Goal: Information Seeking & Learning: Learn about a topic

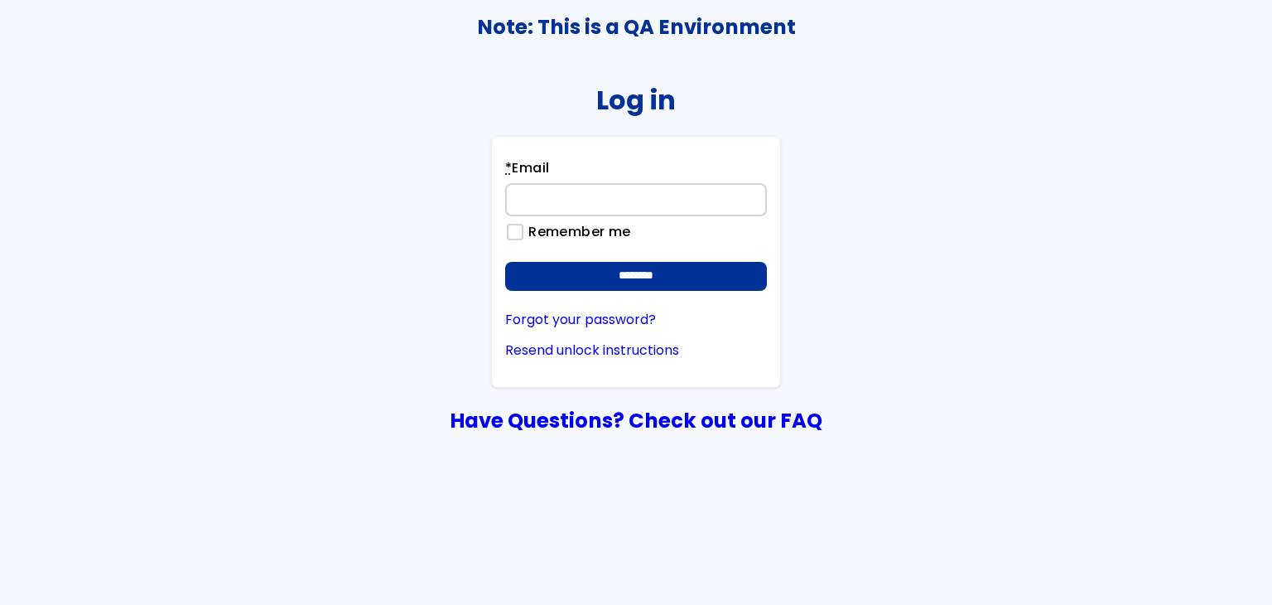
type input "**********"
click at [677, 295] on div "**********" at bounding box center [636, 261] width 290 height 251
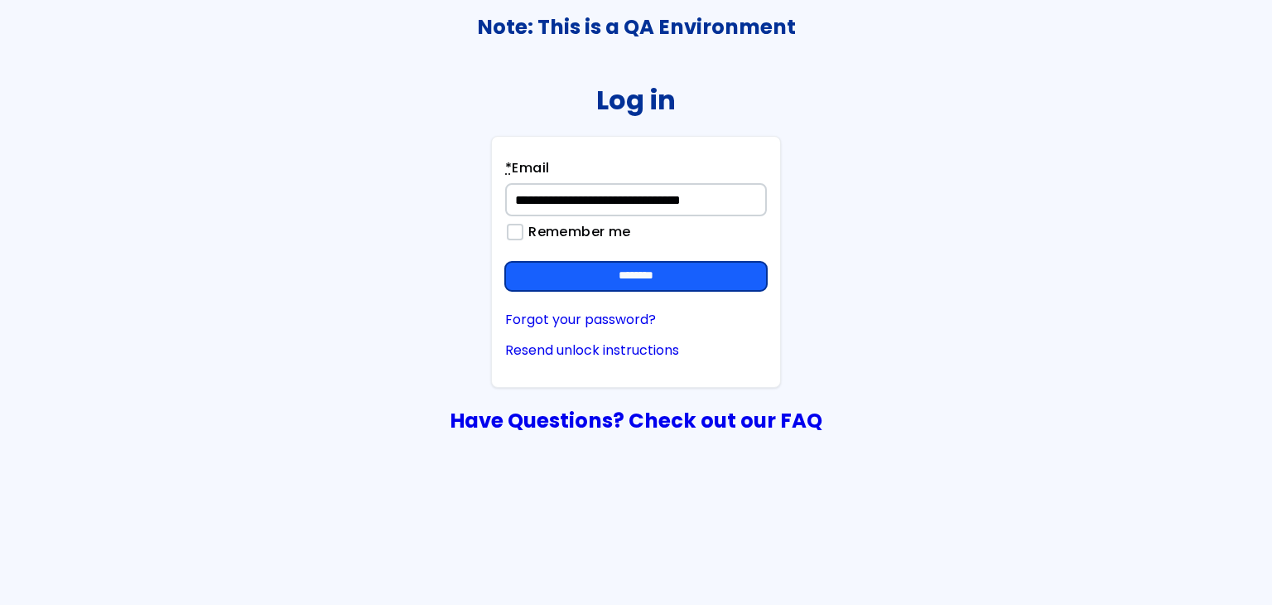
click at [676, 290] on input "********" at bounding box center [636, 277] width 262 height 30
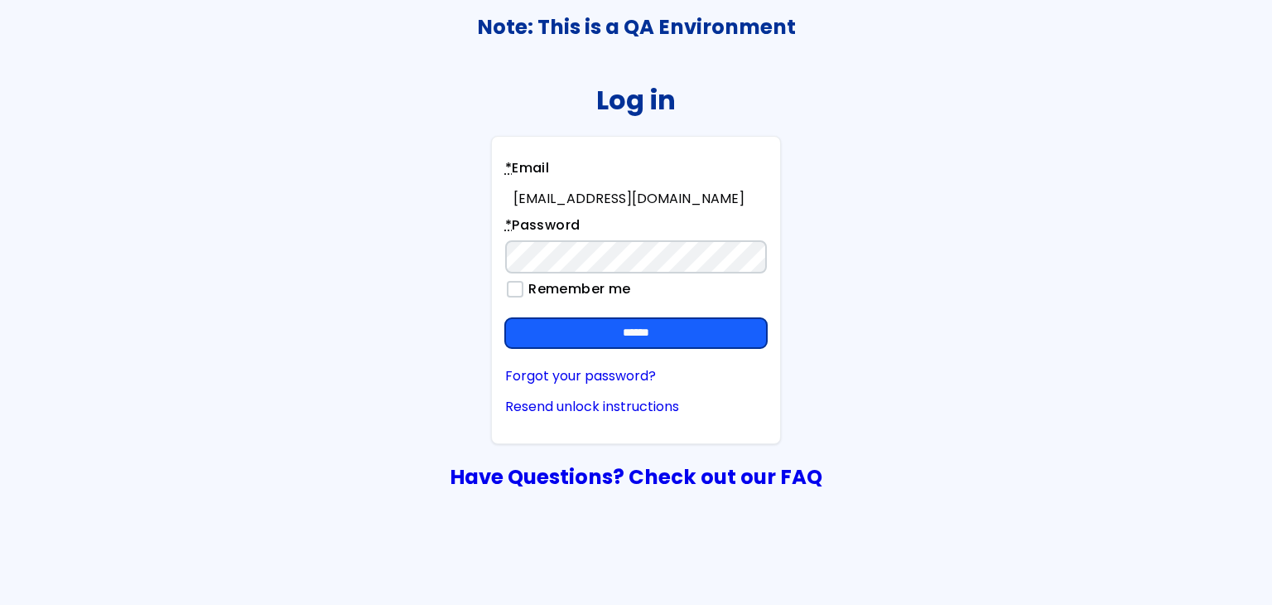
click at [735, 332] on input "******" at bounding box center [636, 333] width 262 height 30
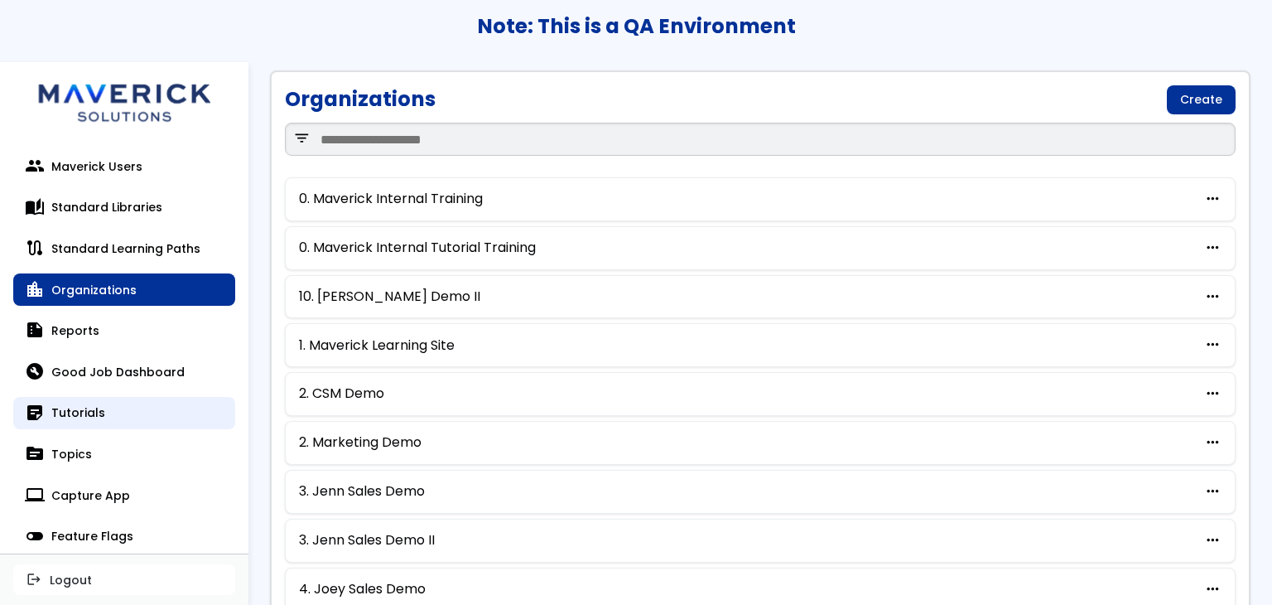
click at [129, 412] on link "sticky_note_2 Tutorials" at bounding box center [124, 413] width 222 height 33
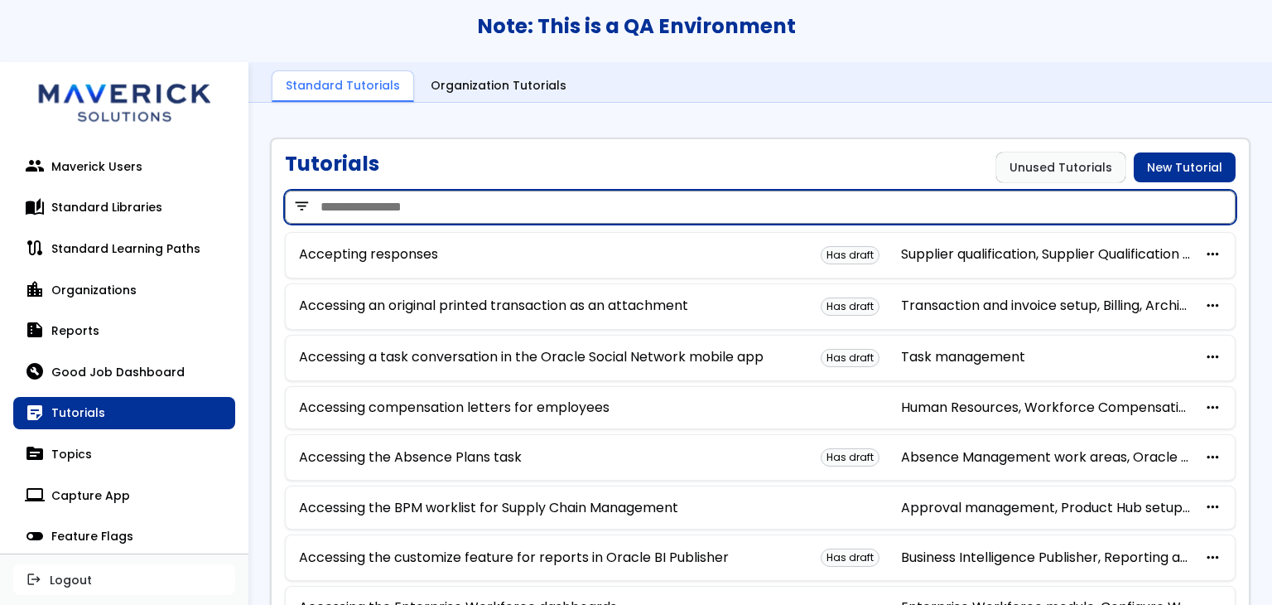
click at [495, 199] on input "search" at bounding box center [760, 206] width 951 height 33
paste input "**********"
type input "**********"
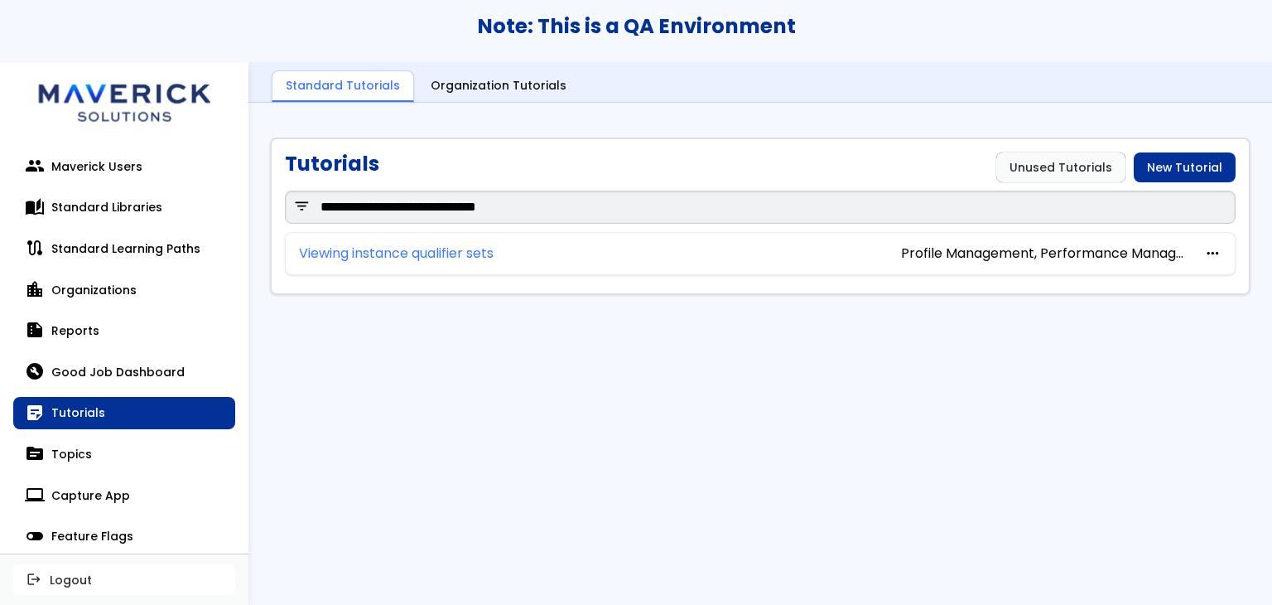
click at [474, 246] on link "Viewing instance qualifier sets" at bounding box center [396, 253] width 195 height 15
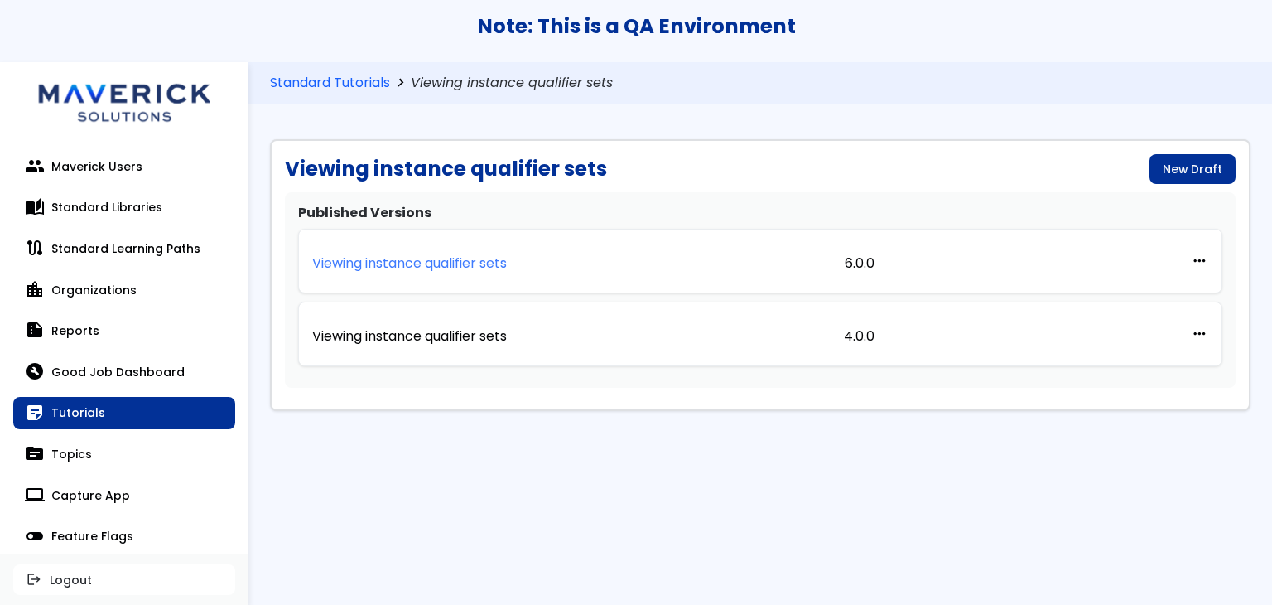
click at [448, 266] on p "Viewing instance qualifier sets" at bounding box center [409, 263] width 195 height 15
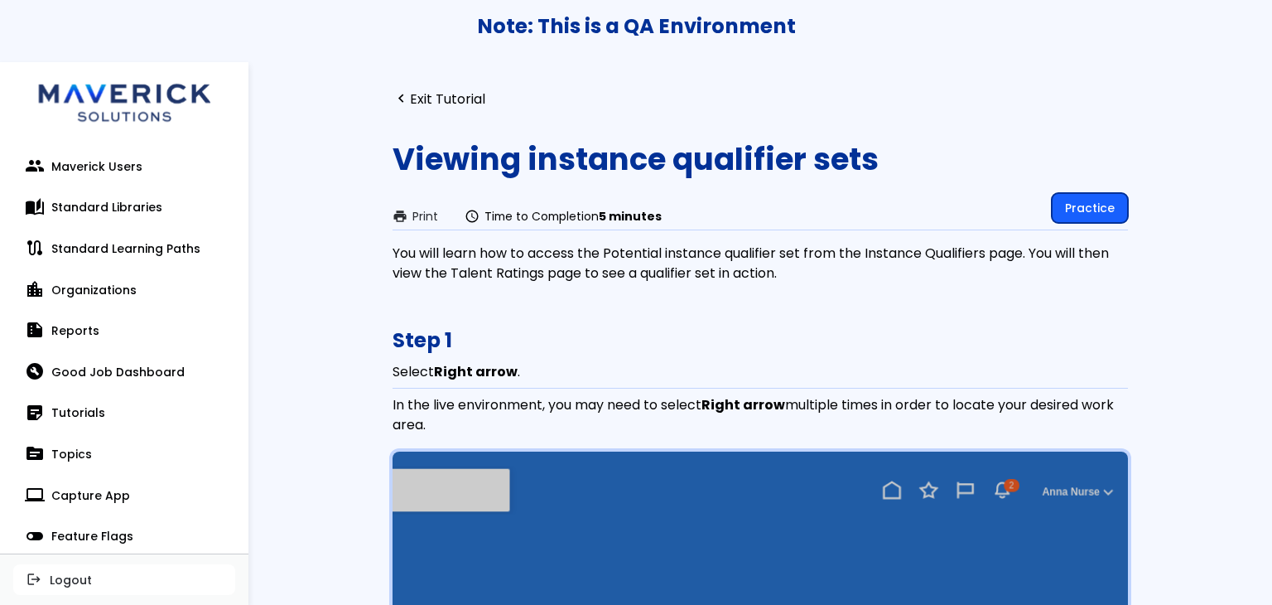
click at [1098, 195] on link "Practice" at bounding box center [1090, 208] width 76 height 30
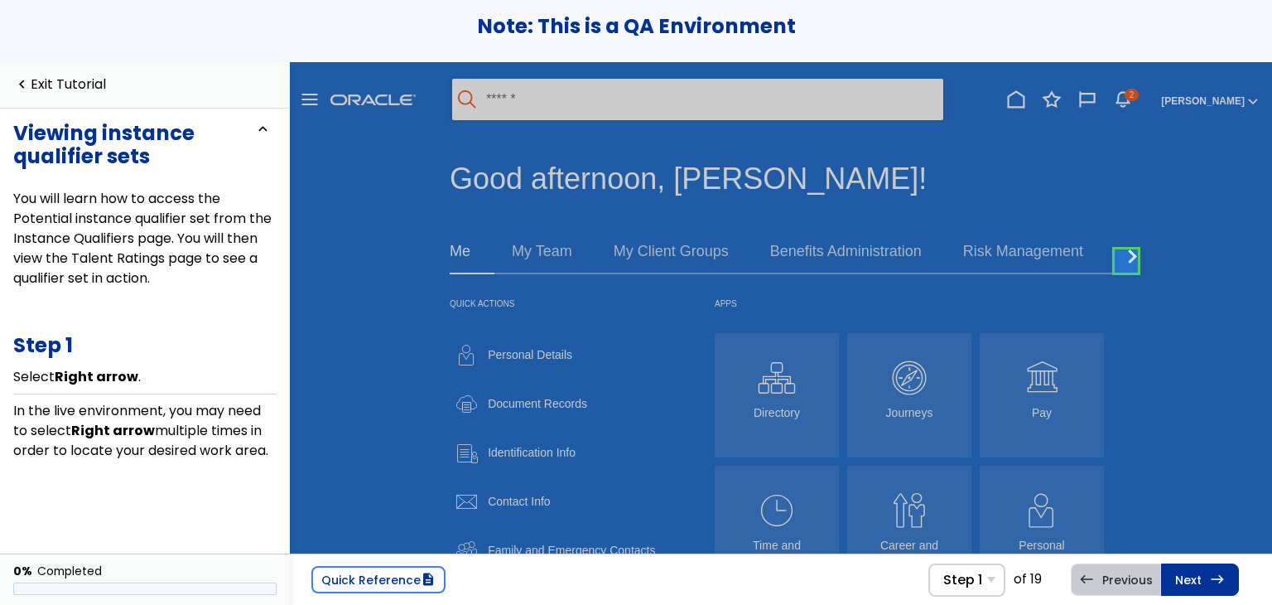
click at [1115, 261] on link at bounding box center [1126, 260] width 33 height 33
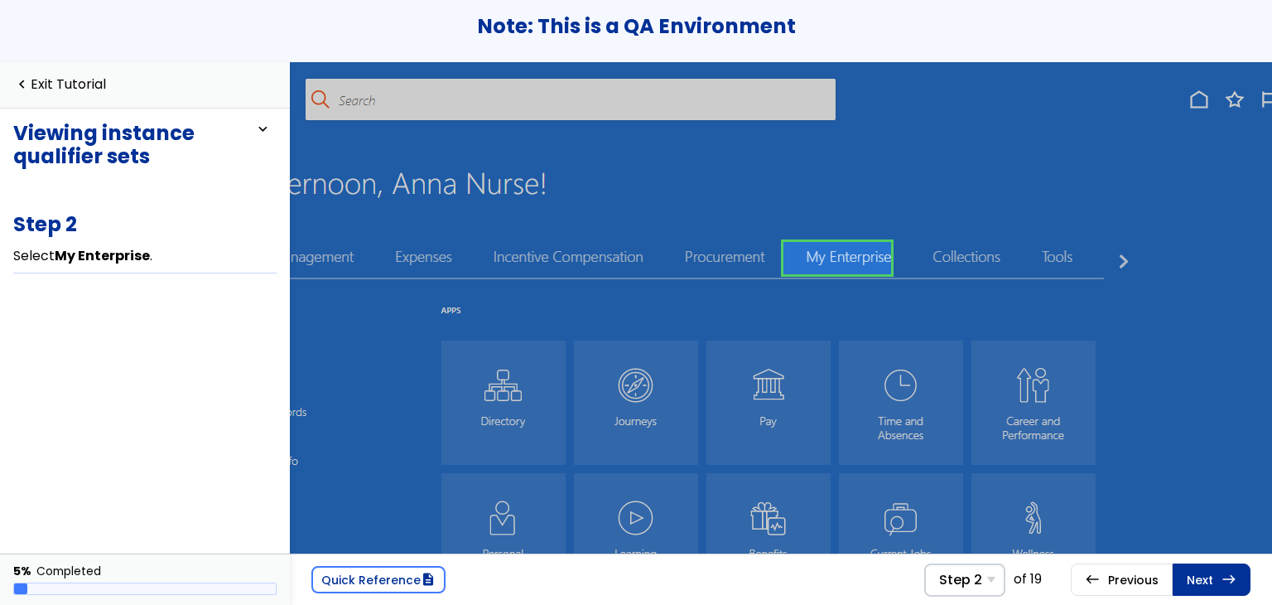
scroll to position [0, 453]
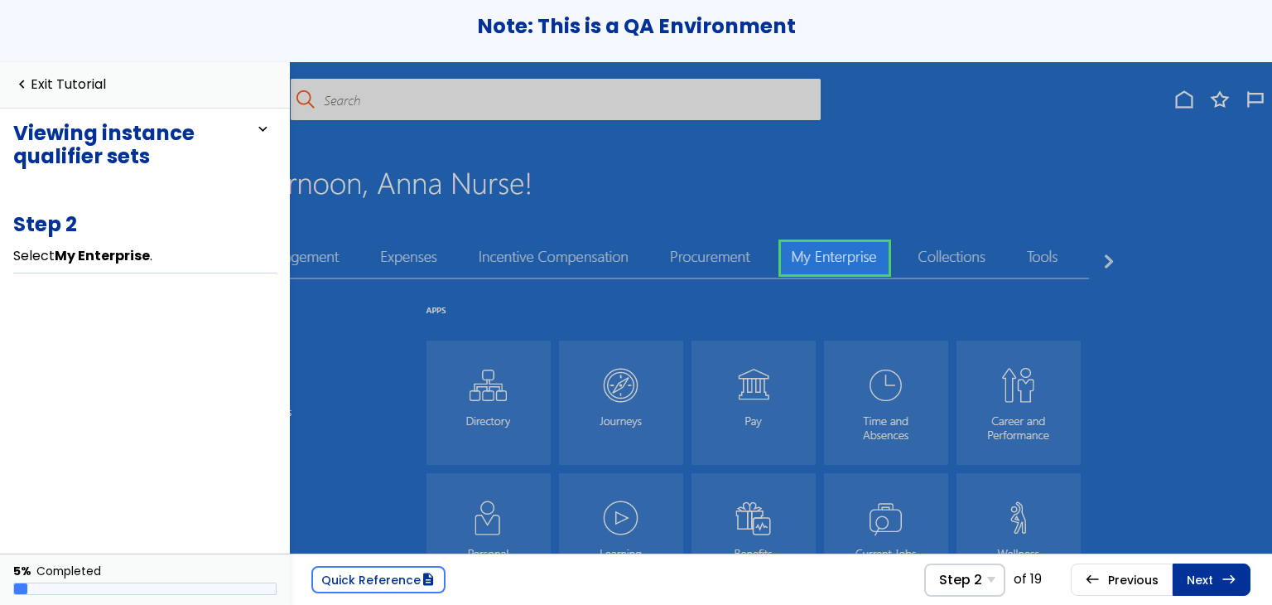
click at [855, 269] on link at bounding box center [835, 257] width 108 height 33
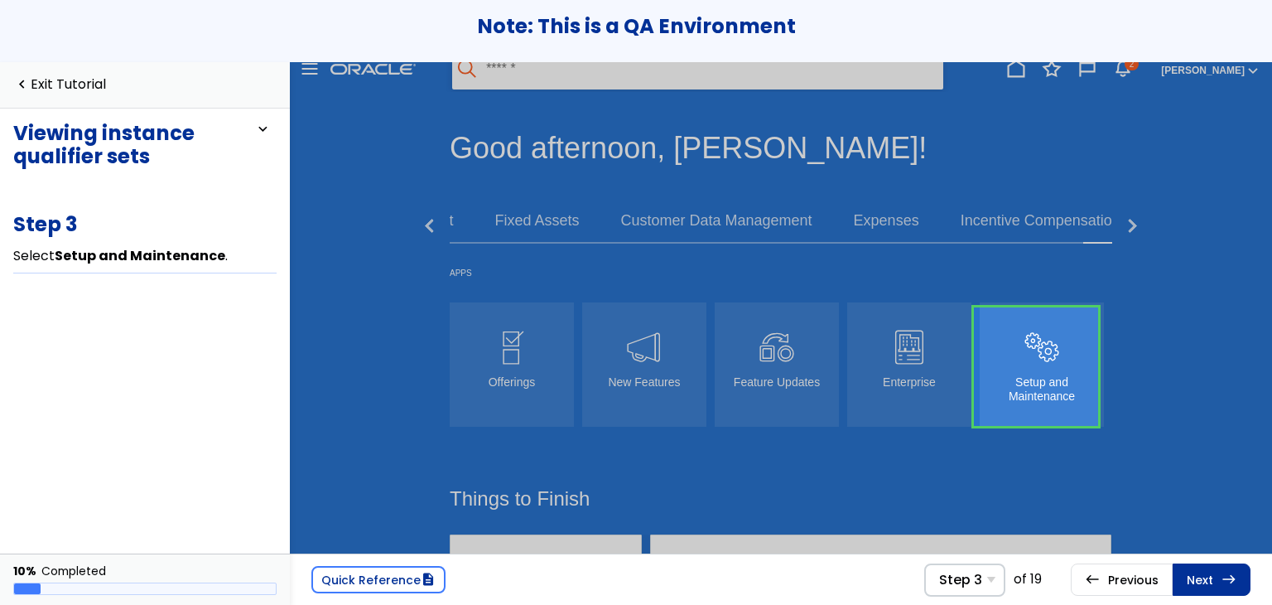
click at [1024, 340] on link at bounding box center [1036, 366] width 124 height 118
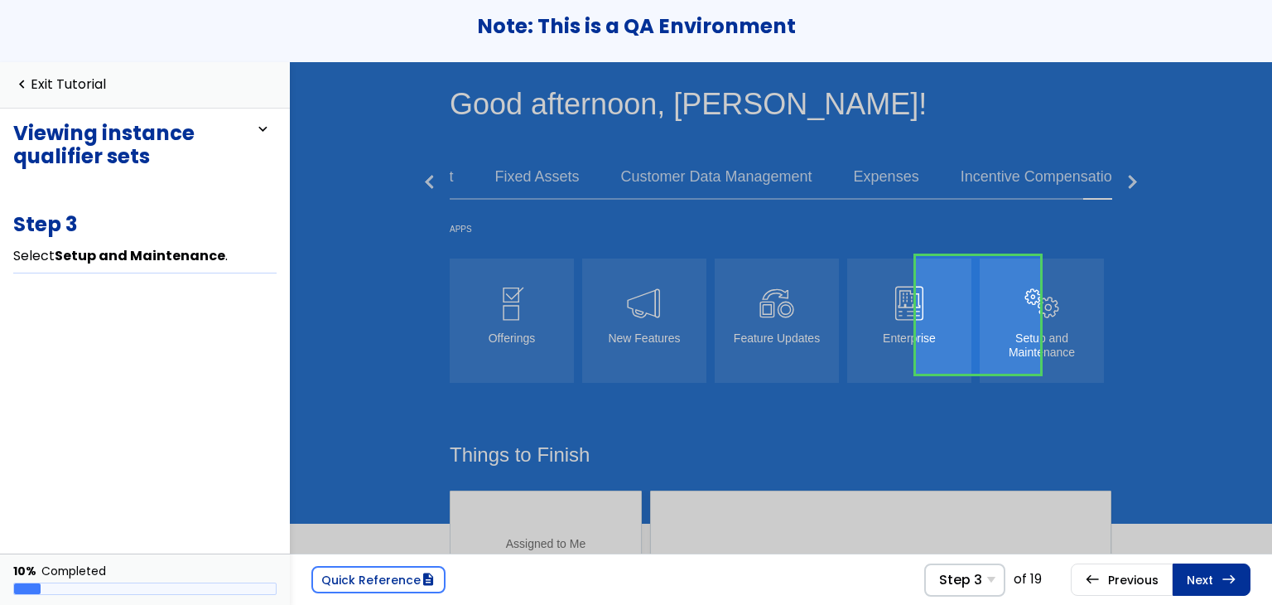
scroll to position [12, 77]
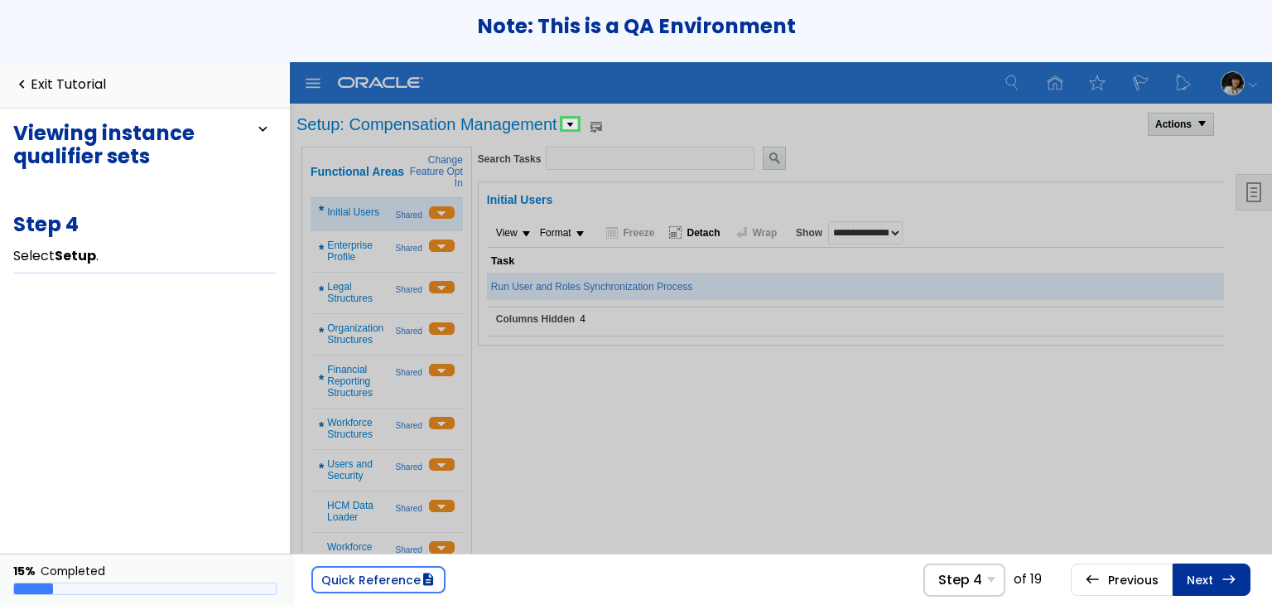
click at [572, 127] on link at bounding box center [569, 124] width 33 height 33
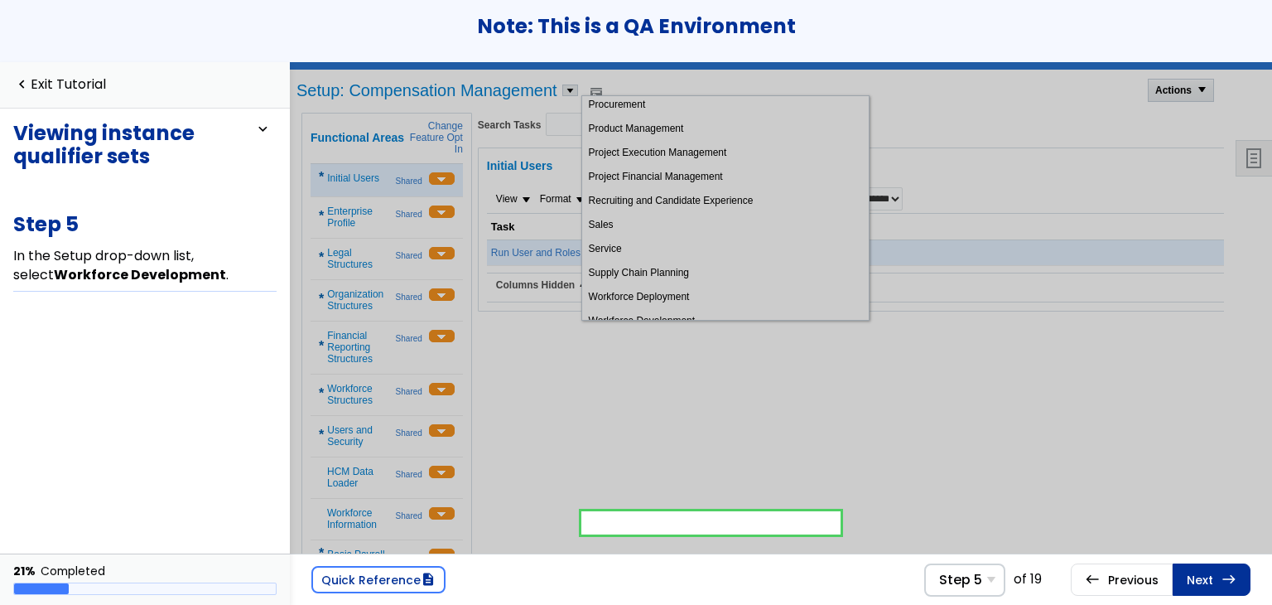
scroll to position [248, 0]
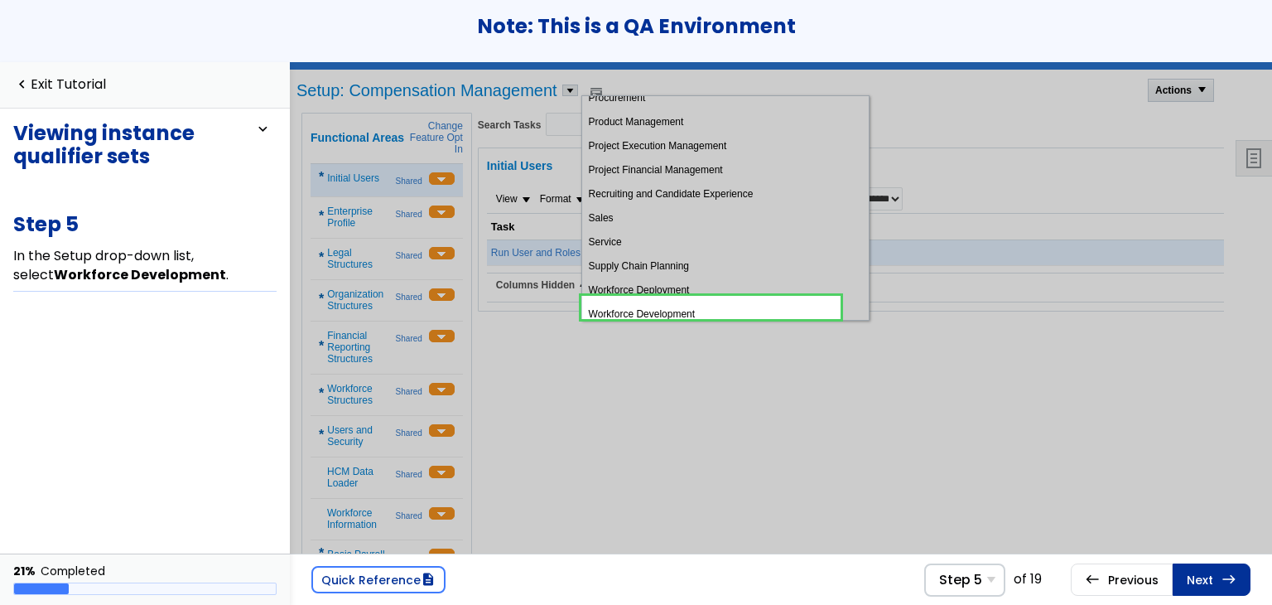
click at [709, 296] on link at bounding box center [710, 307] width 259 height 33
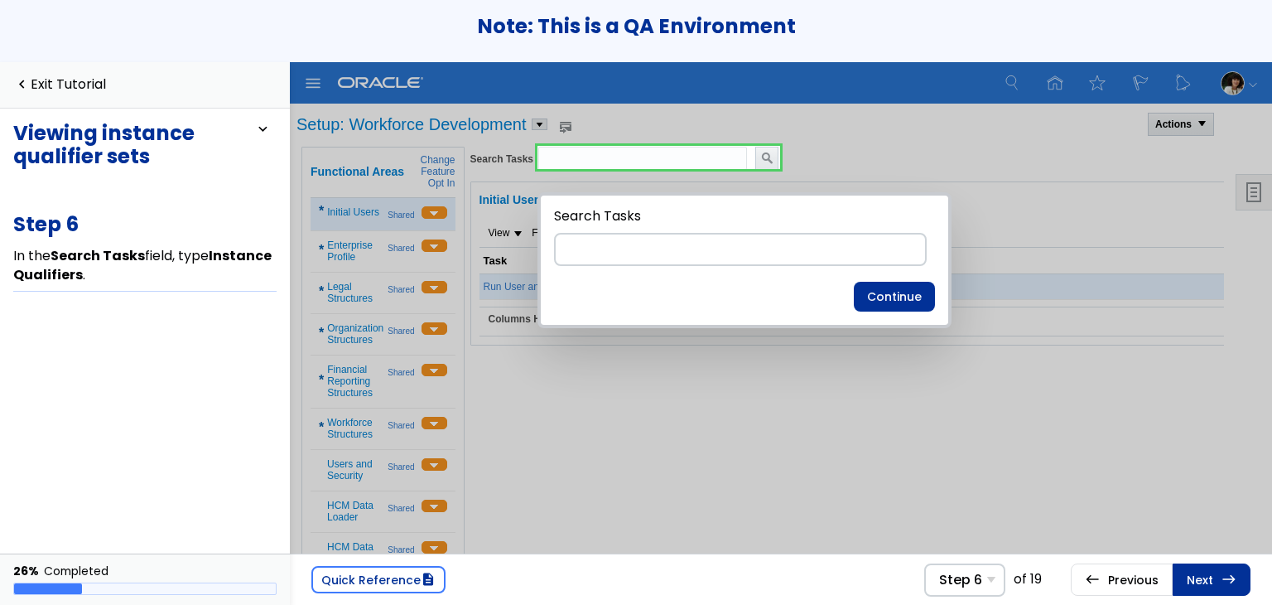
click at [1216, 595] on div "Quick Reference description Step 6 Step 1 Select Right arrow . Step 2 Select My…" at bounding box center [781, 578] width 982 height 51
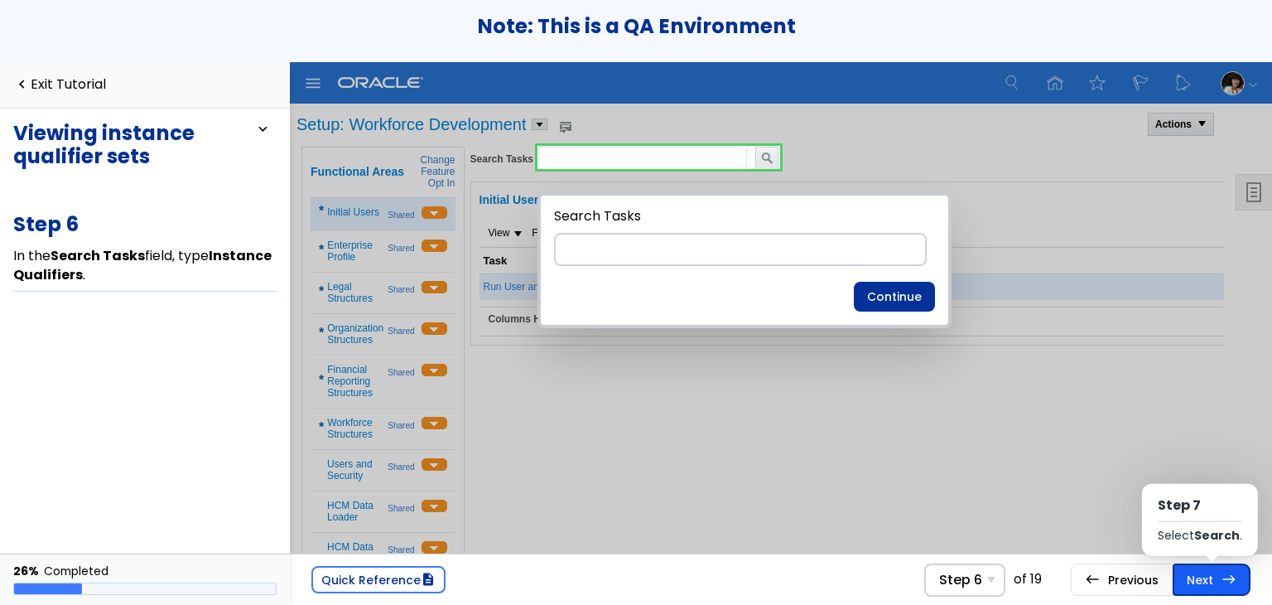
click at [1213, 587] on link "Next east Step 7 Select Search ." at bounding box center [1212, 578] width 78 height 31
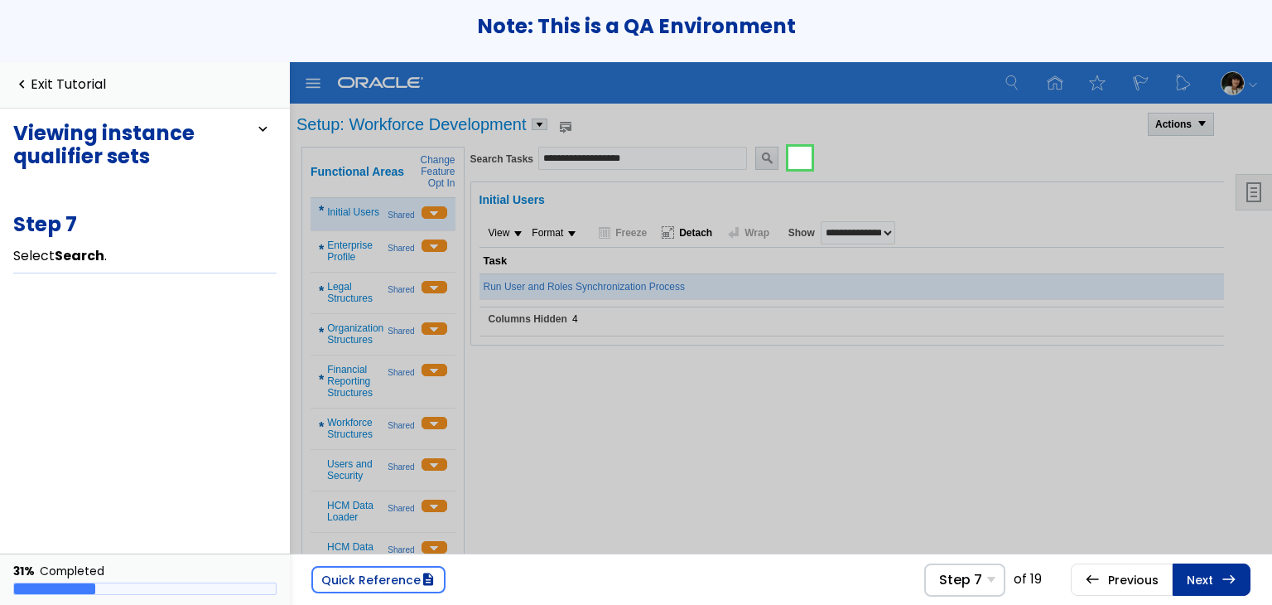
click at [807, 150] on link at bounding box center [799, 157] width 33 height 33
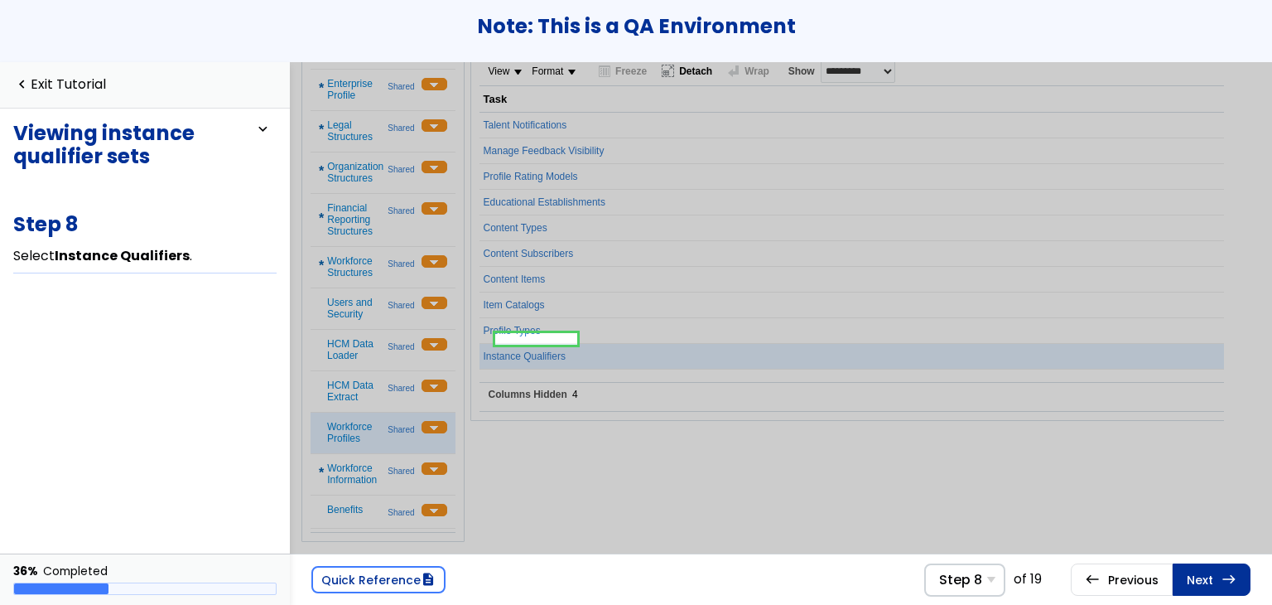
scroll to position [3, 0]
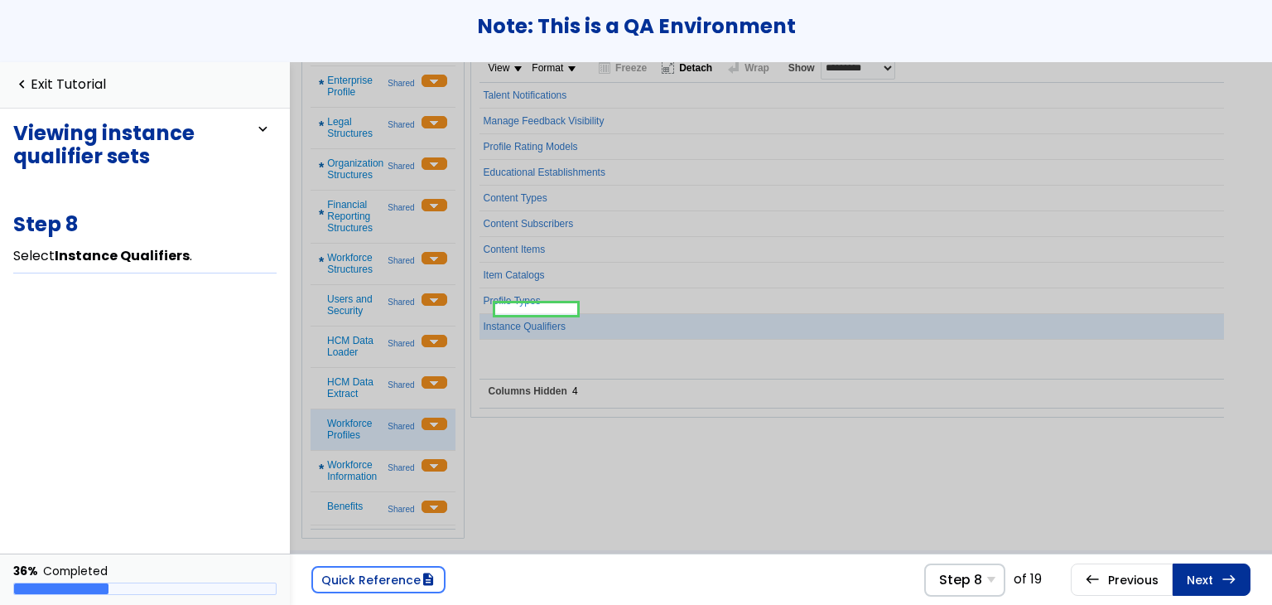
click at [557, 341] on div "Talent Notifications Manage Feedback Visibility Profile Rating Models Education…" at bounding box center [919, 230] width 880 height 296
click at [563, 297] on link at bounding box center [536, 308] width 82 height 33
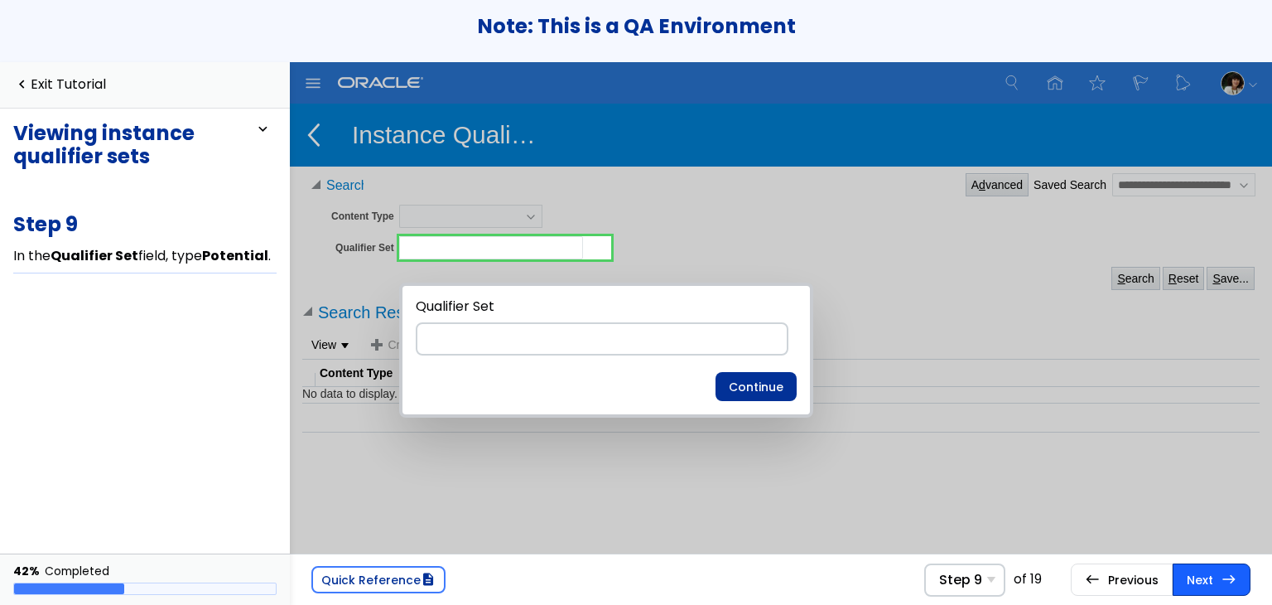
click at [1212, 600] on div "Quick Reference description Step 9 Step 1 Select Right arrow . Step 2 Select My…" at bounding box center [781, 578] width 982 height 51
click at [1212, 587] on link "Next east Step 10 Select Search ." at bounding box center [1212, 578] width 78 height 31
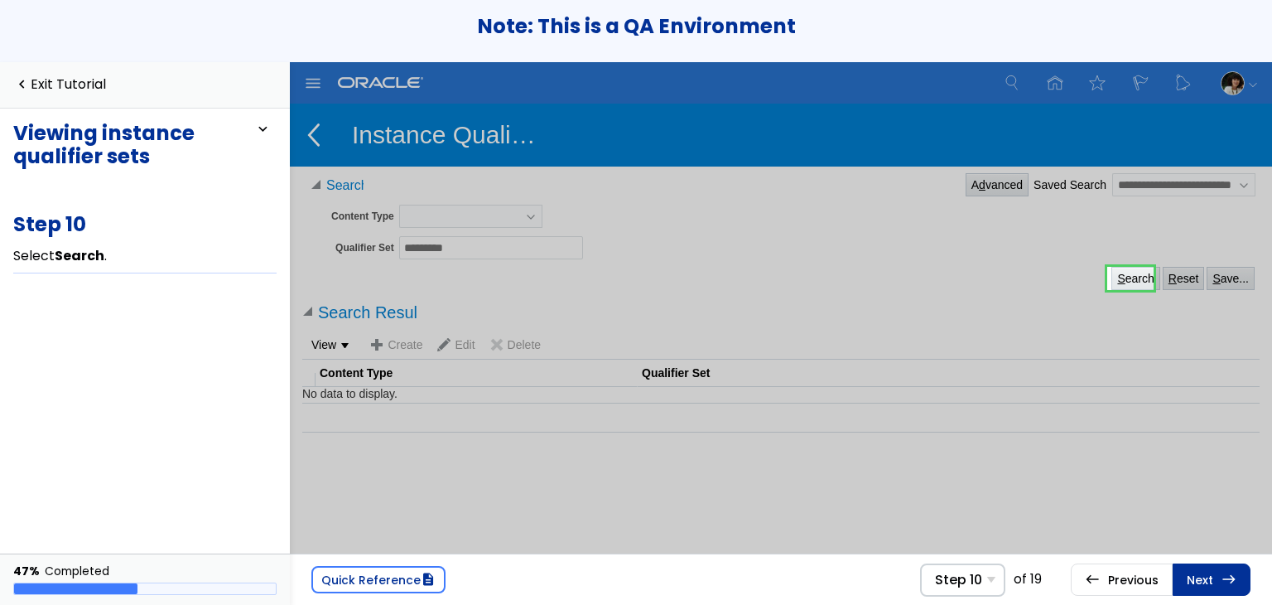
click at [1124, 279] on link at bounding box center [1130, 278] width 46 height 33
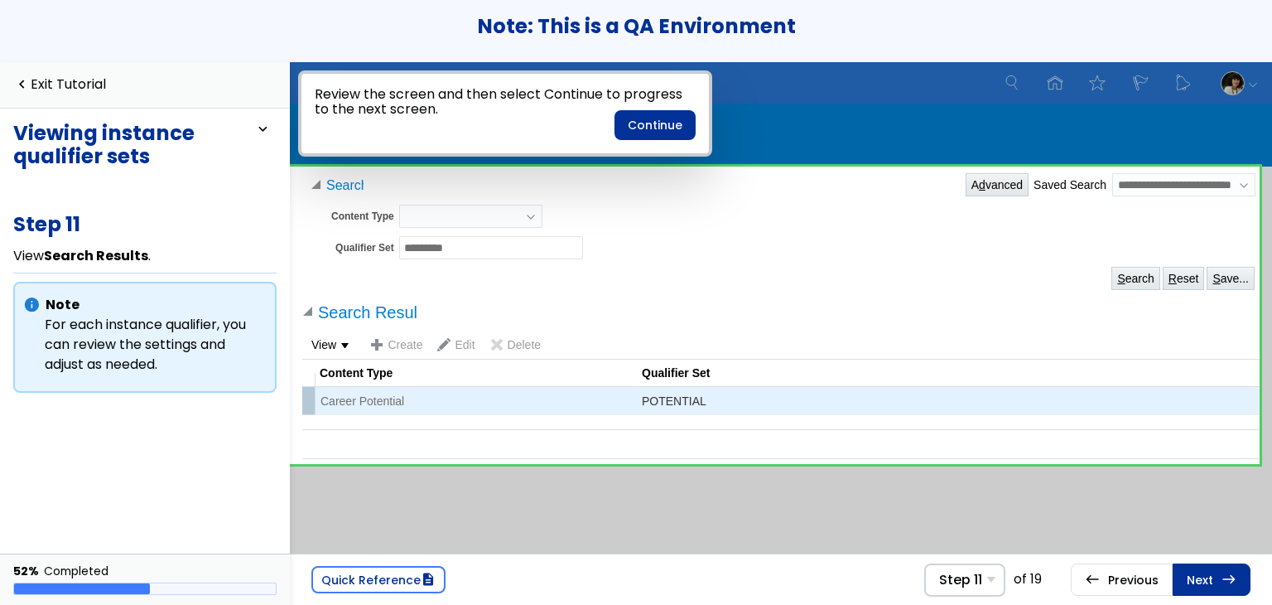
scroll to position [7, 0]
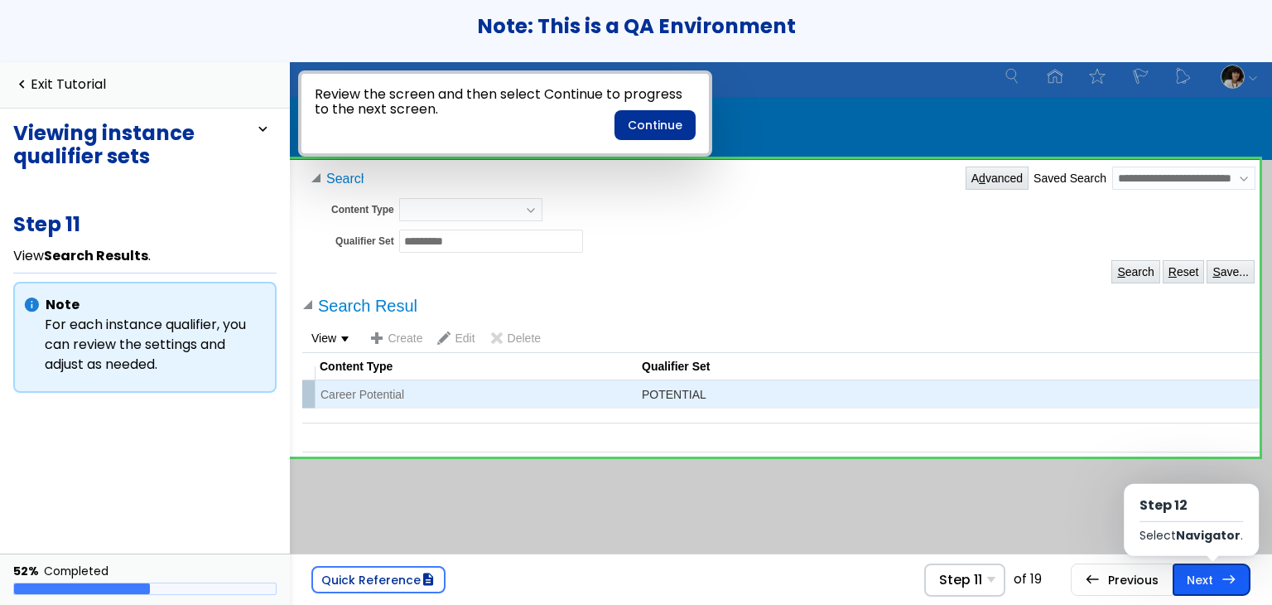
click at [1192, 584] on link "Next east Step 12 Select Navigator ." at bounding box center [1212, 578] width 78 height 31
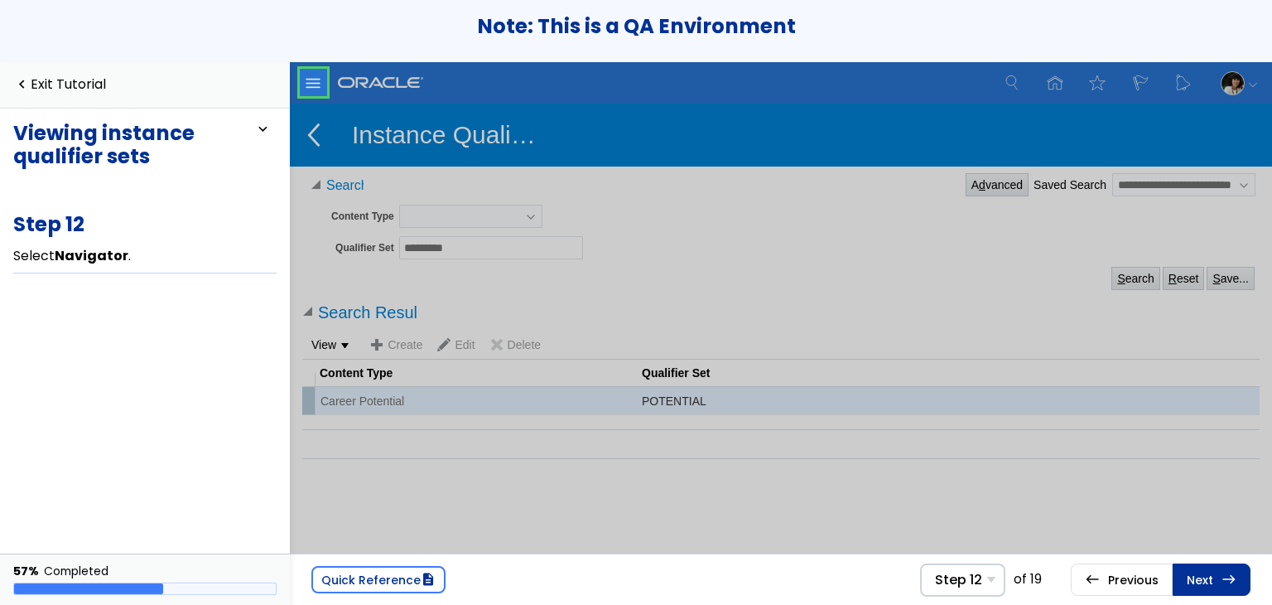
click at [318, 86] on link at bounding box center [312, 82] width 33 height 33
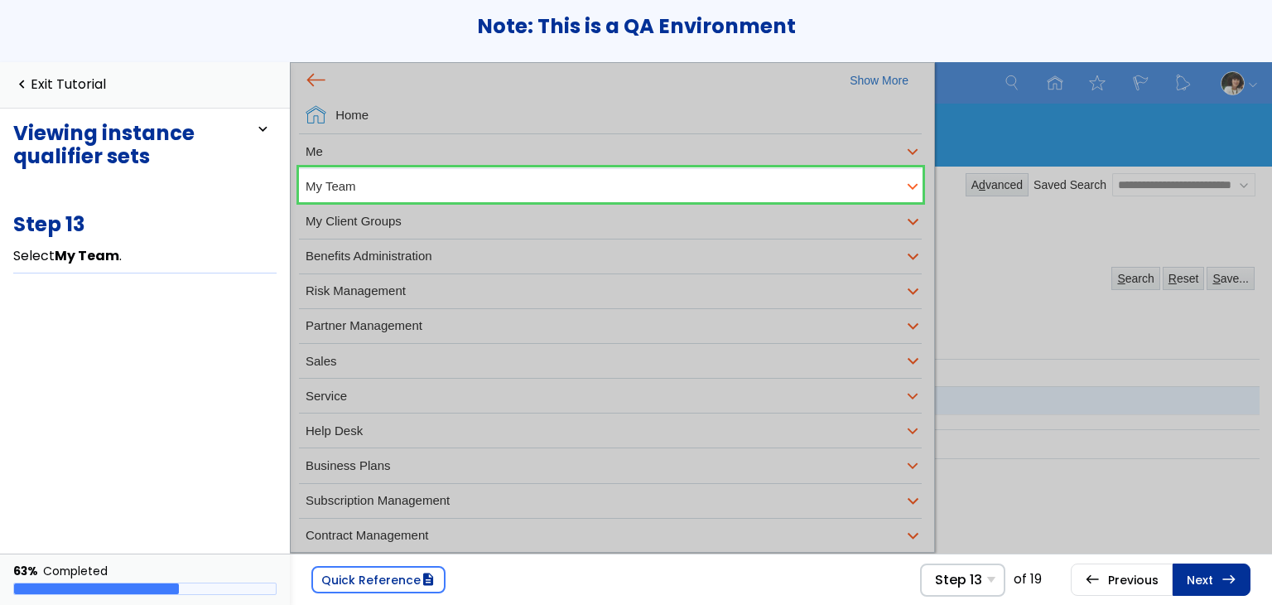
click at [502, 175] on link at bounding box center [611, 185] width 624 height 36
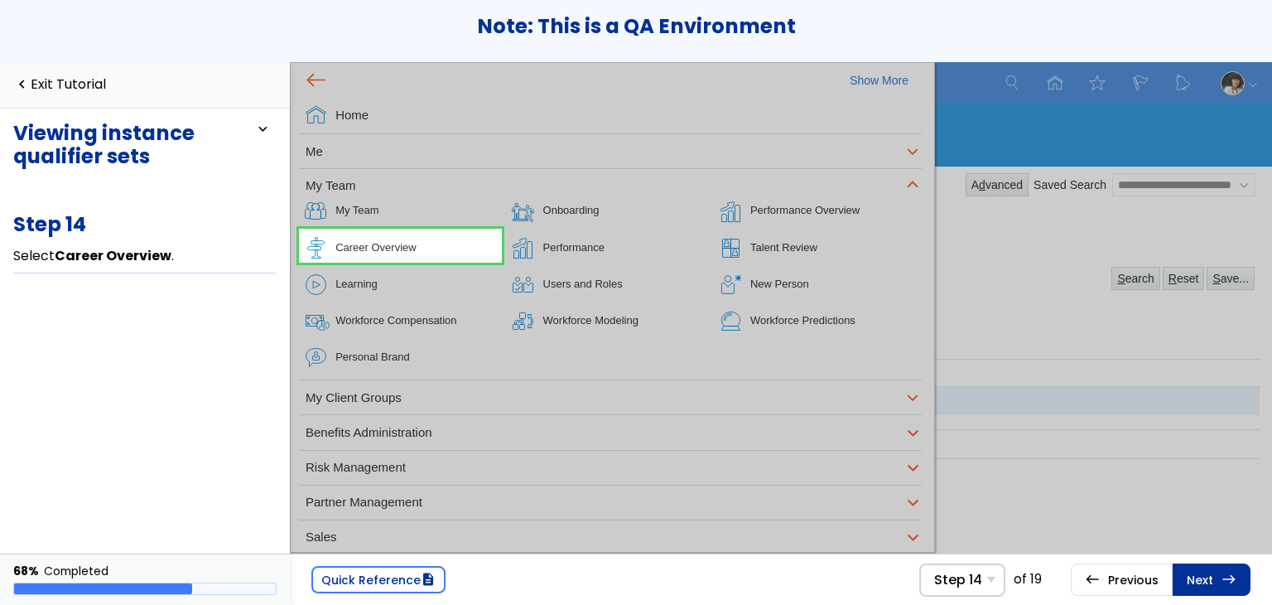
click at [431, 236] on link at bounding box center [400, 246] width 203 height 34
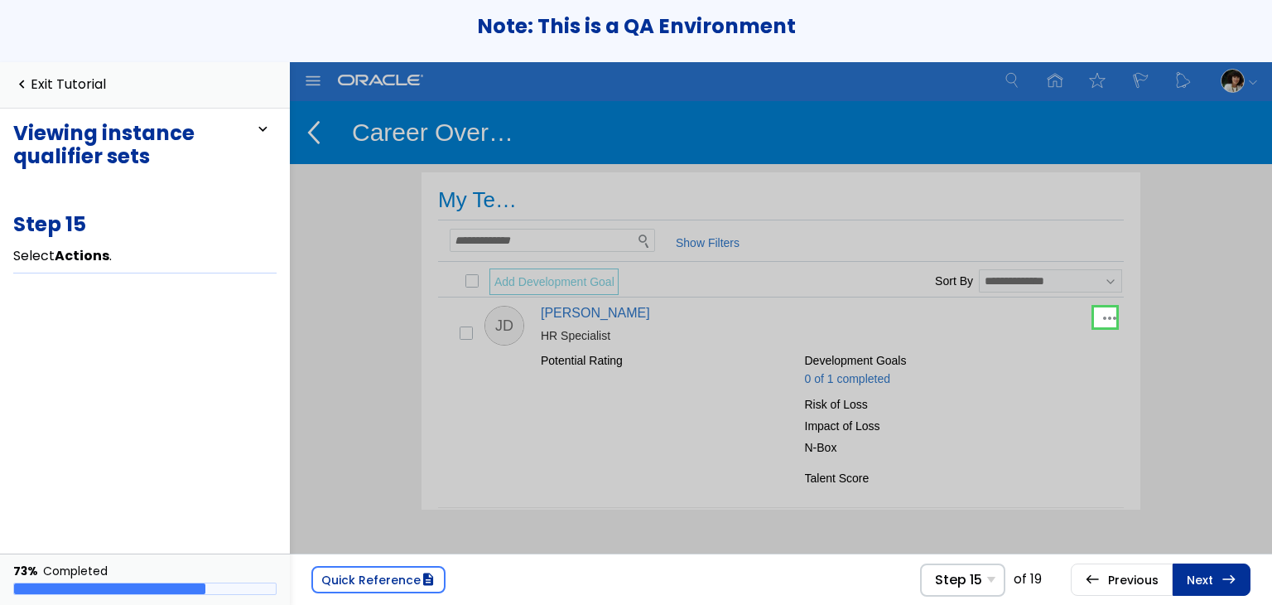
scroll to position [12, 0]
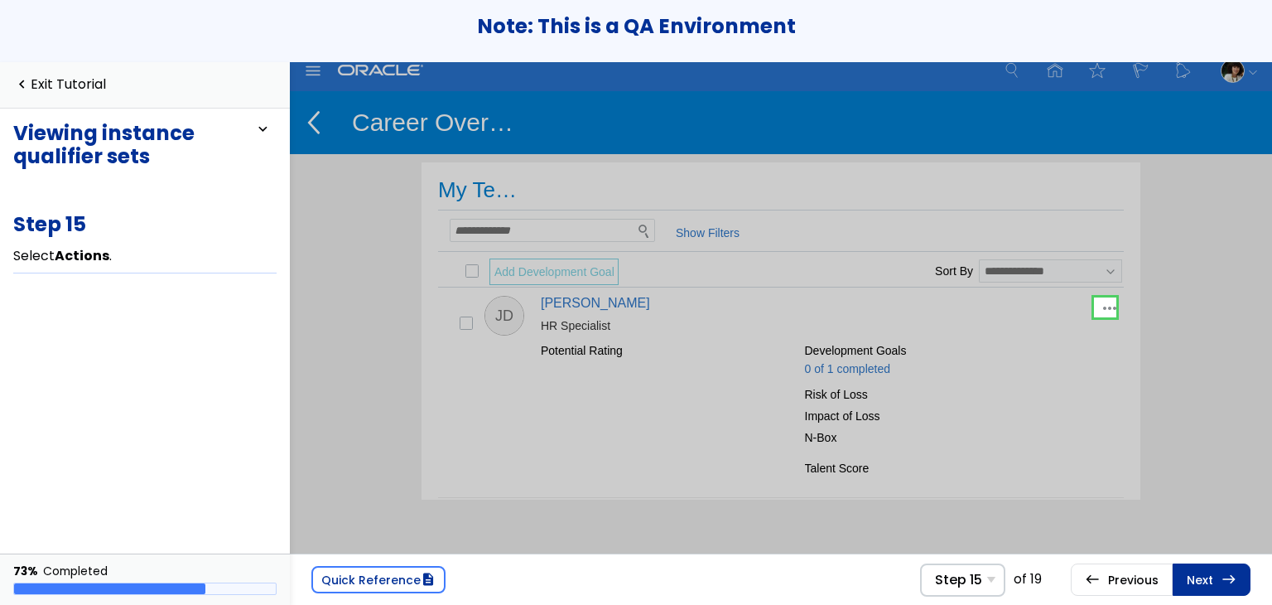
click at [1110, 306] on link at bounding box center [1104, 307] width 33 height 33
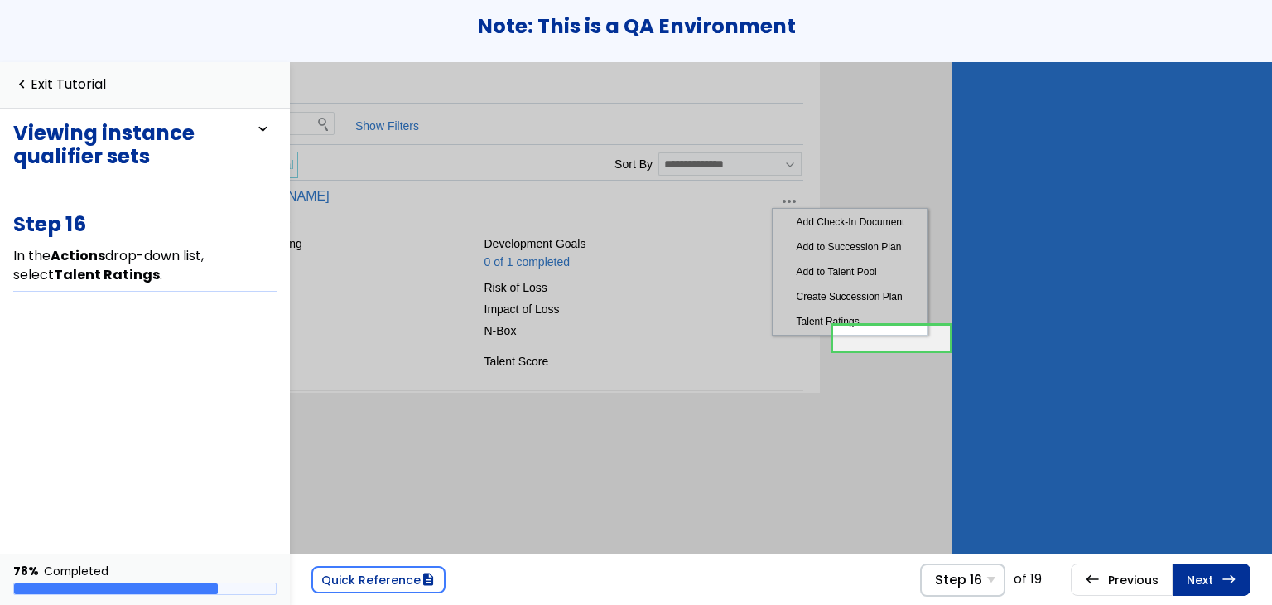
scroll to position [119, 332]
click at [791, 316] on link at bounding box center [842, 319] width 117 height 33
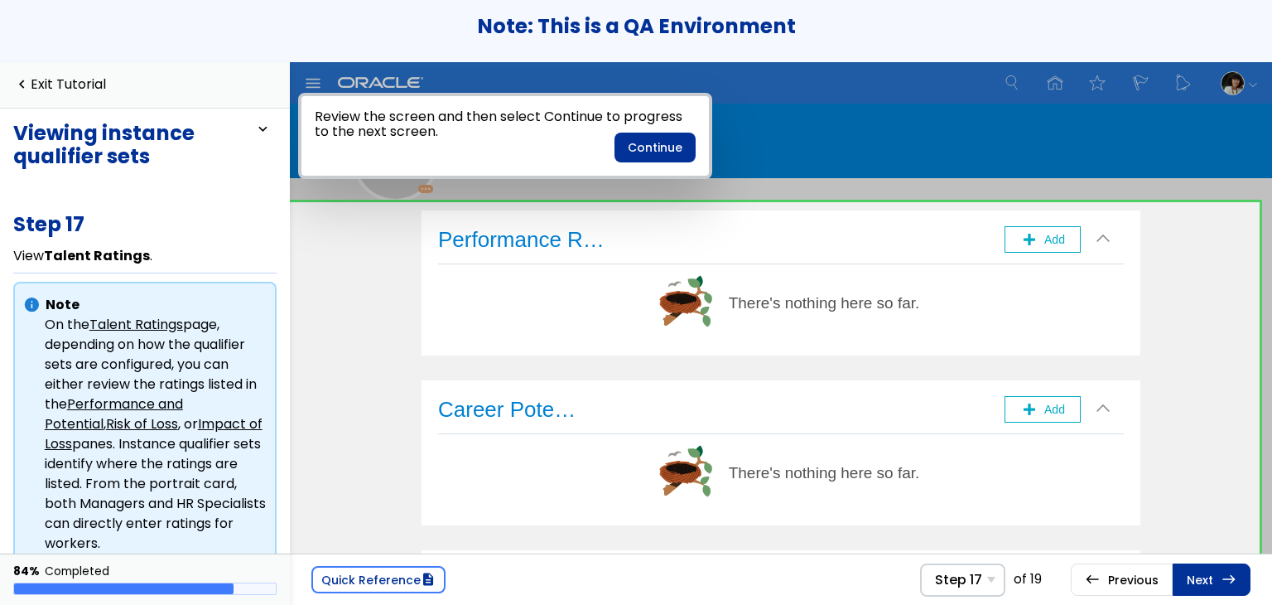
click at [630, 127] on div "Review the screen and then select Continue to progress to the next screen. Cont…" at bounding box center [505, 136] width 414 height 86
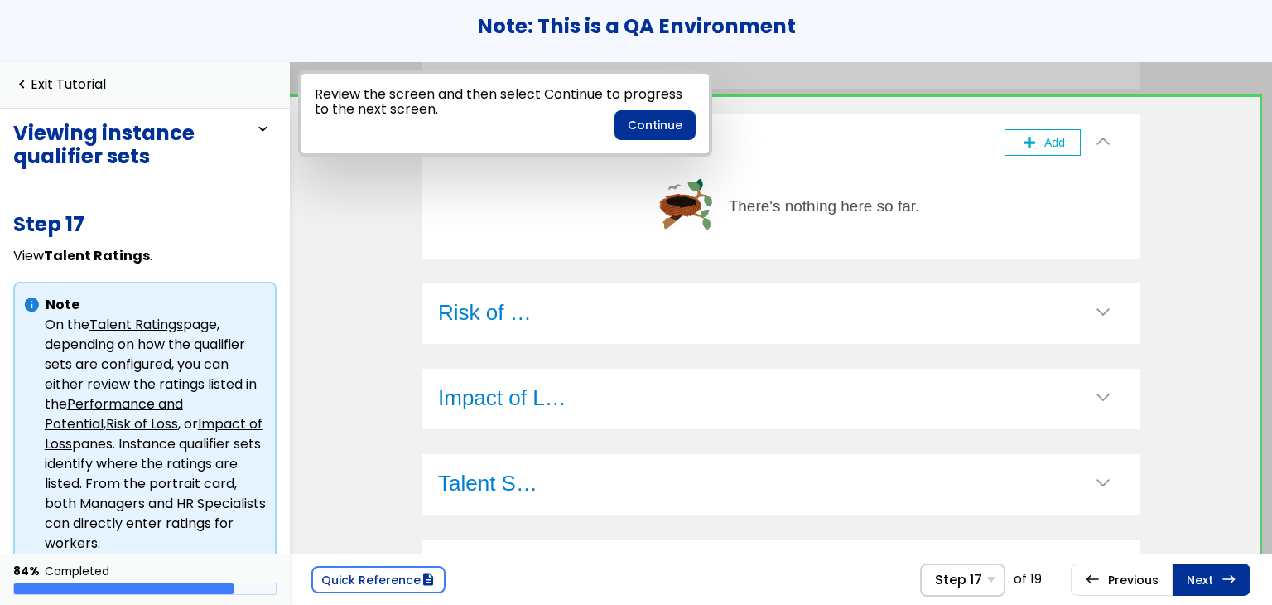
scroll to position [285, 0]
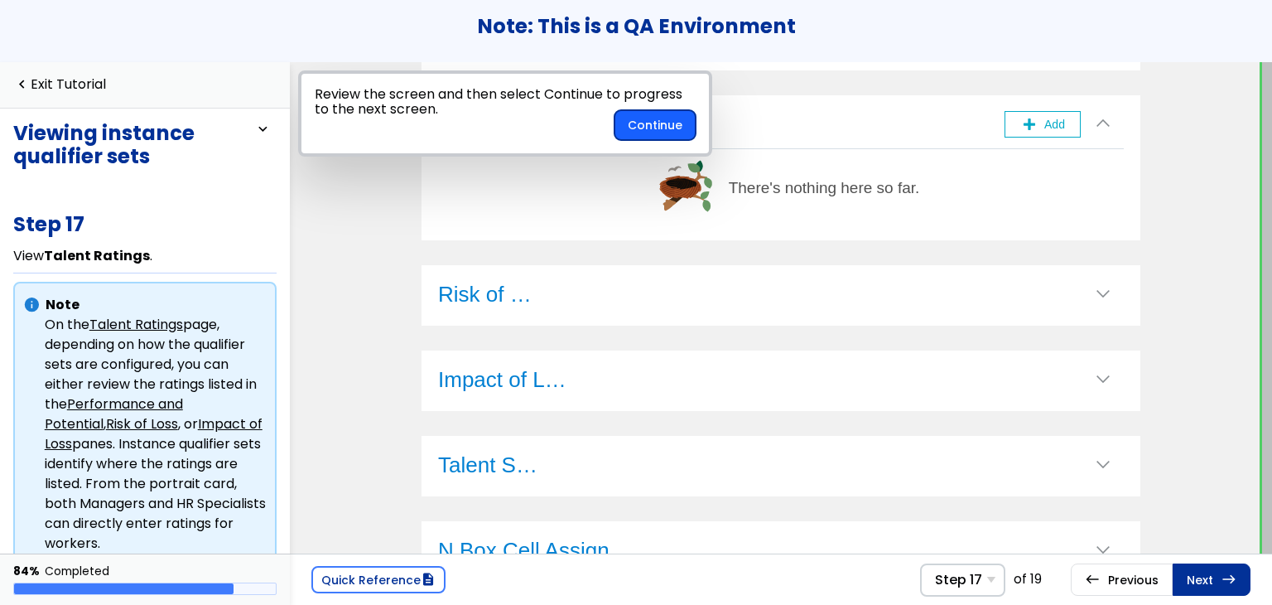
click at [651, 138] on button "Continue" at bounding box center [654, 125] width 81 height 30
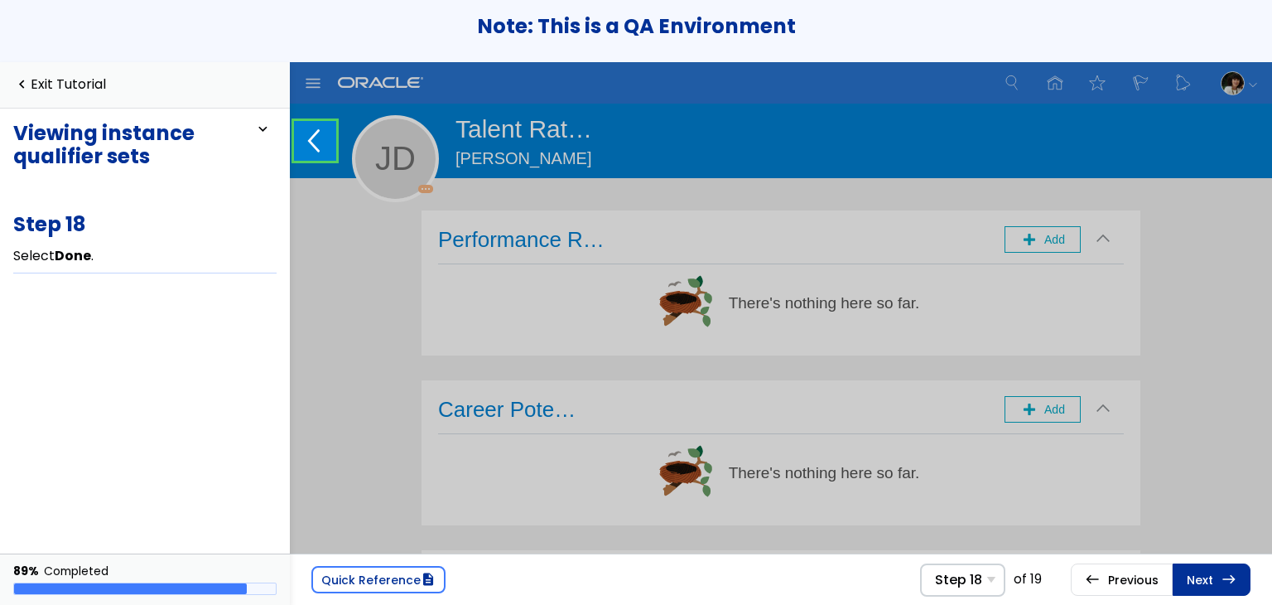
click at [314, 143] on link at bounding box center [315, 141] width 42 height 40
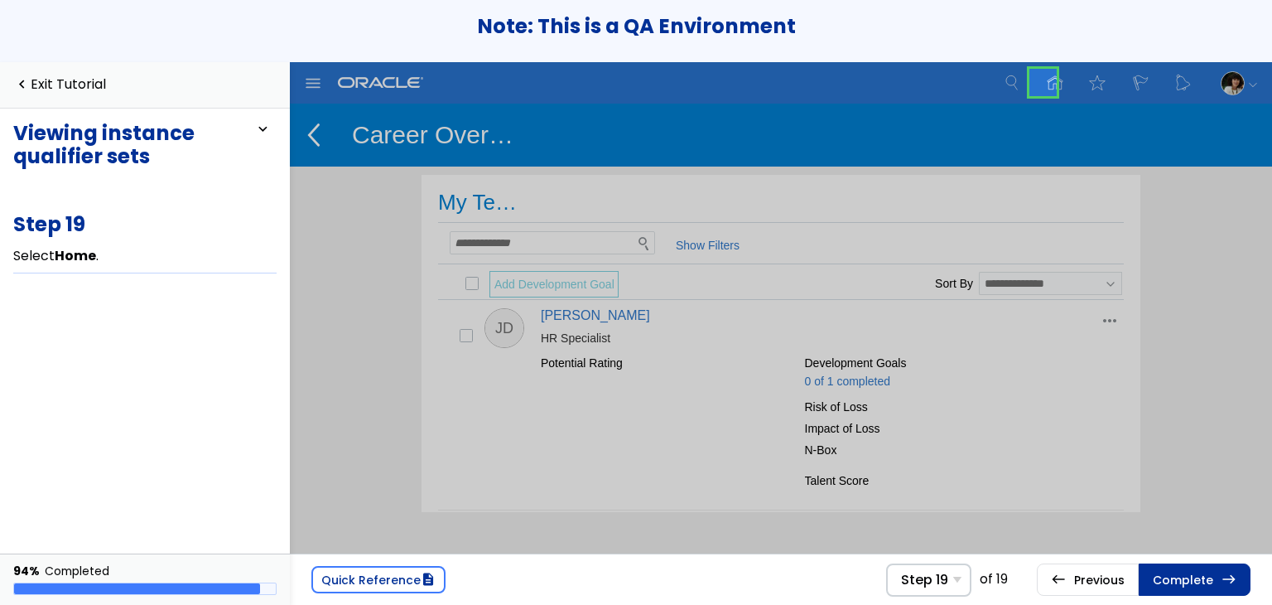
drag, startPoint x: 1018, startPoint y: 89, endPoint x: 1316, endPoint y: 148, distance: 304.0
click at [1028, 89] on div "Home" at bounding box center [1049, 82] width 43 height 27
click at [1045, 85] on link at bounding box center [1043, 82] width 33 height 33
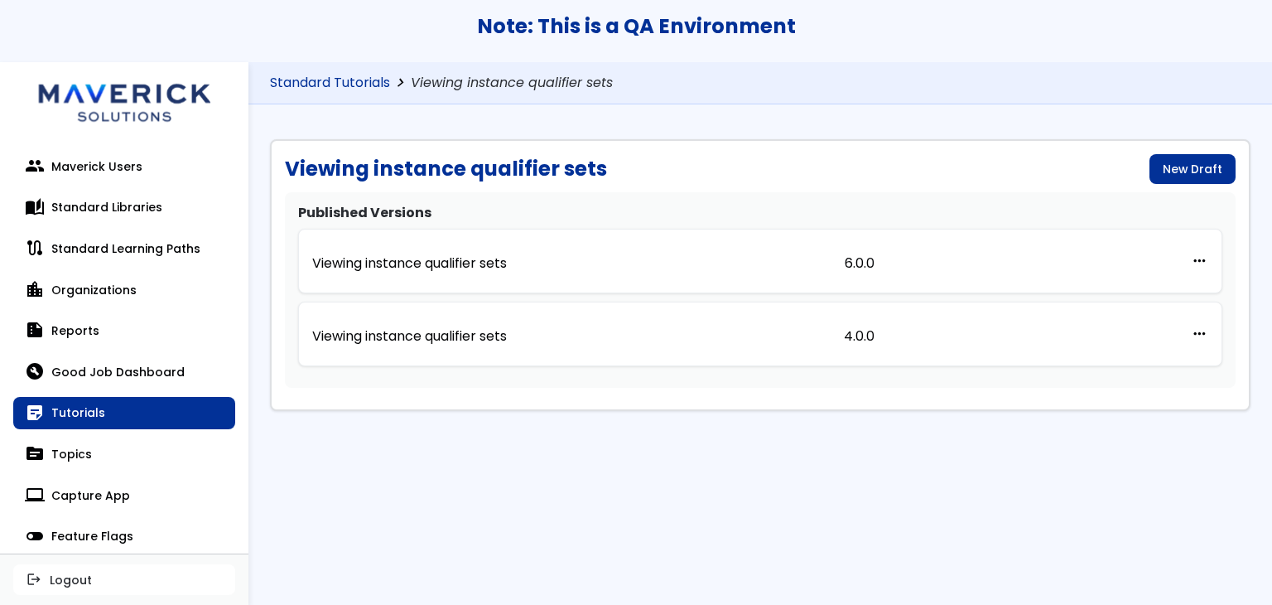
click at [352, 86] on link "Standard Tutorials" at bounding box center [330, 83] width 120 height 16
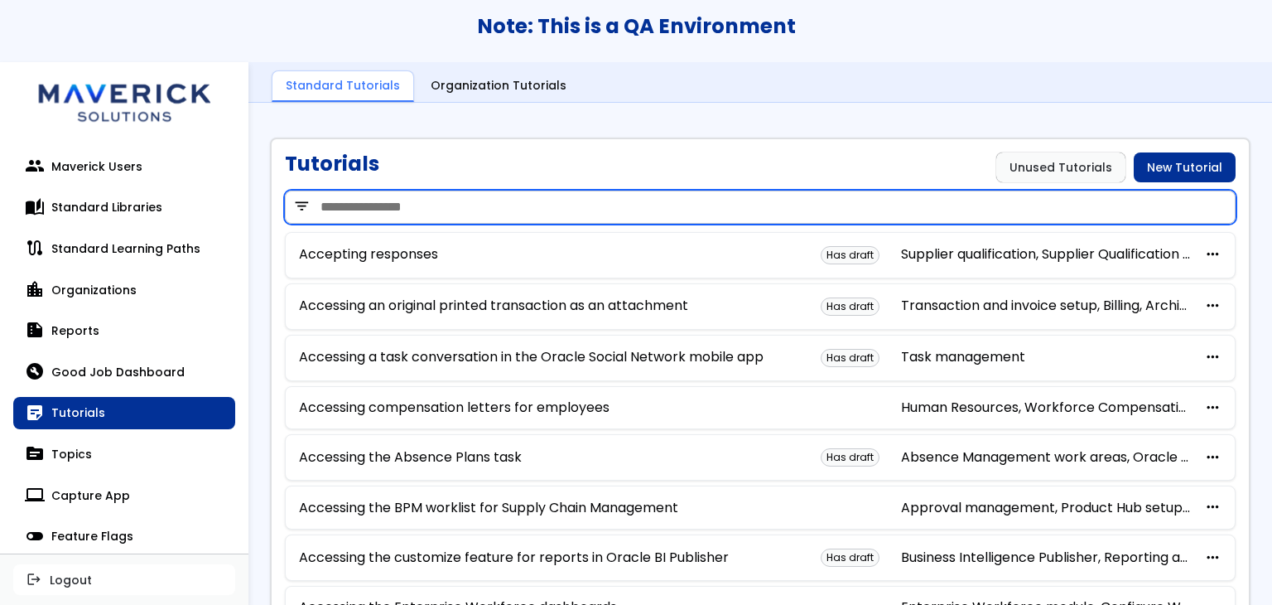
click at [469, 185] on div "filter_list" at bounding box center [760, 207] width 951 height 50
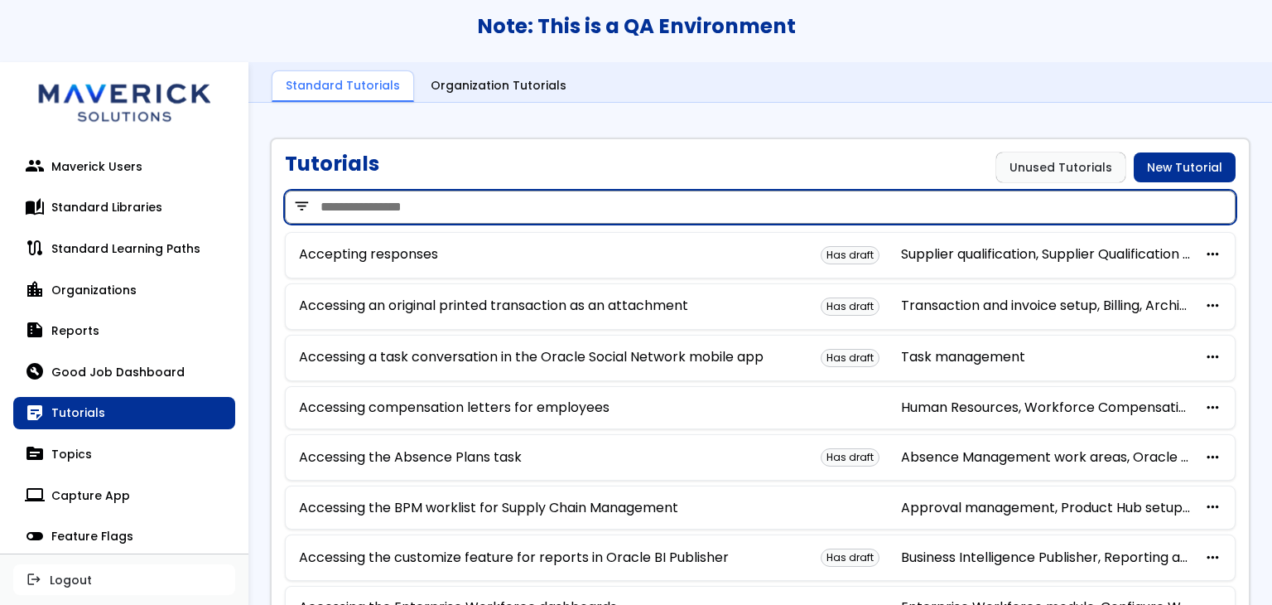
click at [466, 196] on input "search" at bounding box center [760, 206] width 951 height 33
paste input "**********"
type input "**********"
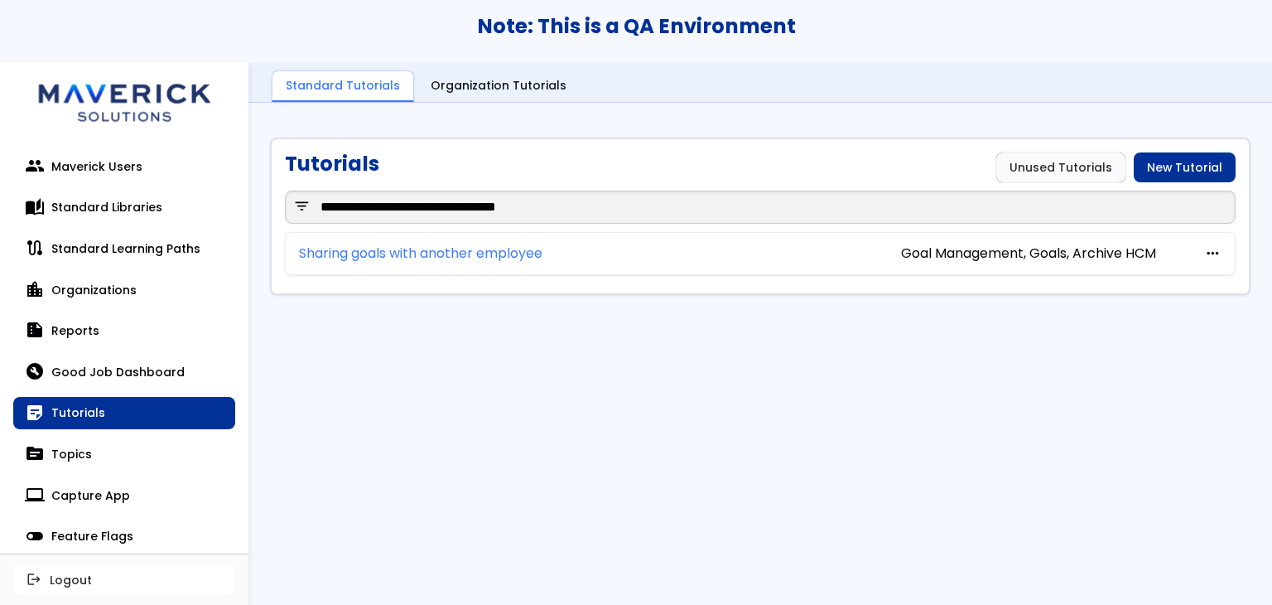
click at [497, 251] on link "Sharing goals with another employee" at bounding box center [420, 253] width 243 height 15
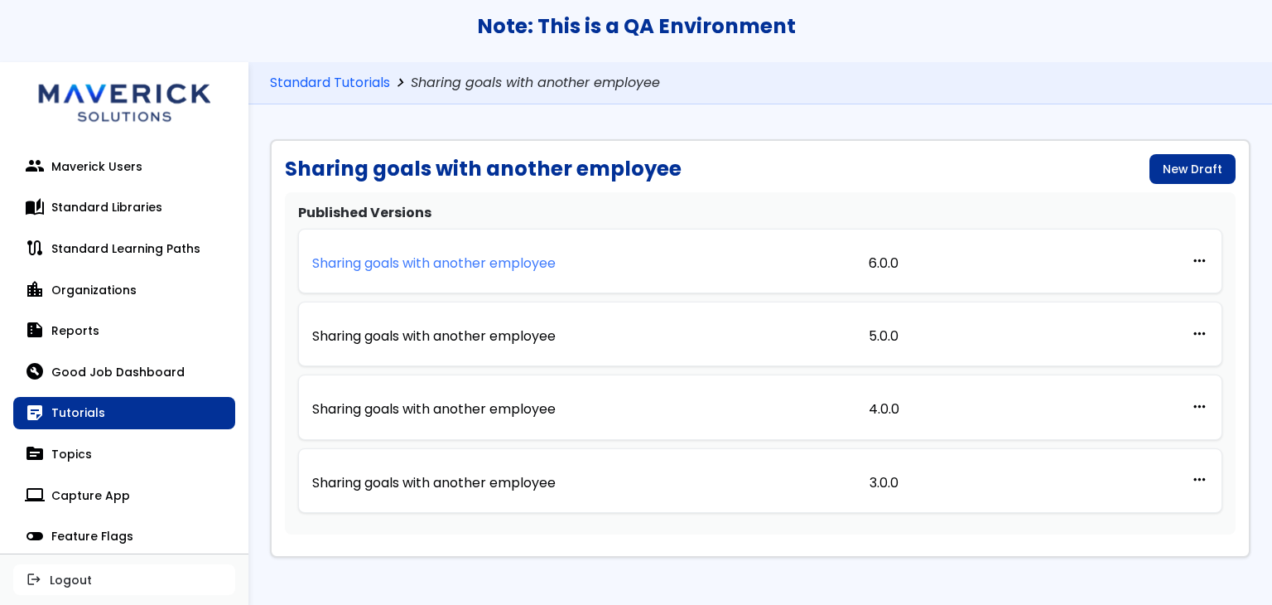
click at [451, 250] on link "Sharing goals with another employee" at bounding box center [433, 261] width 243 height 36
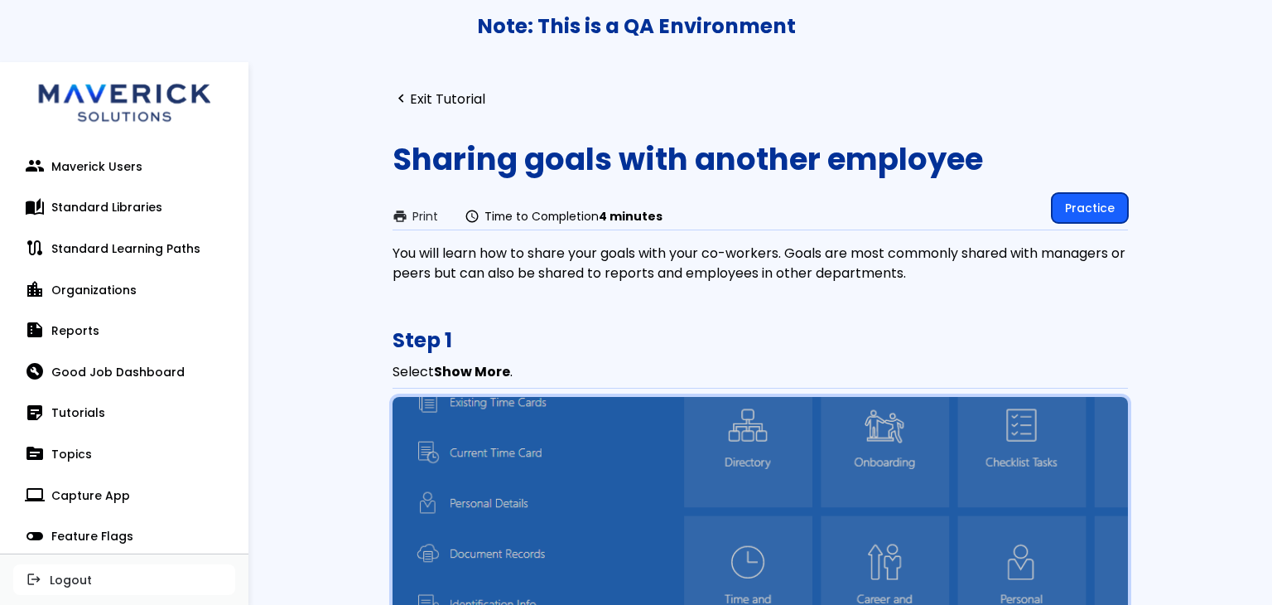
click at [1095, 218] on link "Practice" at bounding box center [1090, 208] width 76 height 30
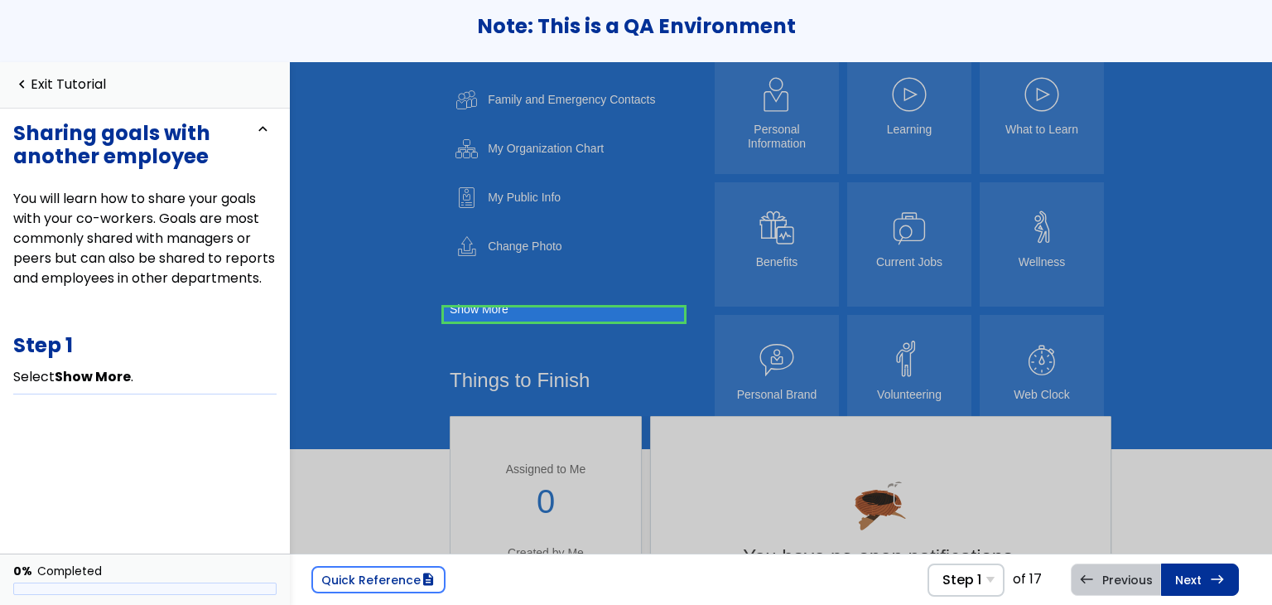
scroll to position [556, 0]
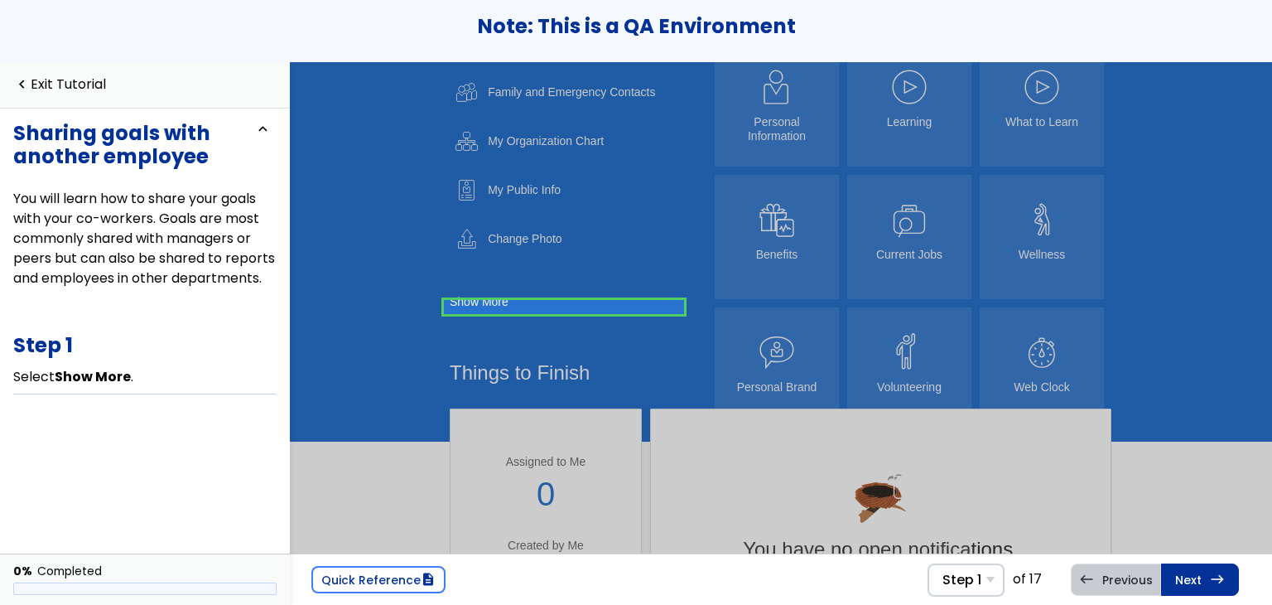
click at [476, 301] on link at bounding box center [564, 307] width 240 height 33
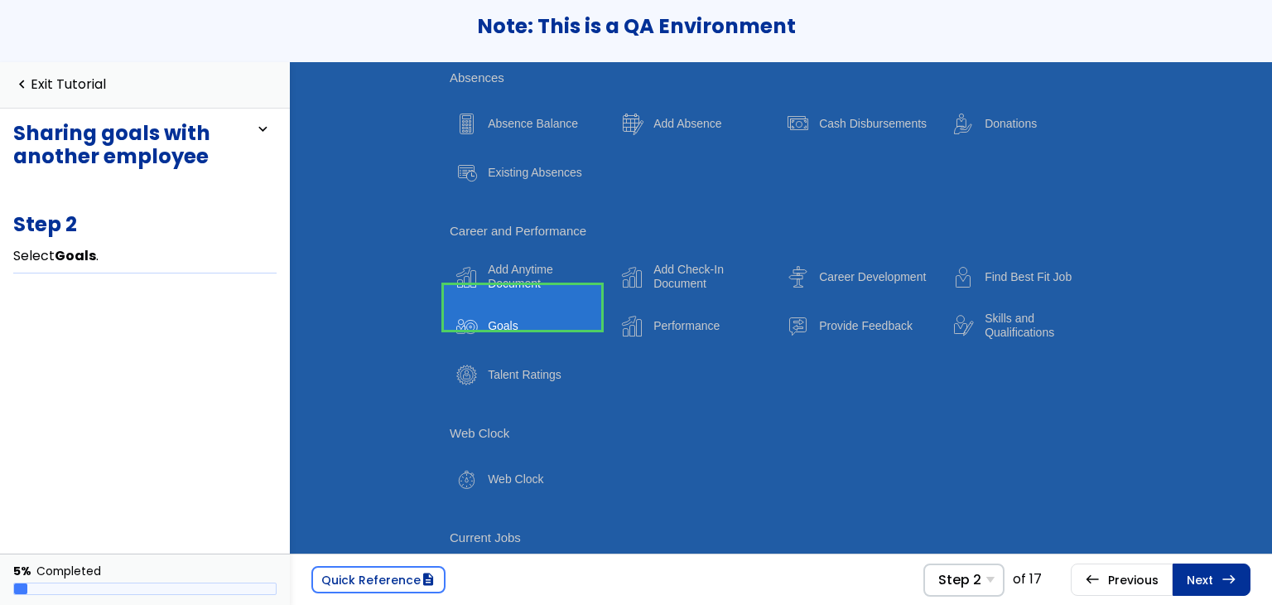
scroll to position [1115, 0]
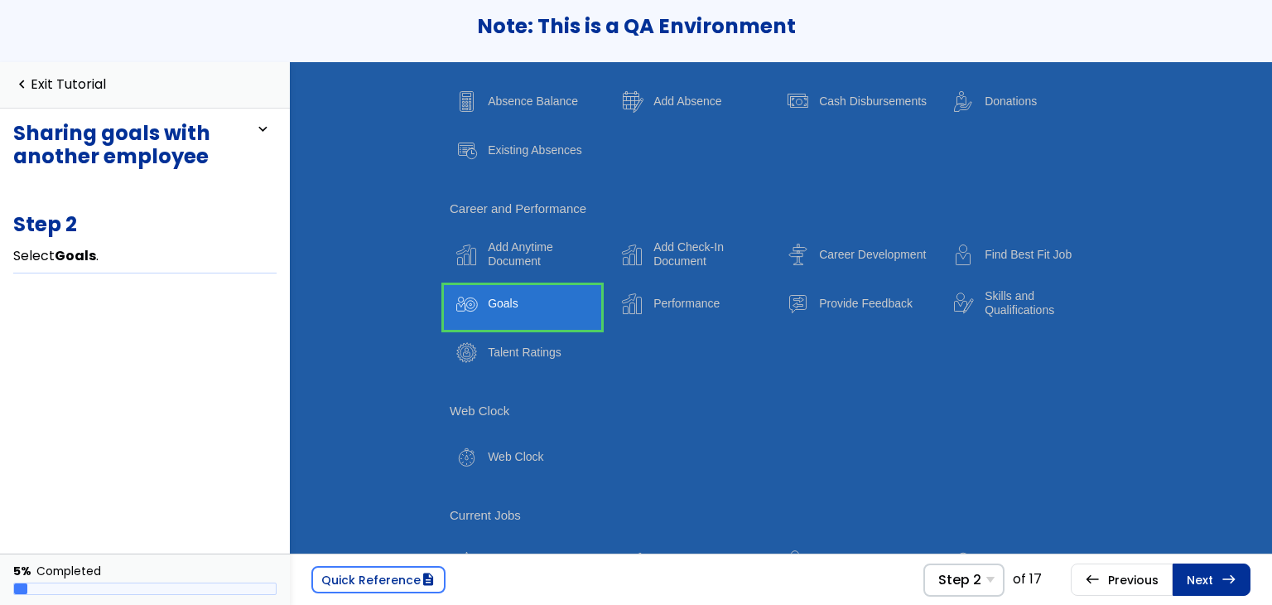
click at [535, 347] on div "Talent Ratings" at bounding box center [528, 351] width 157 height 45
click at [567, 316] on link at bounding box center [522, 307] width 157 height 45
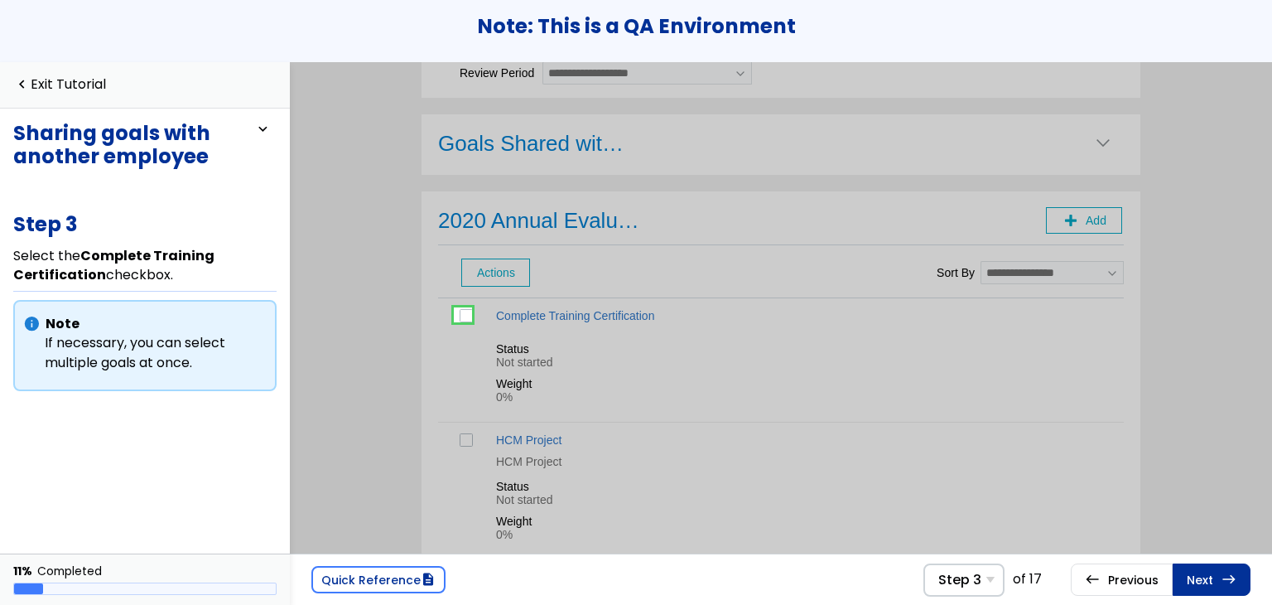
scroll to position [206, 0]
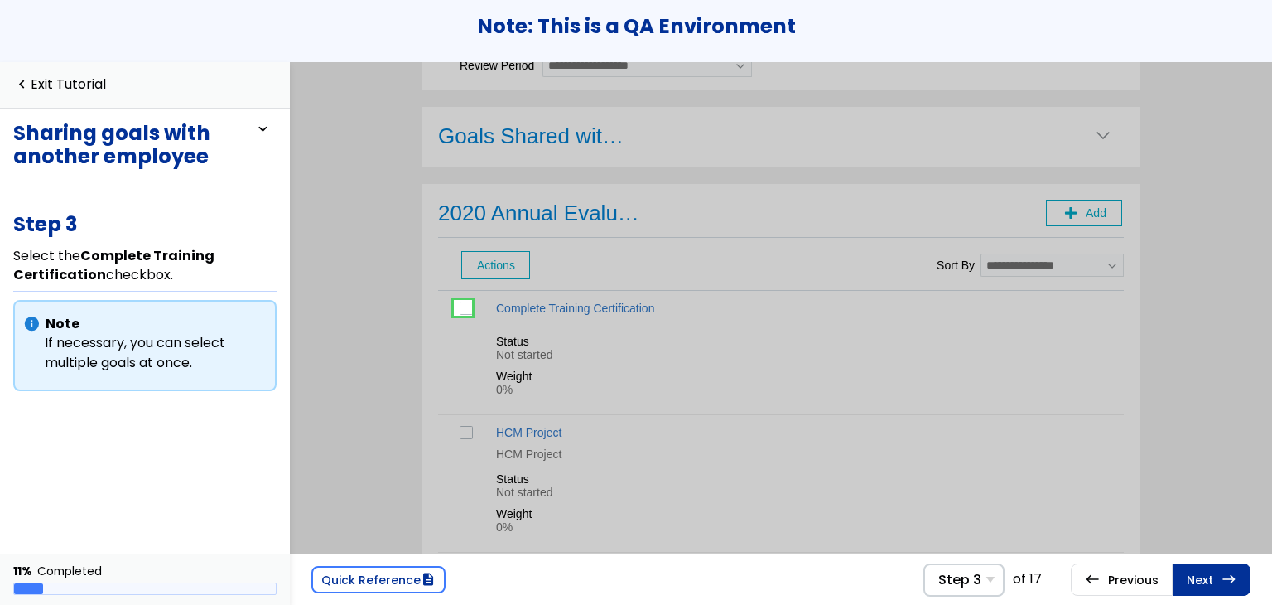
click at [462, 314] on link at bounding box center [462, 307] width 33 height 33
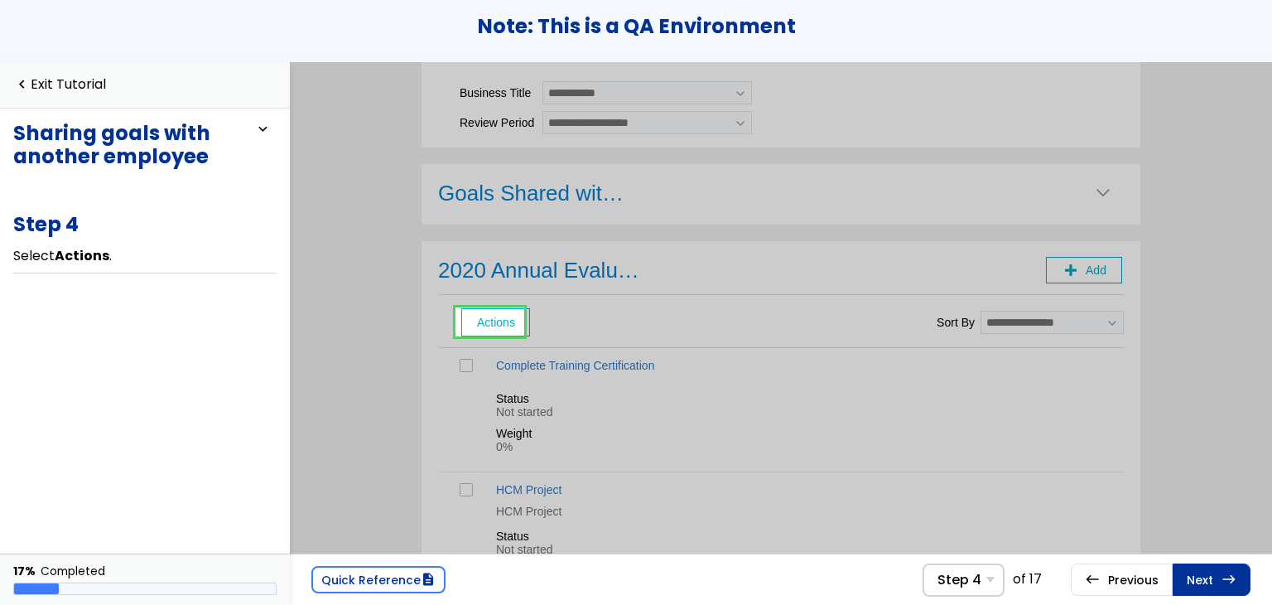
click at [490, 329] on link at bounding box center [490, 322] width 70 height 33
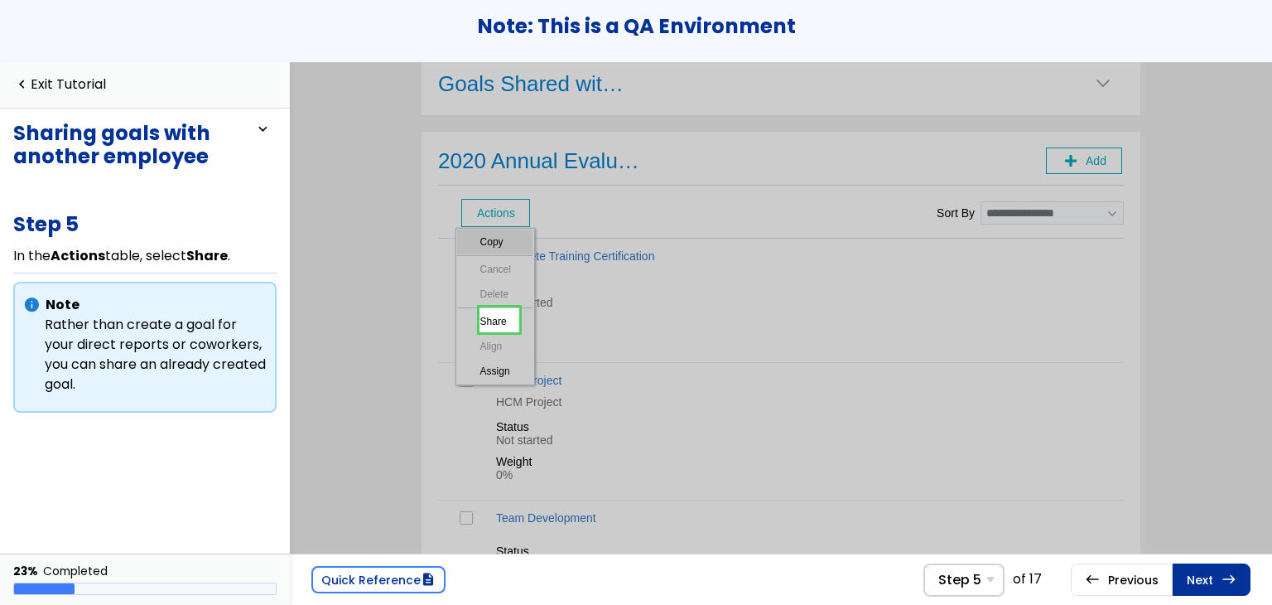
click at [513, 325] on link at bounding box center [498, 319] width 39 height 33
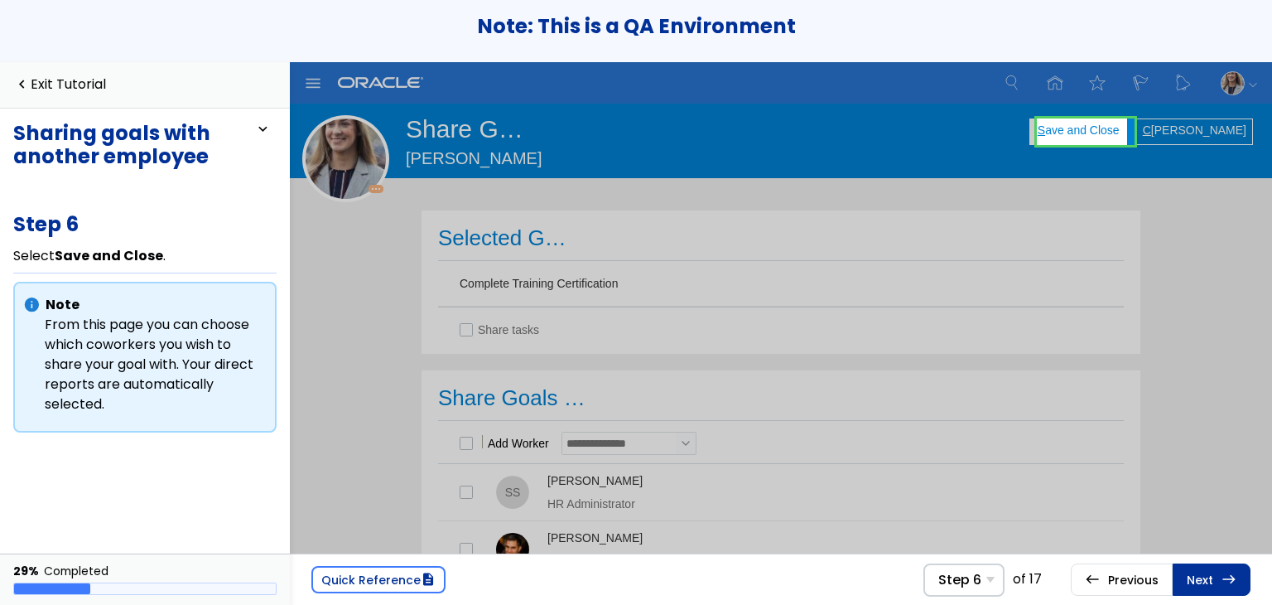
click at [1107, 138] on link at bounding box center [1086, 131] width 98 height 33
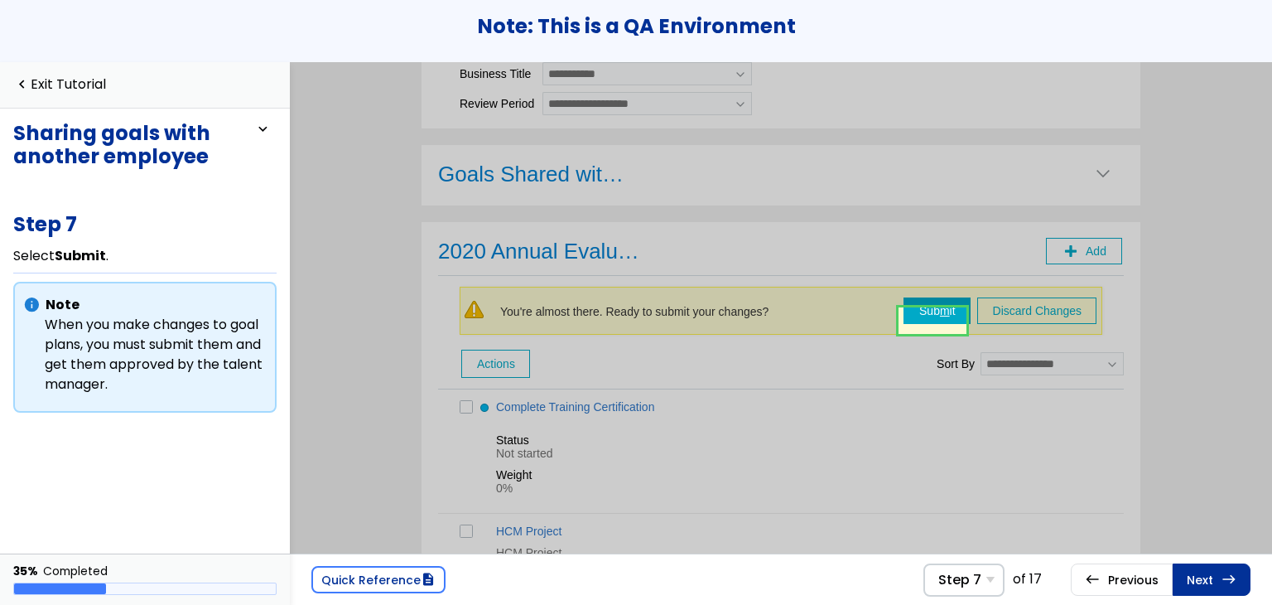
scroll to position [171, 0]
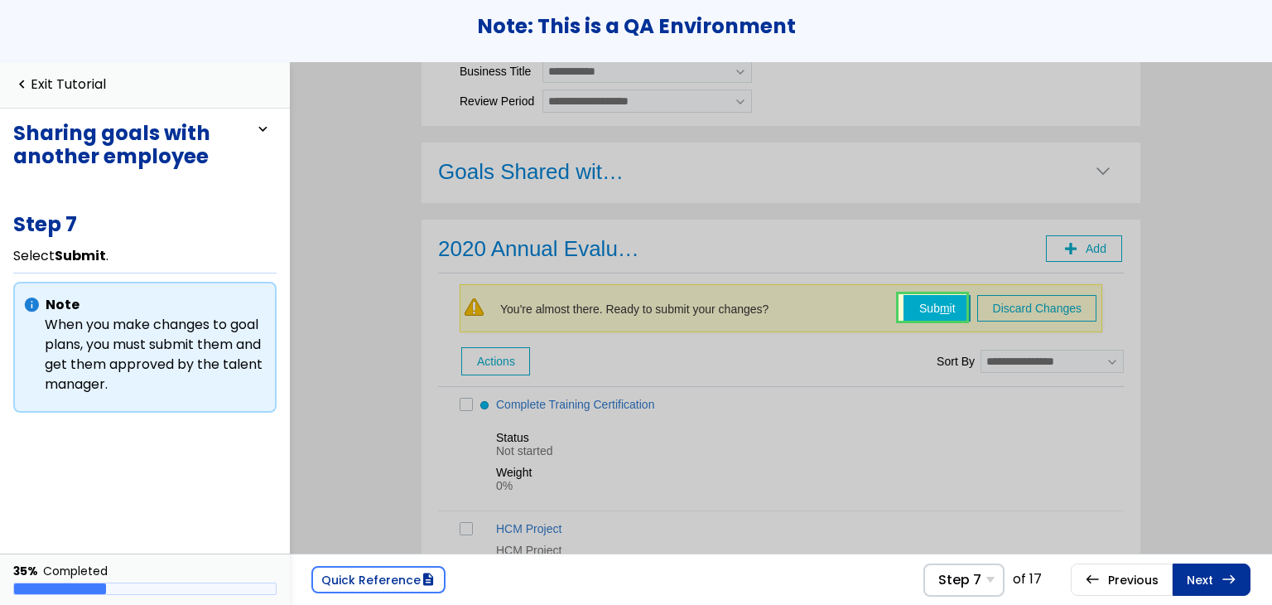
click at [930, 315] on link at bounding box center [933, 307] width 68 height 33
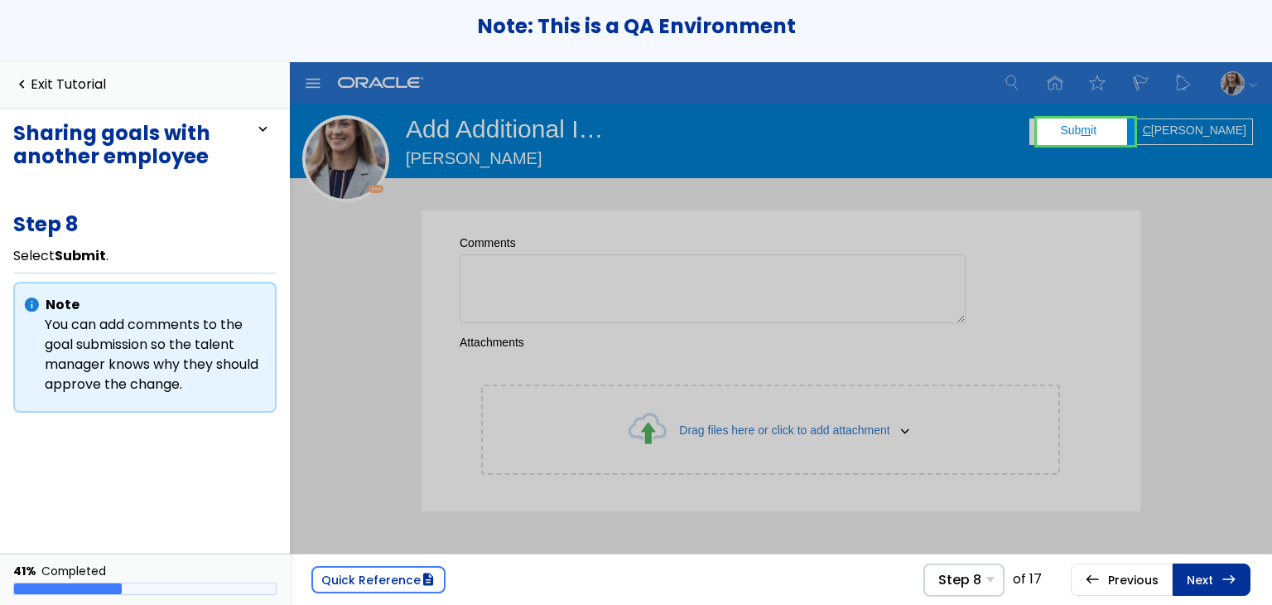
click at [1098, 122] on link at bounding box center [1086, 131] width 98 height 33
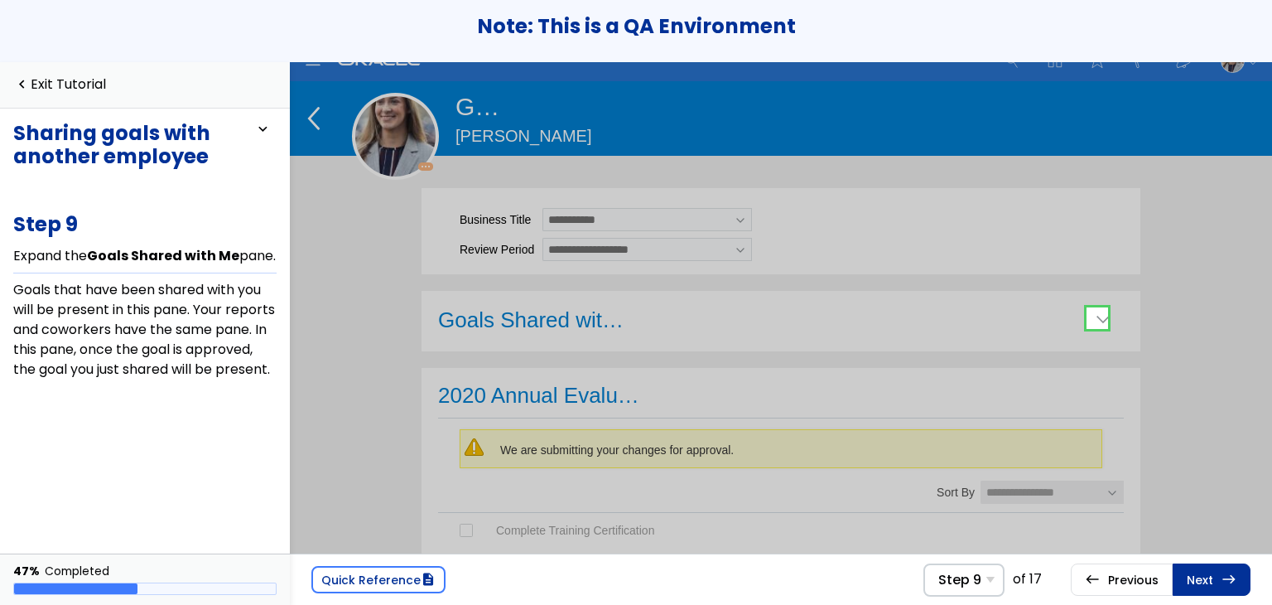
scroll to position [33, 0]
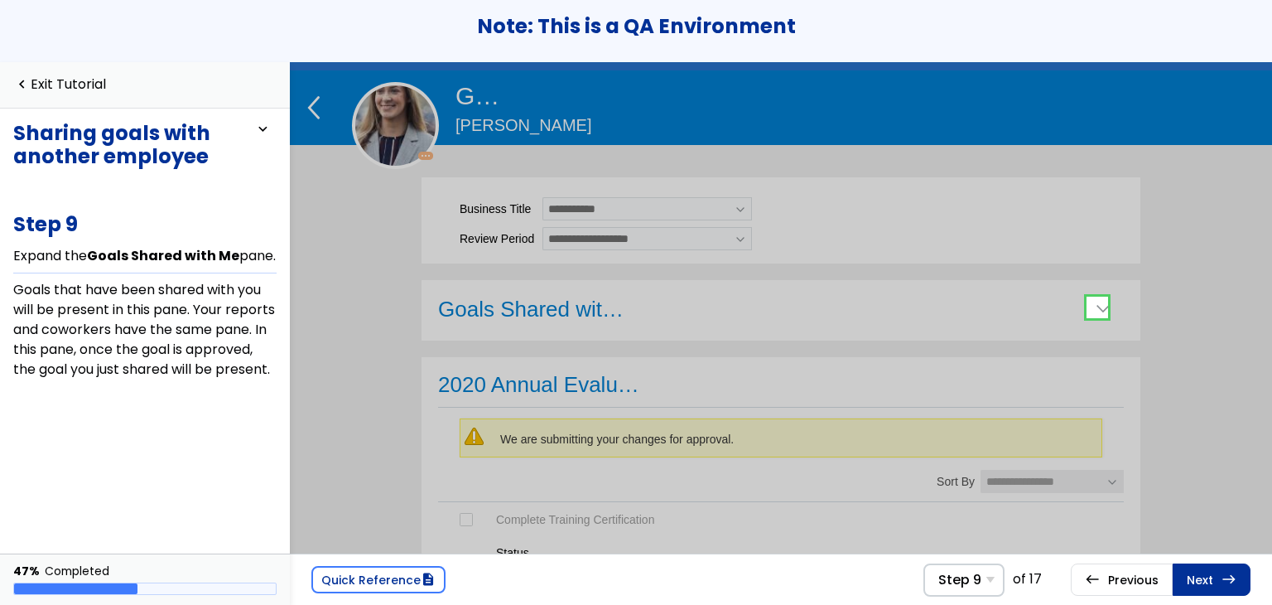
click at [1101, 291] on link at bounding box center [1097, 307] width 33 height 33
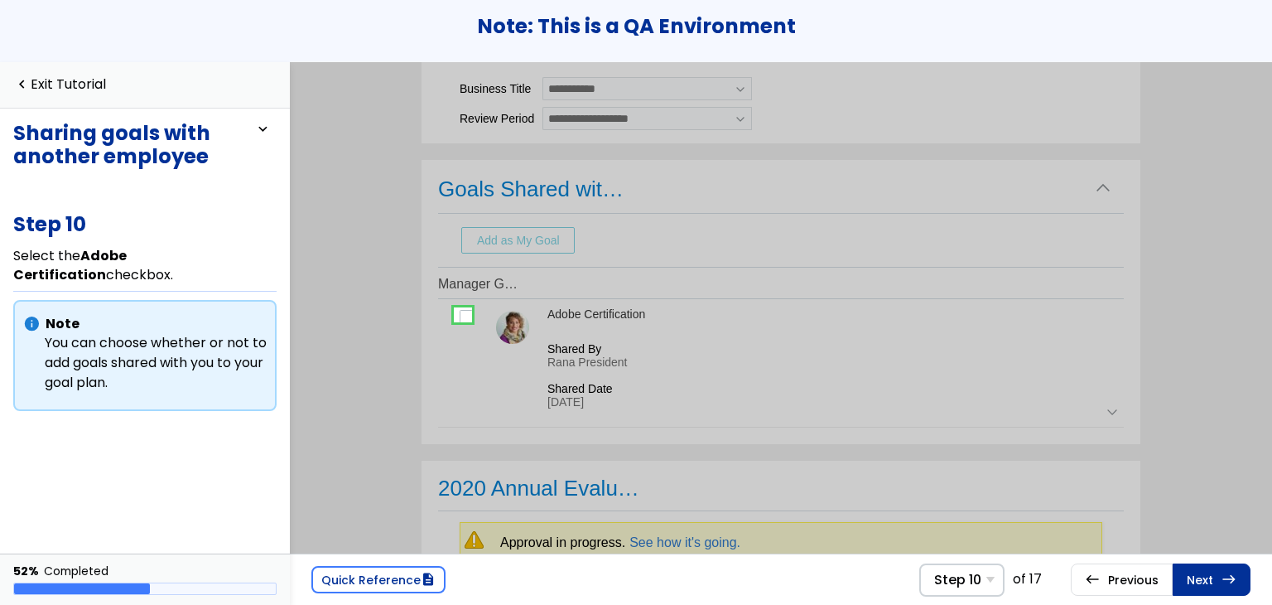
scroll to position [161, 0]
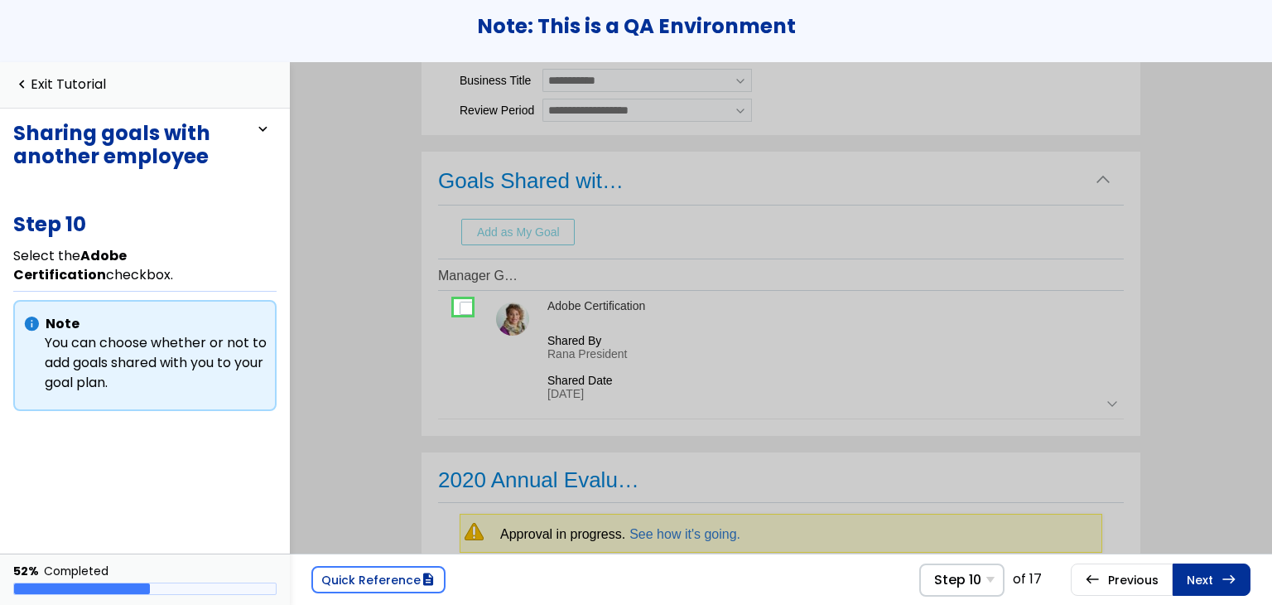
click at [462, 299] on link at bounding box center [462, 307] width 33 height 33
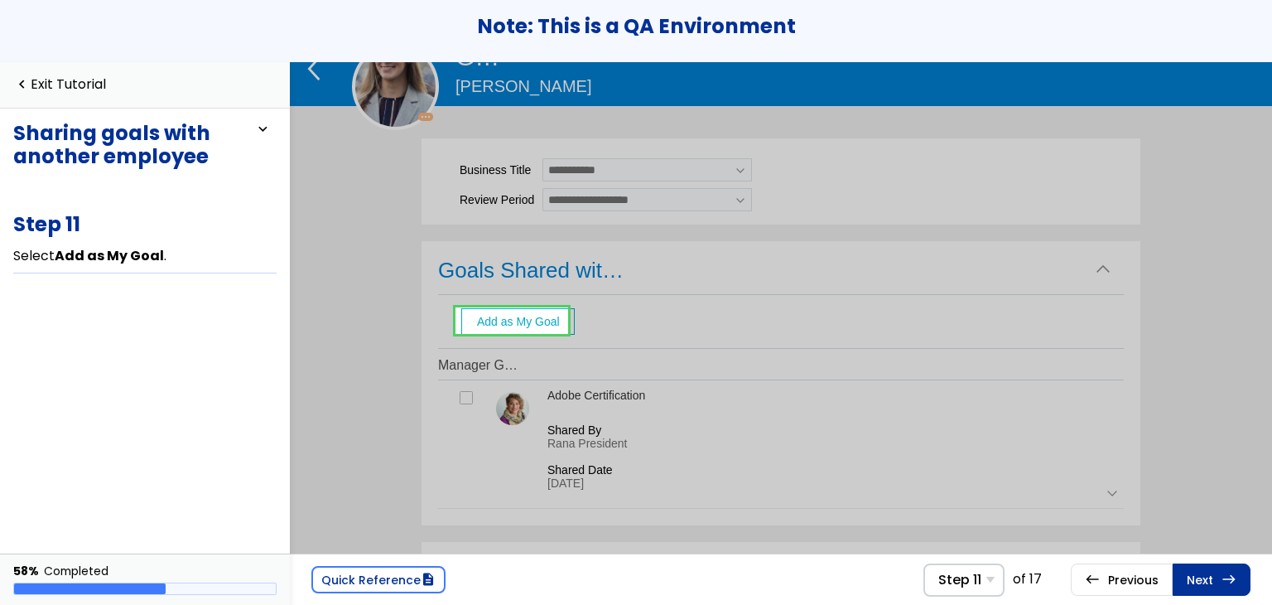
click at [530, 320] on link at bounding box center [511, 320] width 113 height 33
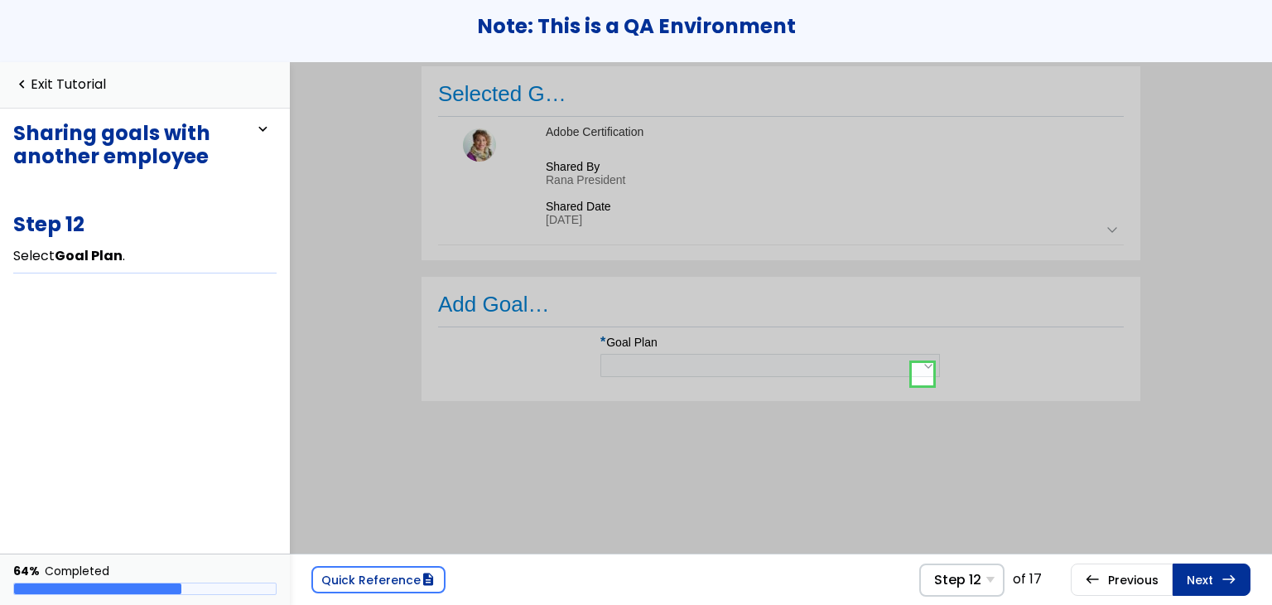
scroll to position [3, 0]
click at [918, 373] on link at bounding box center [922, 370] width 33 height 33
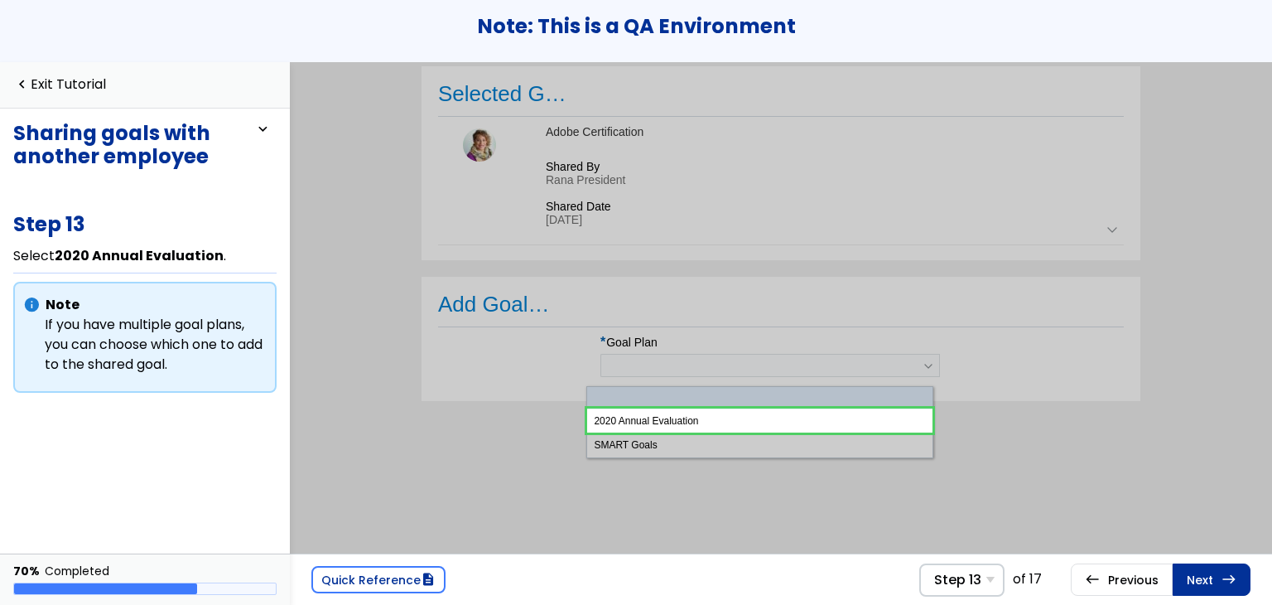
scroll to position [3, 0]
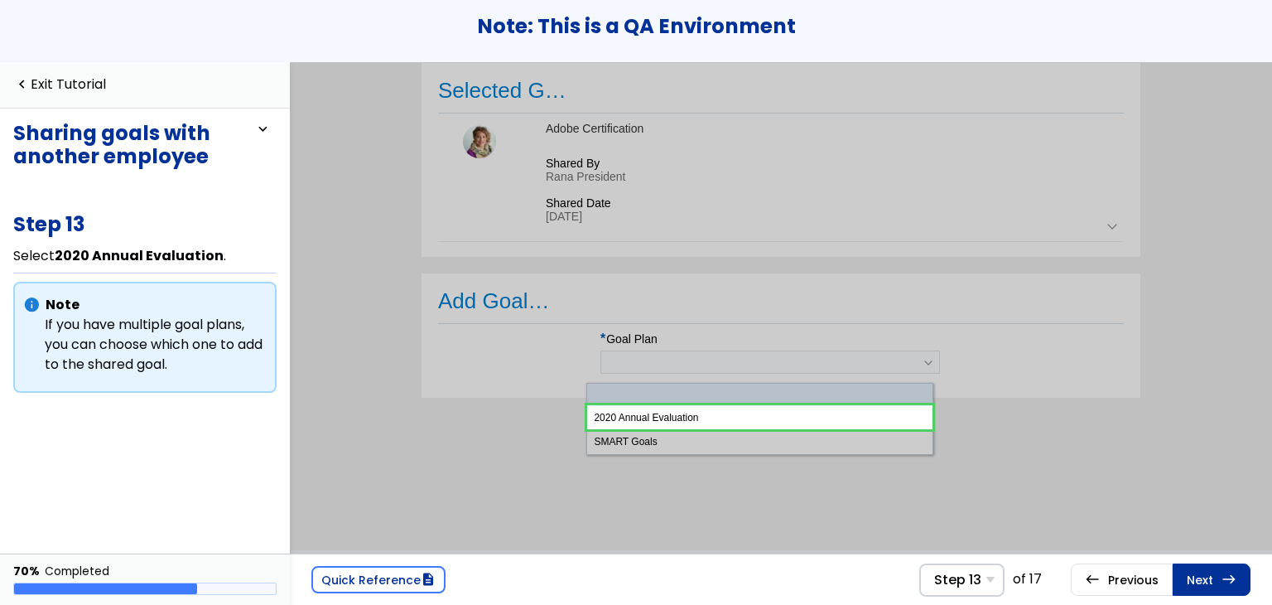
click at [841, 426] on link at bounding box center [759, 416] width 345 height 33
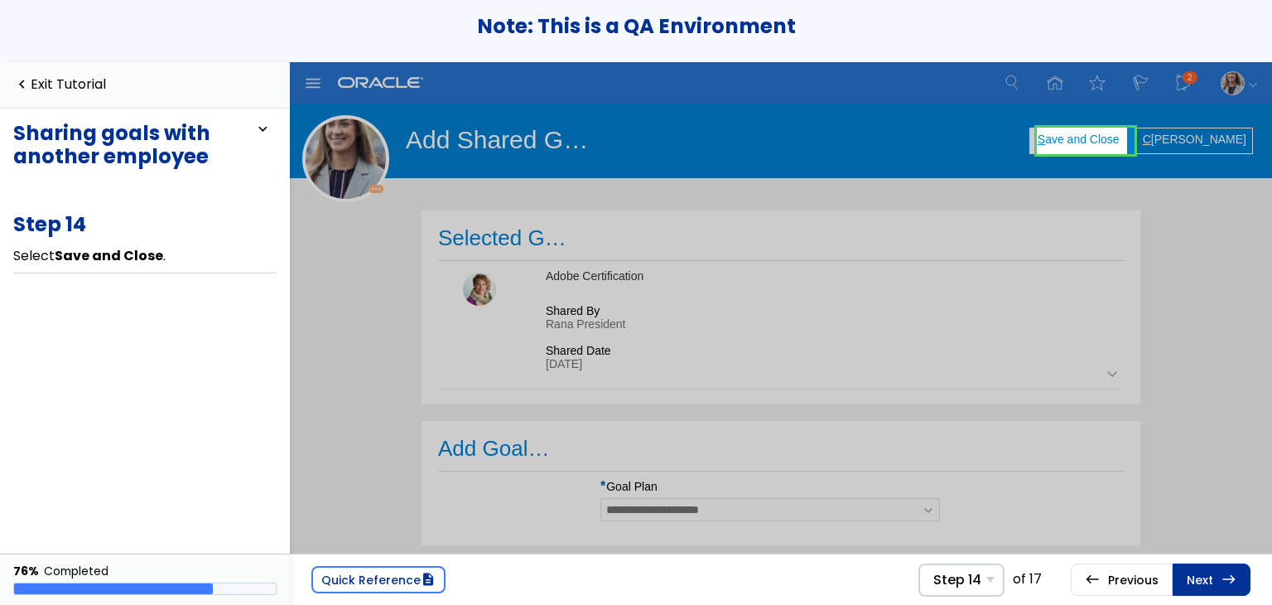
click at [1110, 132] on link at bounding box center [1086, 140] width 98 height 33
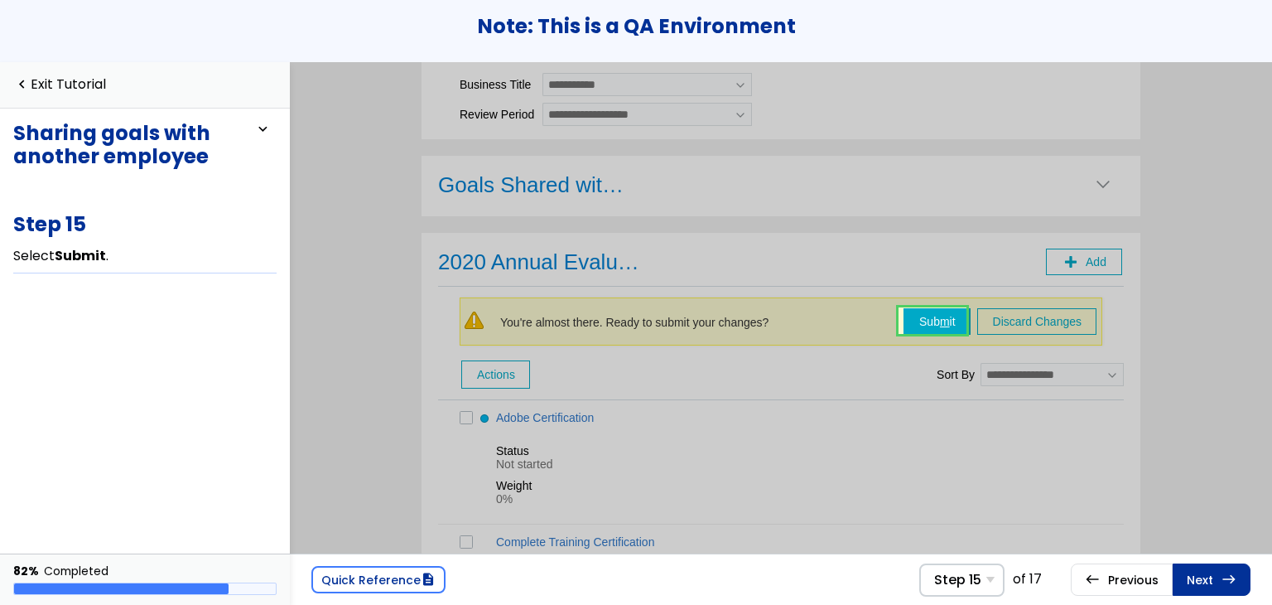
scroll to position [171, 0]
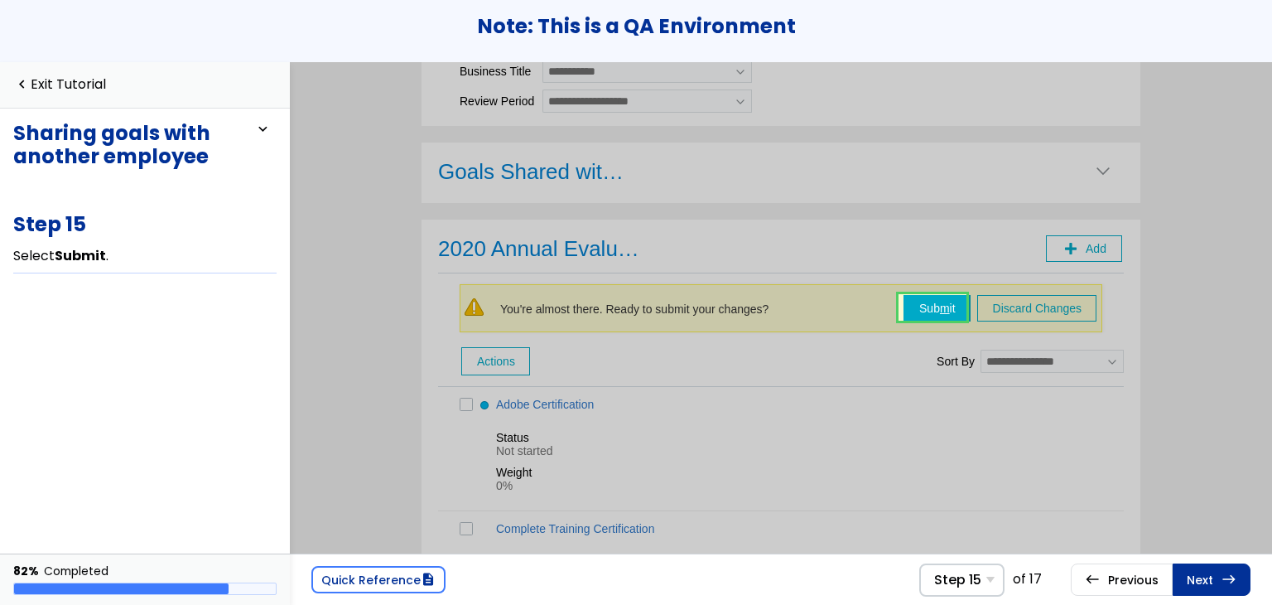
click at [951, 303] on link at bounding box center [933, 307] width 68 height 33
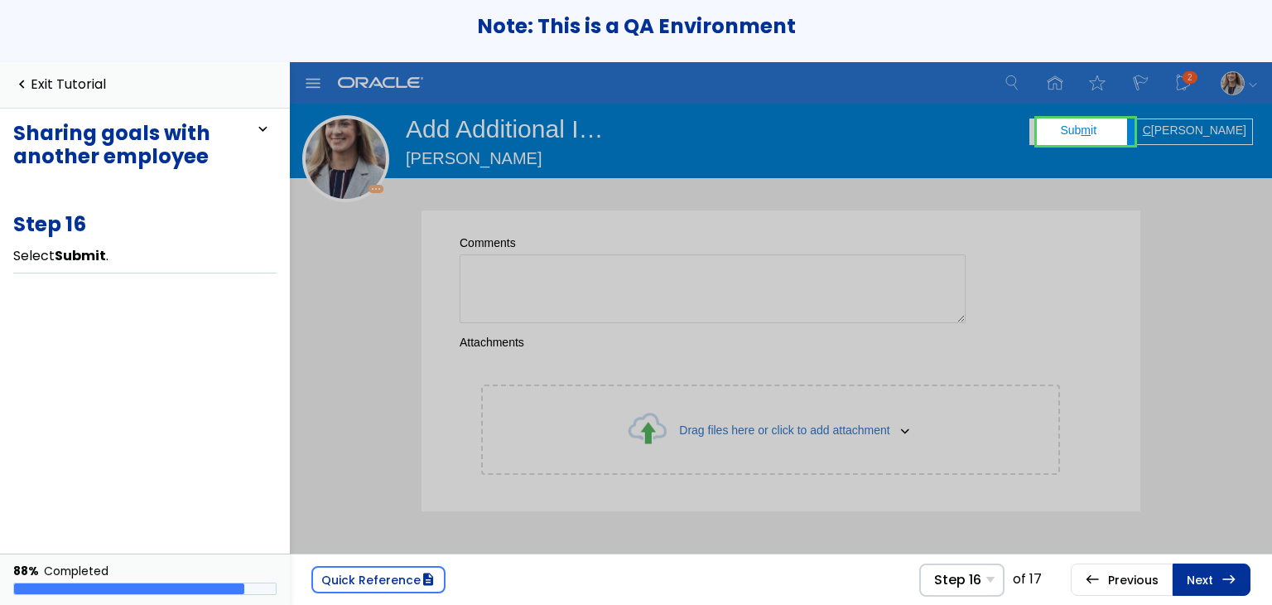
click at [1076, 127] on link at bounding box center [1086, 131] width 98 height 33
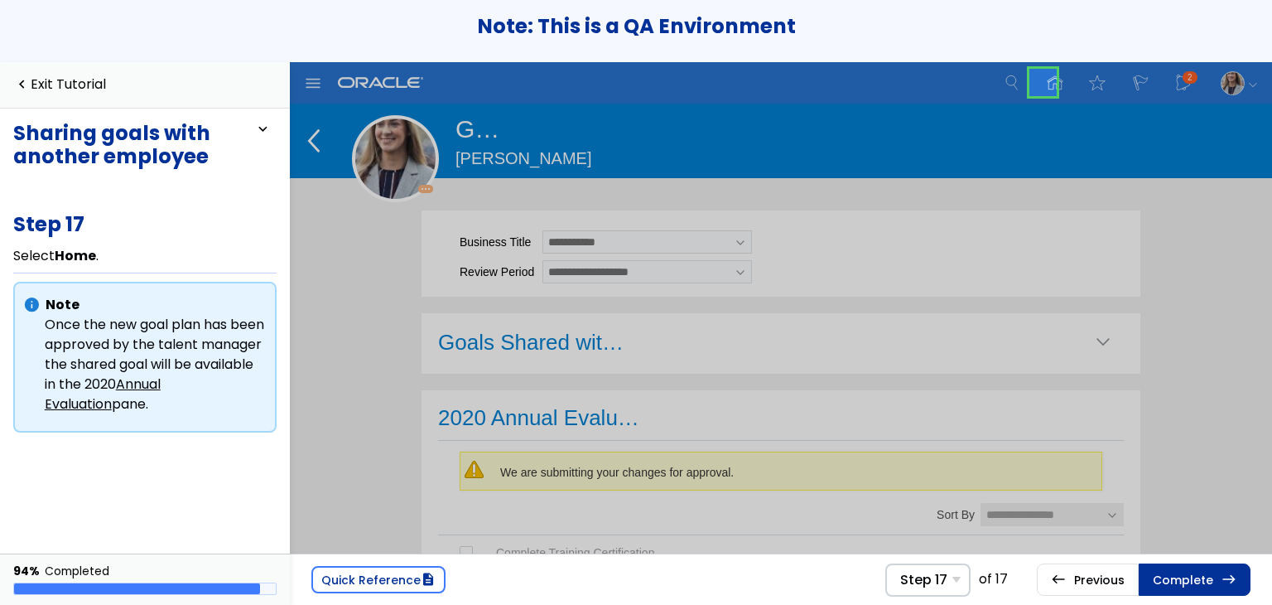
click at [1047, 85] on link at bounding box center [1043, 82] width 33 height 33
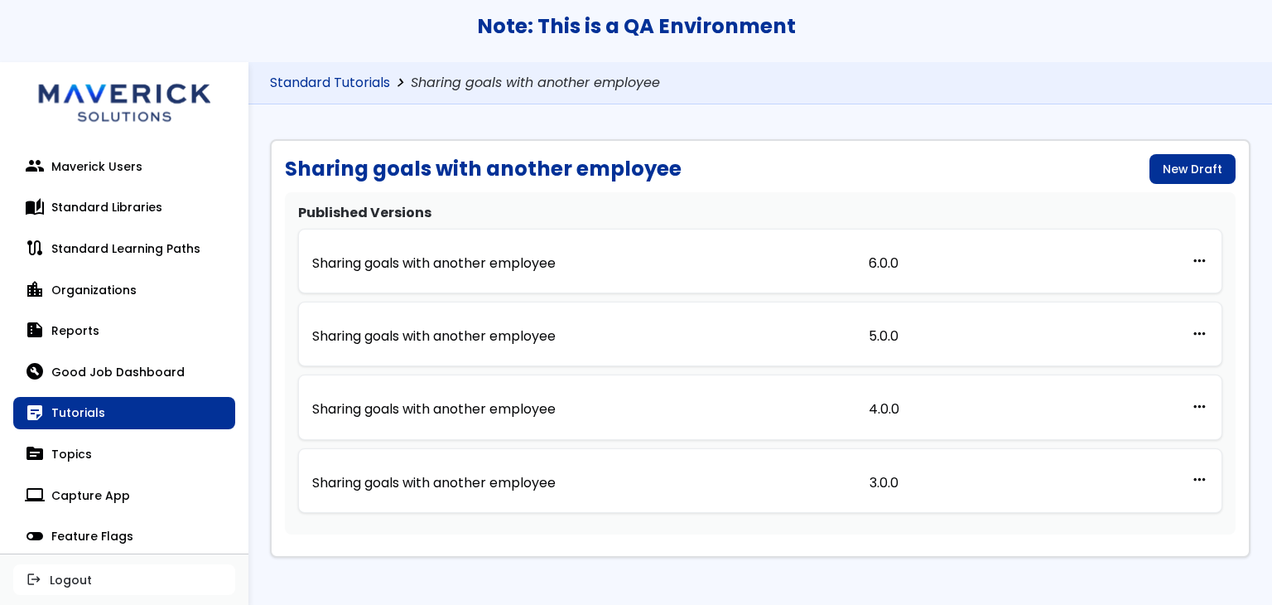
click at [378, 84] on link "Standard Tutorials" at bounding box center [330, 83] width 120 height 16
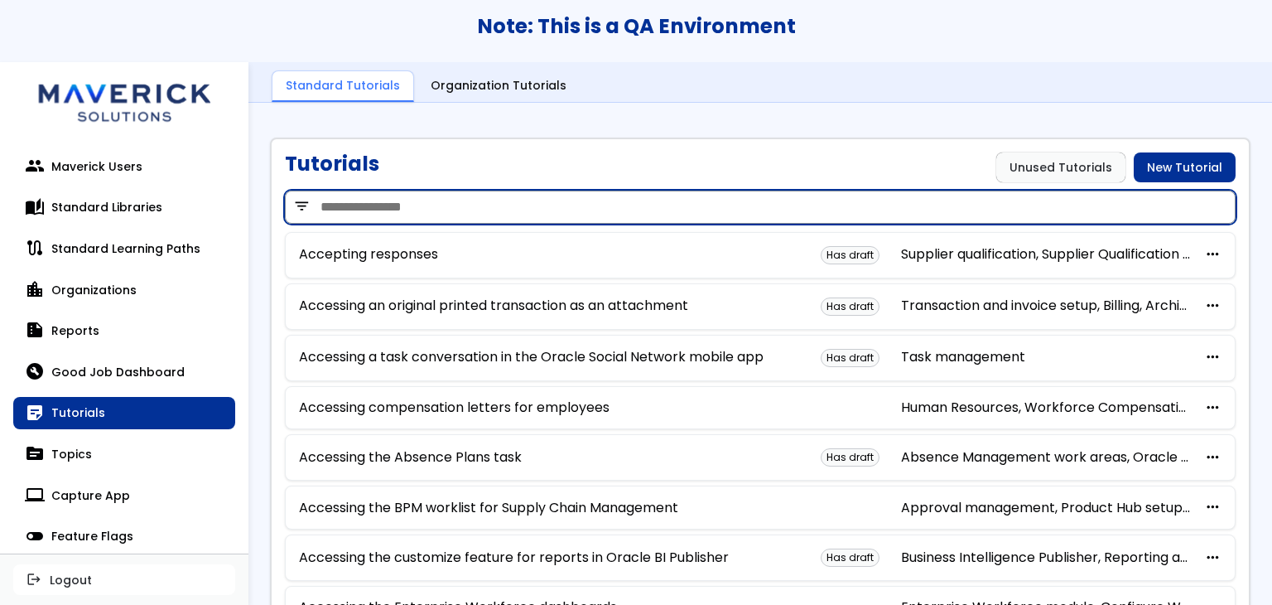
click at [517, 193] on input "search" at bounding box center [760, 206] width 951 height 33
paste input "**********"
type input "**********"
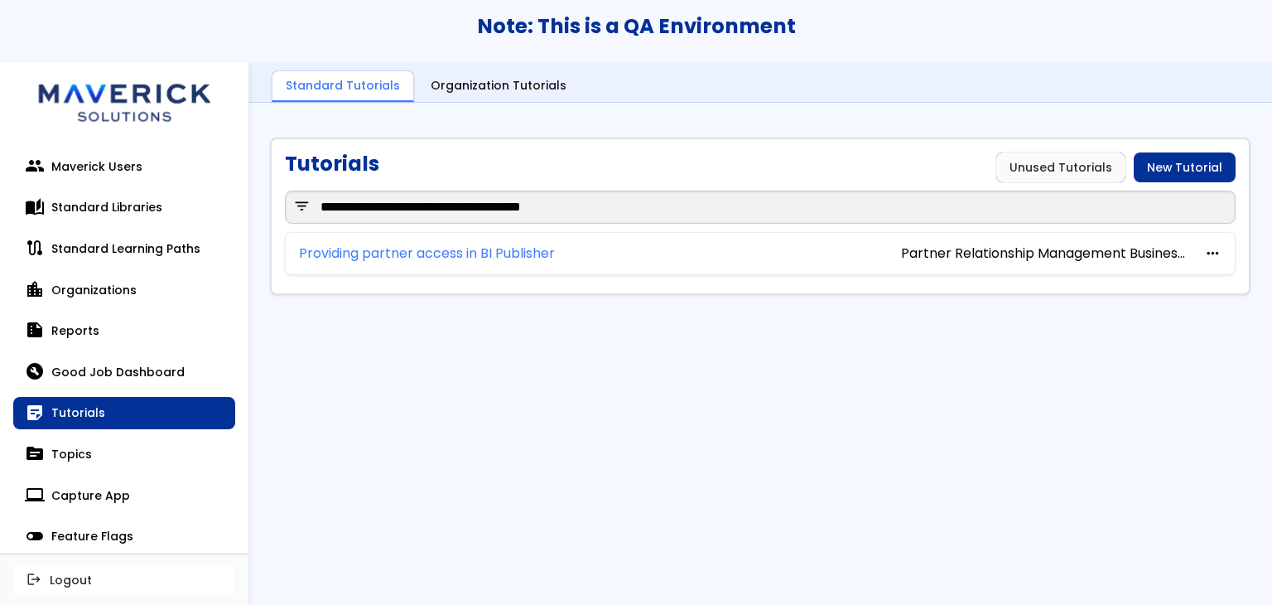
click at [529, 249] on link "Providing partner access in BI Publisher" at bounding box center [427, 253] width 256 height 15
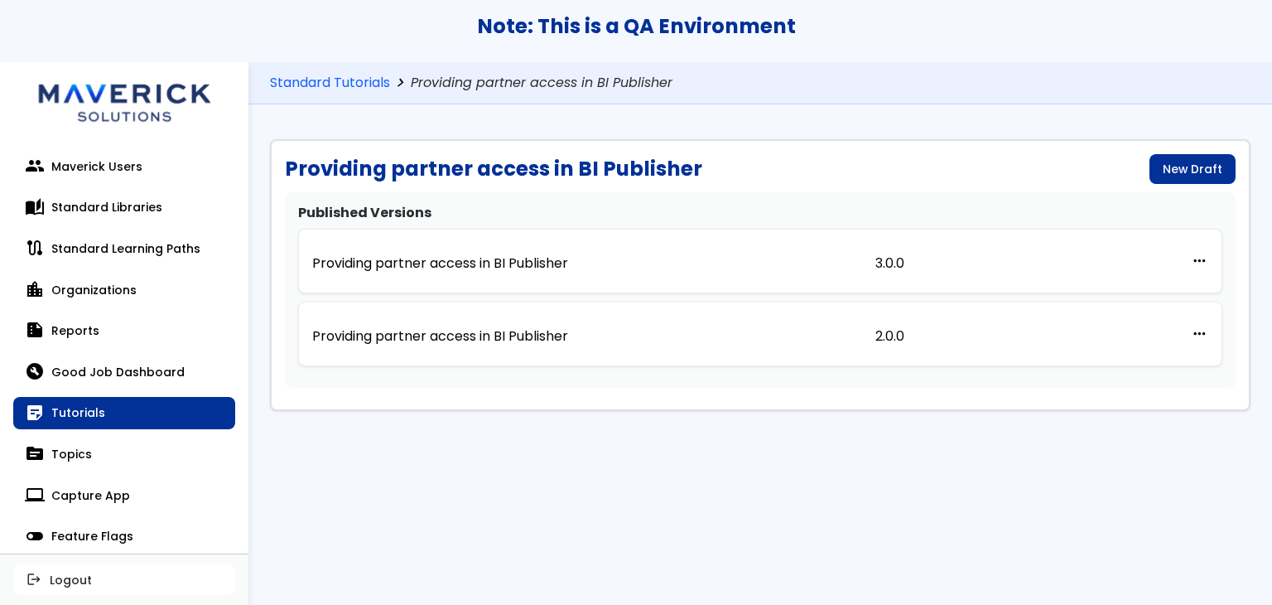
click at [529, 249] on link "Providing partner access in BI Publisher" at bounding box center [440, 261] width 256 height 36
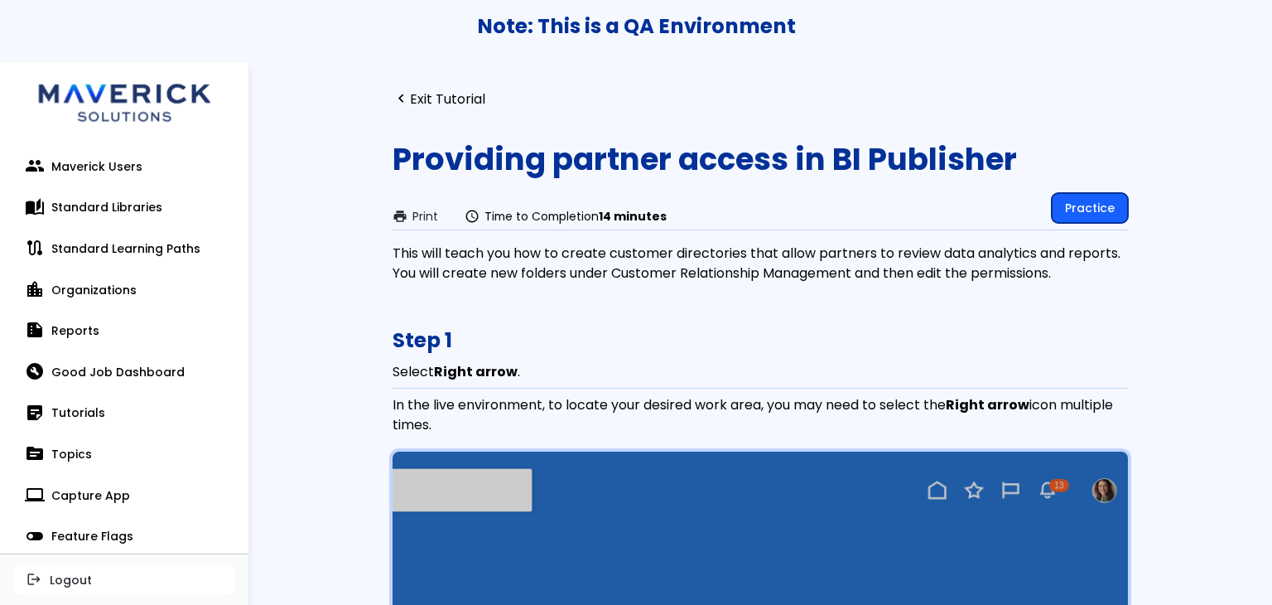
click at [1081, 205] on link "Practice" at bounding box center [1090, 208] width 76 height 30
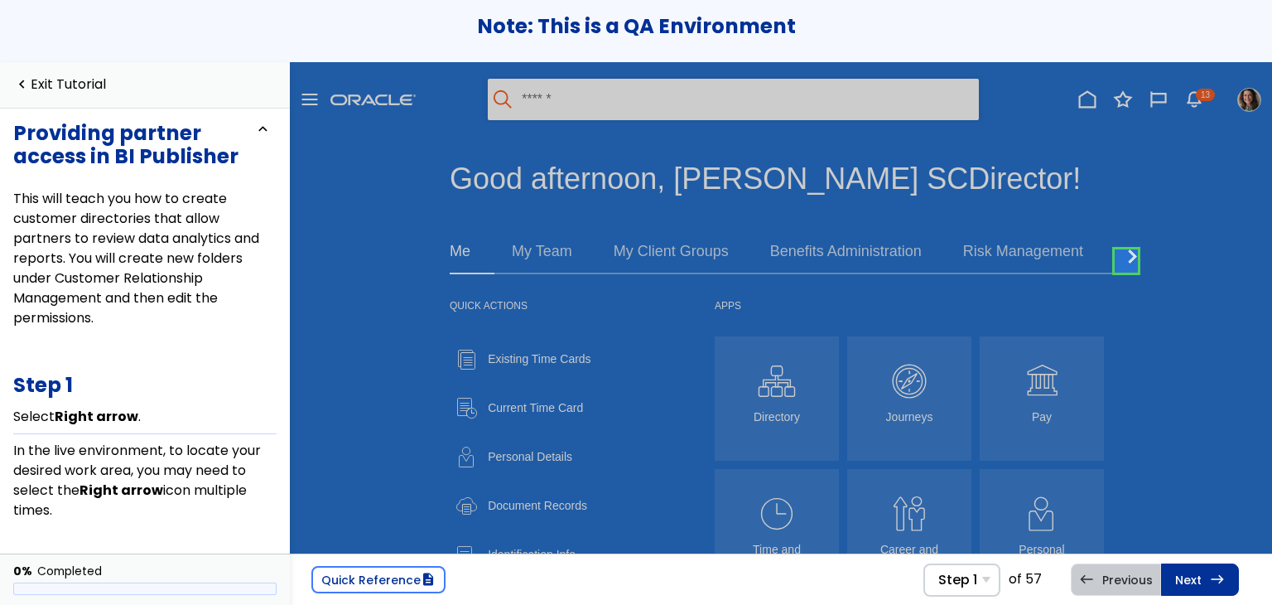
click at [1123, 256] on link at bounding box center [1126, 260] width 33 height 33
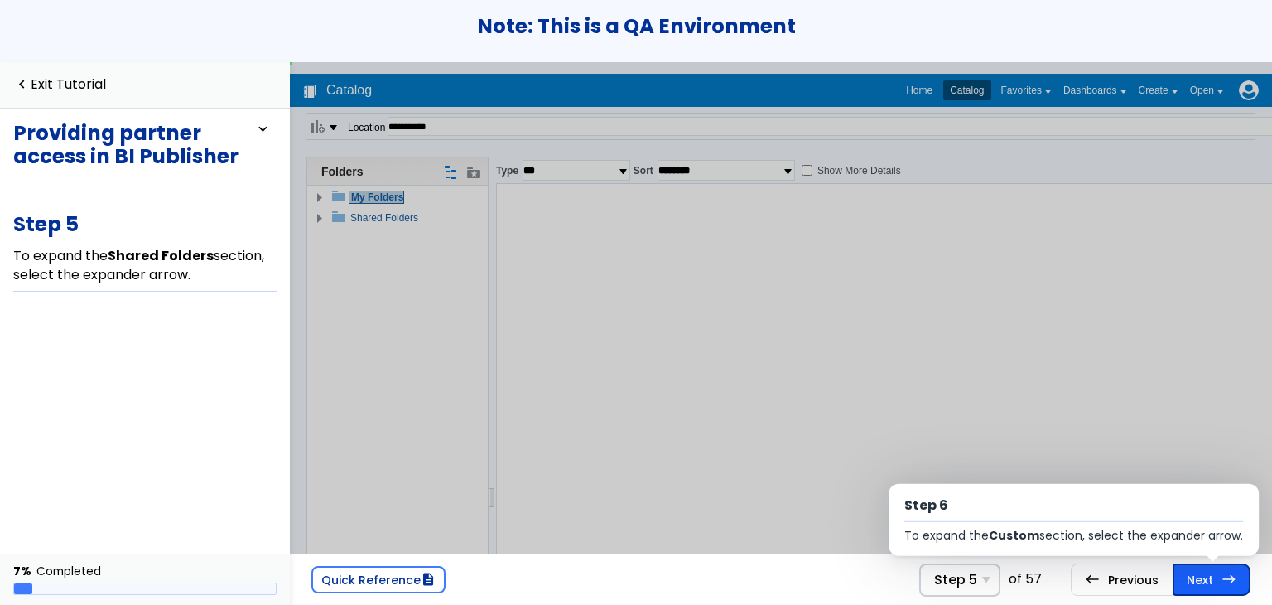
click at [1228, 590] on link "Next east Step 6 To expand the Custom section, select the expander arrow." at bounding box center [1212, 578] width 78 height 31
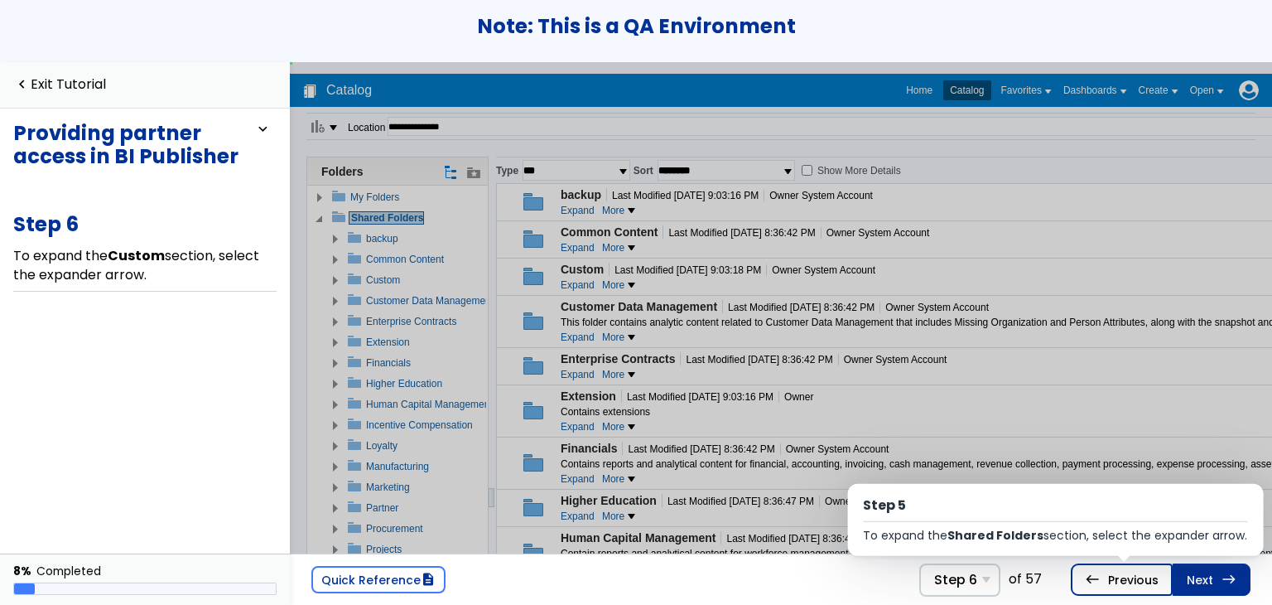
click at [1148, 578] on link "west Previous Step 5 To expand the Shared Folders section, select the expander …" at bounding box center [1122, 578] width 102 height 31
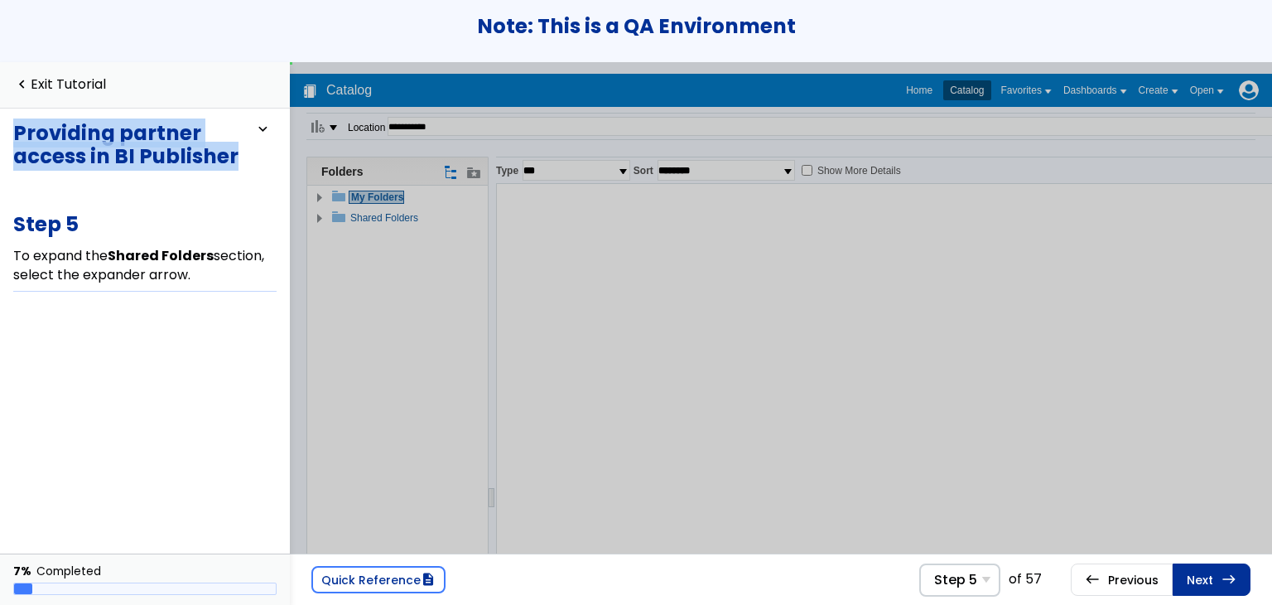
drag, startPoint x: 232, startPoint y: 156, endPoint x: 18, endPoint y: 132, distance: 215.0
click at [18, 132] on h3 "Providing partner access in BI Publisher" at bounding box center [133, 145] width 241 height 46
copy h3 "Providing partner access in BI Publisher"
click at [1204, 577] on link "Next east Step 6 To expand the Custom section, select the expander arrow." at bounding box center [1212, 578] width 78 height 31
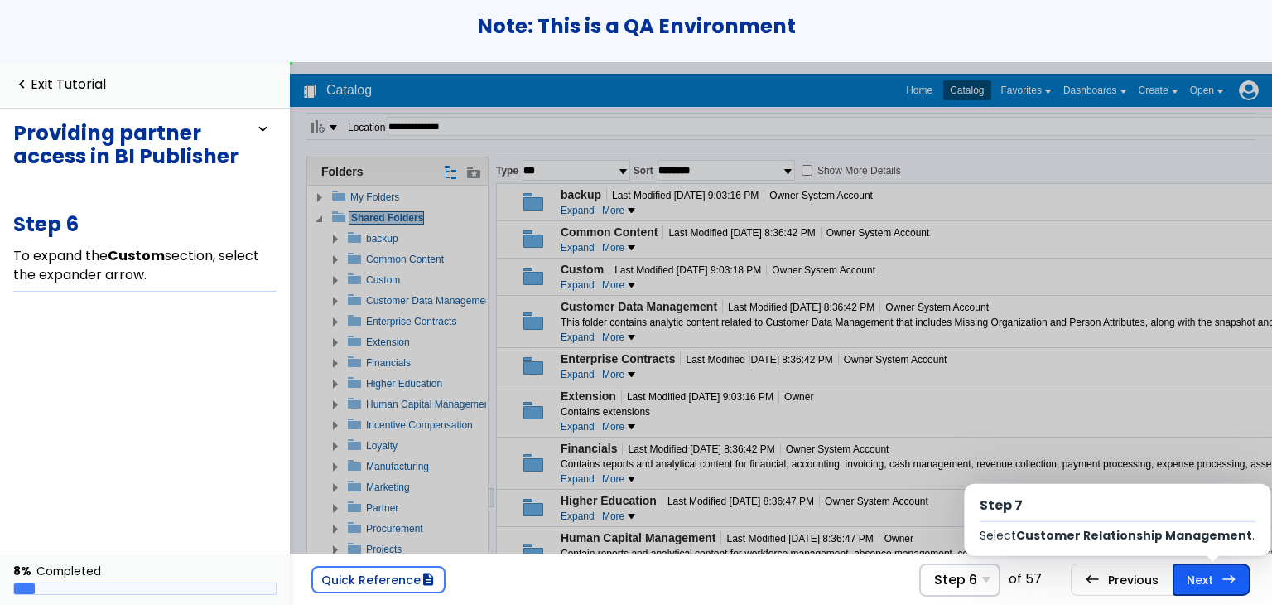
click at [1207, 578] on link "Next east Step 7 Select Customer Relationship Management ." at bounding box center [1212, 578] width 78 height 31
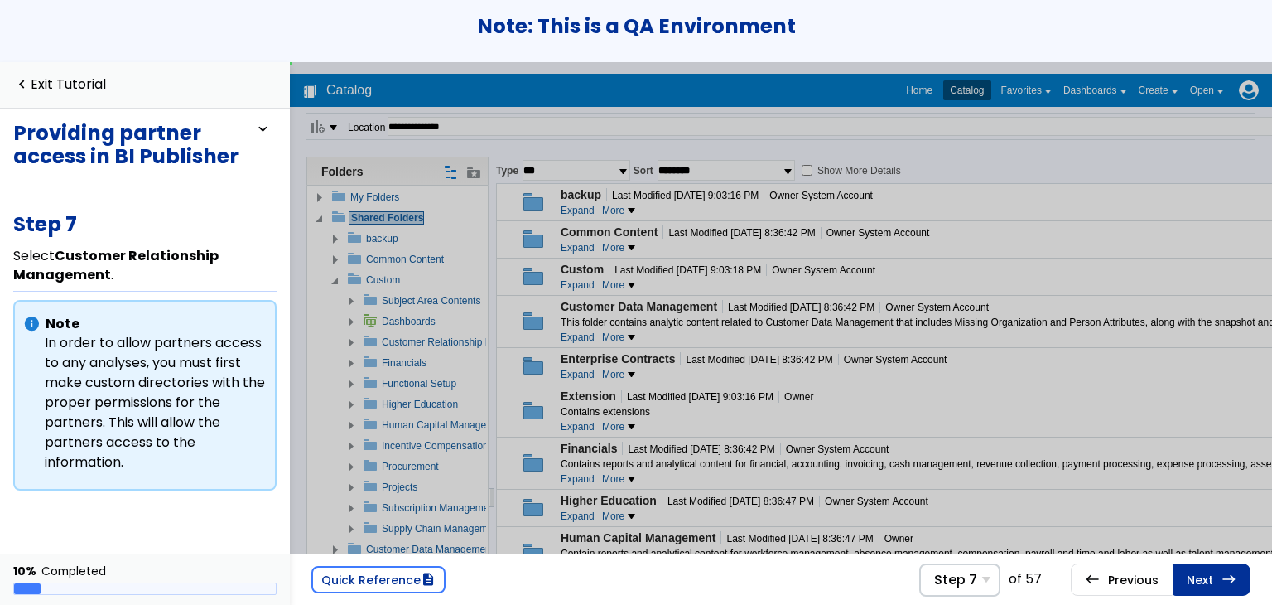
click at [1207, 578] on link "Next east Step 8 In the Catalog toolbar row, select New ." at bounding box center [1212, 578] width 78 height 31
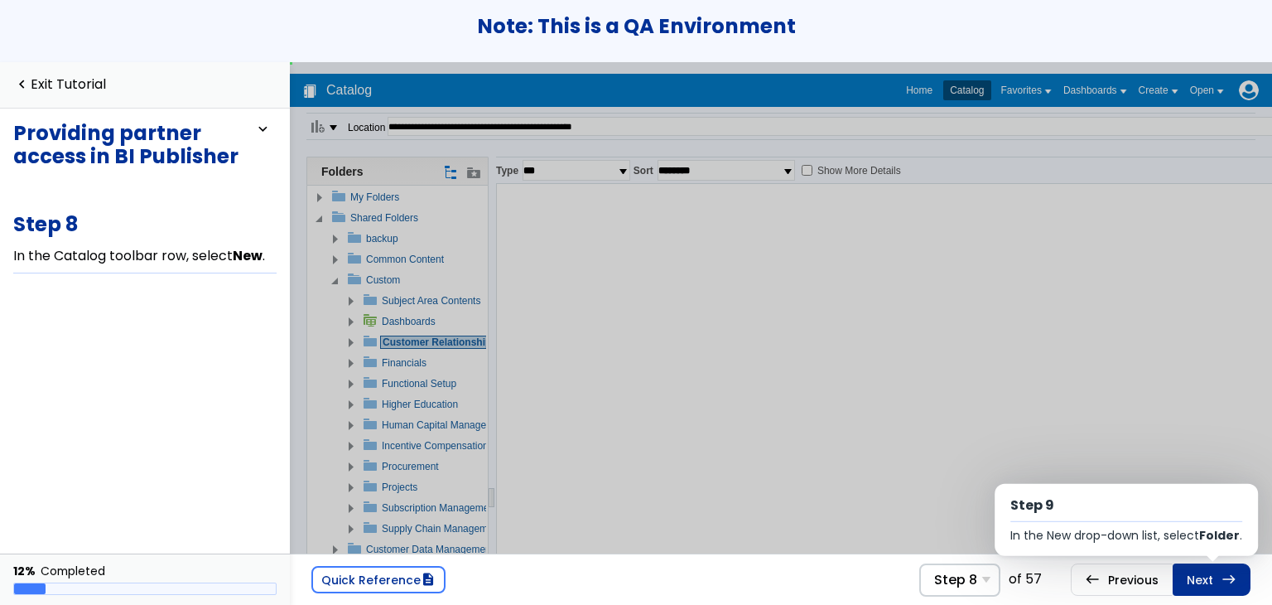
click at [1207, 578] on link "Next east Step 9 In the New drop-down list, select Folder ." at bounding box center [1212, 578] width 78 height 31
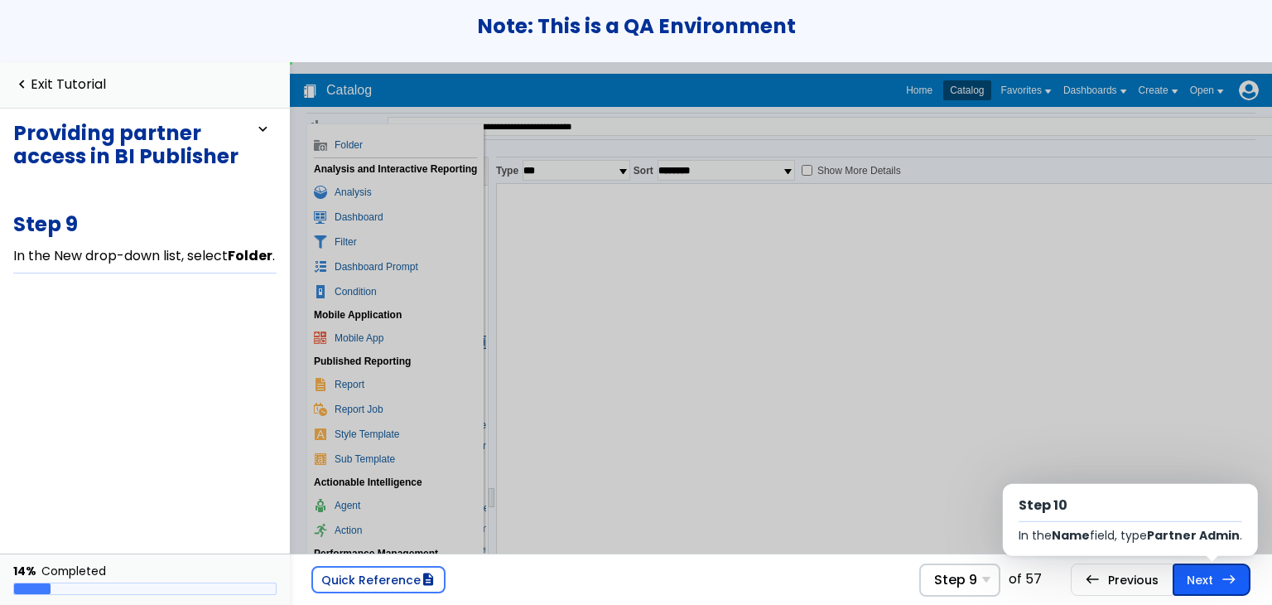
click at [1208, 579] on link "Next east Step 10 In the Name field, type Partner Admin ." at bounding box center [1212, 578] width 78 height 31
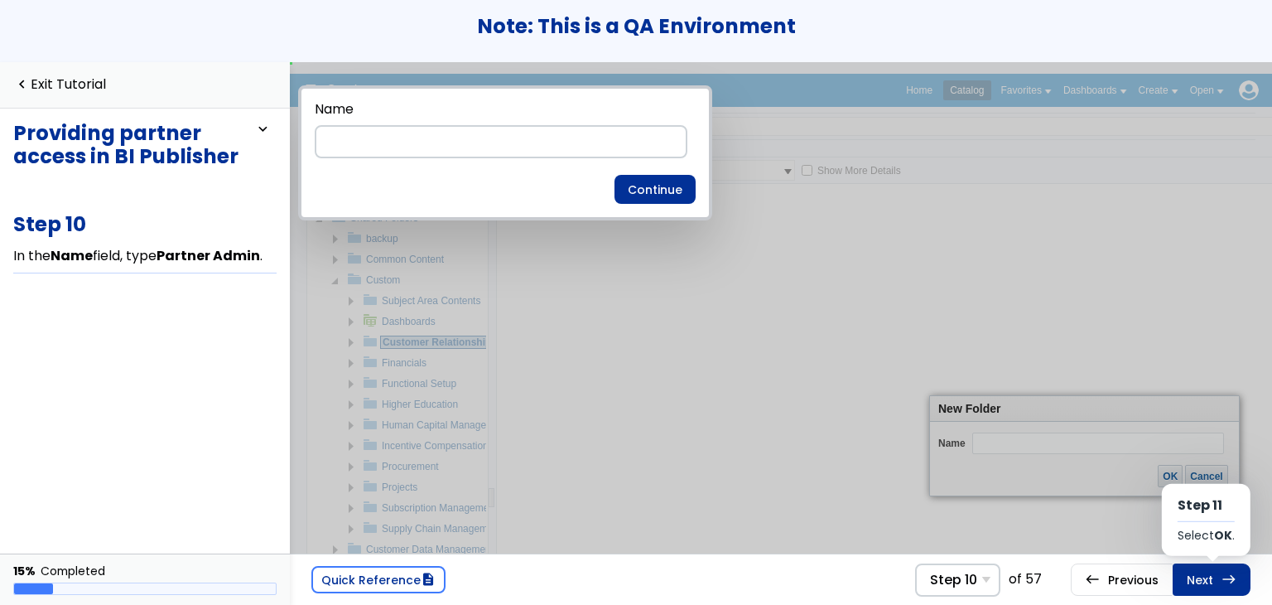
click at [1208, 579] on link "Next east Step 11 Select OK ." at bounding box center [1212, 578] width 78 height 31
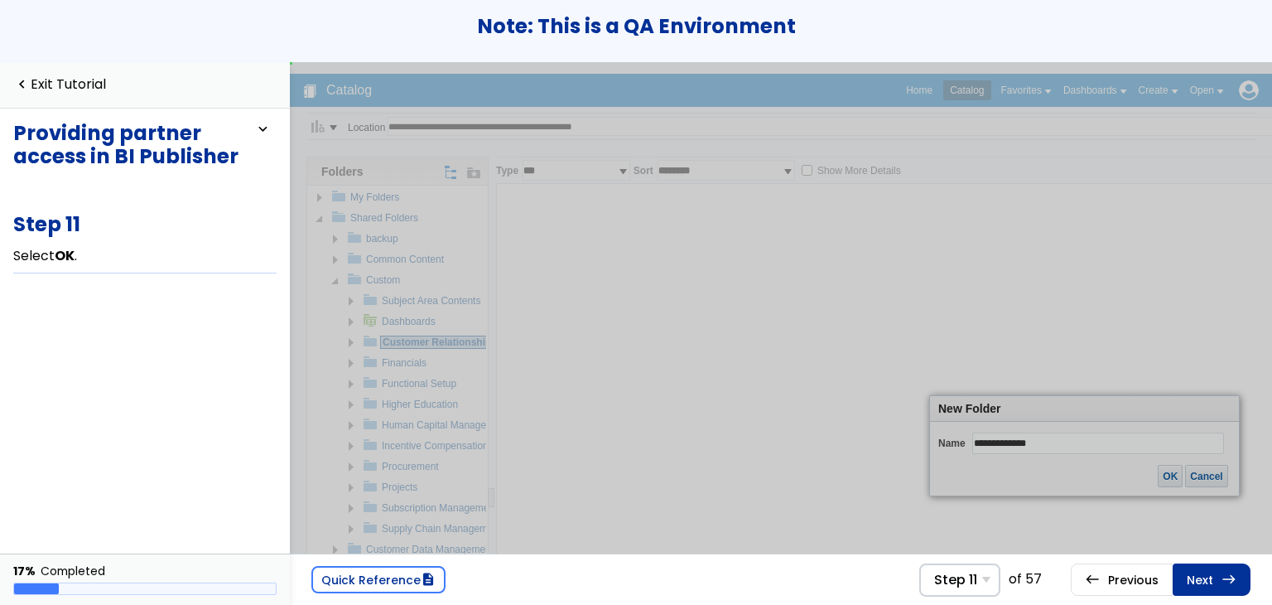
click at [1208, 579] on link "Next east Step 12 In the Partner Admin row, select More ." at bounding box center [1212, 578] width 78 height 31
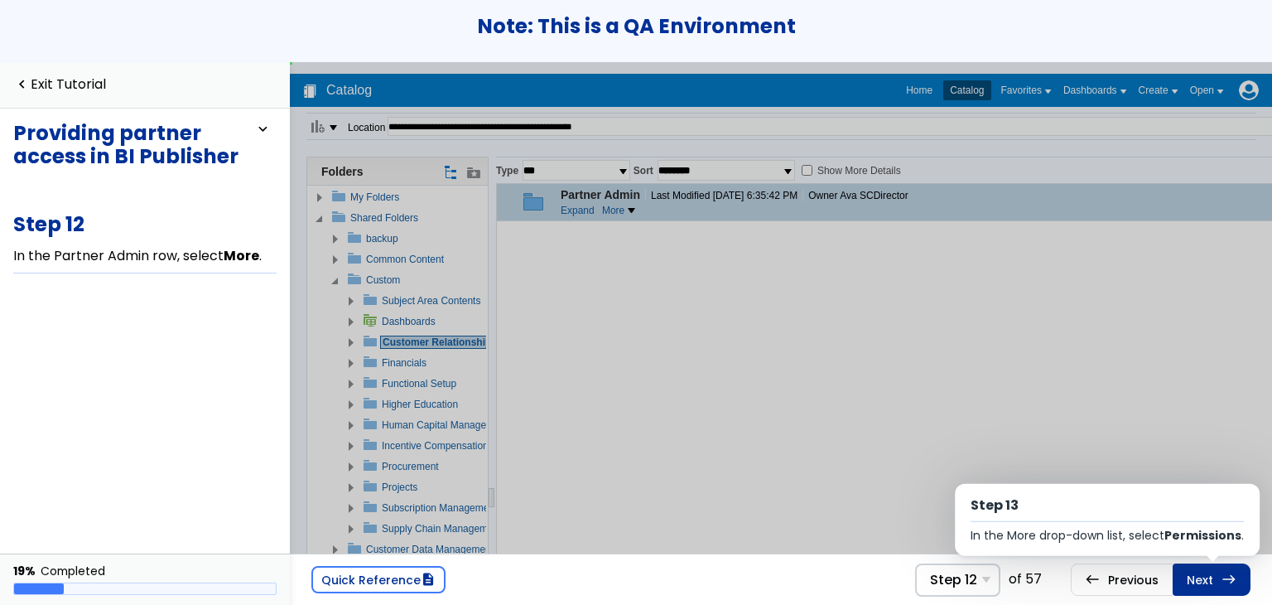
click at [1208, 579] on link "Next east Step 13 In the More drop-down list, select Permissions ." at bounding box center [1212, 578] width 78 height 31
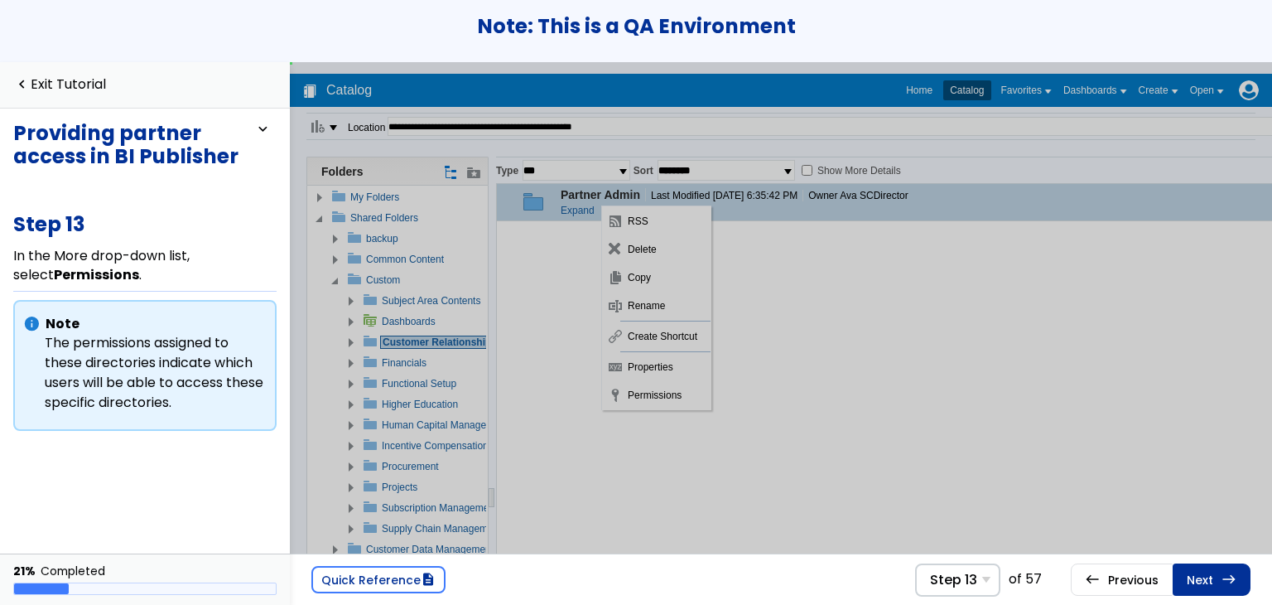
click at [1208, 579] on link "Next east Step 14 In the Accounts table, select BI Consumer Role ." at bounding box center [1212, 578] width 78 height 31
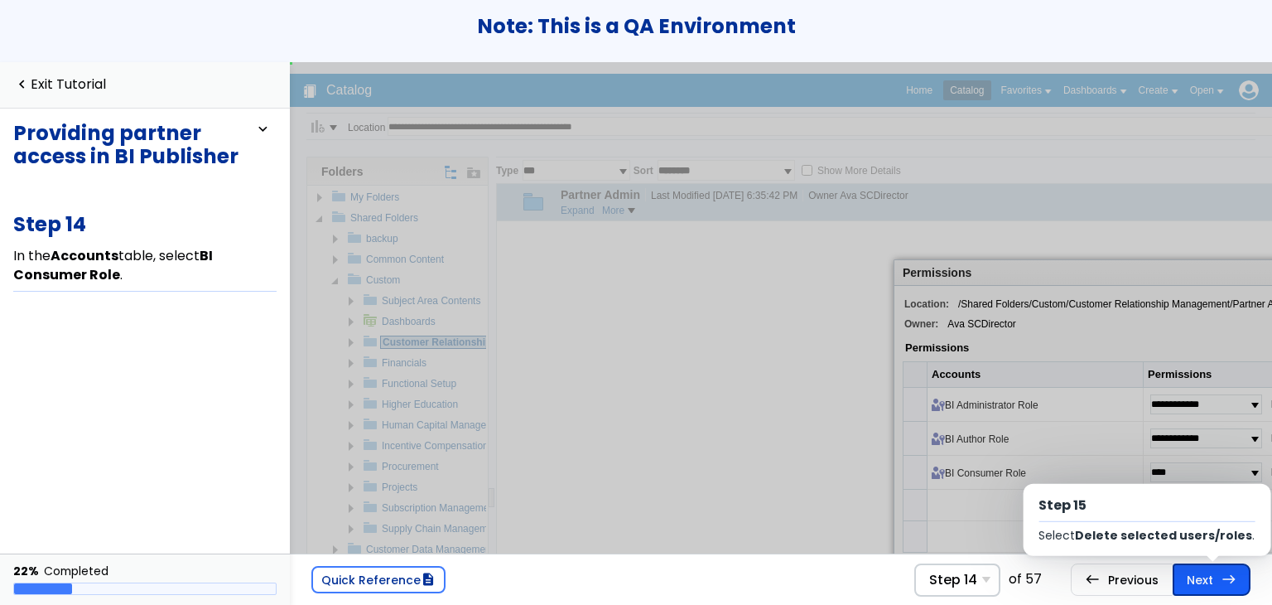
click at [1209, 577] on link "Next east Step 15 Select Delete selected users/roles ." at bounding box center [1212, 578] width 78 height 31
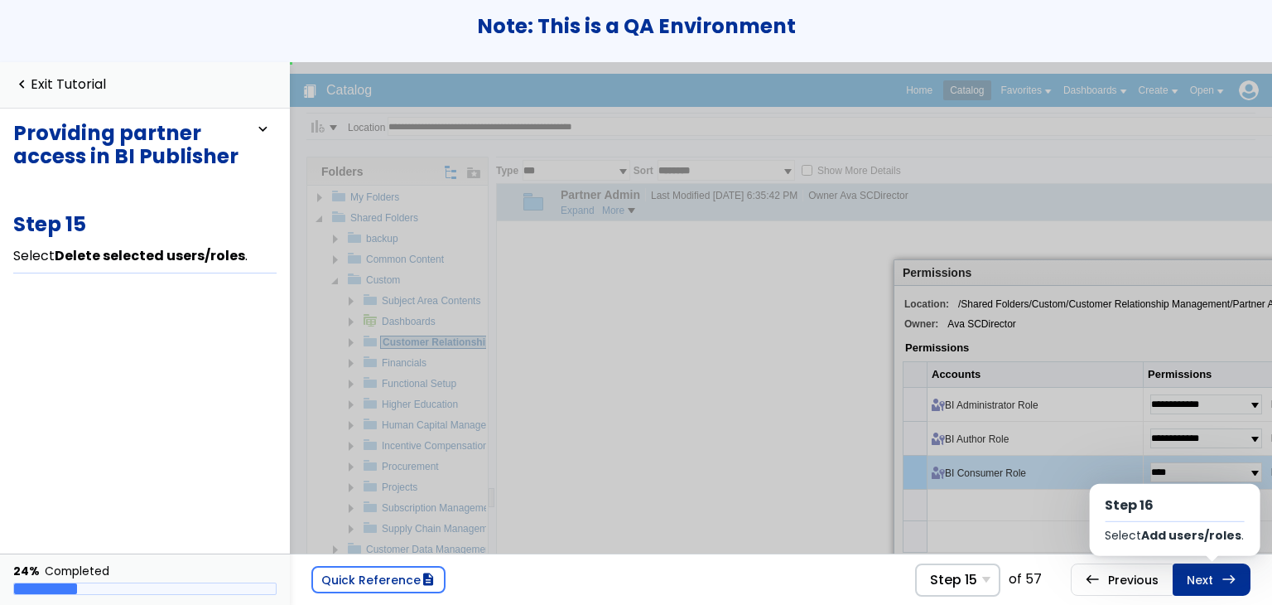
click at [1209, 577] on link "Next east Step 16 Select Add users/roles ." at bounding box center [1212, 578] width 78 height 31
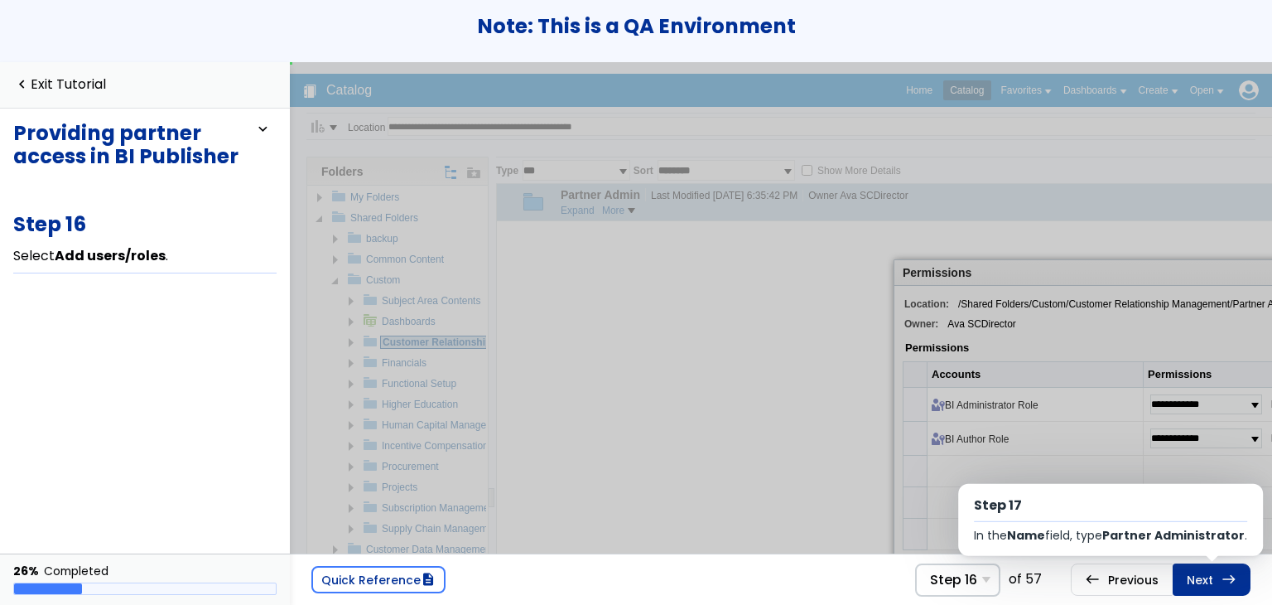
click at [1209, 577] on link "Next east Step 17 In the Name field, type Partner Administrator ." at bounding box center [1212, 578] width 78 height 31
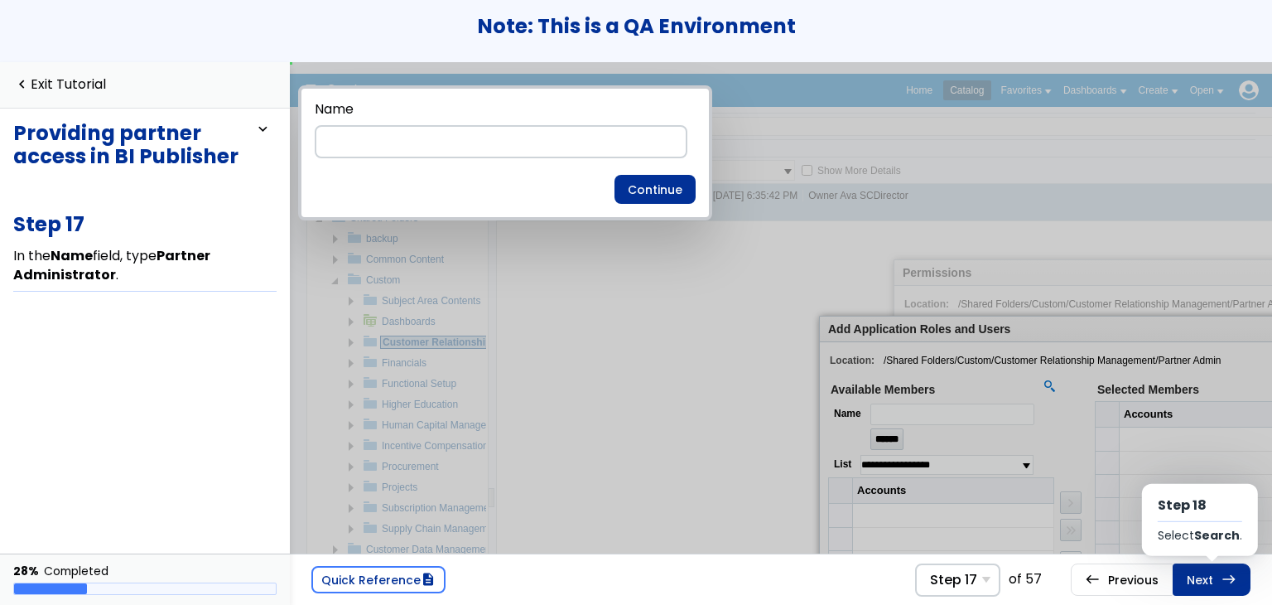
click at [1209, 577] on link "Next east Step 18 Select Search ." at bounding box center [1212, 578] width 78 height 31
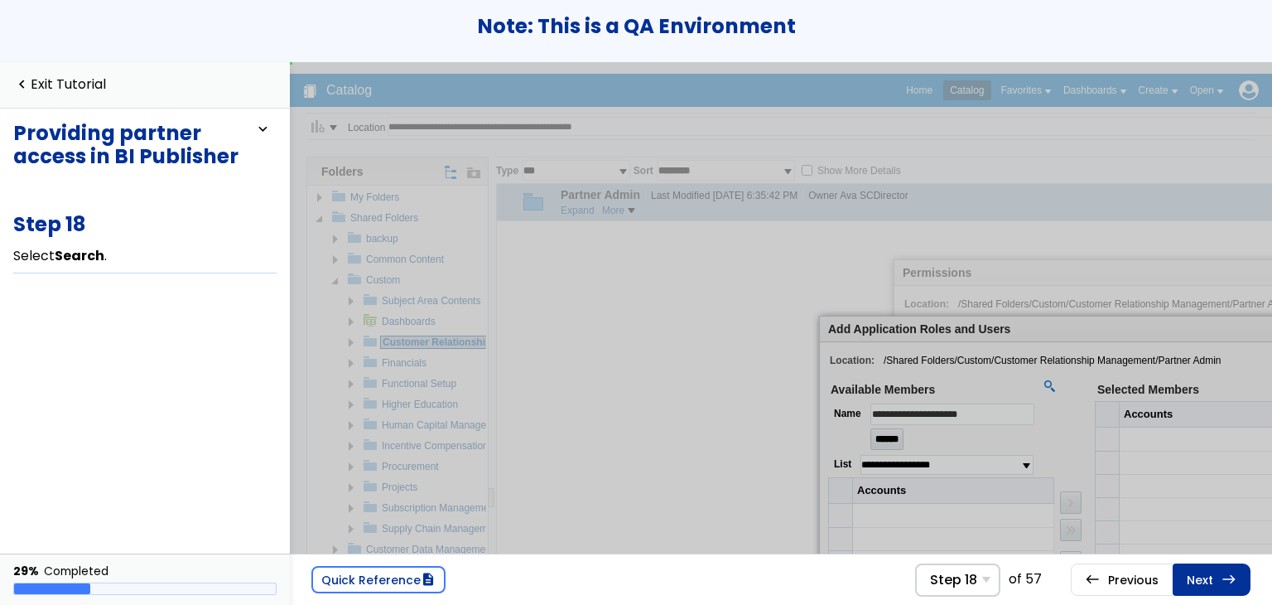
click at [1209, 577] on link "Next east Step 19 In the first row, in the Accounts table, select Partner Admin…" at bounding box center [1212, 578] width 78 height 31
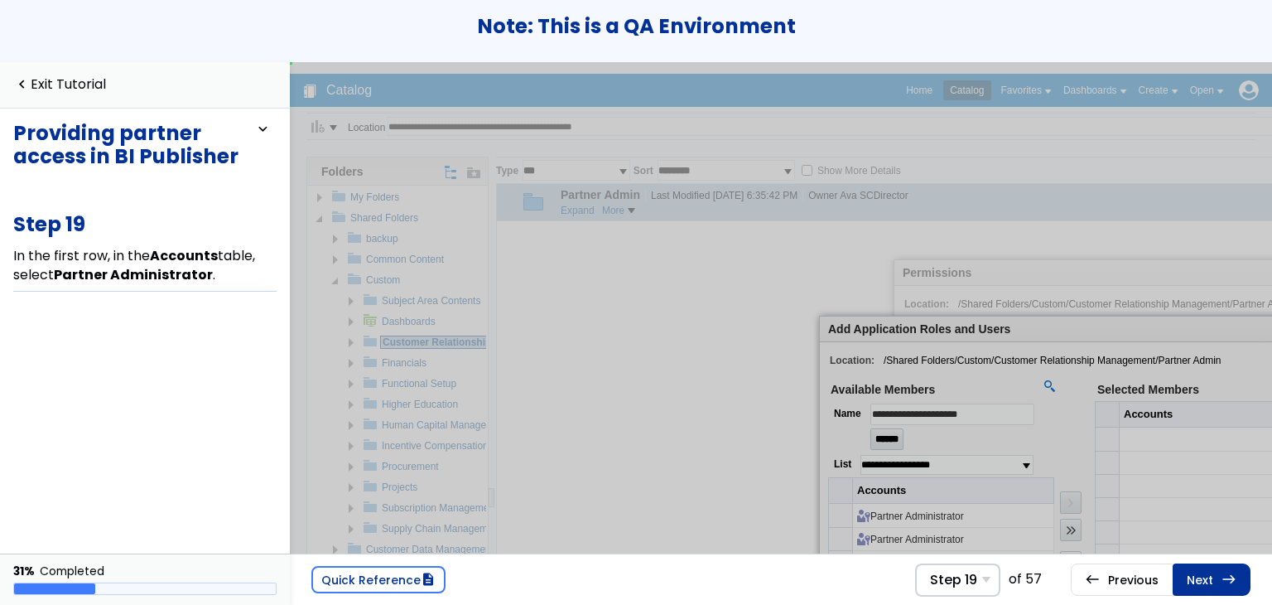
click at [1209, 577] on link "Next east Step 20 Select Move ." at bounding box center [1212, 578] width 78 height 31
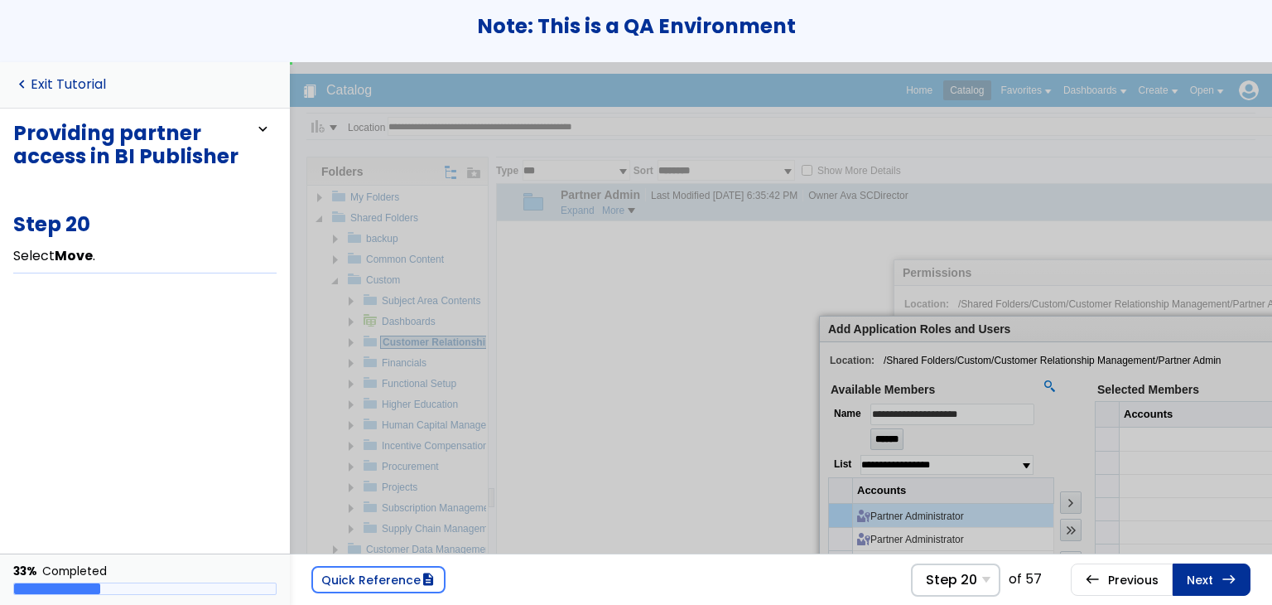
click at [84, 89] on link "navigate_before Exit Tutorial" at bounding box center [59, 85] width 93 height 16
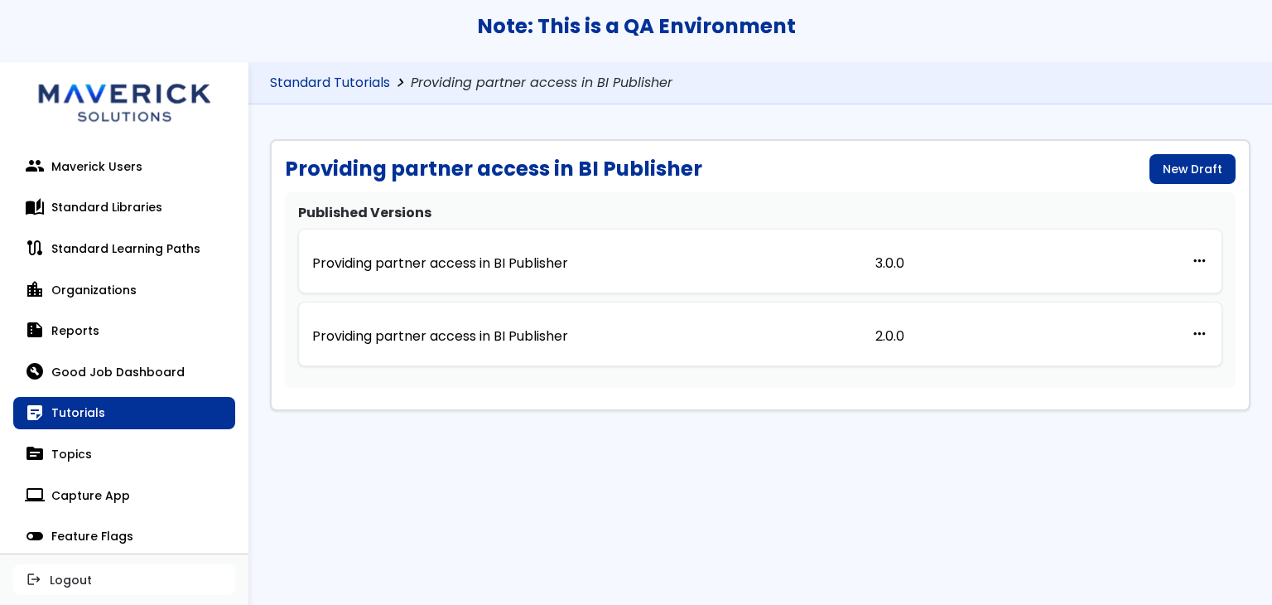
click at [338, 87] on link "Standard Tutorials" at bounding box center [330, 83] width 120 height 16
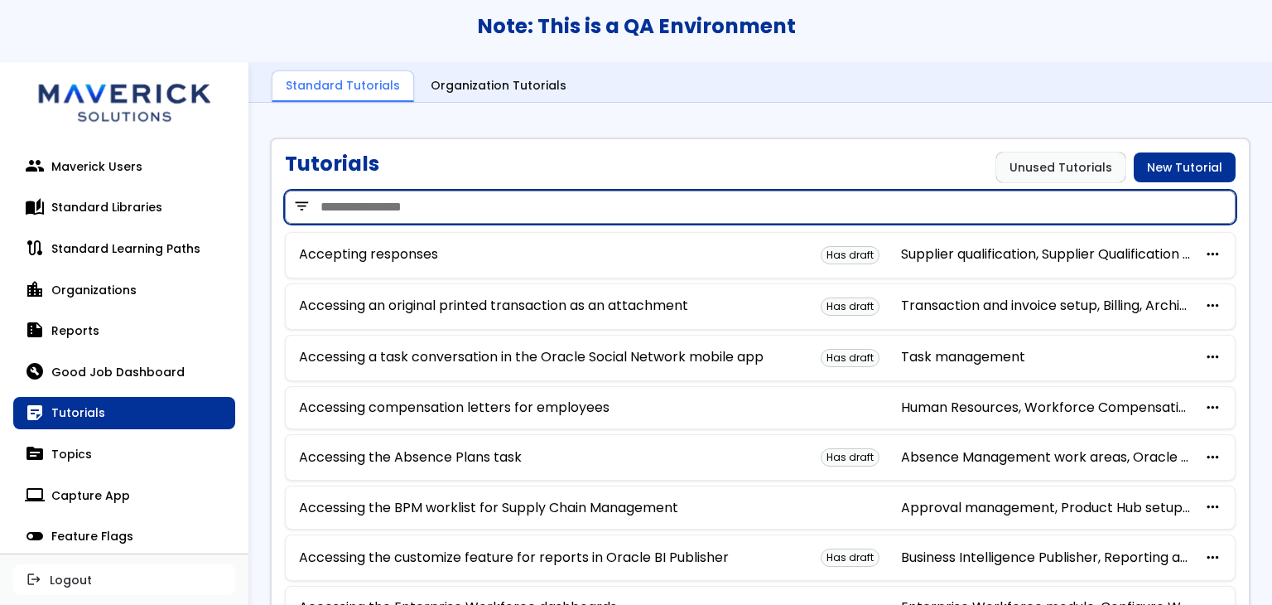
click at [577, 206] on input "search" at bounding box center [760, 206] width 951 height 33
paste input "**********"
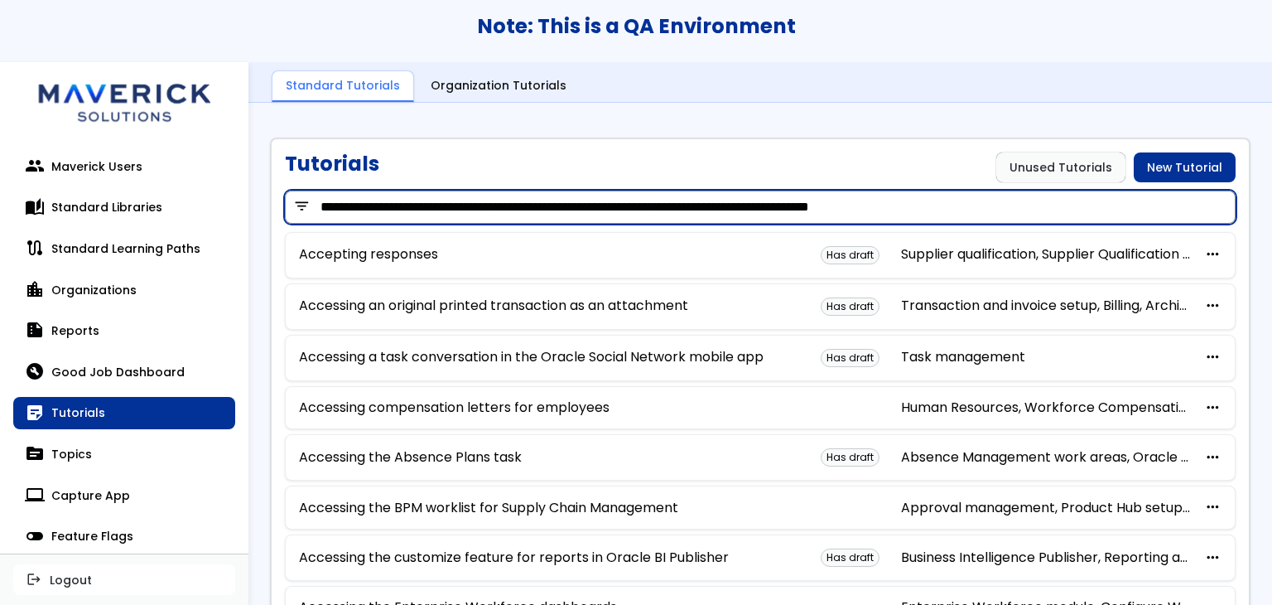
type input "**********"
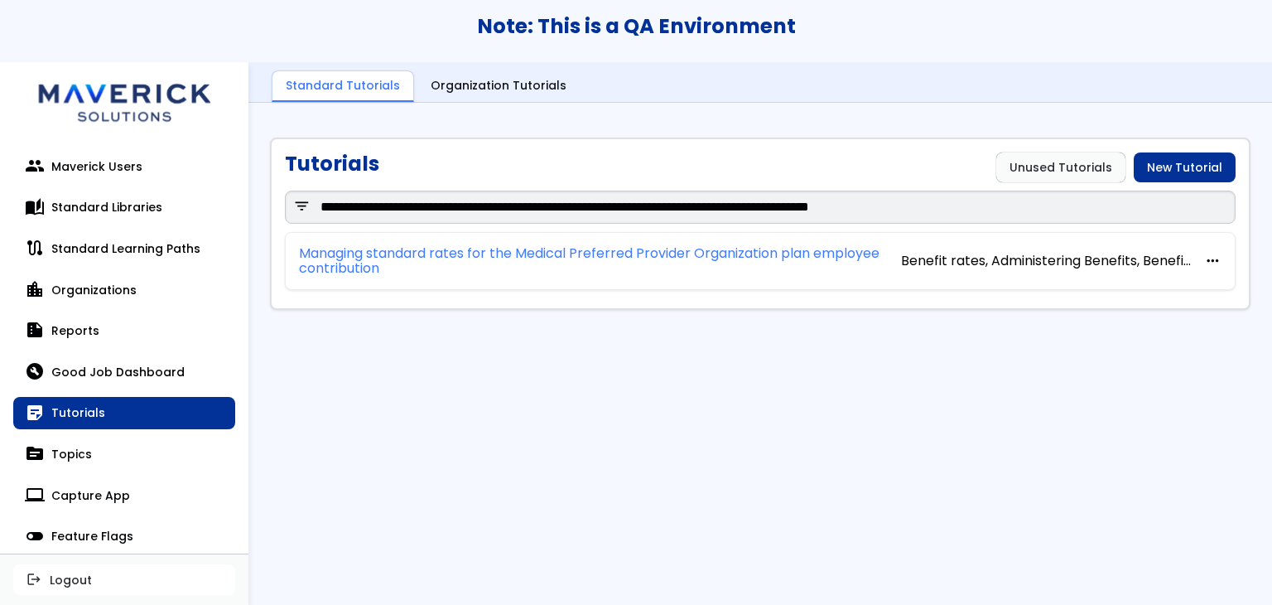
click at [772, 255] on link "Managing standard rates for the Medical Preferred Provider Organization plan em…" at bounding box center [600, 261] width 602 height 31
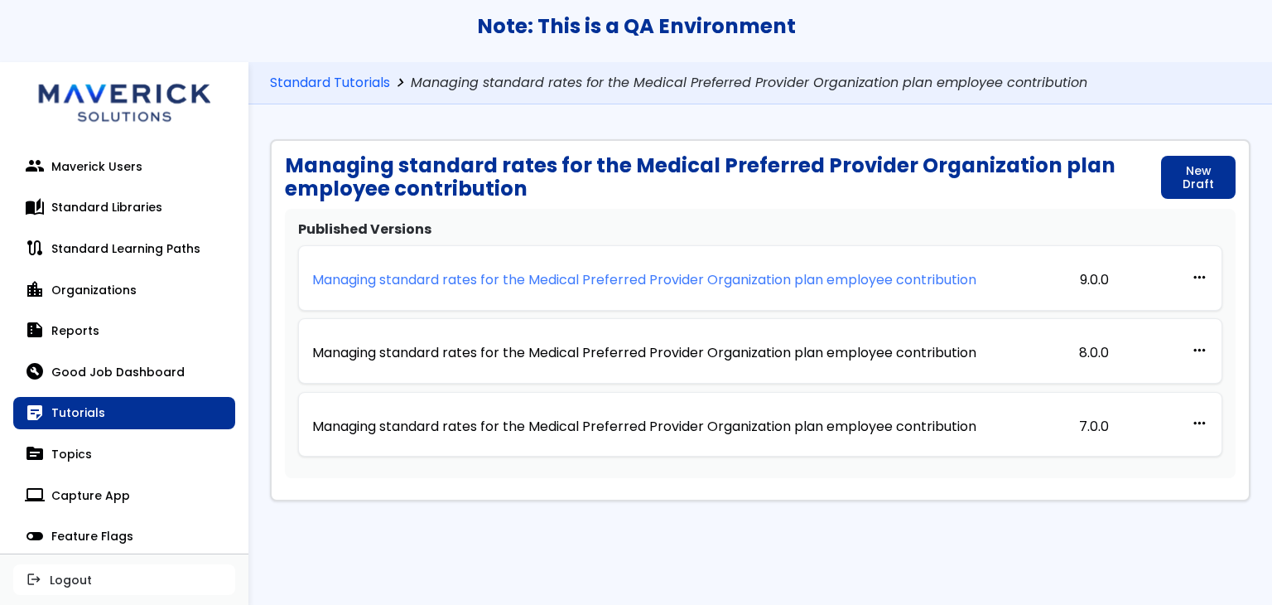
click at [733, 272] on p "Managing standard rates for the Medical Preferred Provider Organization plan em…" at bounding box center [644, 279] width 664 height 15
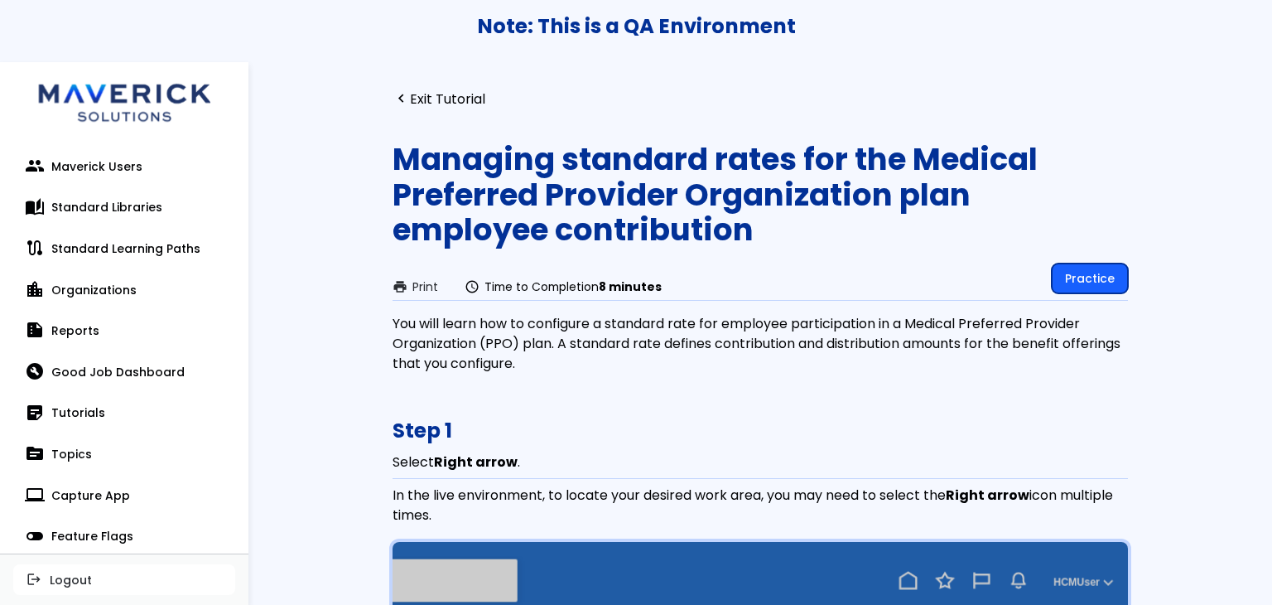
click at [1071, 273] on link "Practice" at bounding box center [1090, 278] width 76 height 30
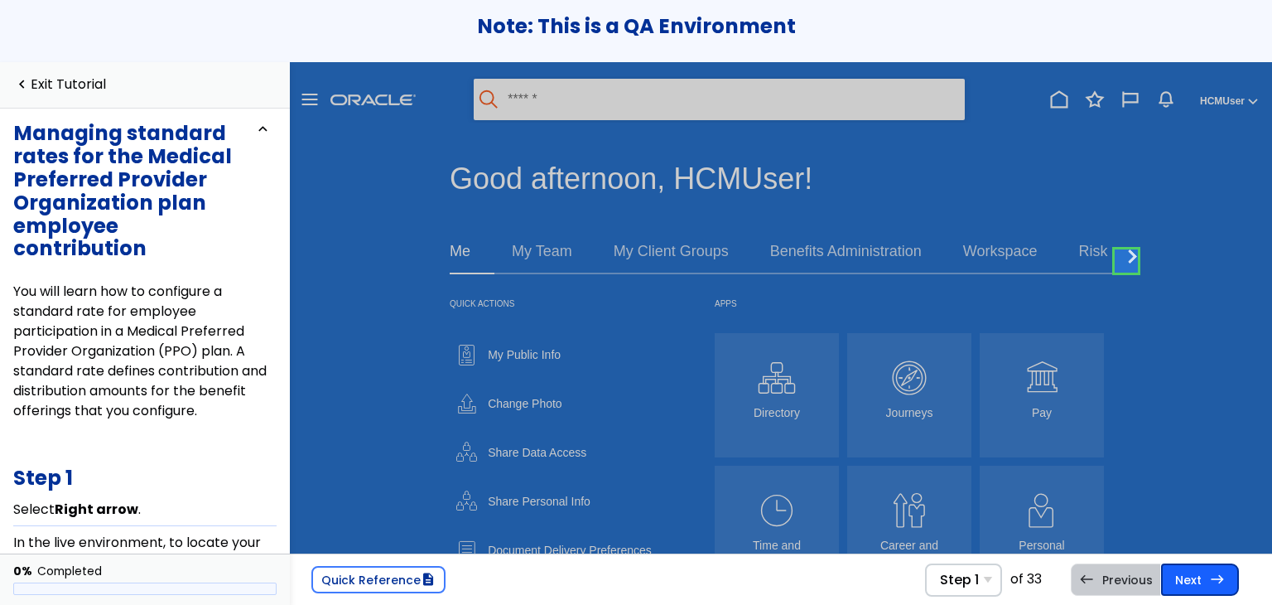
click at [1184, 581] on link "Next east Step 2 Select My Enterprise ." at bounding box center [1200, 578] width 78 height 31
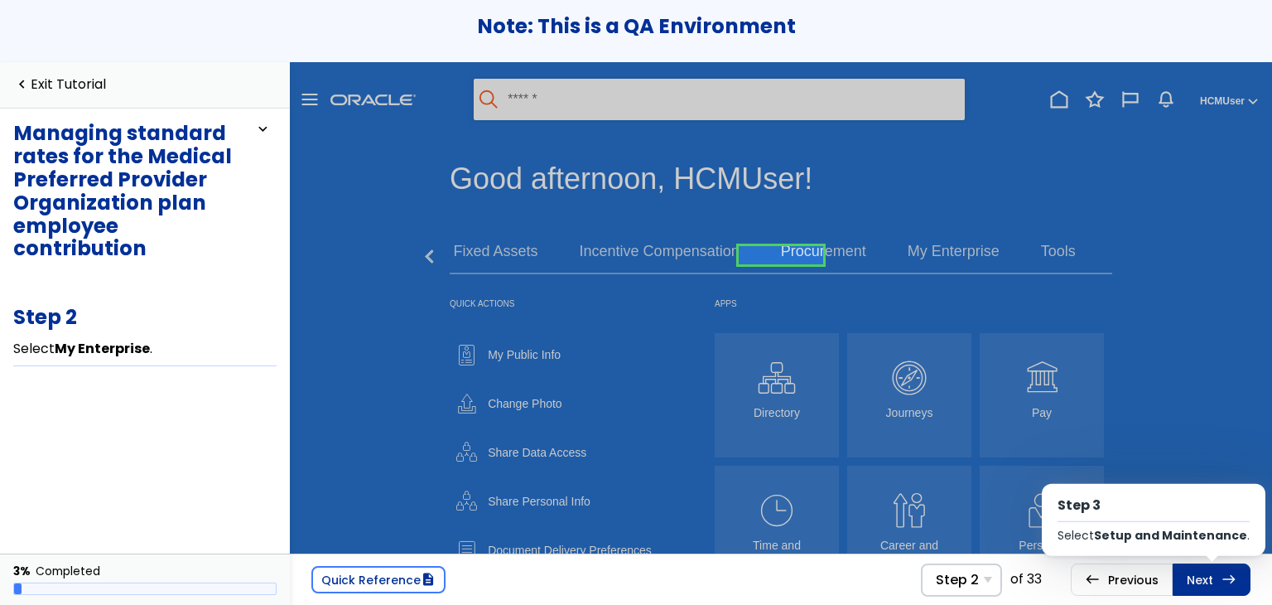
scroll to position [0, 138]
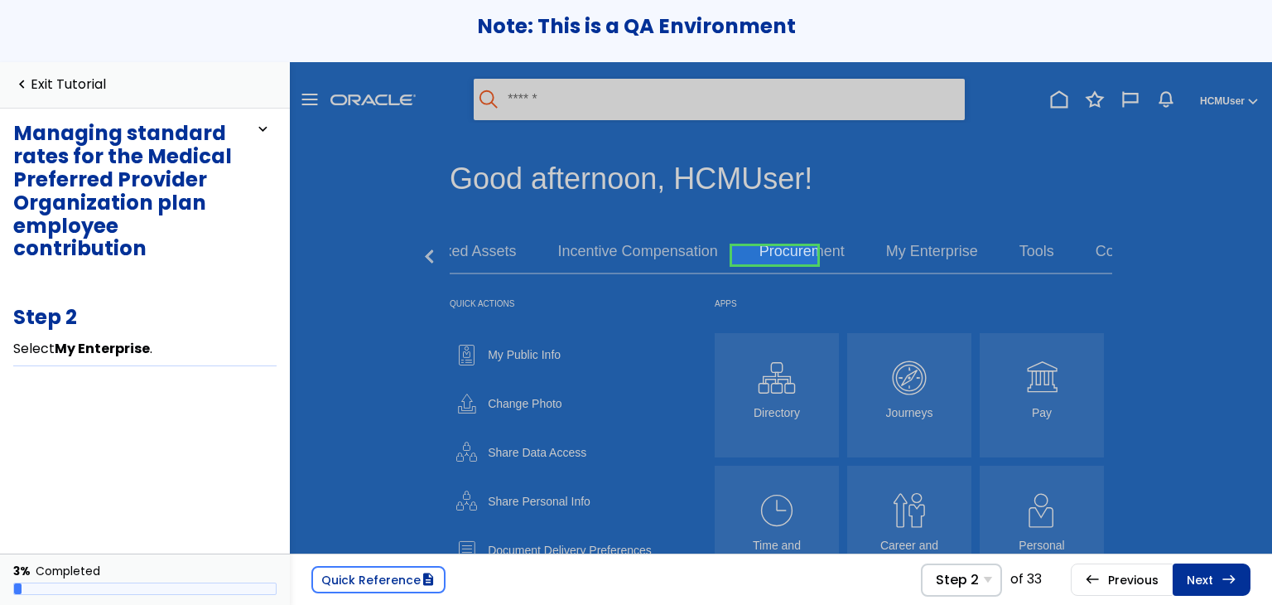
click at [1184, 581] on link "Next east Step 3 Select Setup and Maintenance ." at bounding box center [1212, 578] width 78 height 31
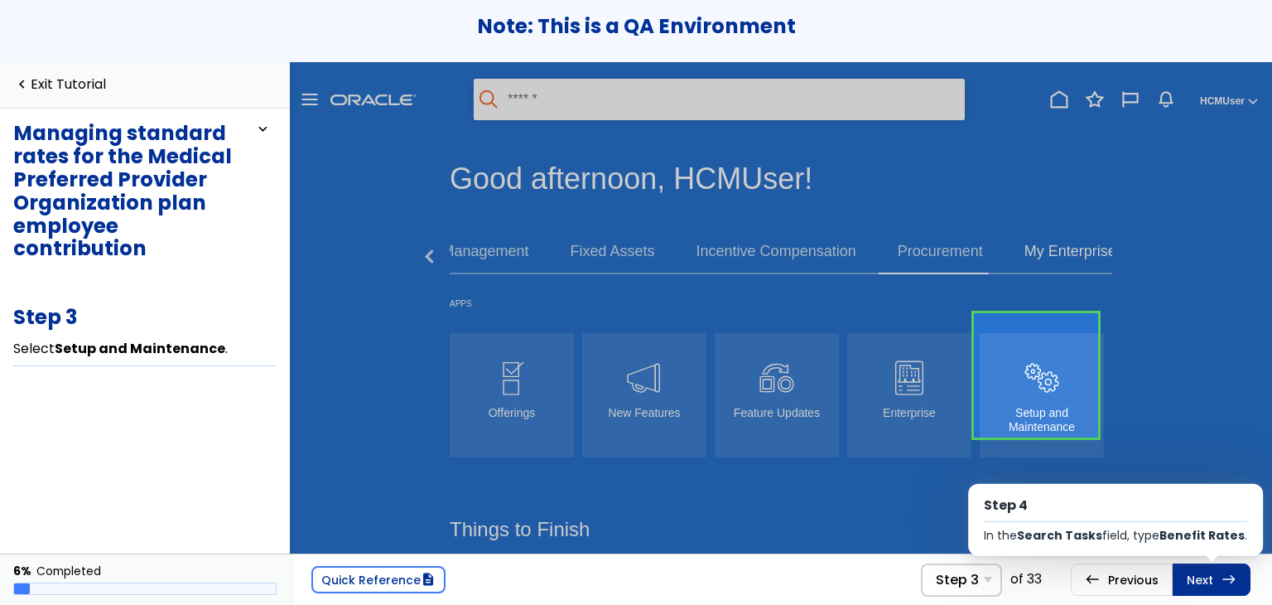
scroll to position [31, 0]
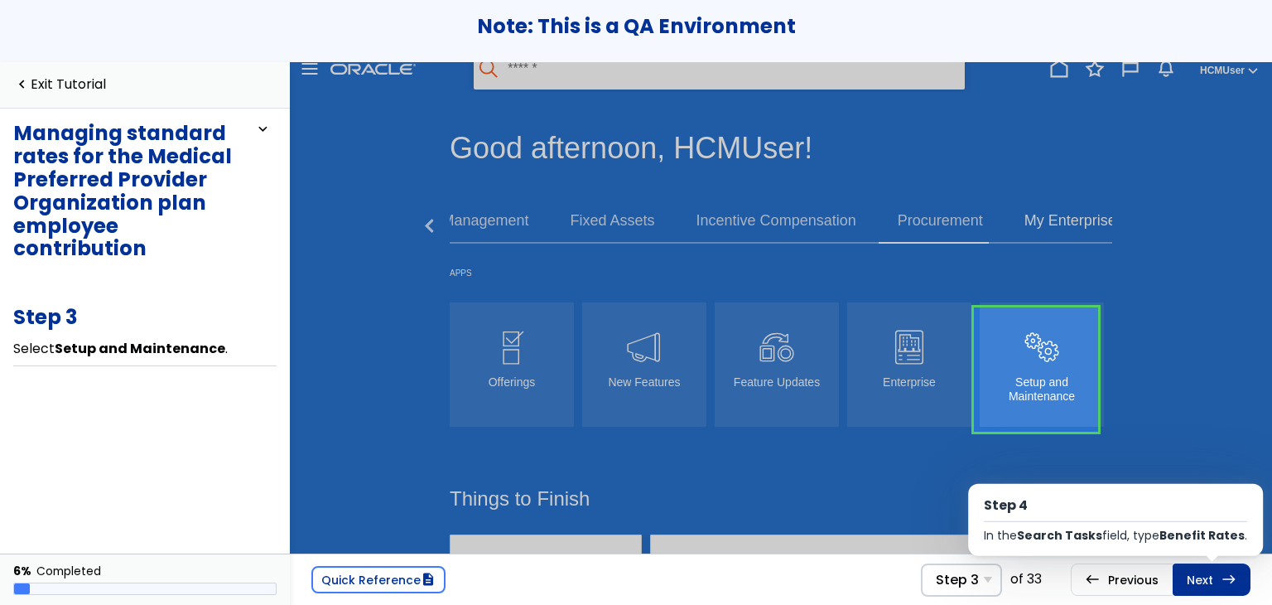
click at [1184, 581] on link "Next east Step 4 In the Search Tasks field, type Benefit Rates ." at bounding box center [1212, 578] width 78 height 31
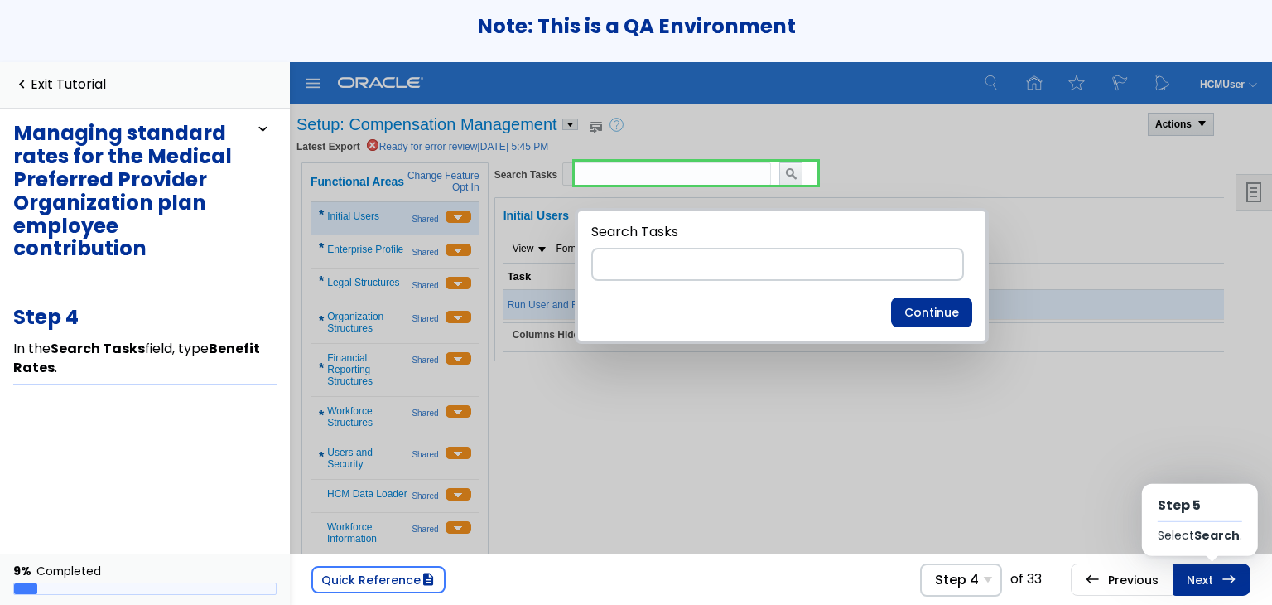
click at [1184, 581] on link "Next east Step 5 Select Search ." at bounding box center [1212, 578] width 78 height 31
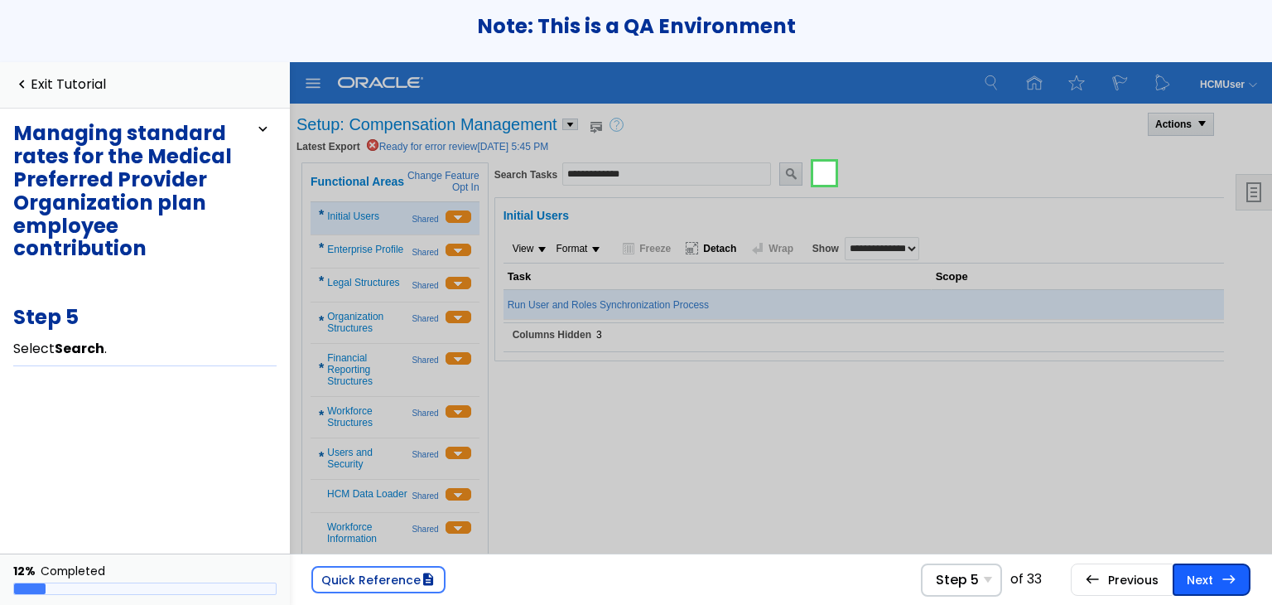
click at [1186, 581] on link "Next east Step 6 Select Benefit Rates ." at bounding box center [1212, 578] width 78 height 31
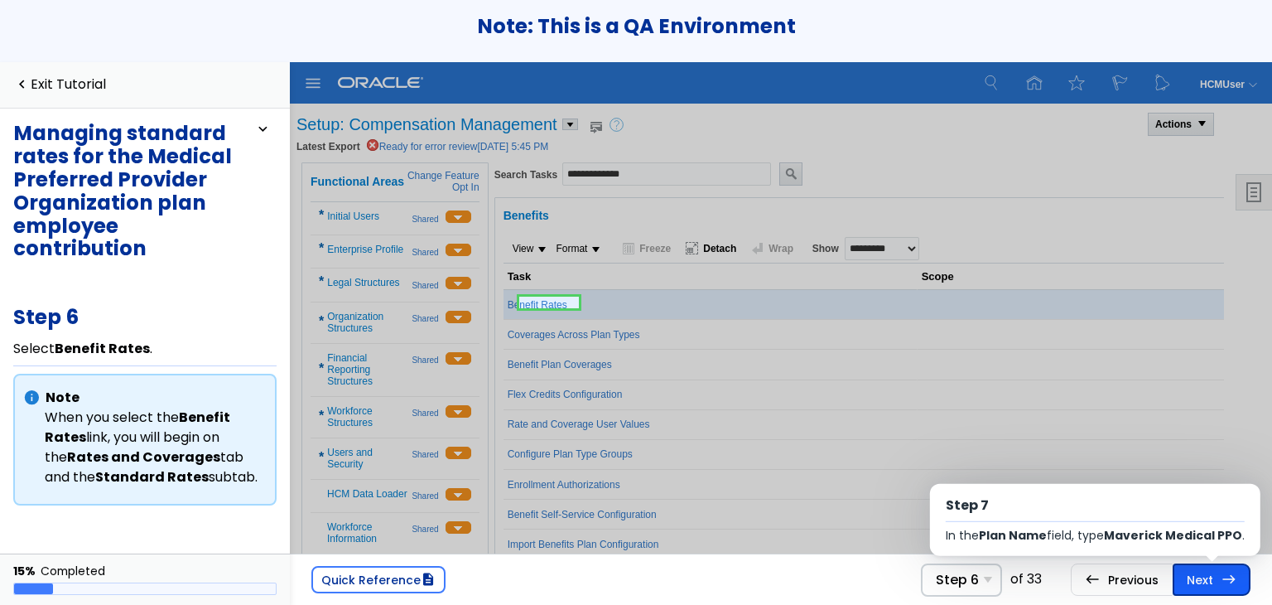
click at [1188, 581] on link "Next east Step 7 In the Plan Name field, type Maverick Medical PPO ." at bounding box center [1212, 578] width 78 height 31
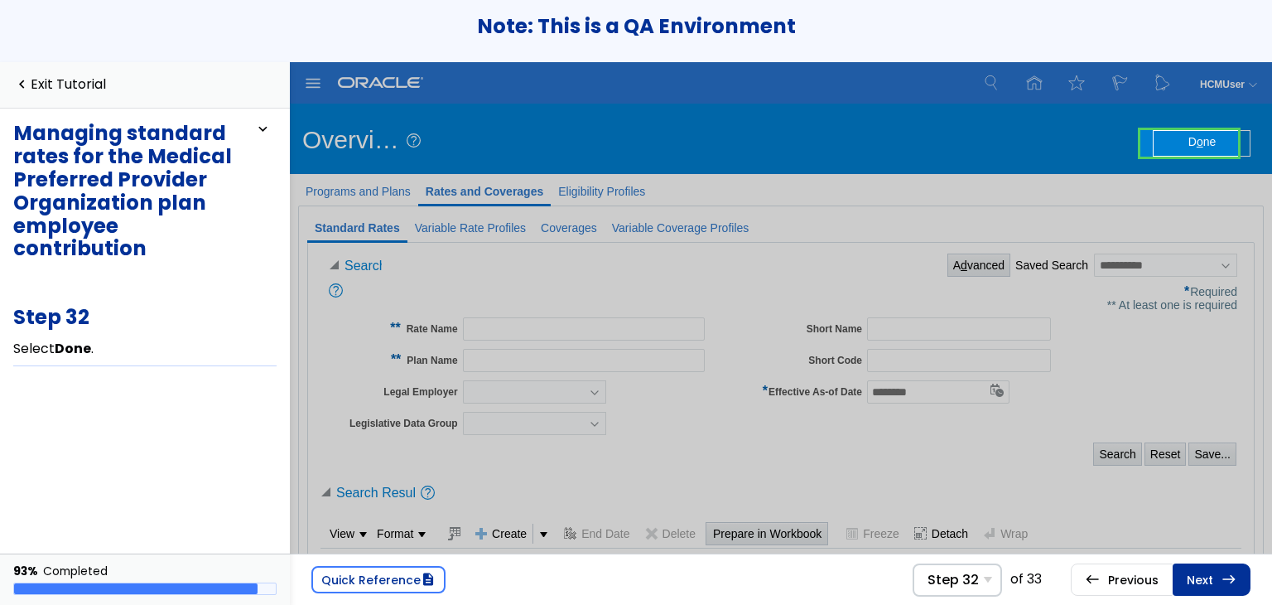
click at [1203, 580] on link "Next east Step 33 Select Home ." at bounding box center [1212, 578] width 78 height 31
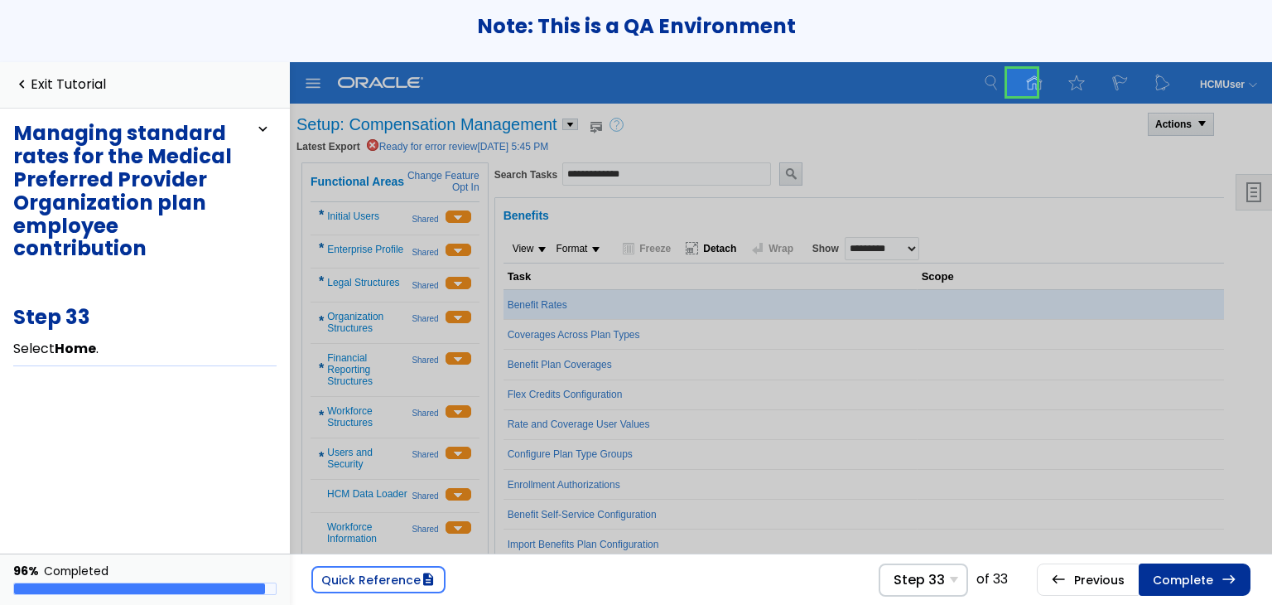
click at [1203, 580] on link "Complete east" at bounding box center [1195, 578] width 112 height 31
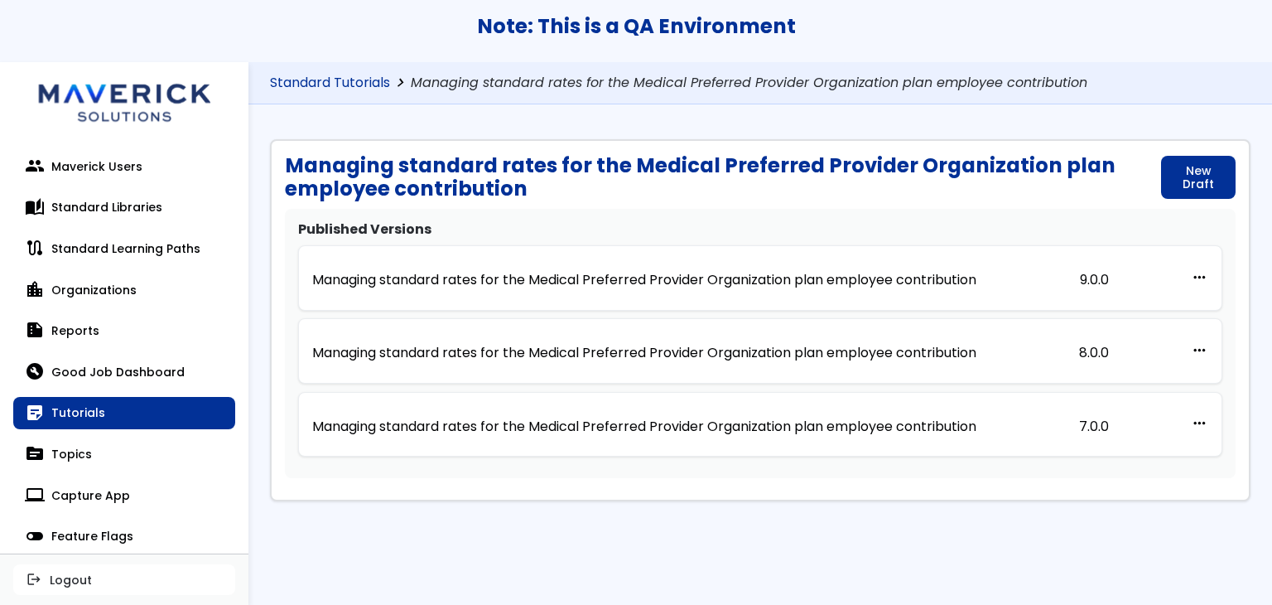
click at [347, 80] on link "Standard Tutorials" at bounding box center [330, 83] width 120 height 16
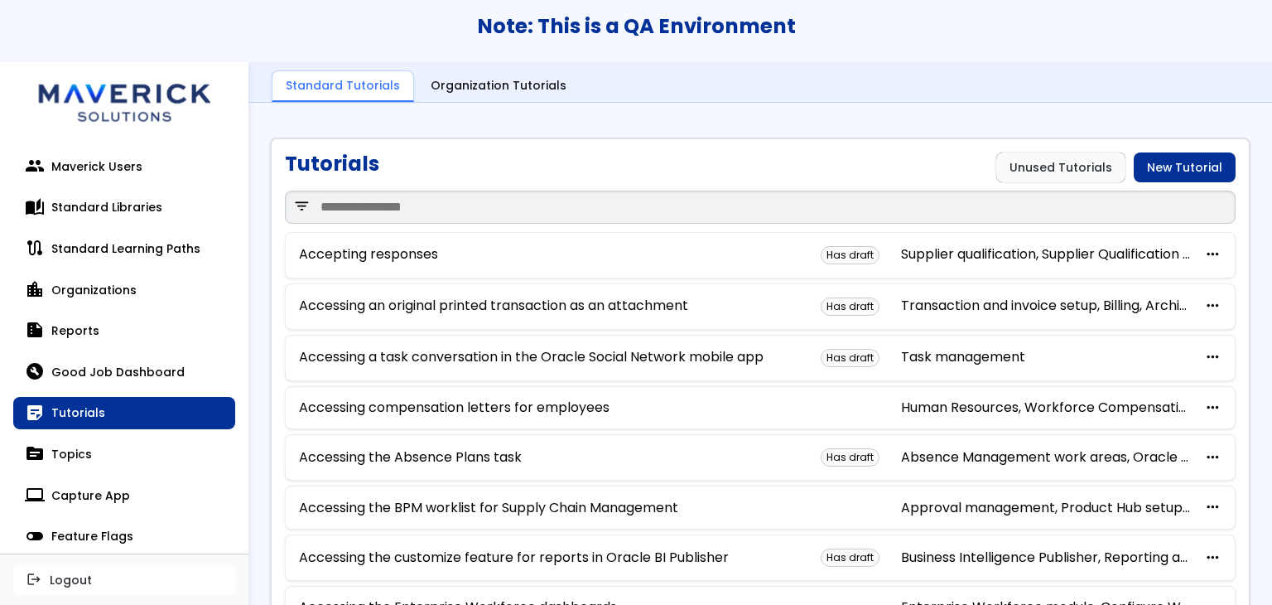
drag, startPoint x: 444, startPoint y: 223, endPoint x: 445, endPoint y: 212, distance: 10.8
click at [445, 223] on div "filter_list" at bounding box center [760, 207] width 951 height 50
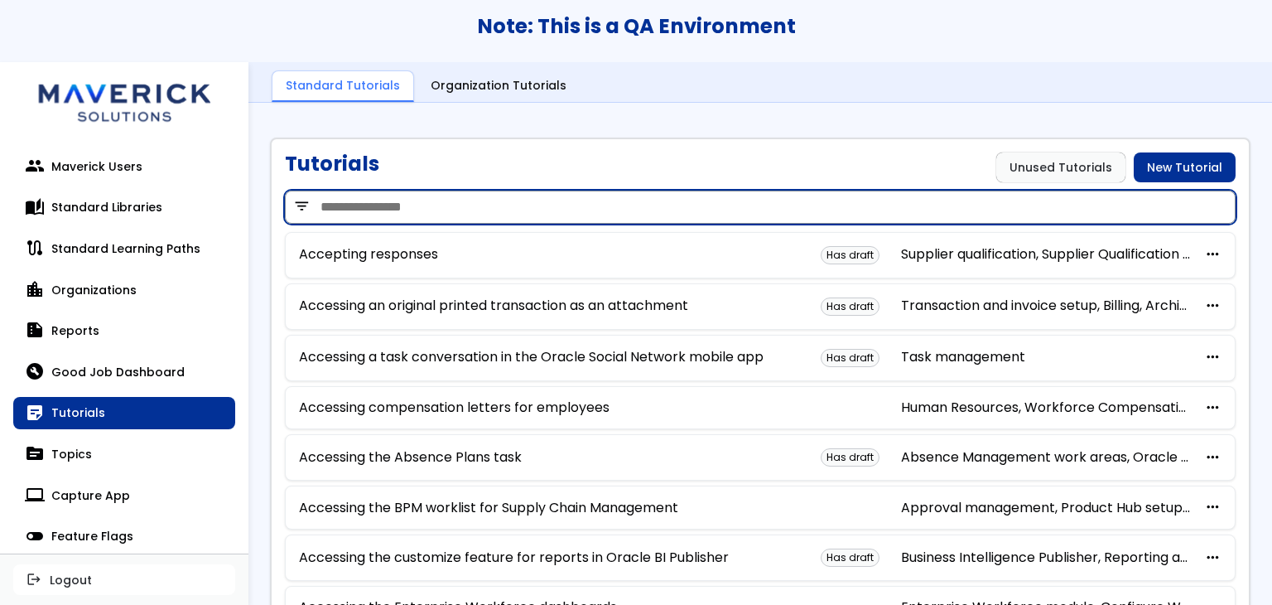
click at [445, 212] on input "search" at bounding box center [760, 206] width 951 height 33
paste input "**********"
type input "**********"
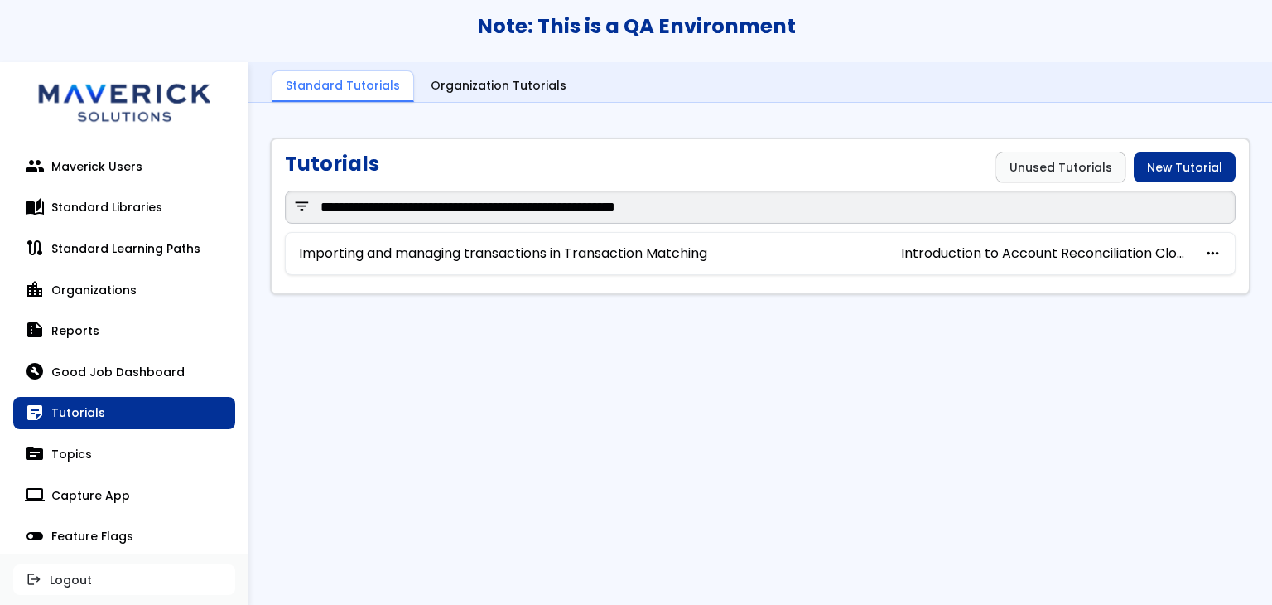
click at [689, 261] on div "Importing and managing transactions in Transaction Matching Introduction to Acc…" at bounding box center [760, 254] width 951 height 44
click at [703, 253] on link "Importing and managing transactions in Transaction Matching" at bounding box center [503, 253] width 408 height 15
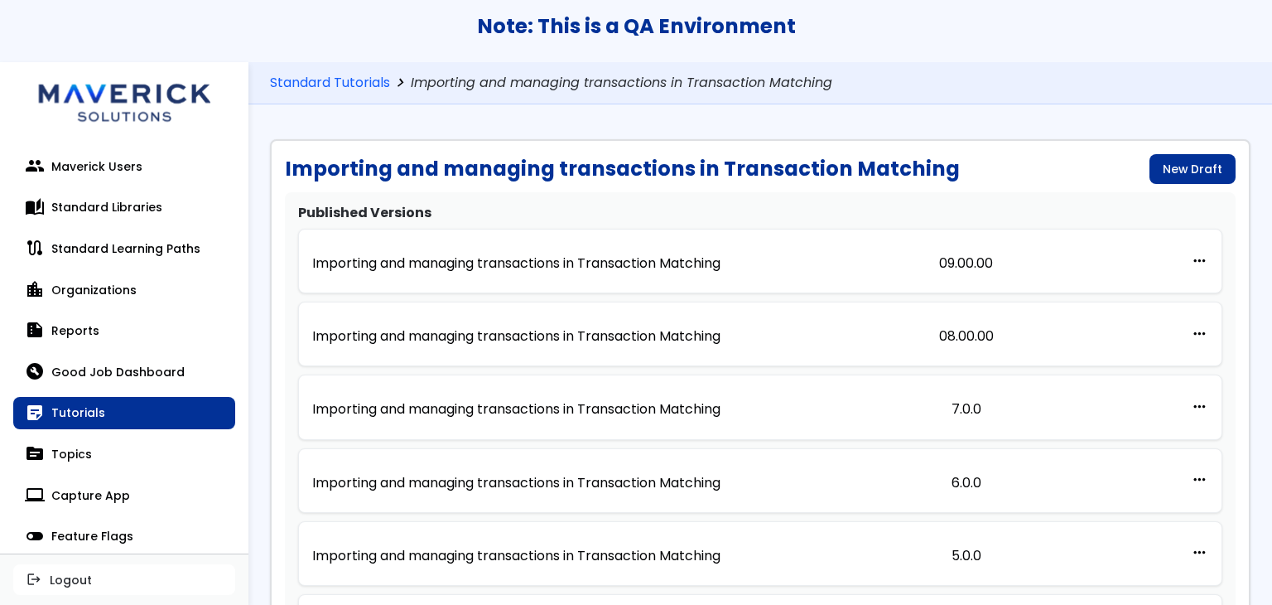
click at [703, 256] on p "Importing and managing transactions in Transaction Matching" at bounding box center [516, 263] width 408 height 15
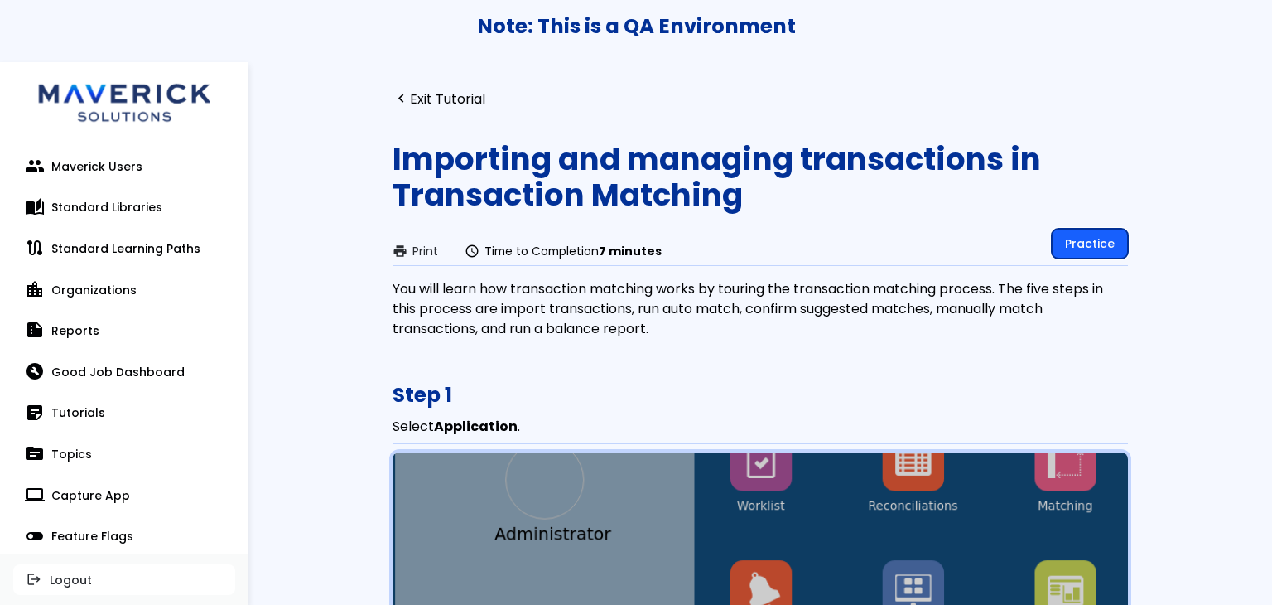
click at [1086, 240] on link "Practice" at bounding box center [1090, 244] width 76 height 30
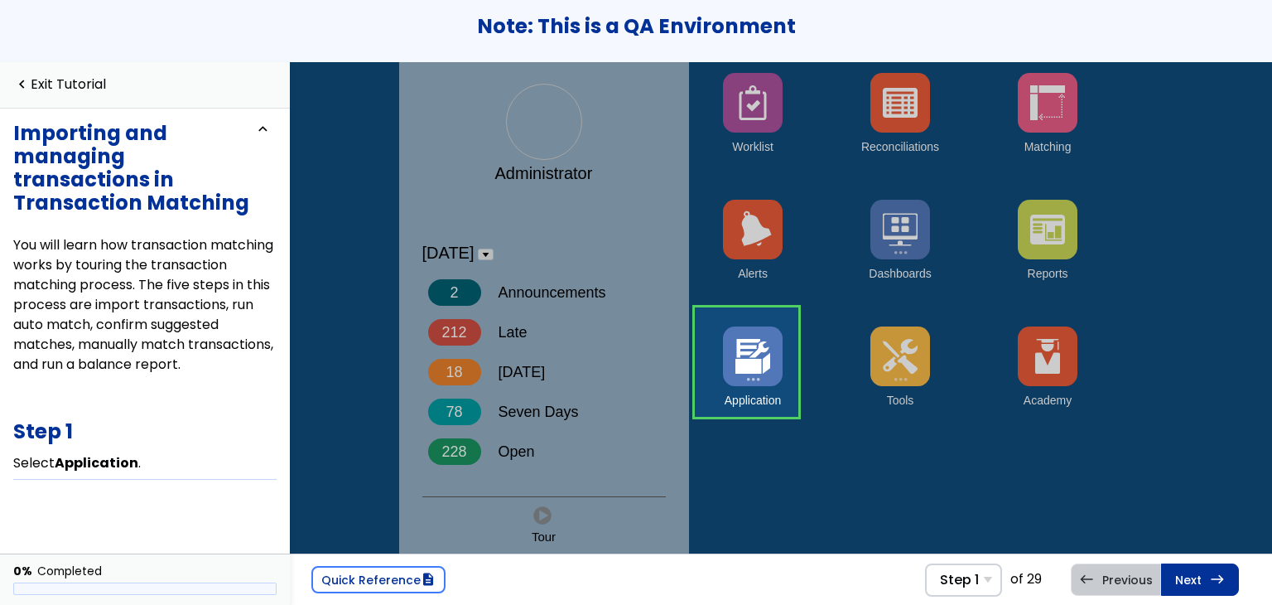
scroll to position [97, 0]
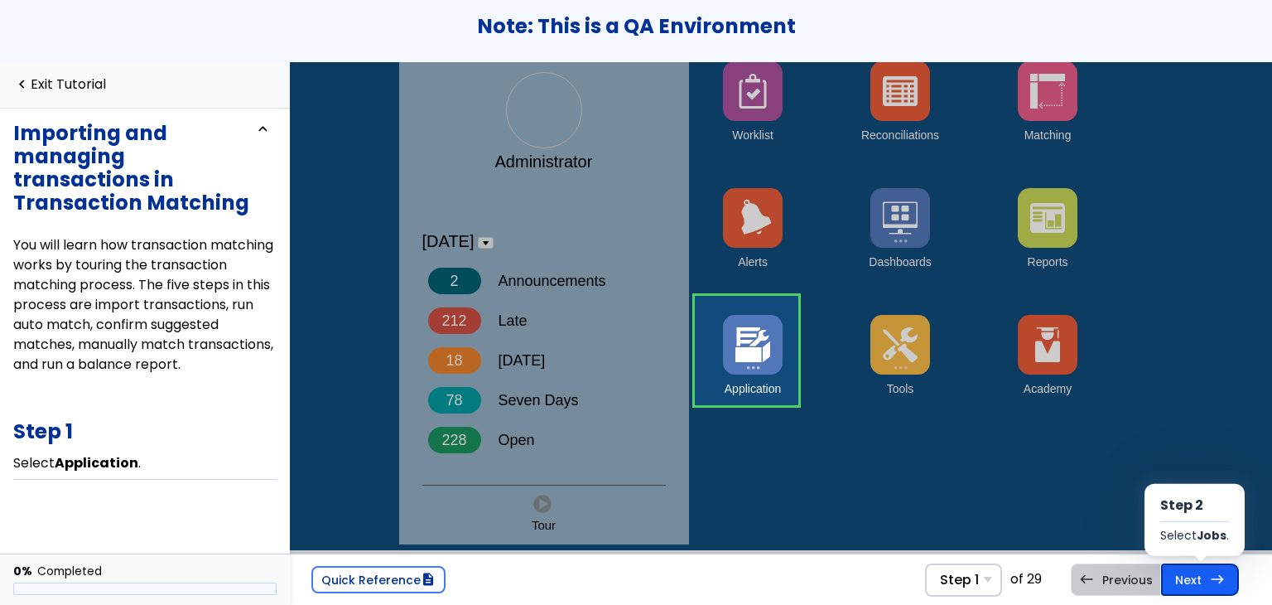
click at [1199, 588] on link "Next east Step 2 Select Jobs ." at bounding box center [1200, 578] width 78 height 31
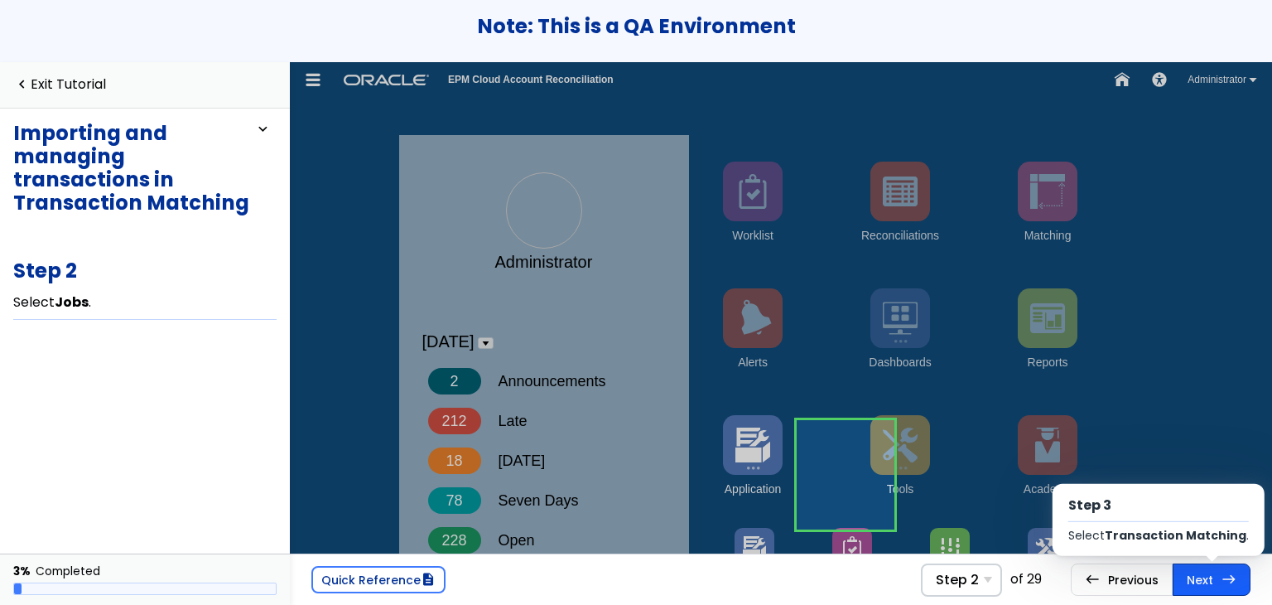
scroll to position [227, 0]
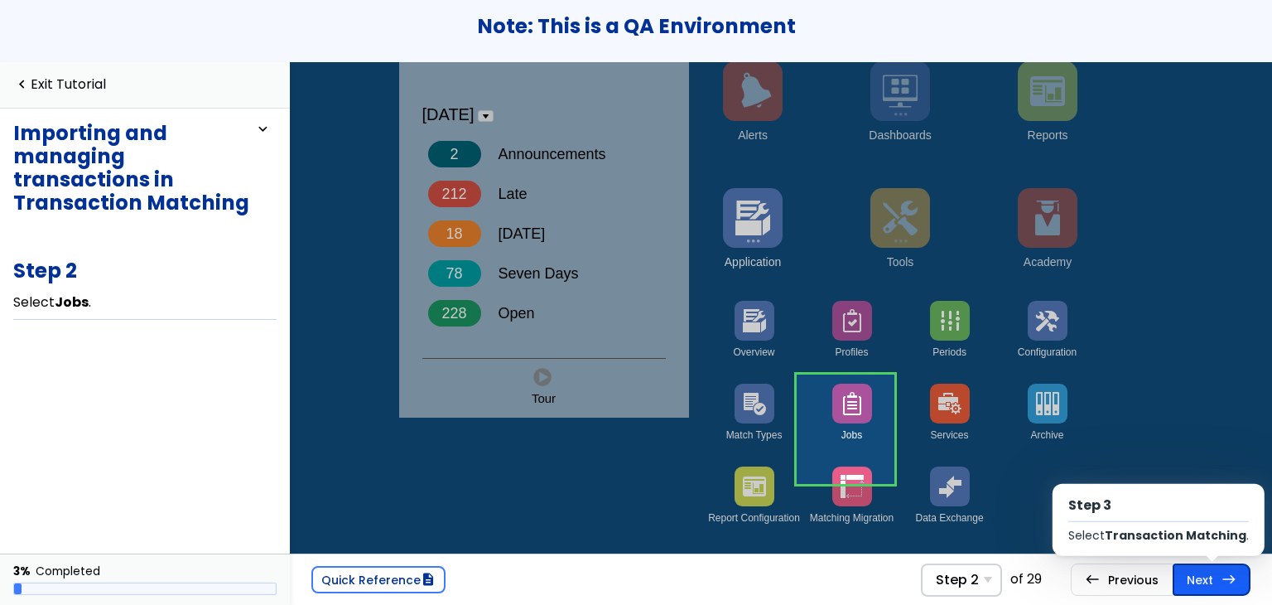
click at [1199, 590] on link "Next east Step 3 Select Transaction Matching ." at bounding box center [1212, 578] width 78 height 31
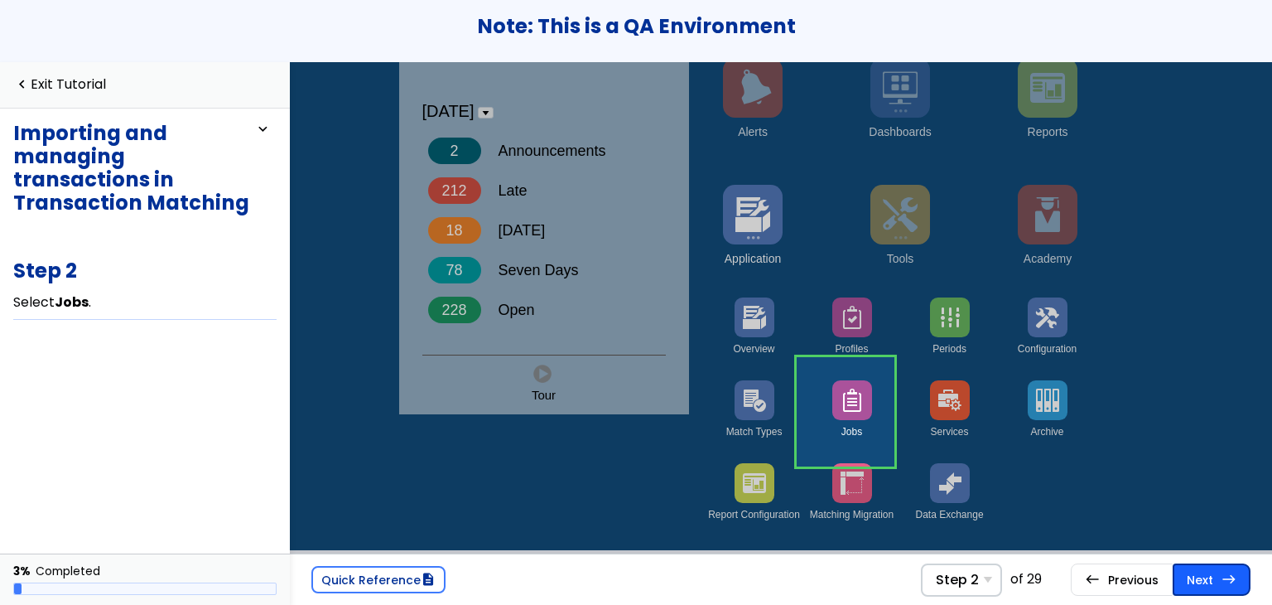
scroll to position [13, 0]
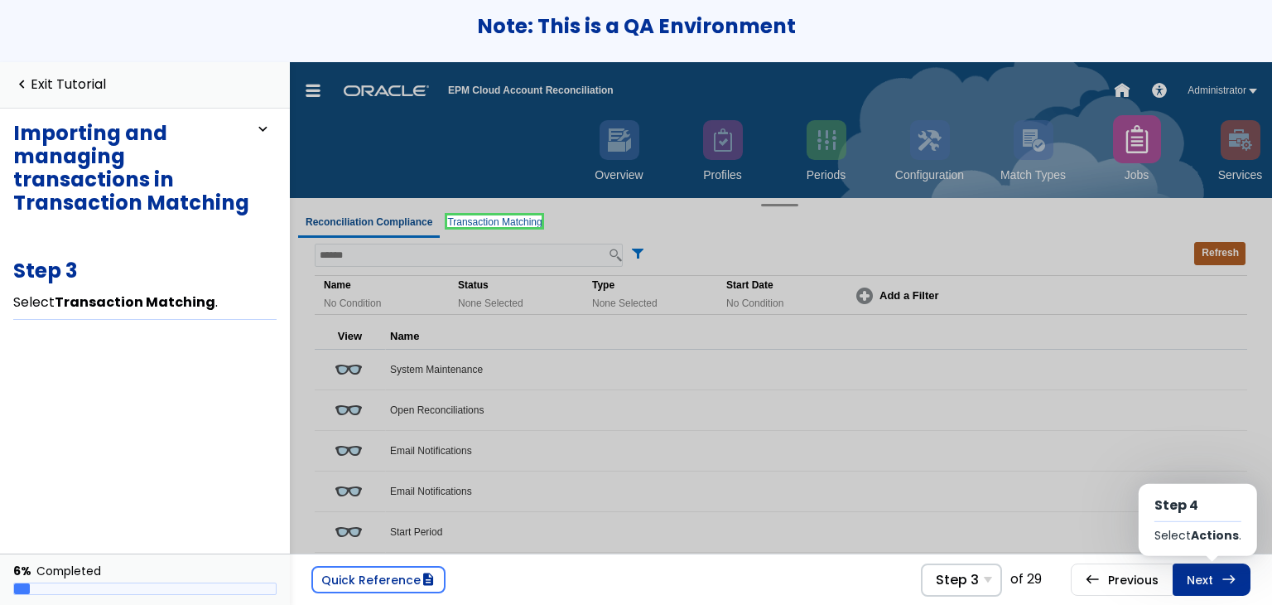
click at [1199, 590] on link "Next east Step 4 Select Actions ." at bounding box center [1212, 578] width 78 height 31
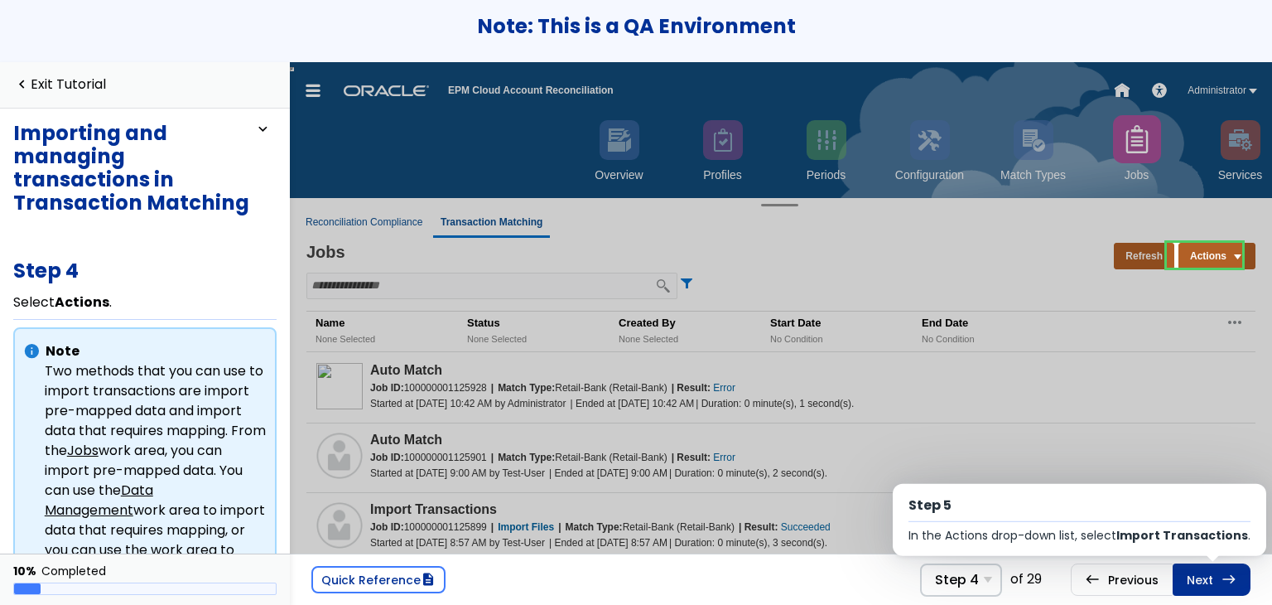
click at [1199, 590] on link "Next east Step 5 In the Actions drop-down list, select Import Transactions ." at bounding box center [1212, 578] width 78 height 31
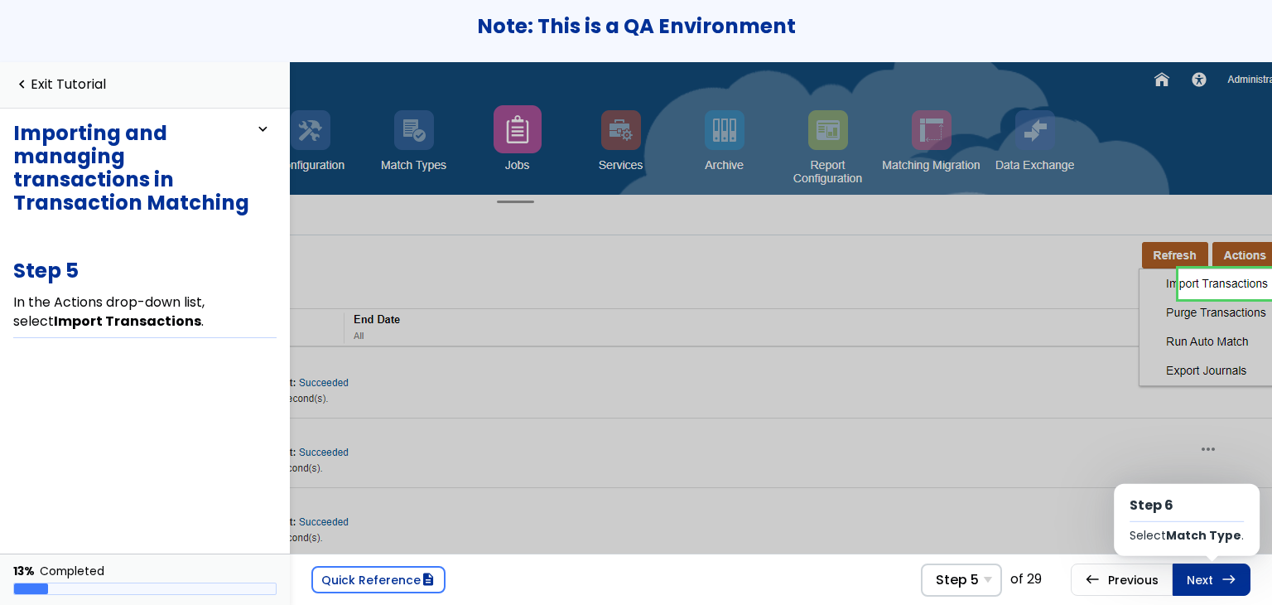
scroll to position [0, 619]
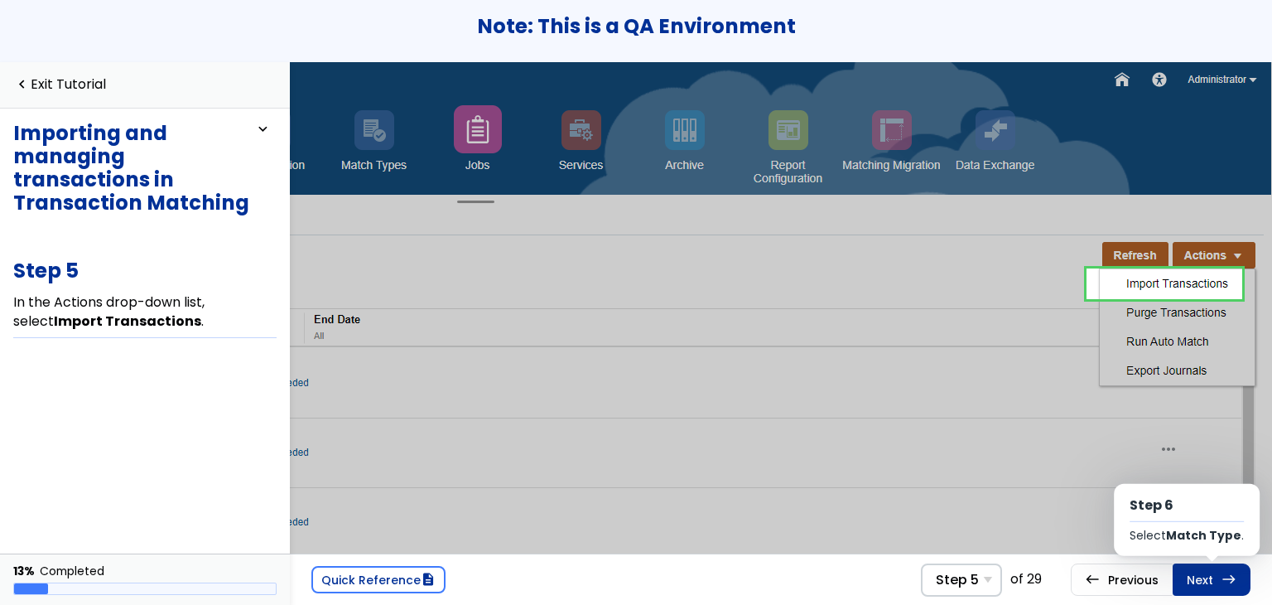
click at [1199, 590] on link "Next east Step 6 Select Match Type ." at bounding box center [1212, 578] width 78 height 31
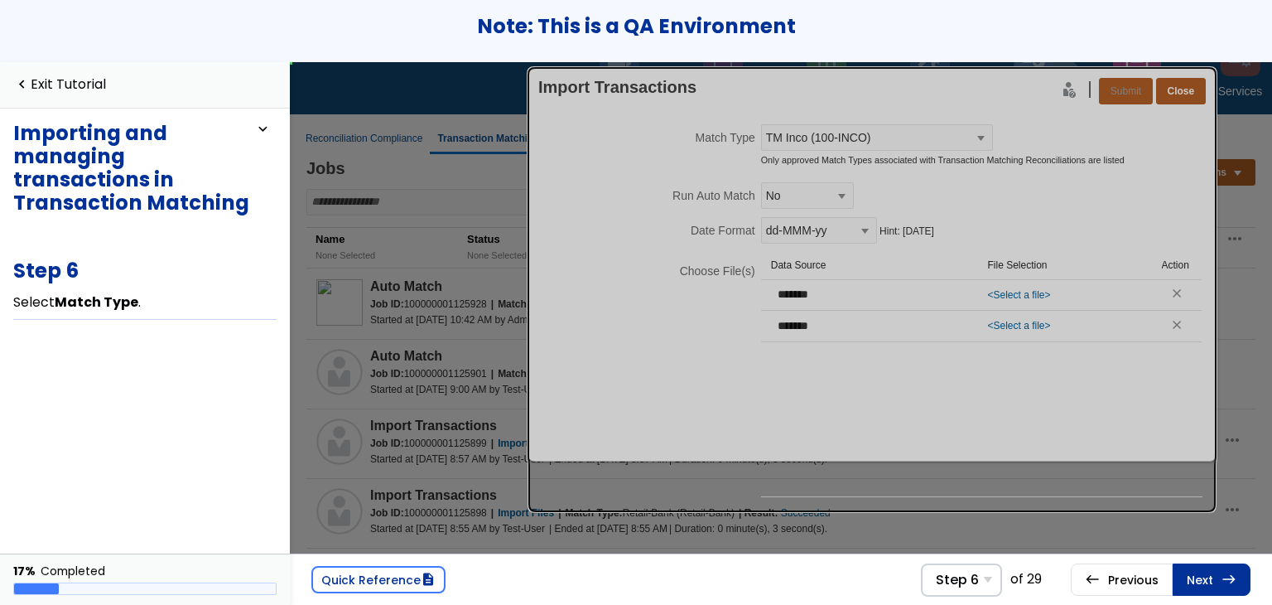
scroll to position [147, 0]
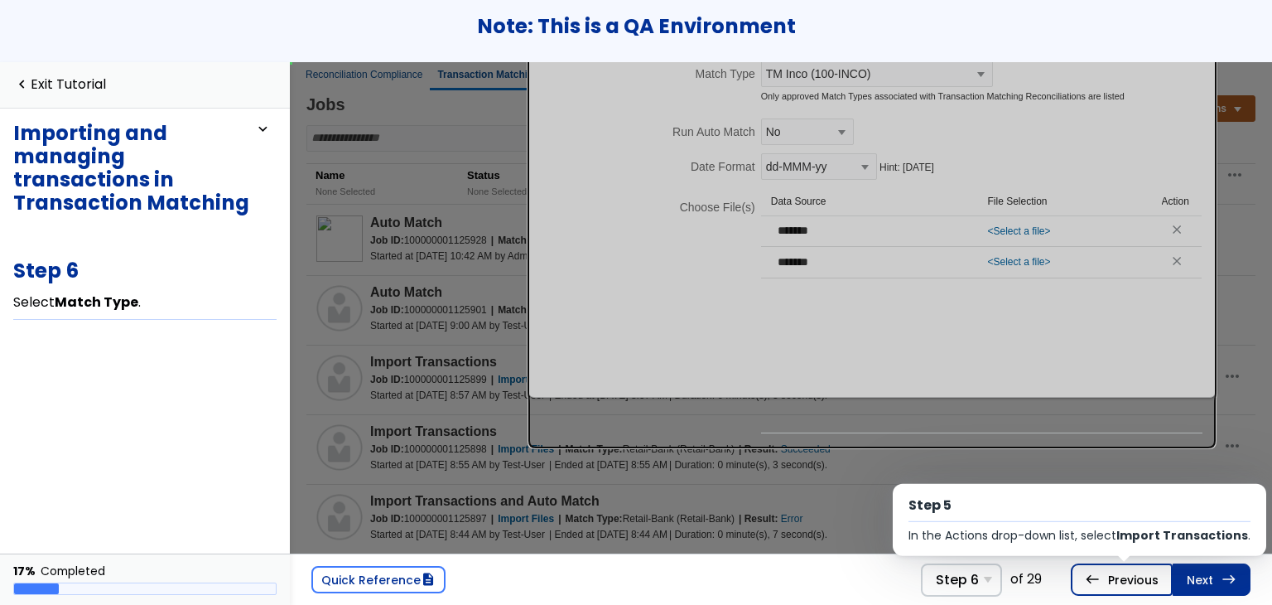
click at [1125, 573] on link "west Previous Step 5 In the Actions drop-down list, select Import Transactions ." at bounding box center [1122, 578] width 102 height 31
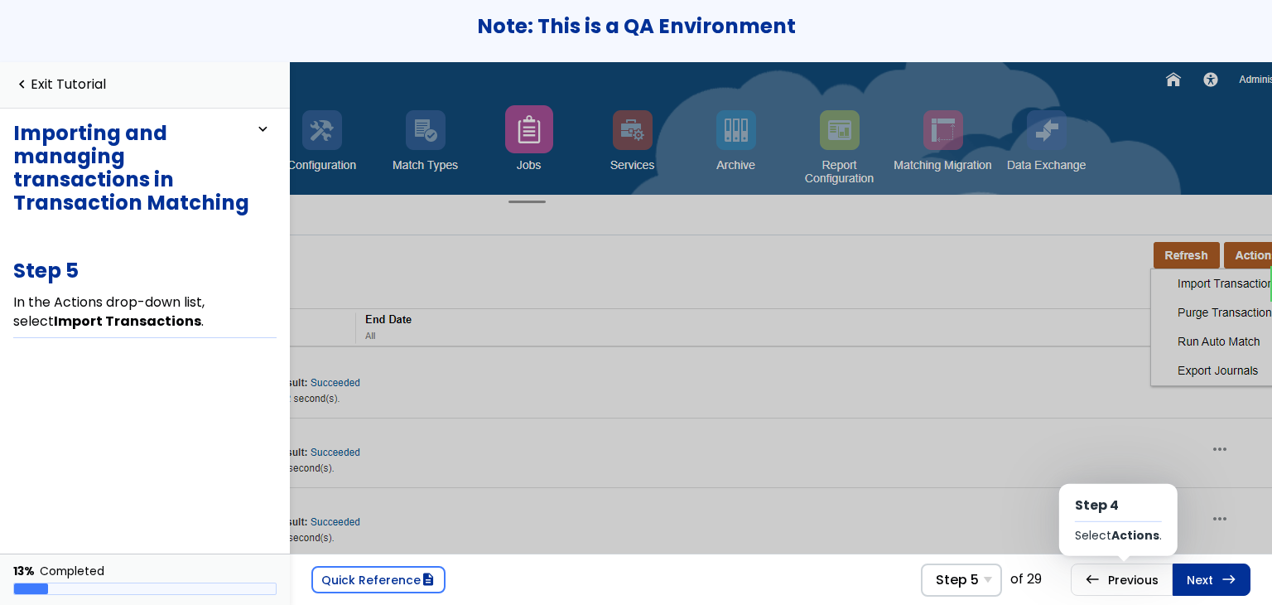
scroll to position [0, 619]
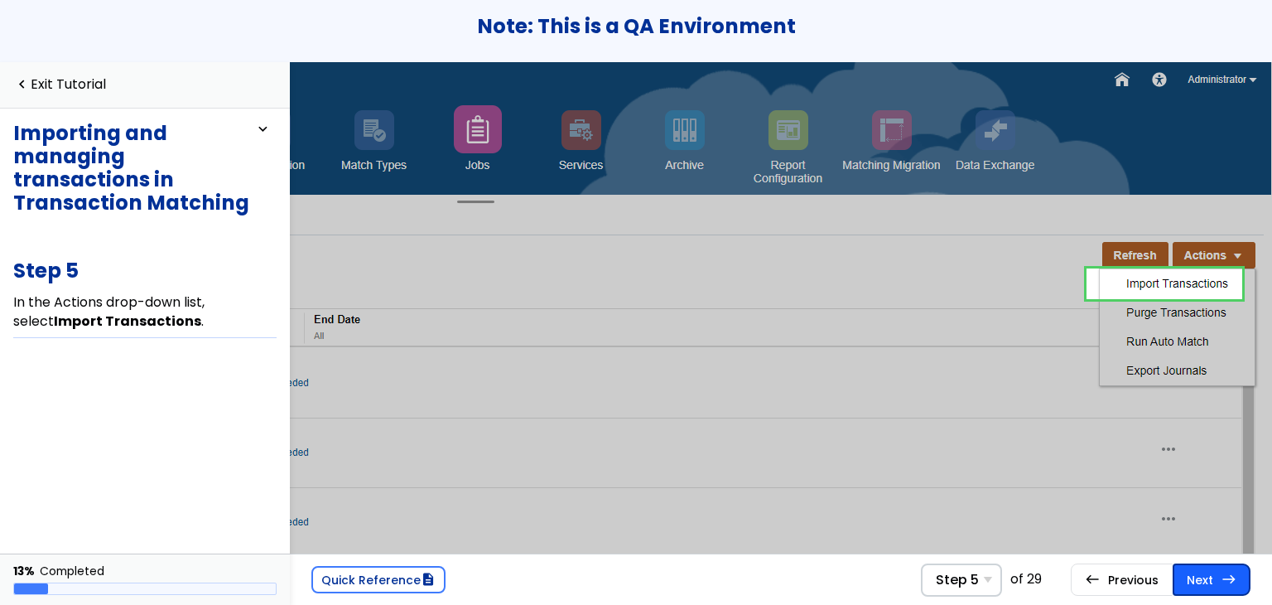
click at [1232, 572] on span "east" at bounding box center [1228, 578] width 15 height 13
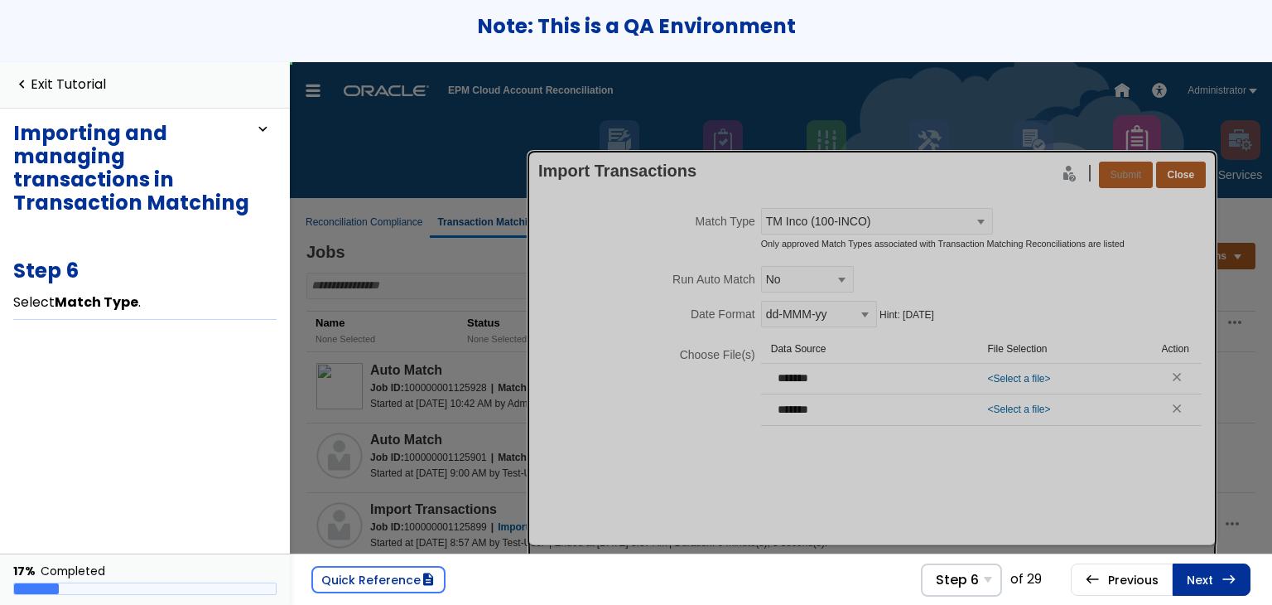
click at [973, 218] on link at bounding box center [982, 220] width 22 height 13
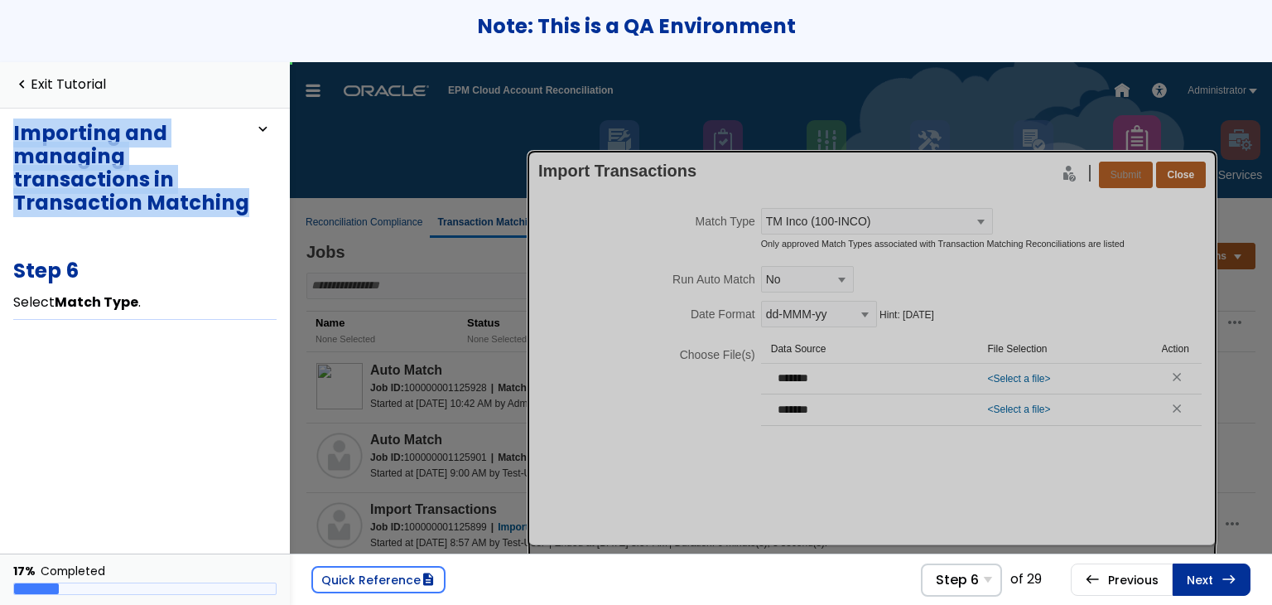
drag, startPoint x: 243, startPoint y: 207, endPoint x: 8, endPoint y: 124, distance: 249.3
click at [8, 124] on div "Importing and managing transactions in Transaction Matching expand_less expand_…" at bounding box center [145, 330] width 290 height 445
copy h3 "Importing and managing transactions in Transaction Matching"
click at [56, 86] on link "navigate_before Exit Tutorial" at bounding box center [59, 85] width 93 height 16
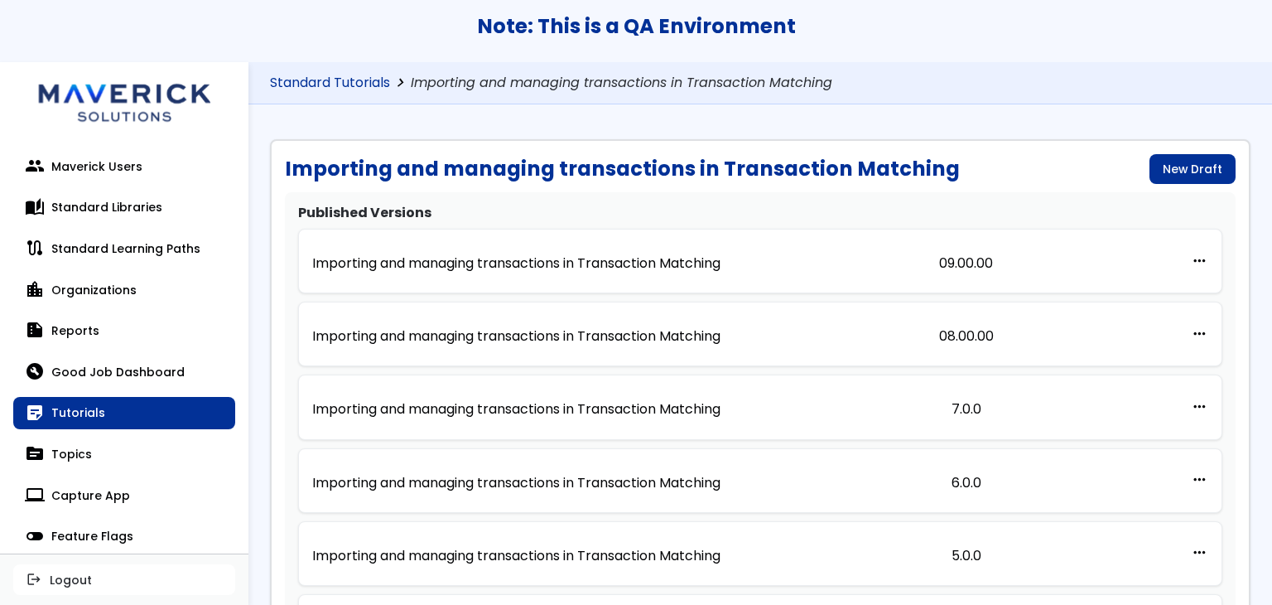
click at [374, 75] on link "Standard Tutorials" at bounding box center [330, 83] width 120 height 16
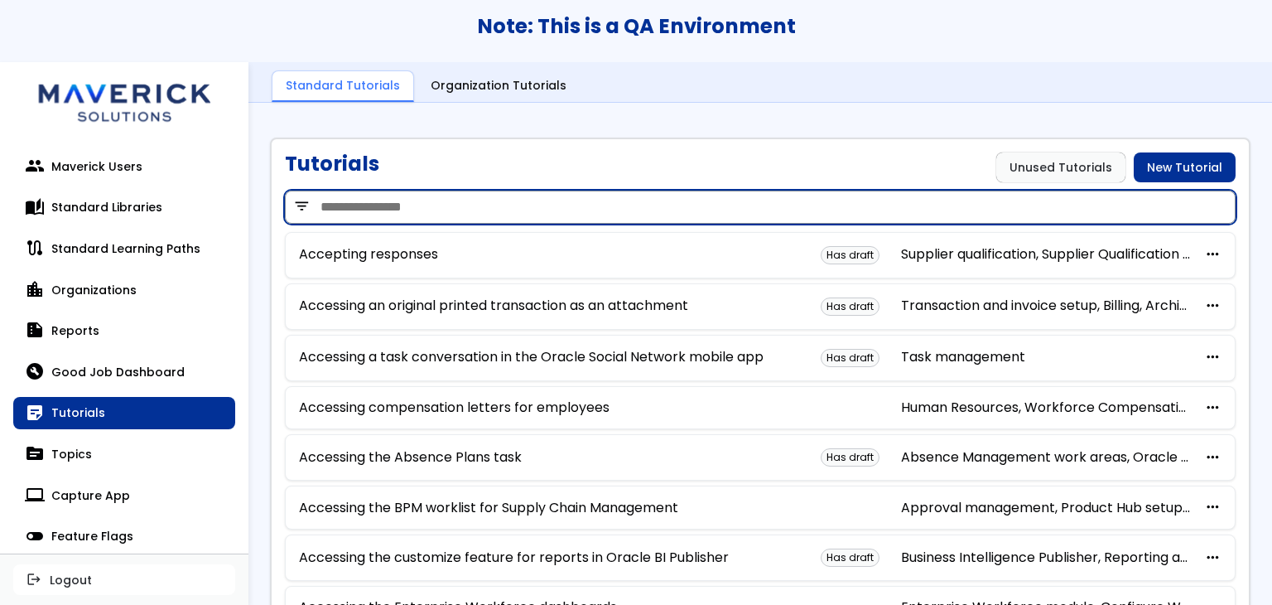
click at [605, 205] on input "search" at bounding box center [760, 206] width 951 height 33
paste input "**********"
type input "**********"
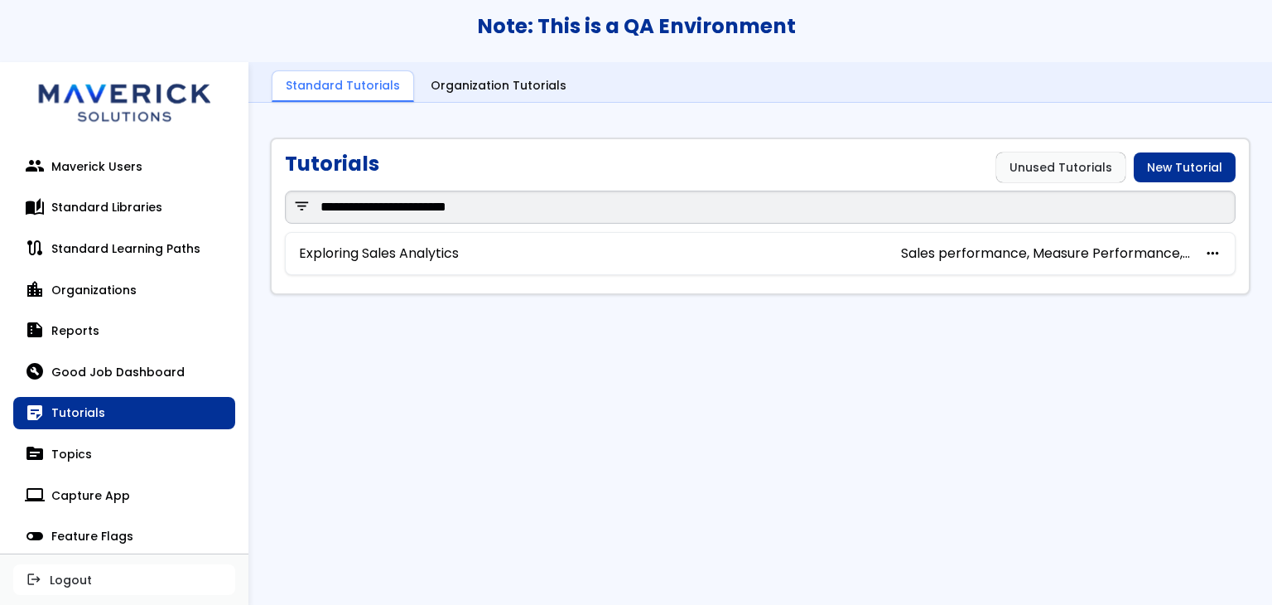
click at [412, 264] on div "Exploring Sales Analytics Sales performance, Measure Performance, Archive CX mo…" at bounding box center [760, 254] width 951 height 44
click at [416, 253] on link "Exploring Sales Analytics" at bounding box center [379, 253] width 160 height 15
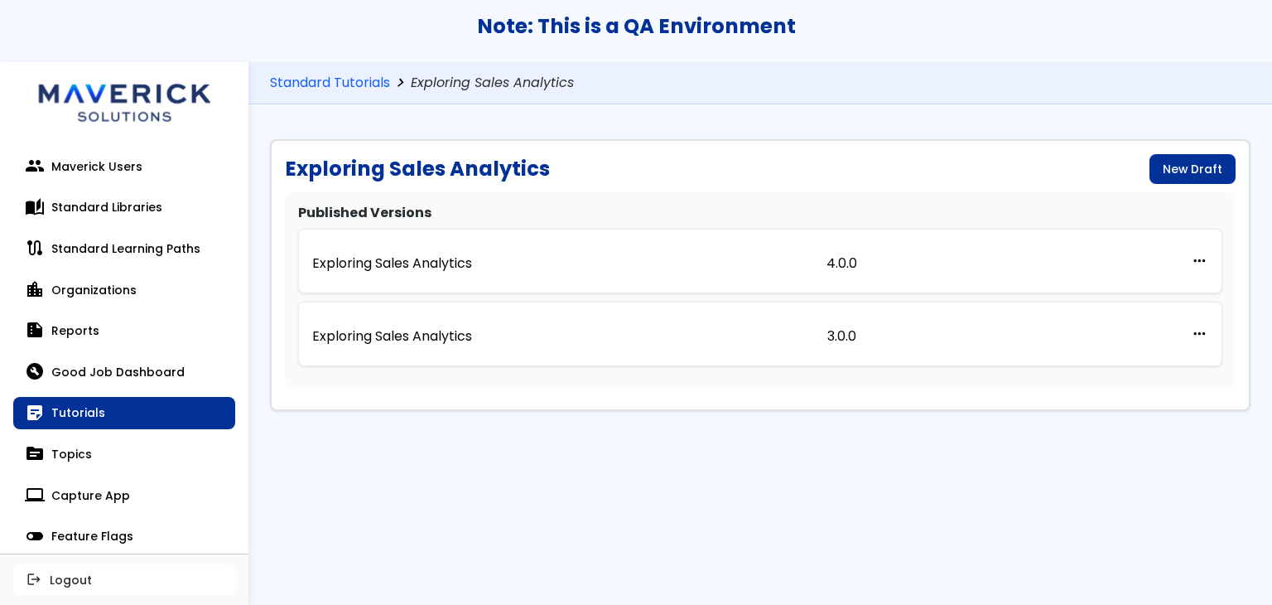
click at [416, 256] on p "Exploring Sales Analytics" at bounding box center [392, 263] width 160 height 15
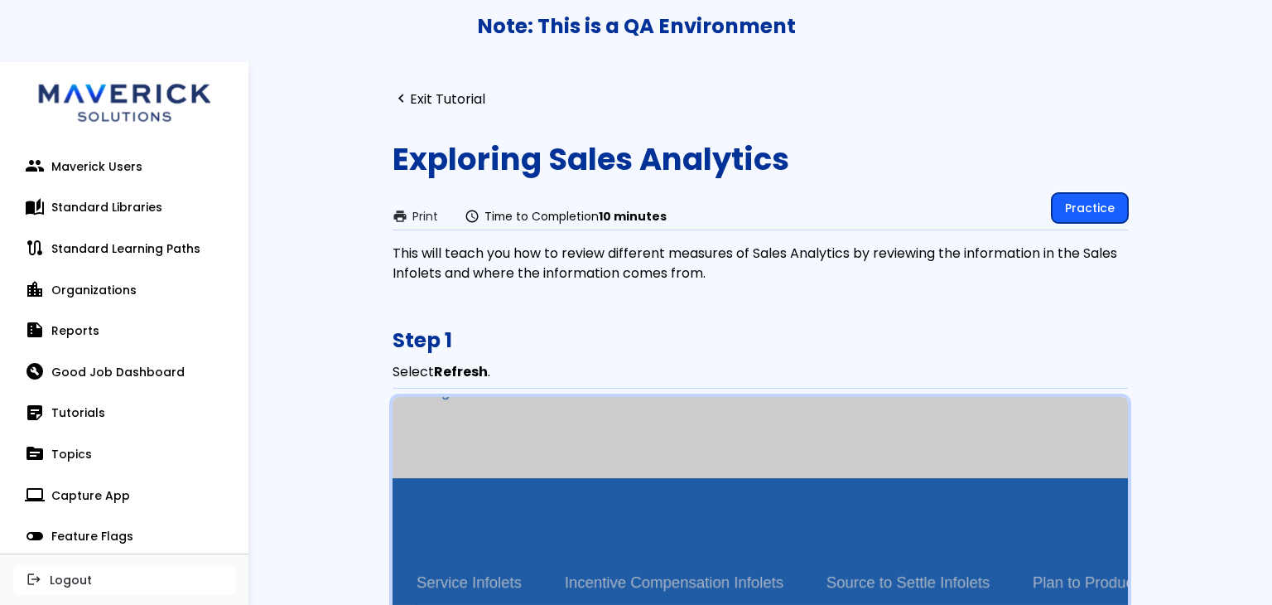
click at [1069, 206] on link "Practice" at bounding box center [1090, 208] width 76 height 30
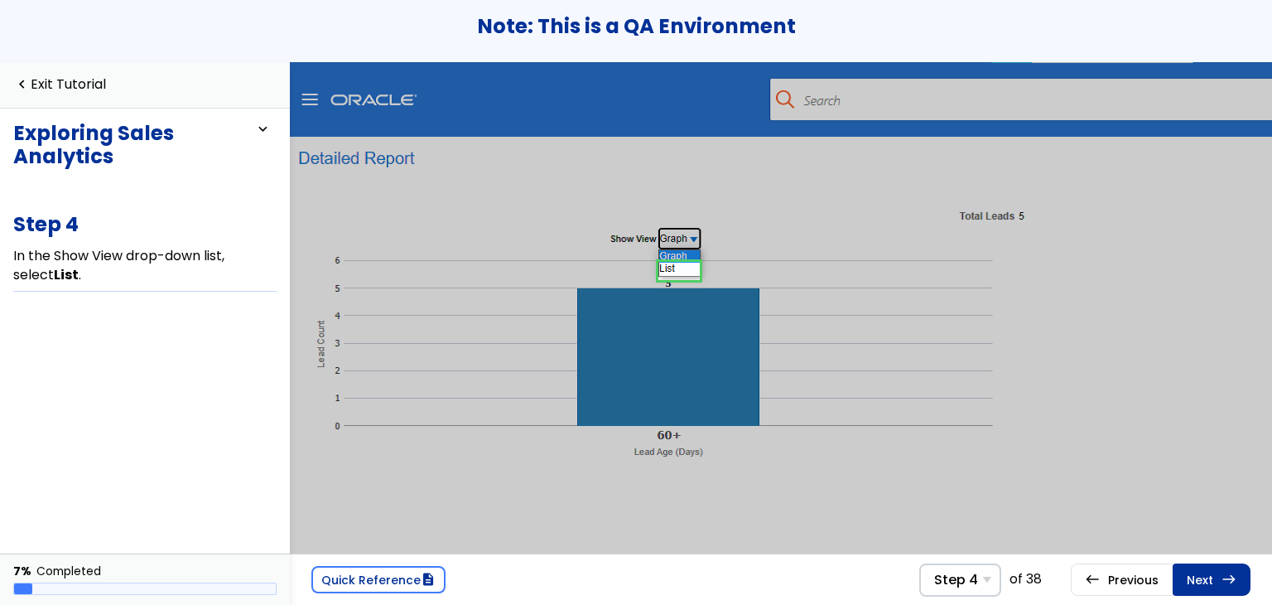
click at [1216, 585] on link "Next east Step 5 In the 60+ Days row, select 5 ." at bounding box center [1212, 578] width 78 height 31
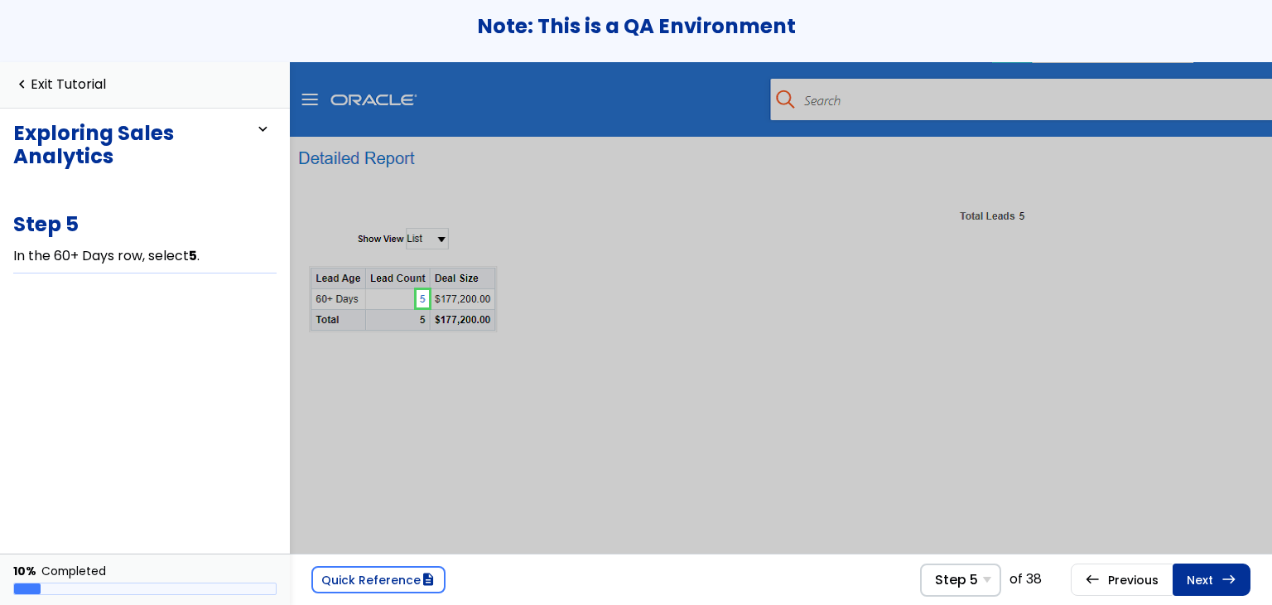
click at [1216, 585] on link "Next east Step 6 Select [PERSON_NAME] [DATE] 2:26 PM ." at bounding box center [1212, 578] width 78 height 31
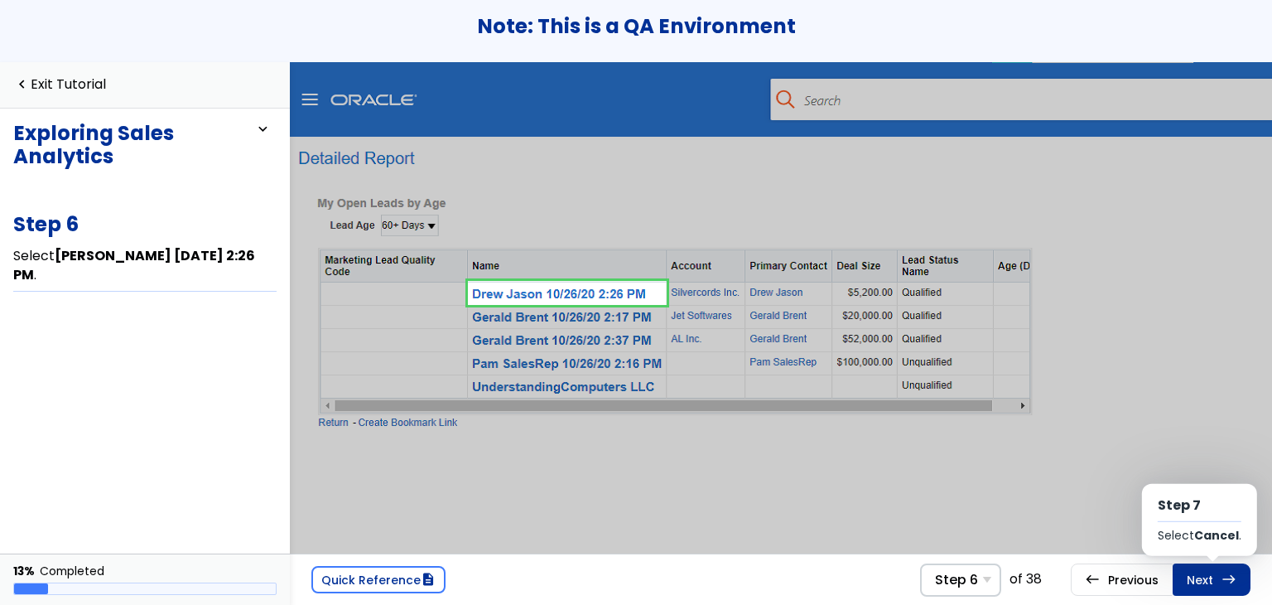
click at [1216, 585] on link "Next east Step 7 Select Cancel ." at bounding box center [1212, 578] width 78 height 31
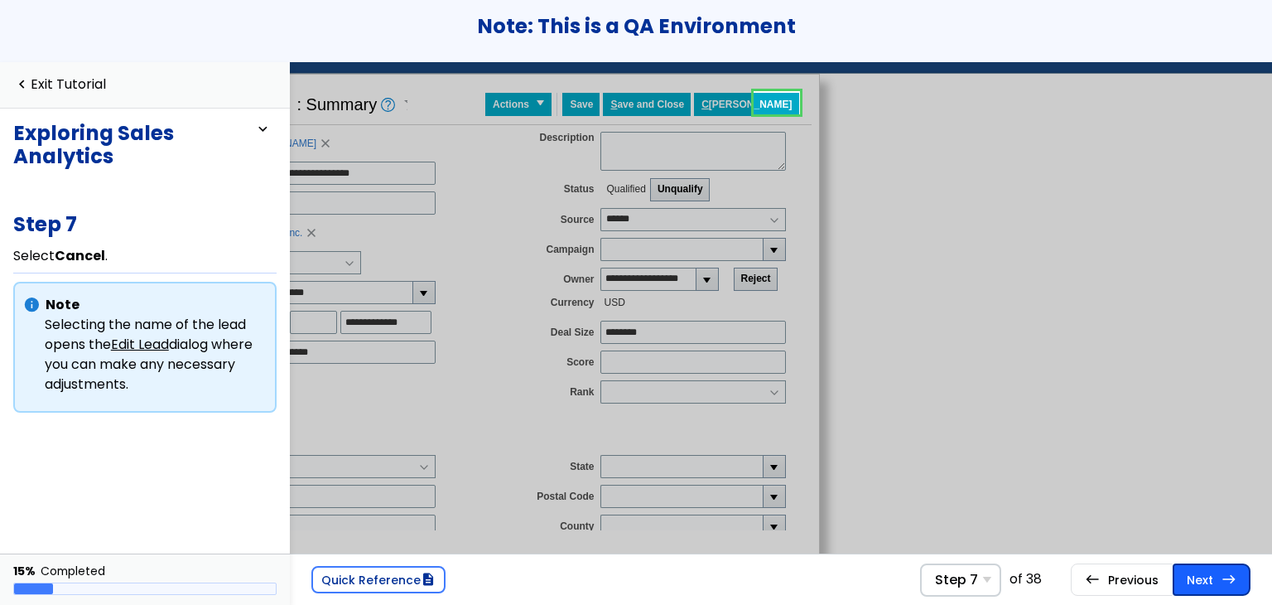
click at [1216, 576] on link "Next east Step 8 Select Done ." at bounding box center [1212, 578] width 78 height 31
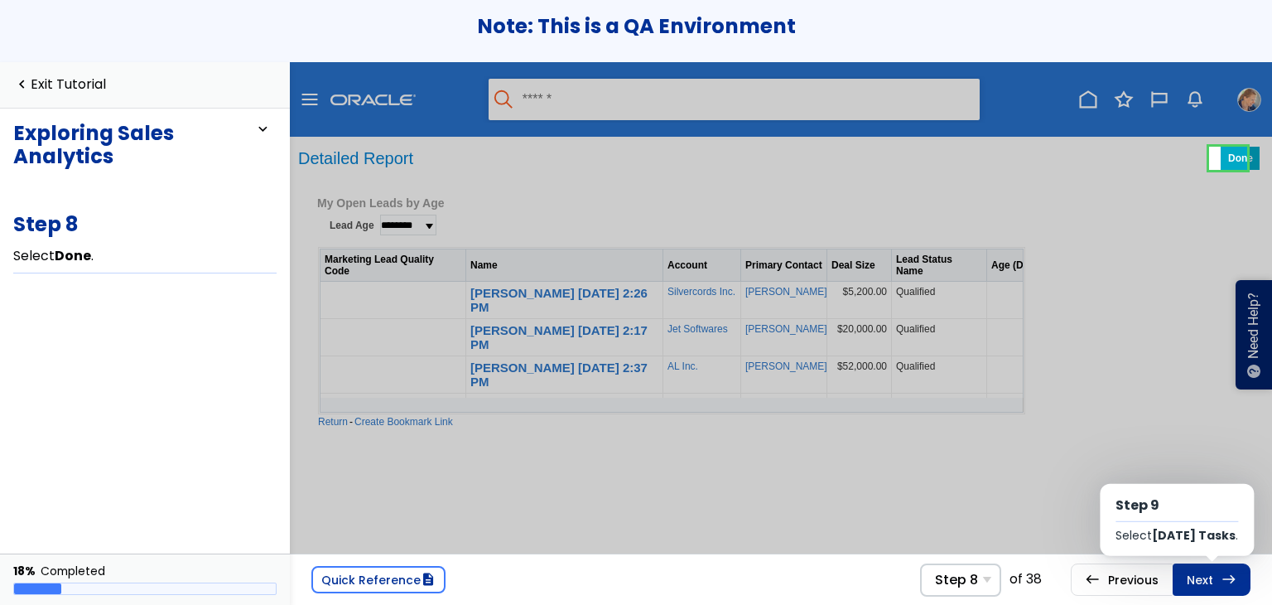
click at [1216, 576] on link "Next east Step 9 Select [DATE] Tasks ." at bounding box center [1212, 578] width 78 height 31
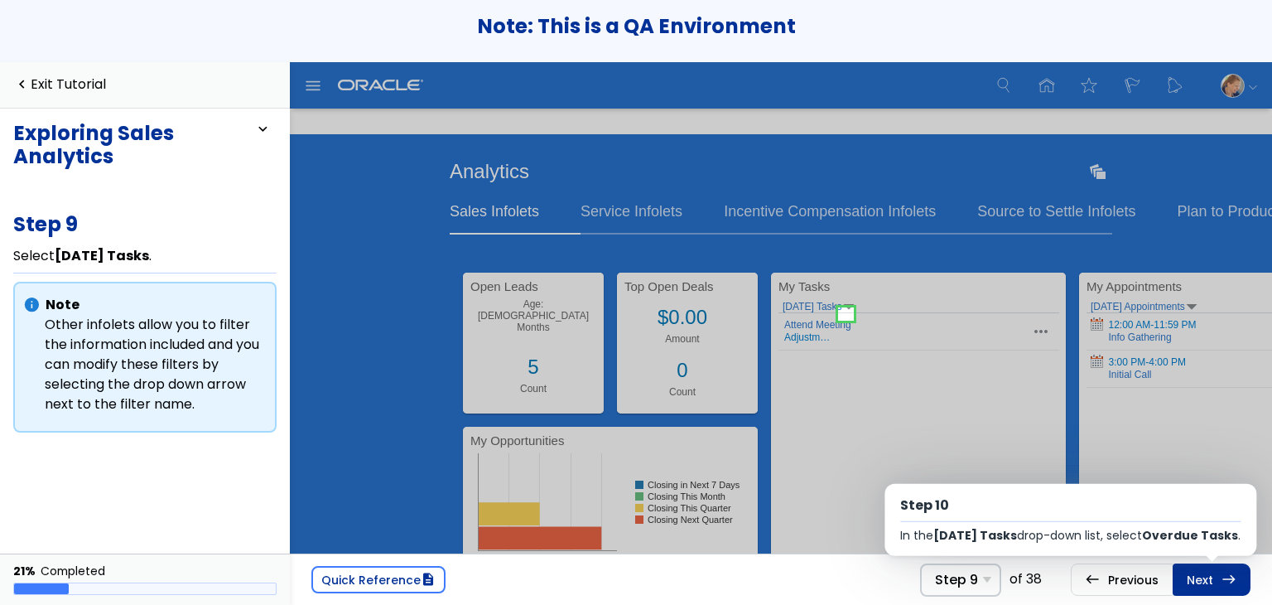
scroll to position [2, 0]
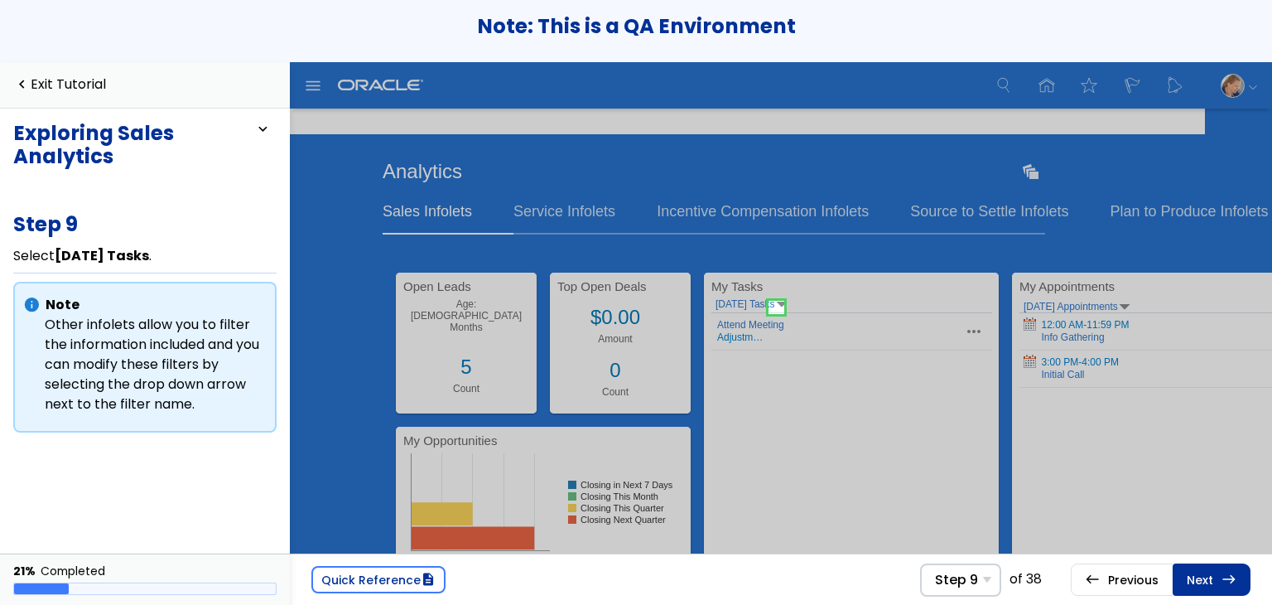
click at [1216, 576] on link "Next east Step 10 In the [DATE] Tasks drop-down list, select Overdue Tasks ." at bounding box center [1212, 578] width 78 height 31
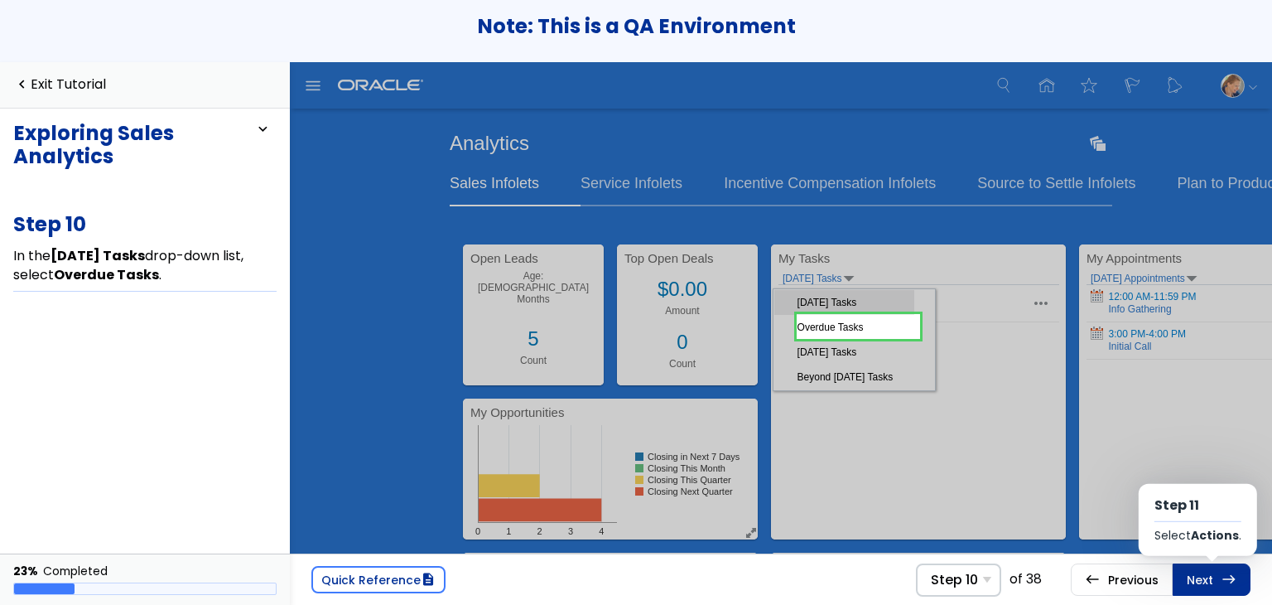
scroll to position [1103, 0]
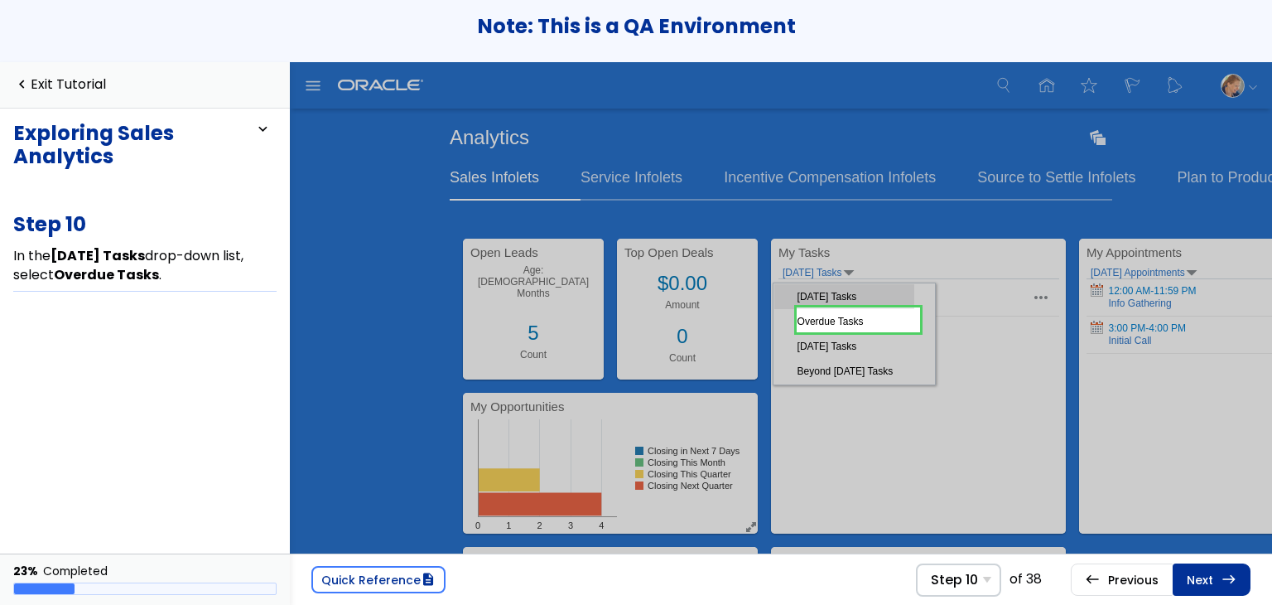
click at [1216, 576] on link "Next east Step 11 Select Actions ." at bounding box center [1212, 578] width 78 height 31
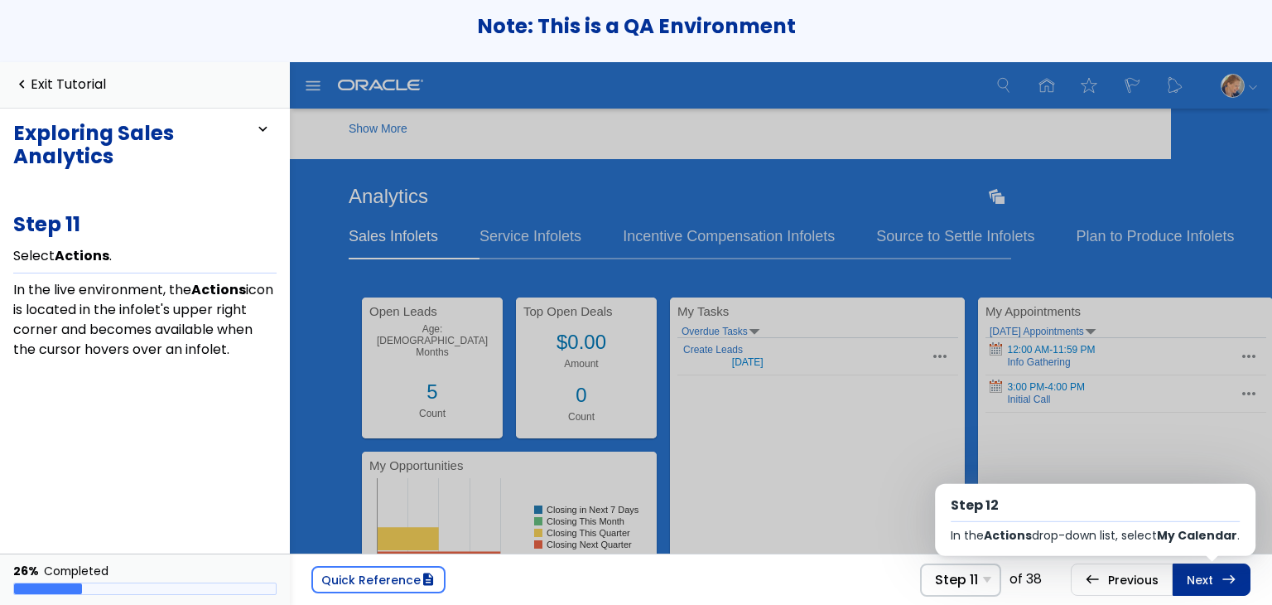
scroll to position [0, 114]
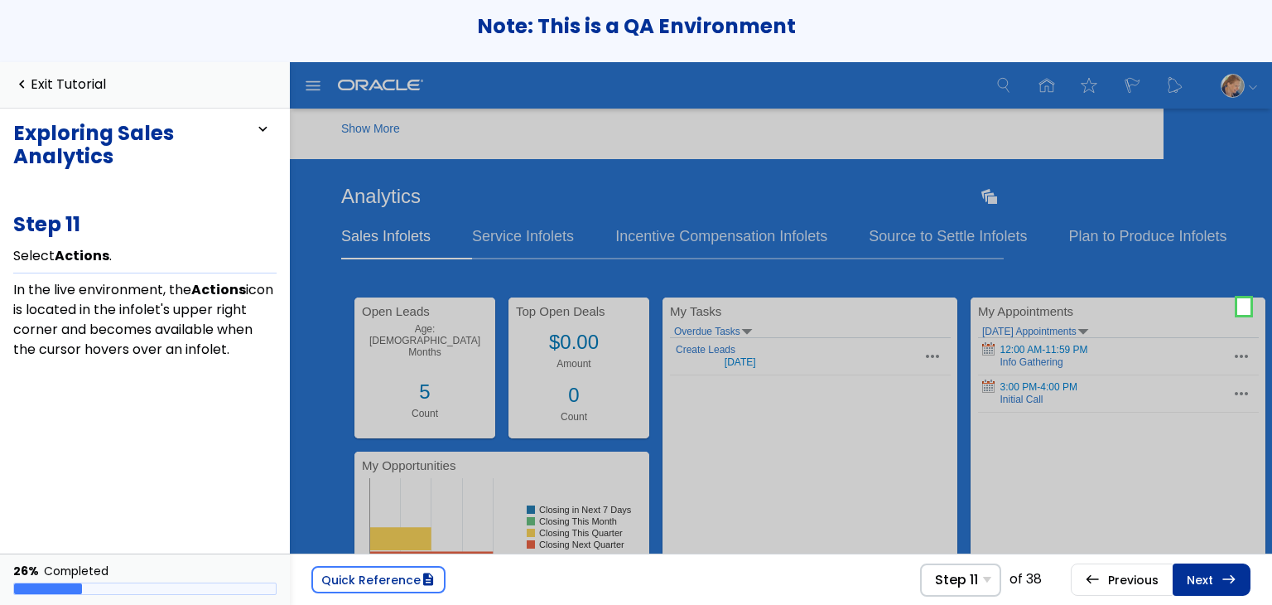
click at [1216, 576] on link "Next east Step 12 In the Actions drop-down list, select My Calendar ." at bounding box center [1212, 578] width 78 height 31
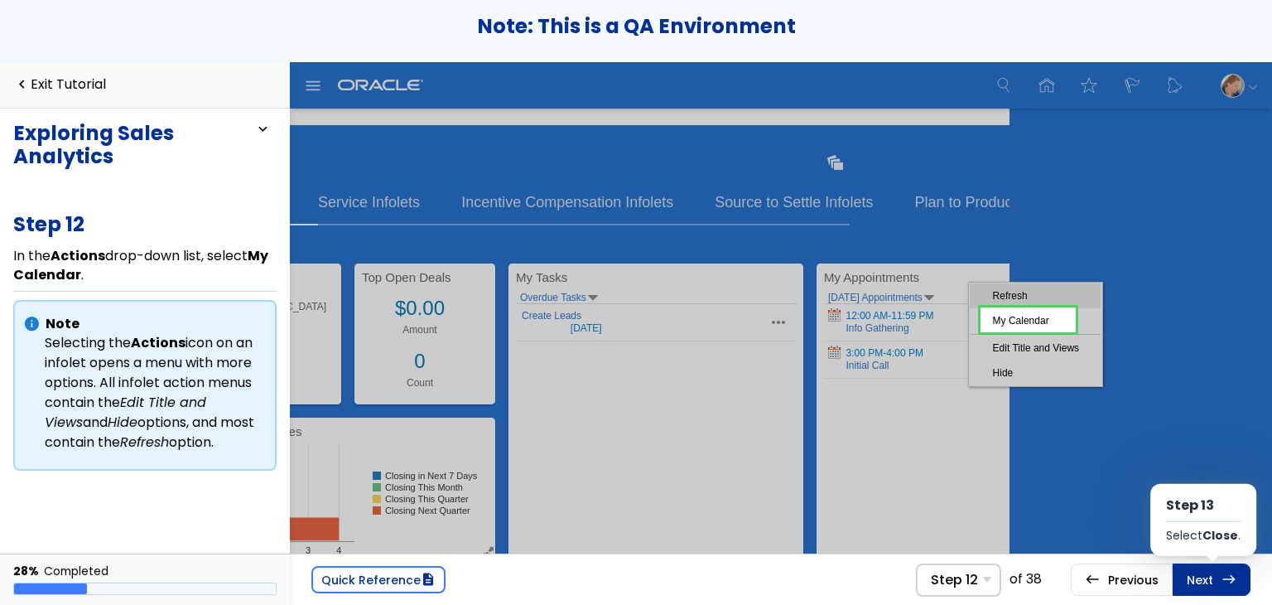
scroll to position [1096, 274]
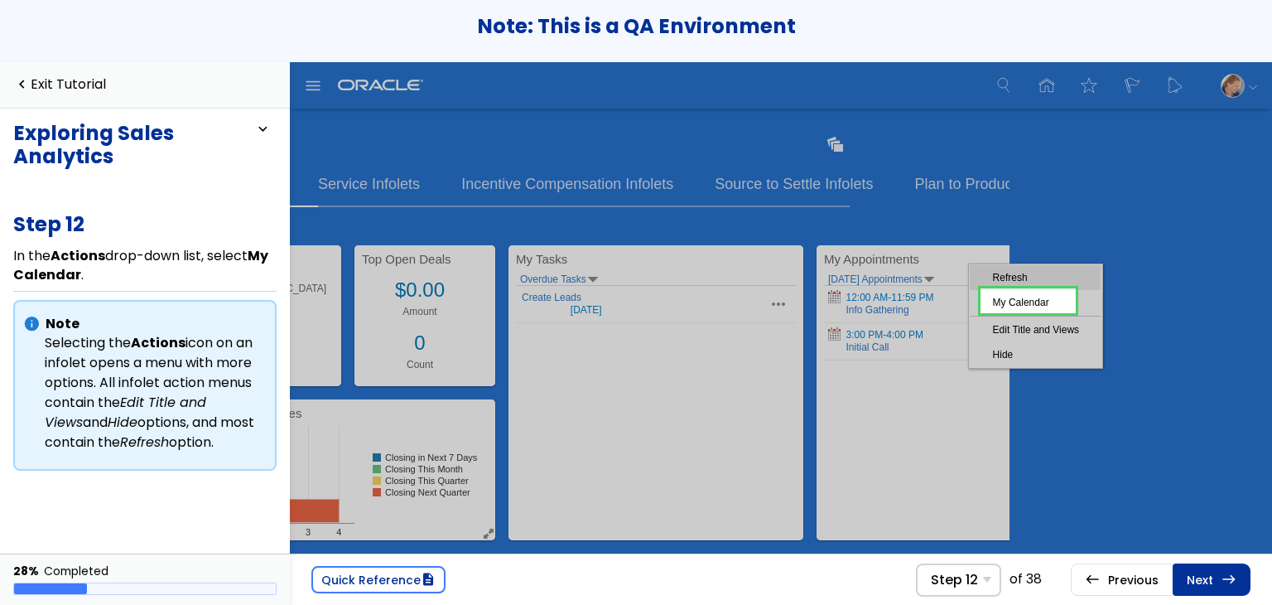
click at [1216, 576] on link "Next east Step 13 Select Close ." at bounding box center [1212, 578] width 78 height 31
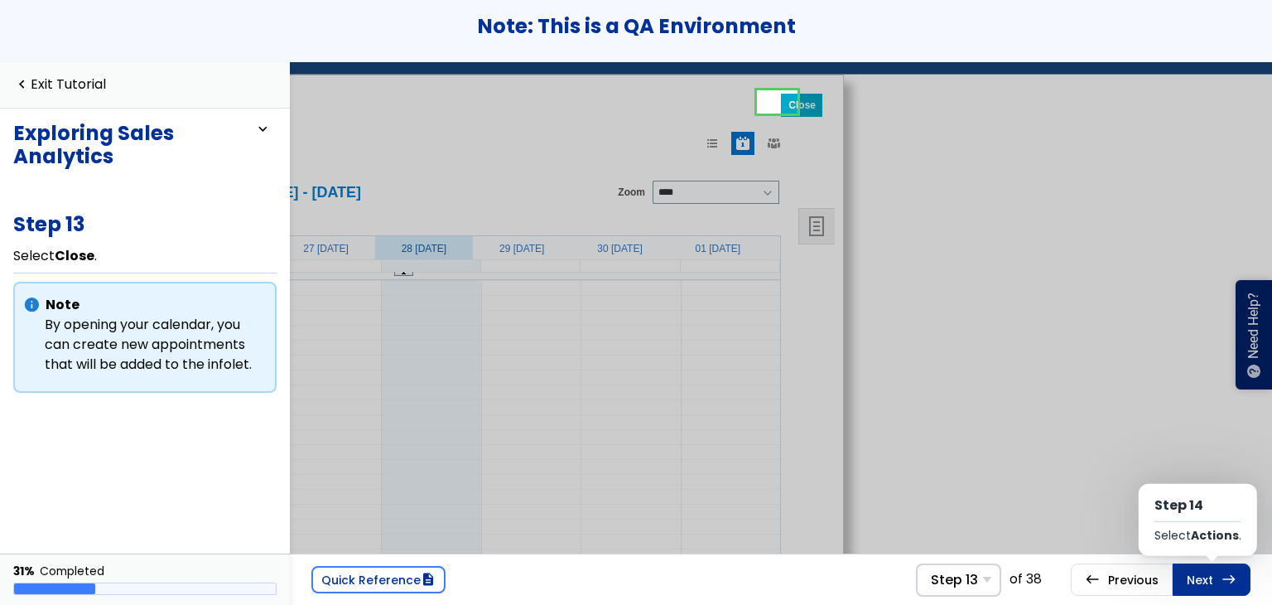
scroll to position [2, 0]
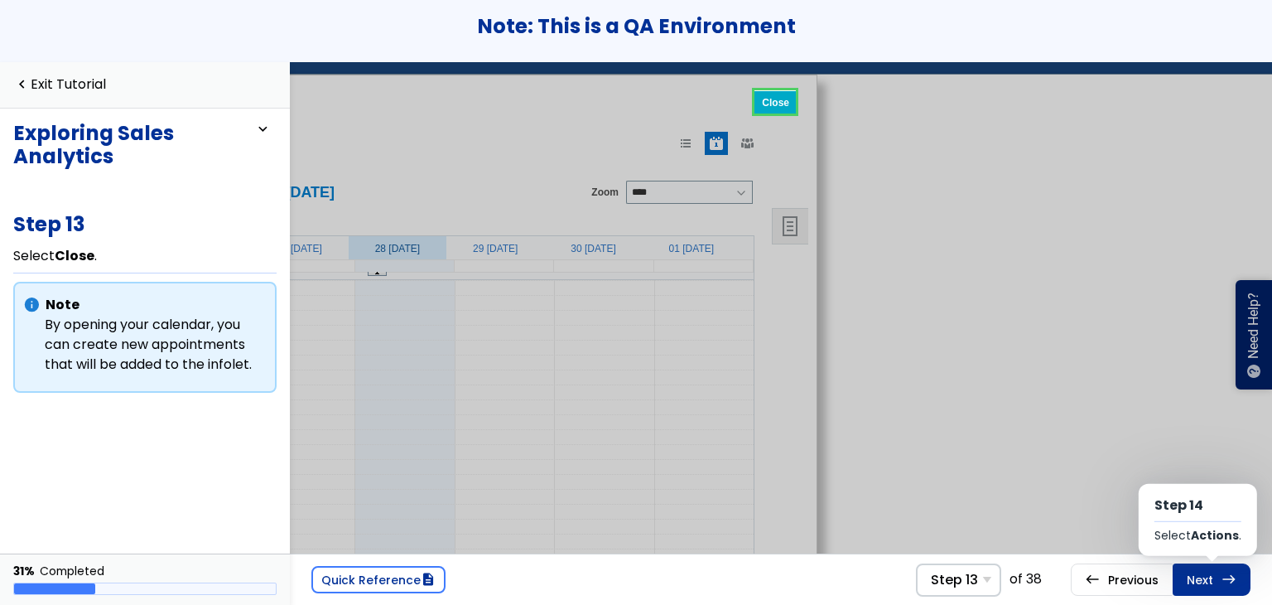
click at [1216, 576] on link "Next east Step 14 Select Actions ." at bounding box center [1212, 578] width 78 height 31
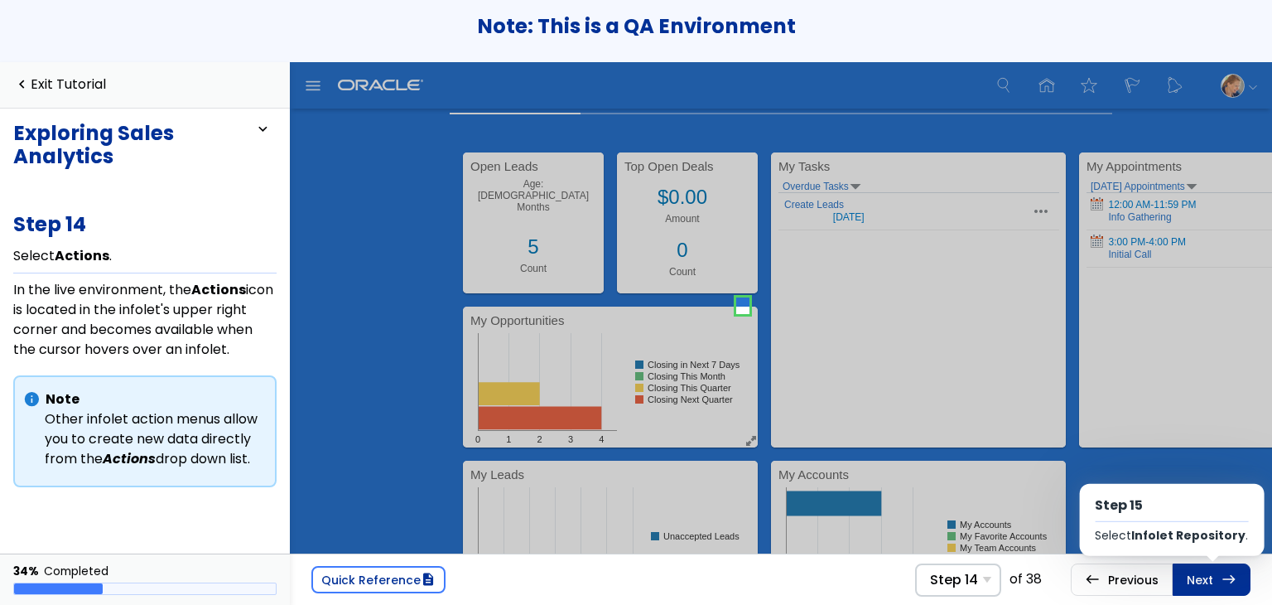
scroll to position [1199, 0]
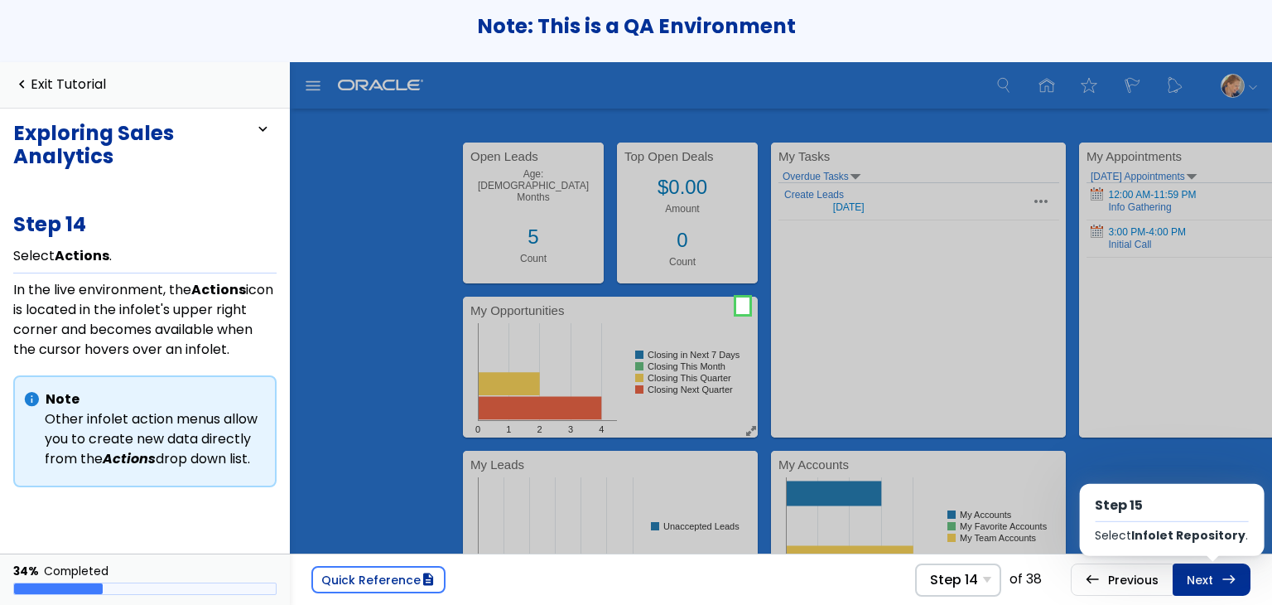
click at [1216, 576] on link "Next east Step 15 Select Infolet Repository ." at bounding box center [1212, 578] width 78 height 31
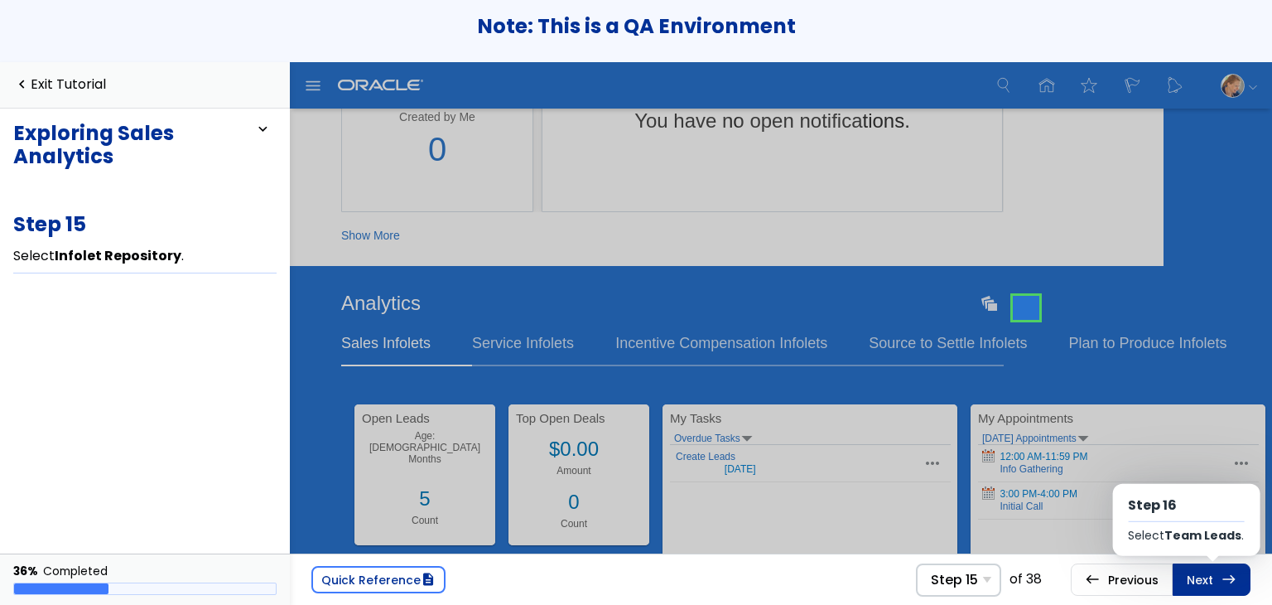
scroll to position [0, 114]
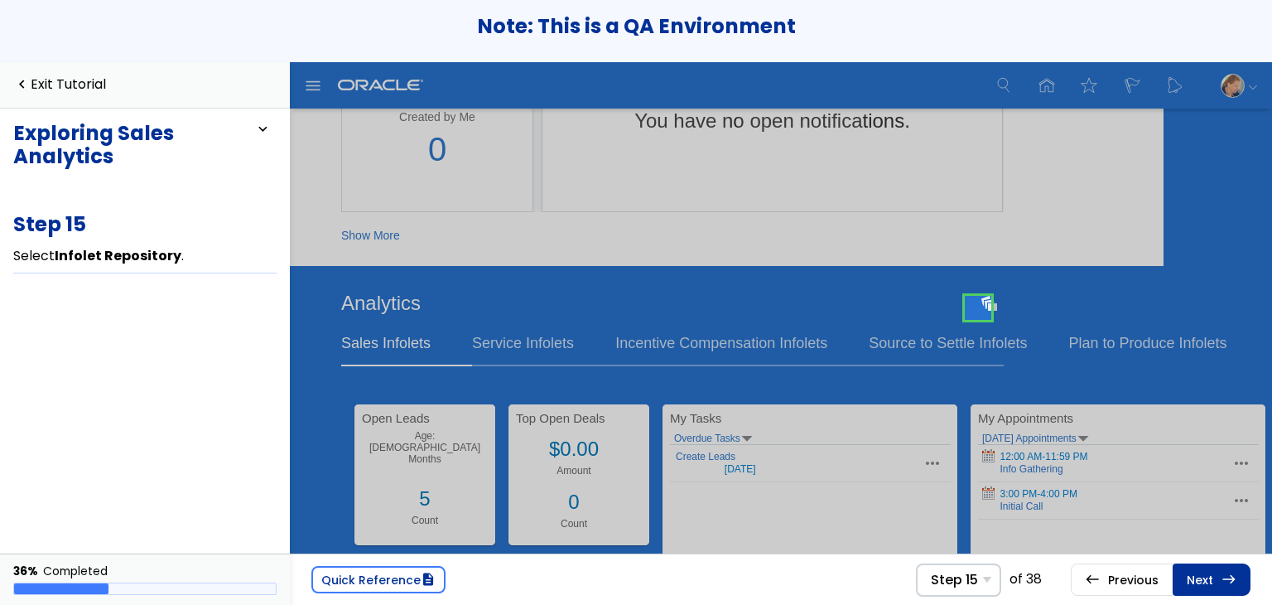
click at [1216, 576] on link "Next east Step 16 Select Team Leads ." at bounding box center [1212, 578] width 78 height 31
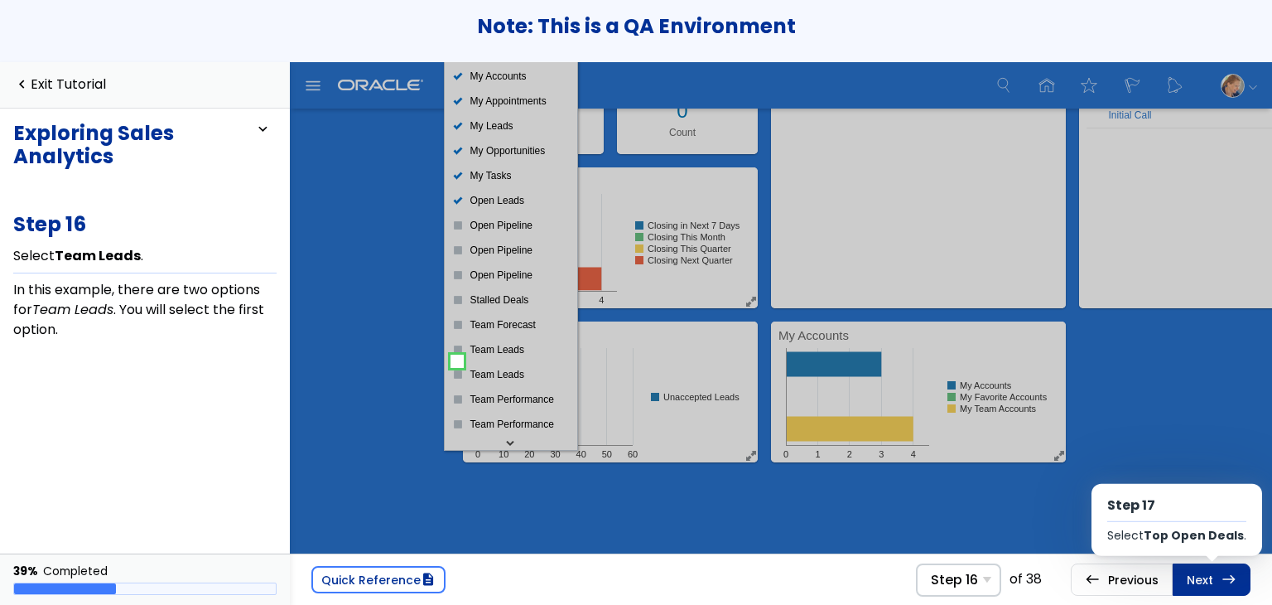
scroll to position [1343, 0]
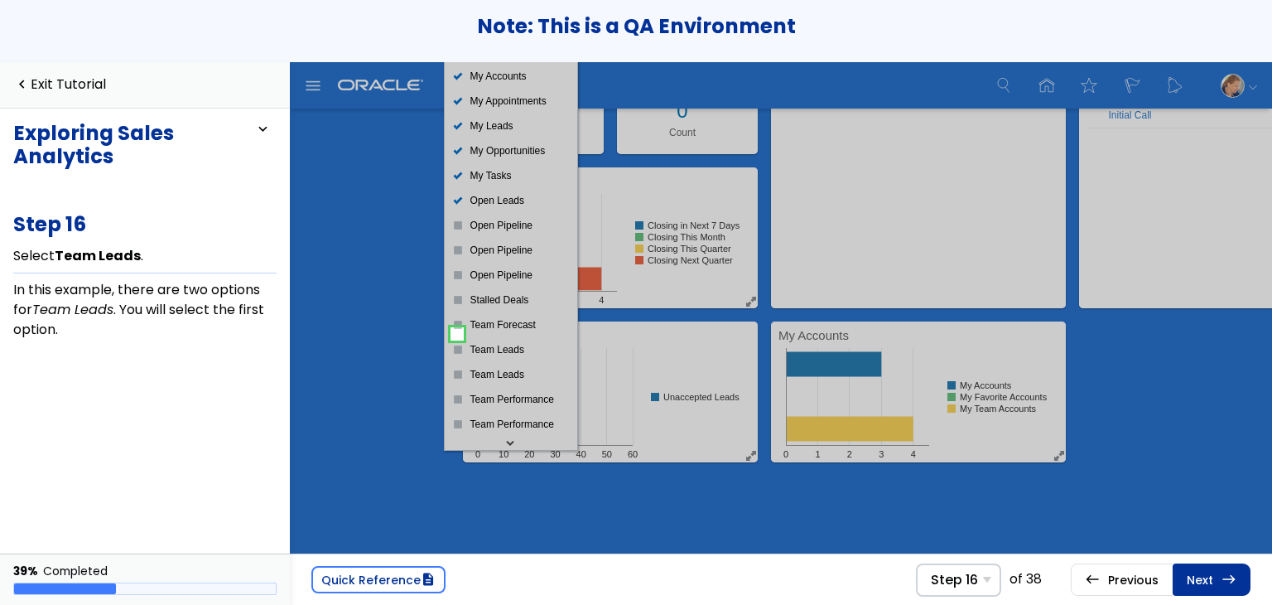
click at [1216, 576] on link "Next east Step 17 Select Top Open Deals ." at bounding box center [1212, 578] width 78 height 31
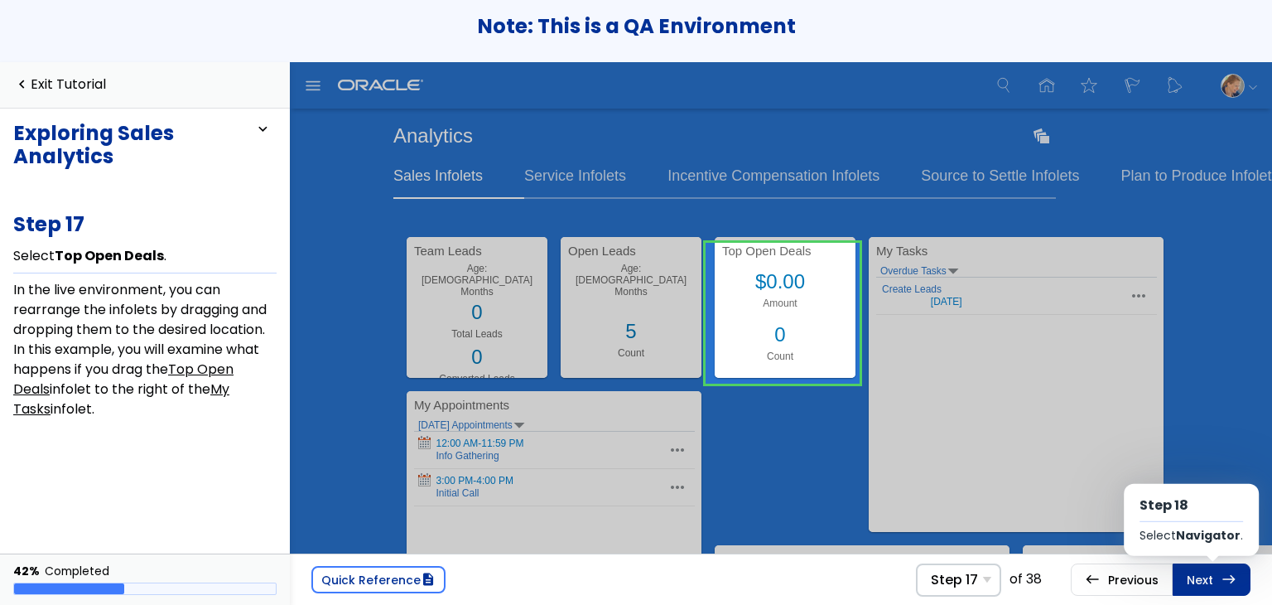
scroll to position [0, 60]
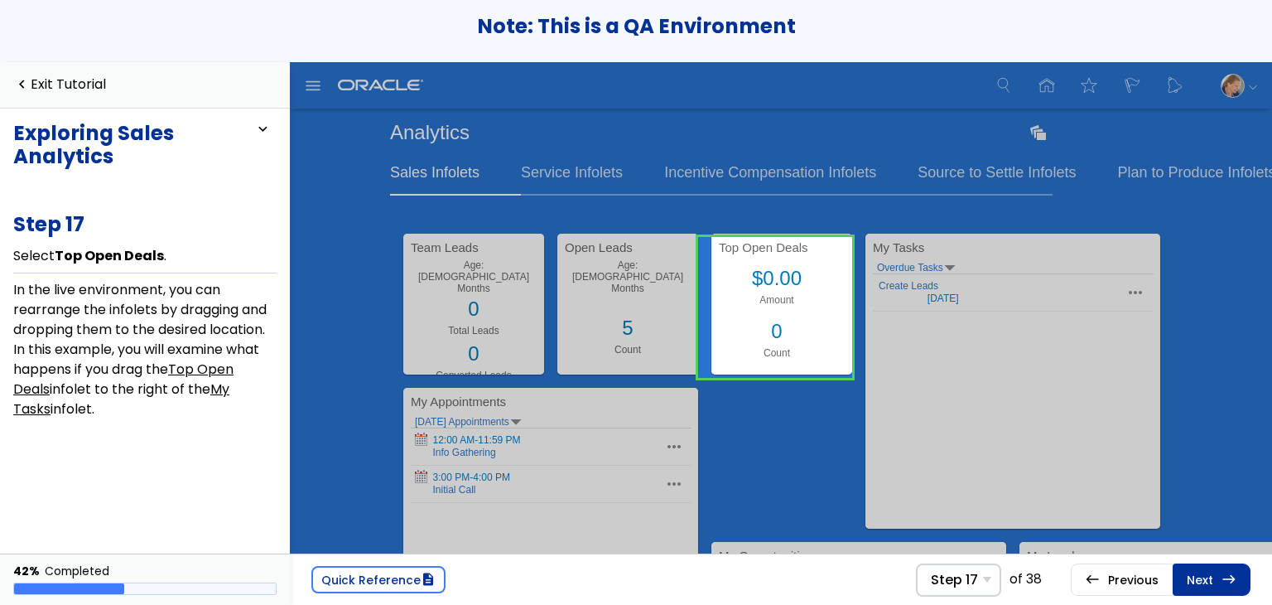
click at [1216, 576] on link "Next east Step 18 Select Navigator ." at bounding box center [1212, 578] width 78 height 31
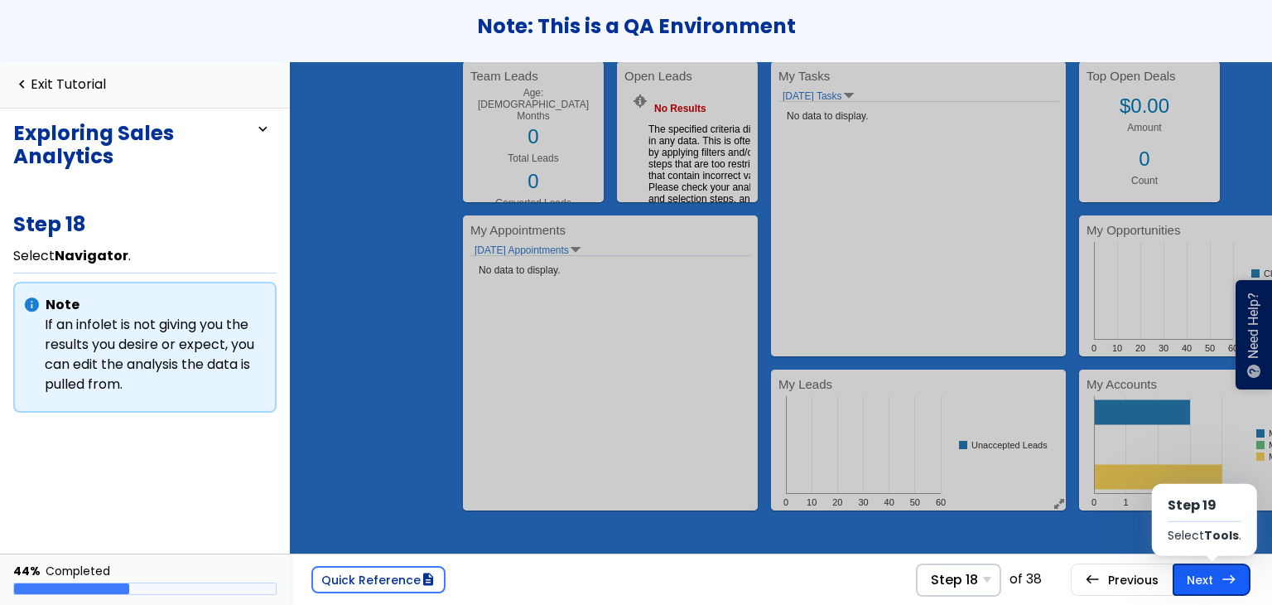
click at [1222, 572] on span "east" at bounding box center [1228, 578] width 15 height 13
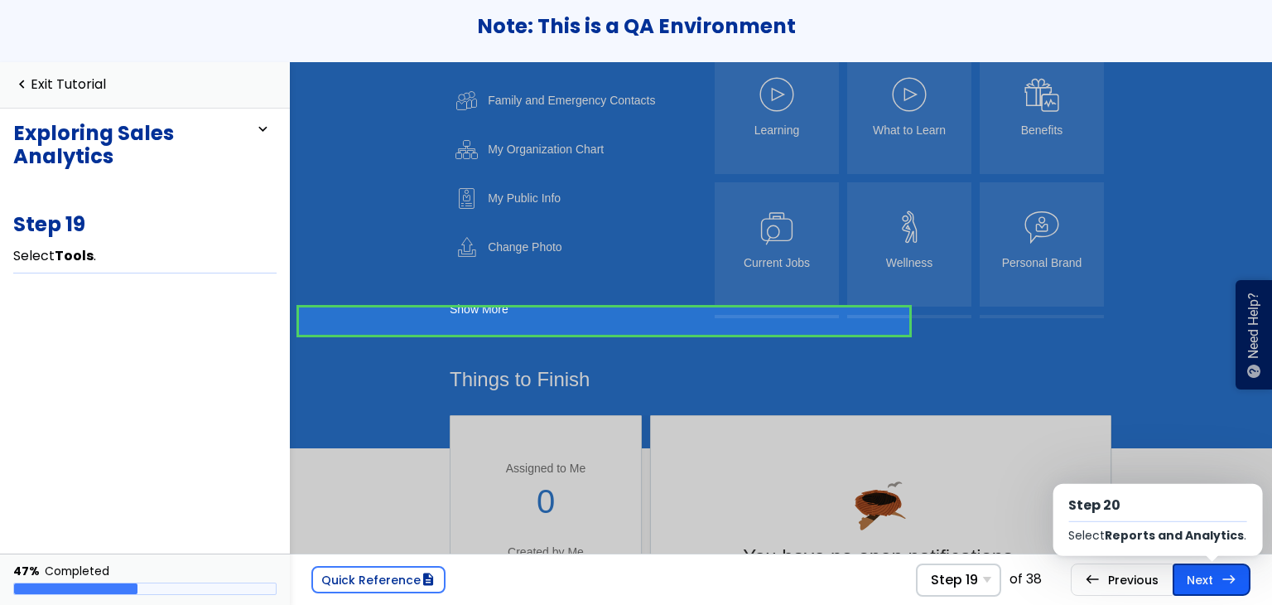
click at [1215, 585] on link "Next east Step 20 Select Reports and Analytics ." at bounding box center [1212, 578] width 78 height 31
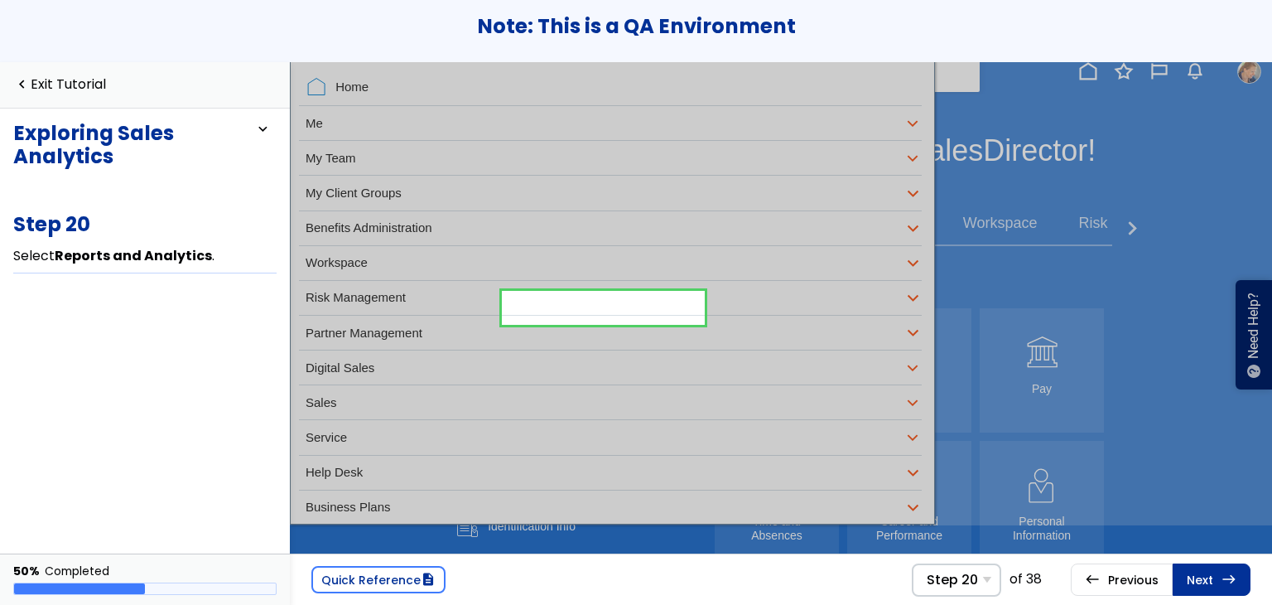
scroll to position [637, 0]
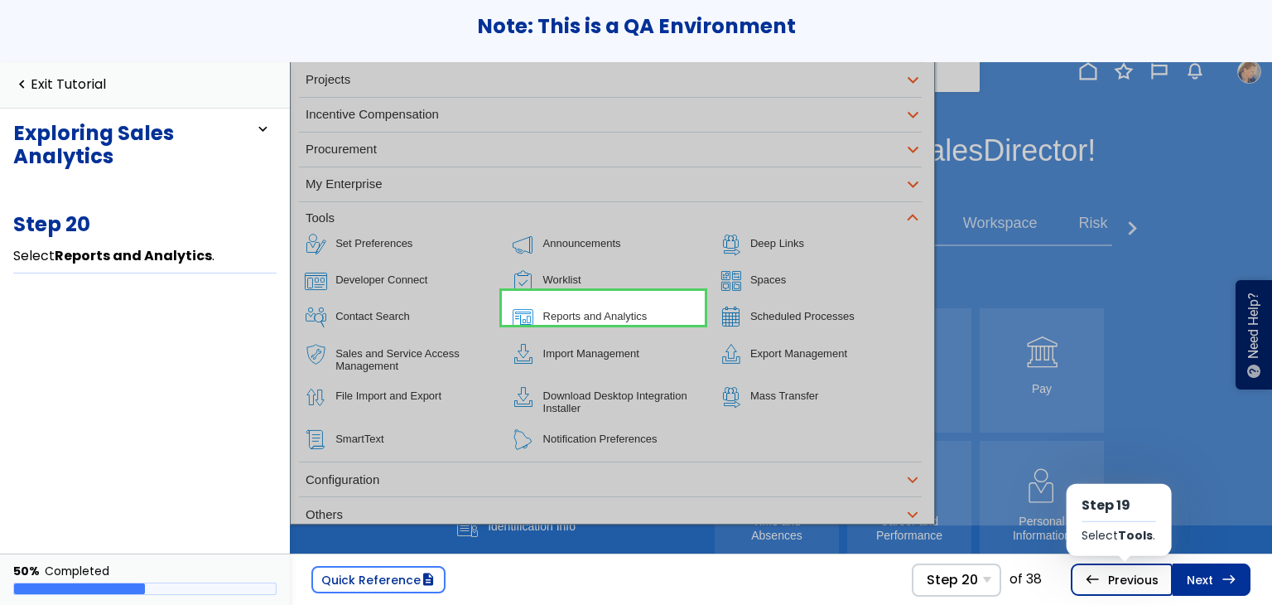
click at [1086, 569] on link "west Previous Step 19 Select Tools ." at bounding box center [1122, 578] width 102 height 31
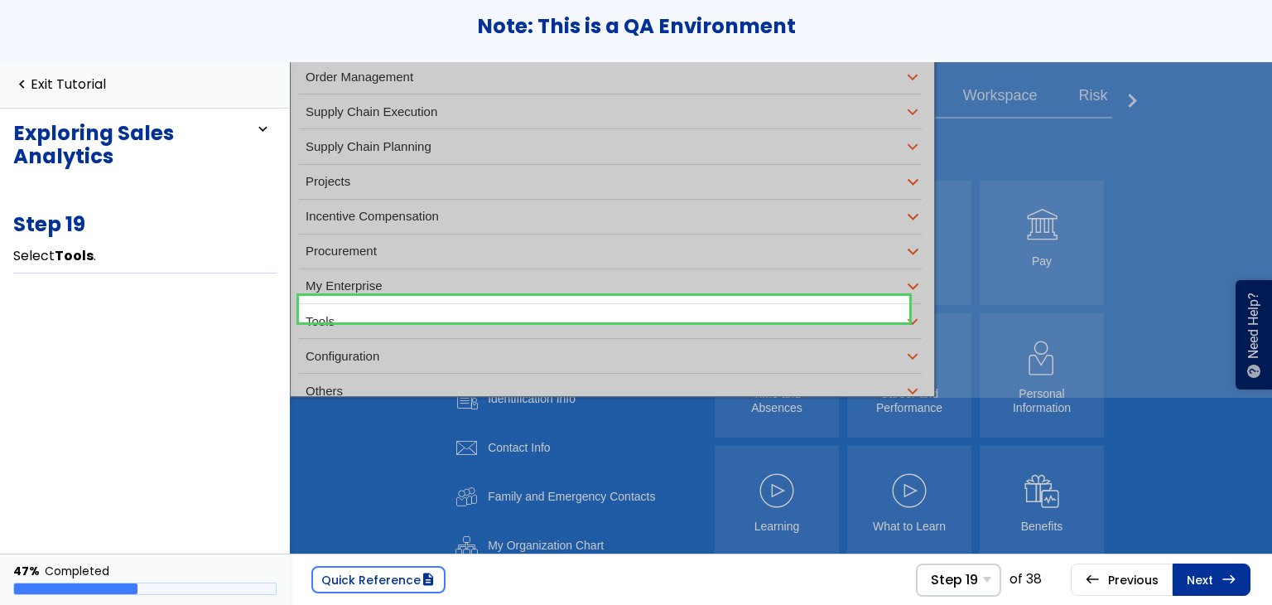
scroll to position [412, 0]
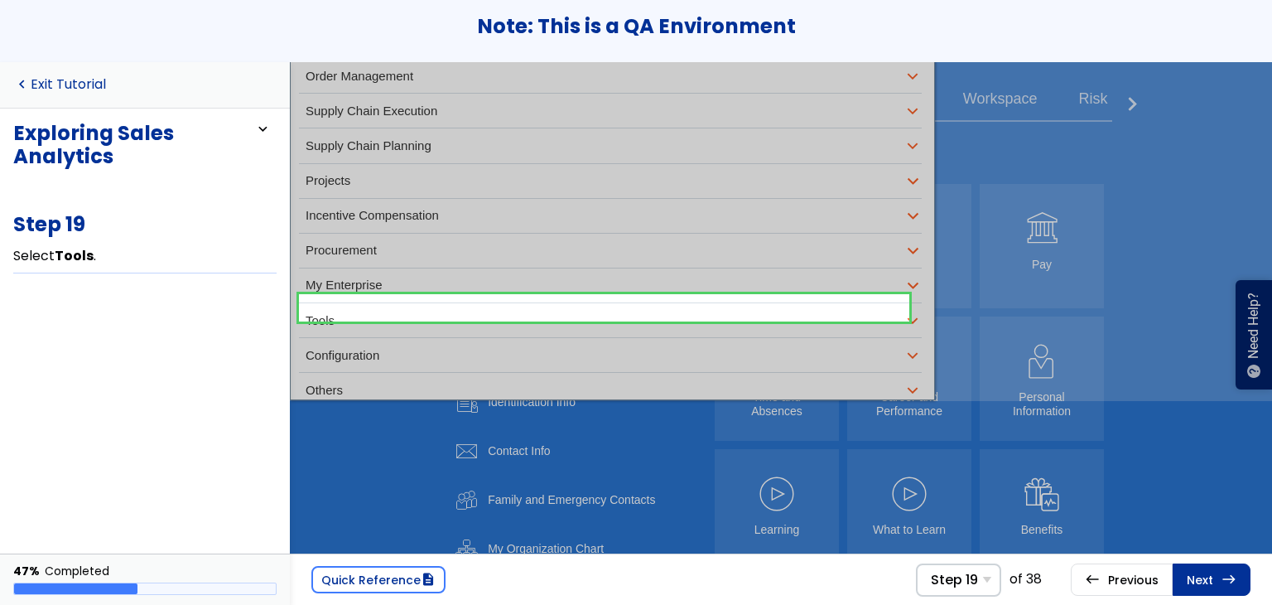
click at [93, 79] on link "navigate_before Exit Tutorial" at bounding box center [59, 85] width 93 height 16
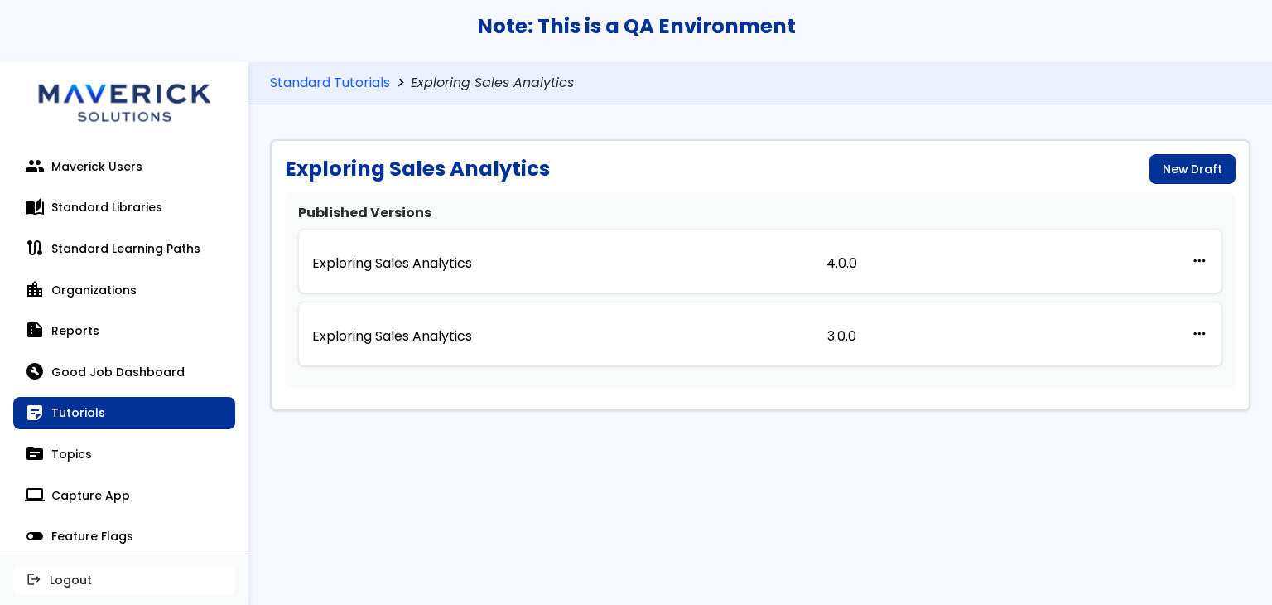
click at [368, 67] on div "Standard Tutorials chevron_right Exploring Sales Analytics" at bounding box center [760, 83] width 1024 height 43
click at [368, 77] on link "Standard Tutorials" at bounding box center [330, 83] width 120 height 16
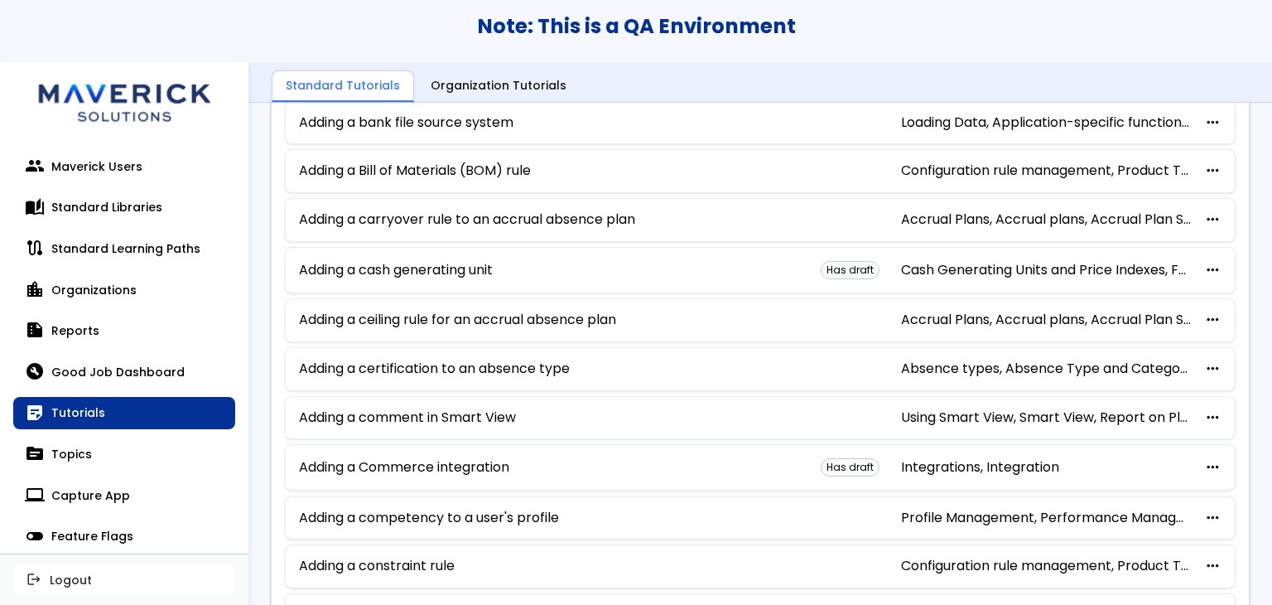
scroll to position [938, 0]
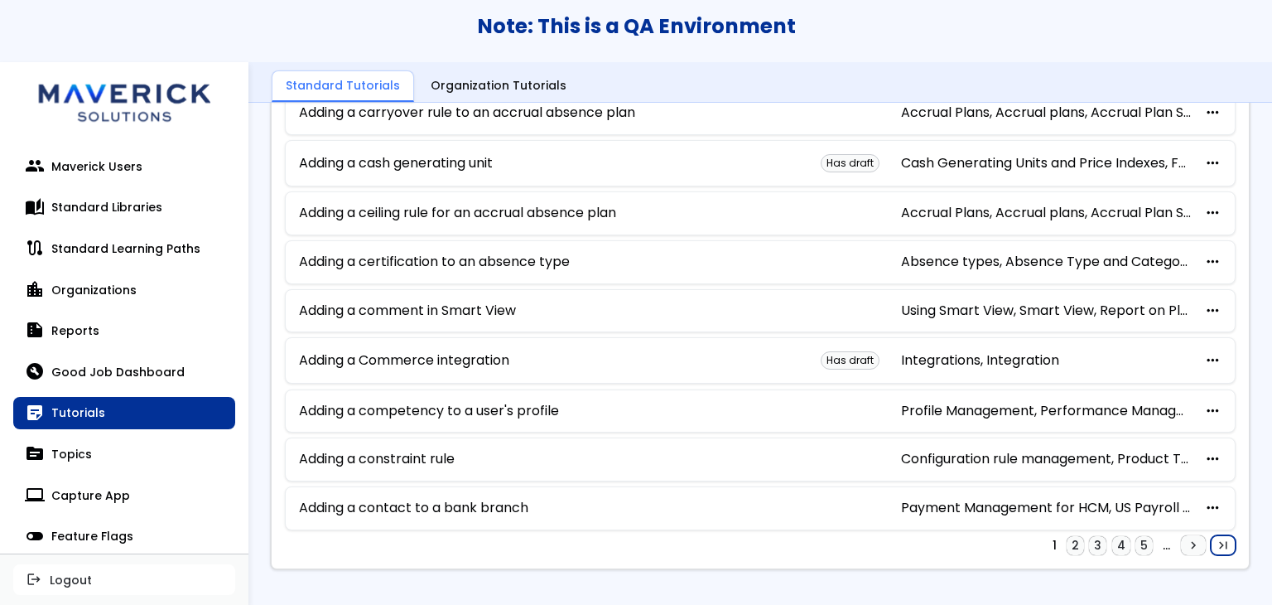
click at [1216, 538] on span "last_page" at bounding box center [1223, 544] width 15 height 13
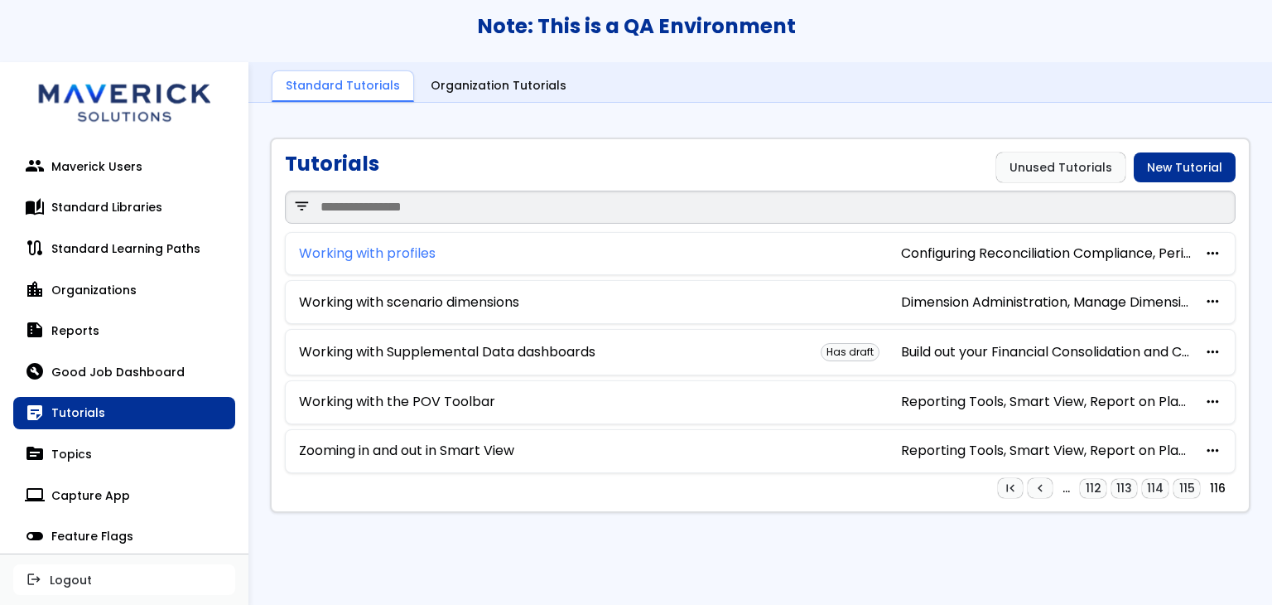
click at [407, 246] on link "Working with profiles" at bounding box center [367, 253] width 137 height 15
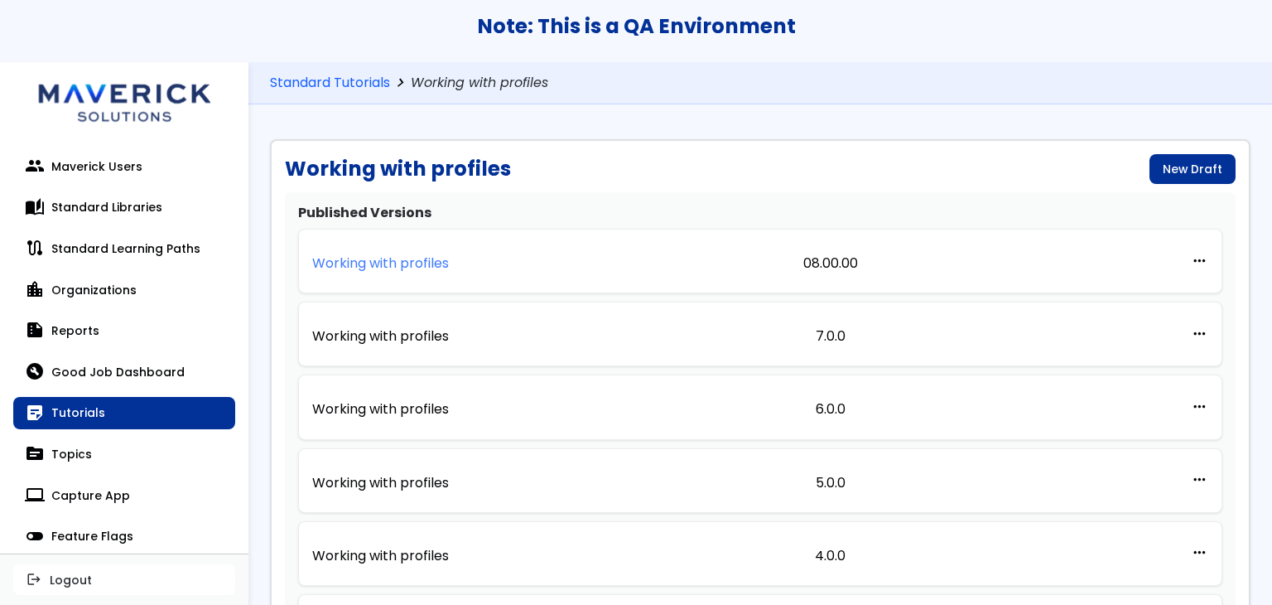
click at [406, 271] on p "Working with profiles" at bounding box center [380, 263] width 137 height 15
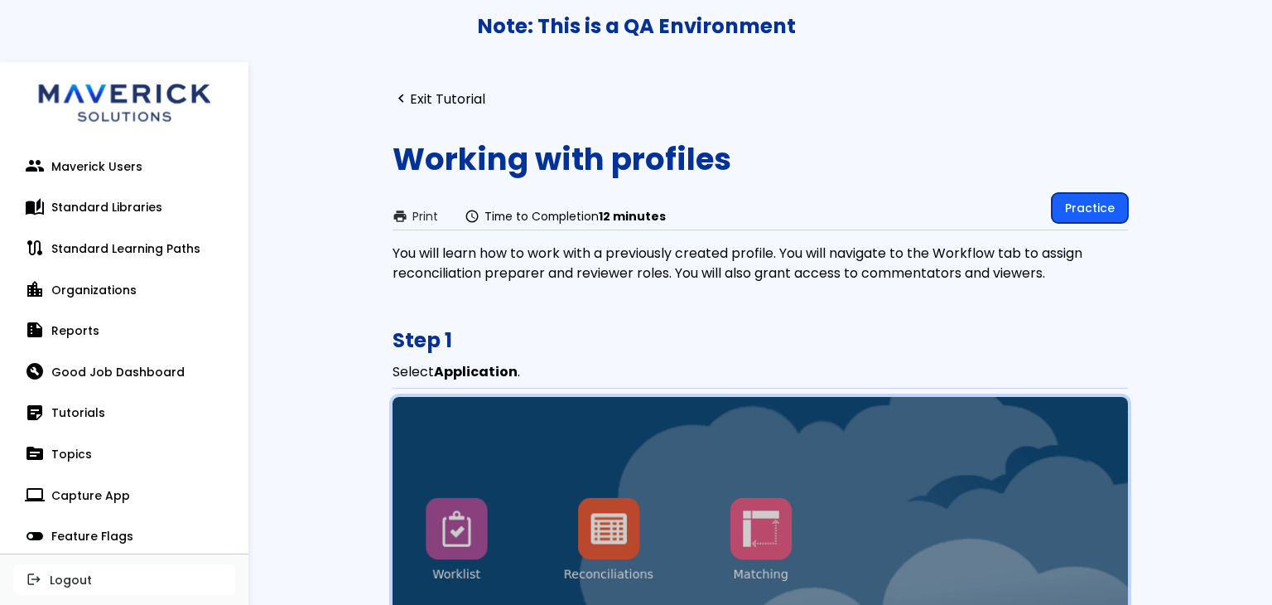
click at [1088, 207] on link "Practice" at bounding box center [1090, 208] width 76 height 30
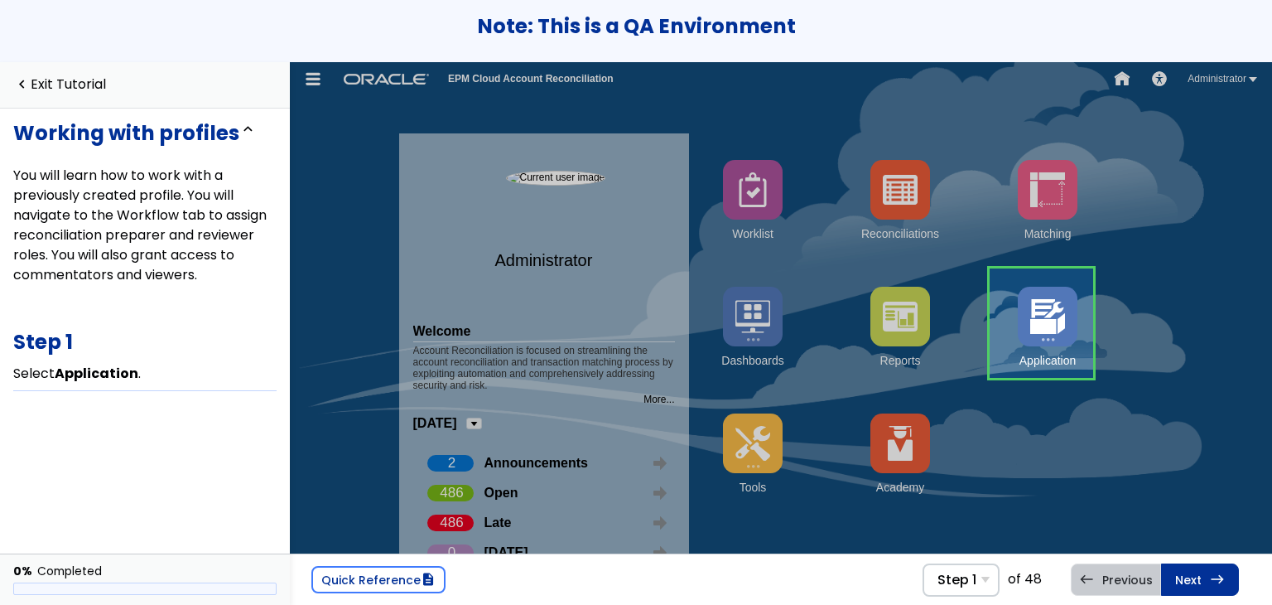
scroll to position [15, 0]
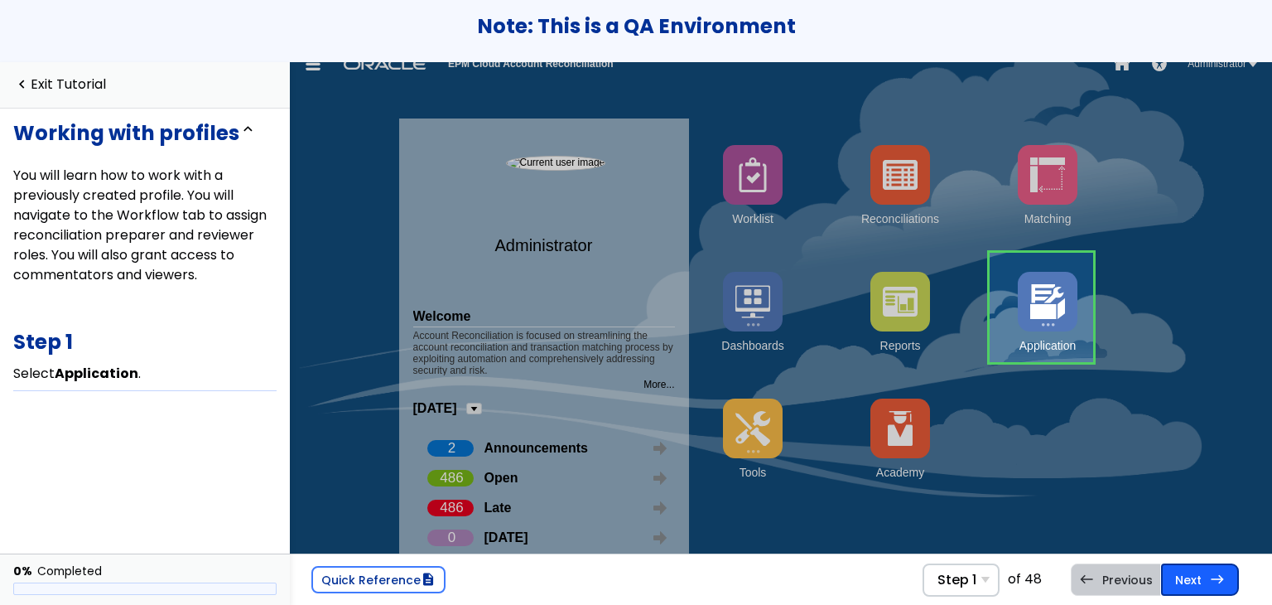
click at [1178, 571] on link "Next east Step 2 Select Profiles ." at bounding box center [1200, 578] width 78 height 31
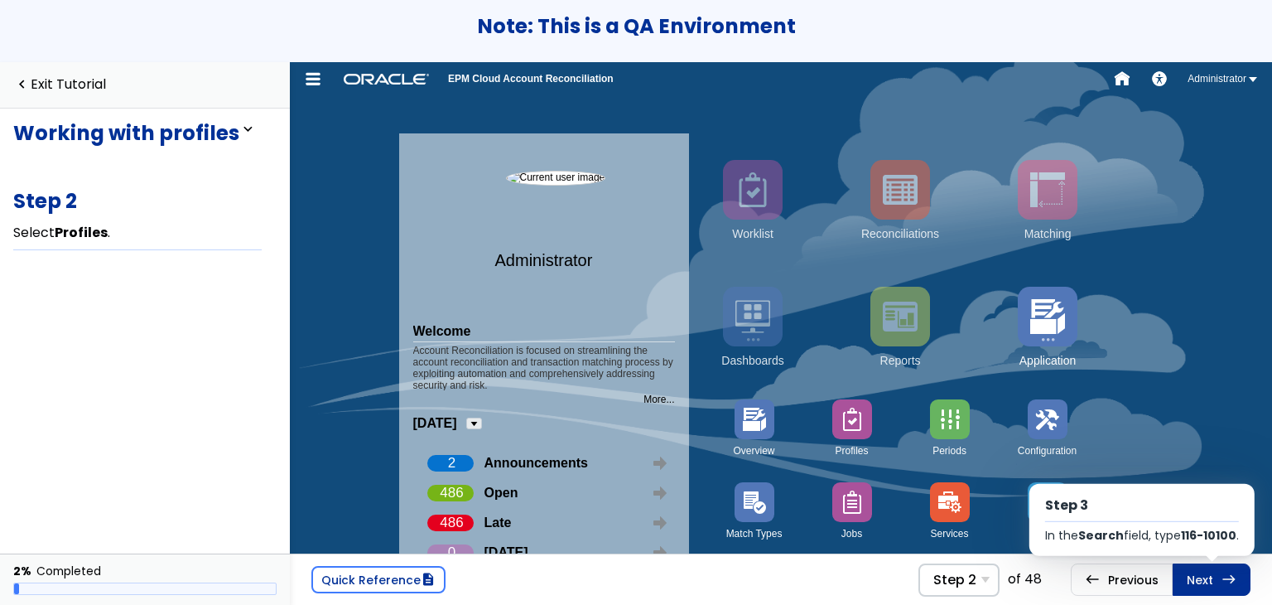
scroll to position [83, 0]
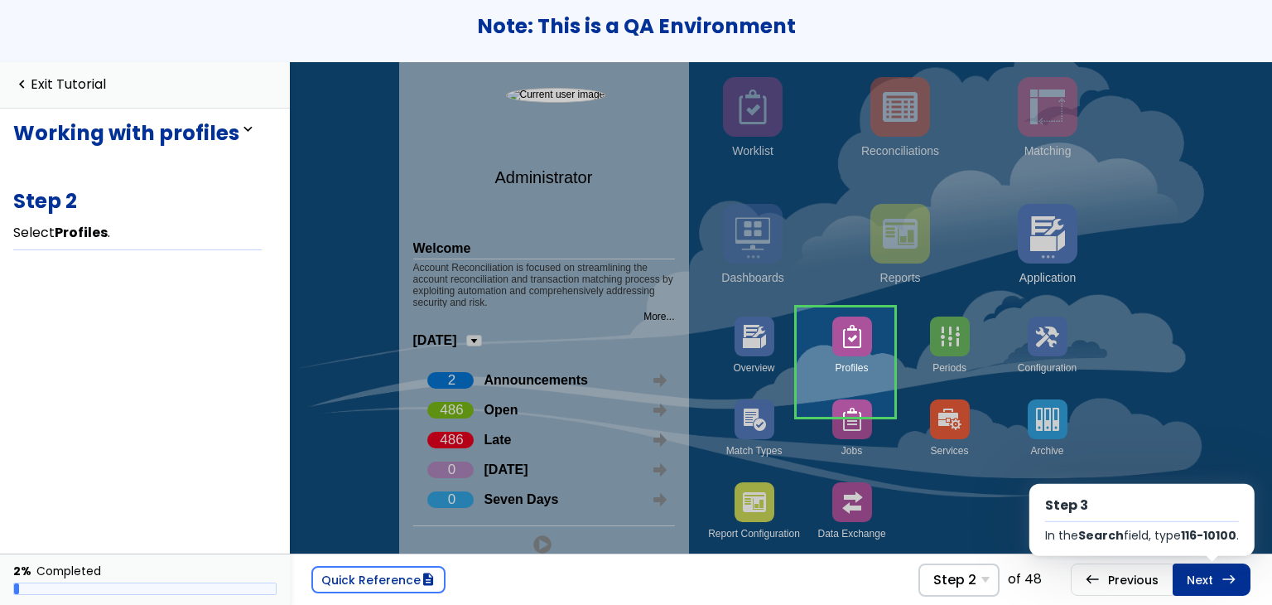
click at [1179, 571] on link "Next east Step 3 In the Search field, type 116-10100 ." at bounding box center [1212, 578] width 78 height 31
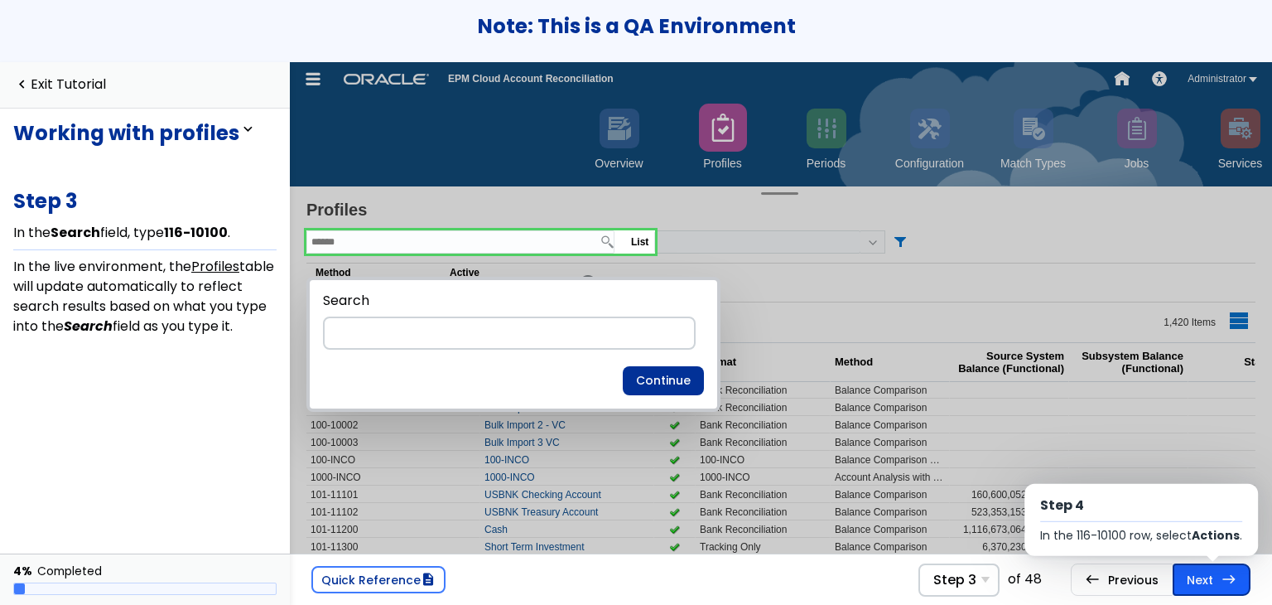
click at [1183, 574] on link "Next east Step 4 In the 116-10100 row, select Actions ." at bounding box center [1212, 578] width 78 height 31
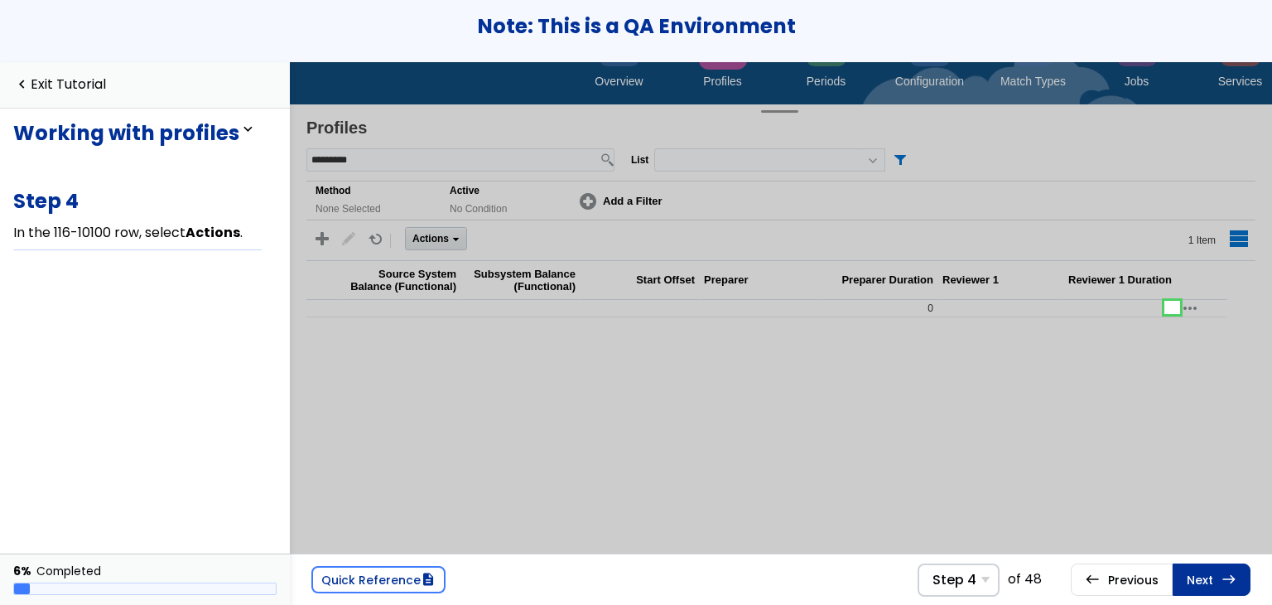
scroll to position [0, 633]
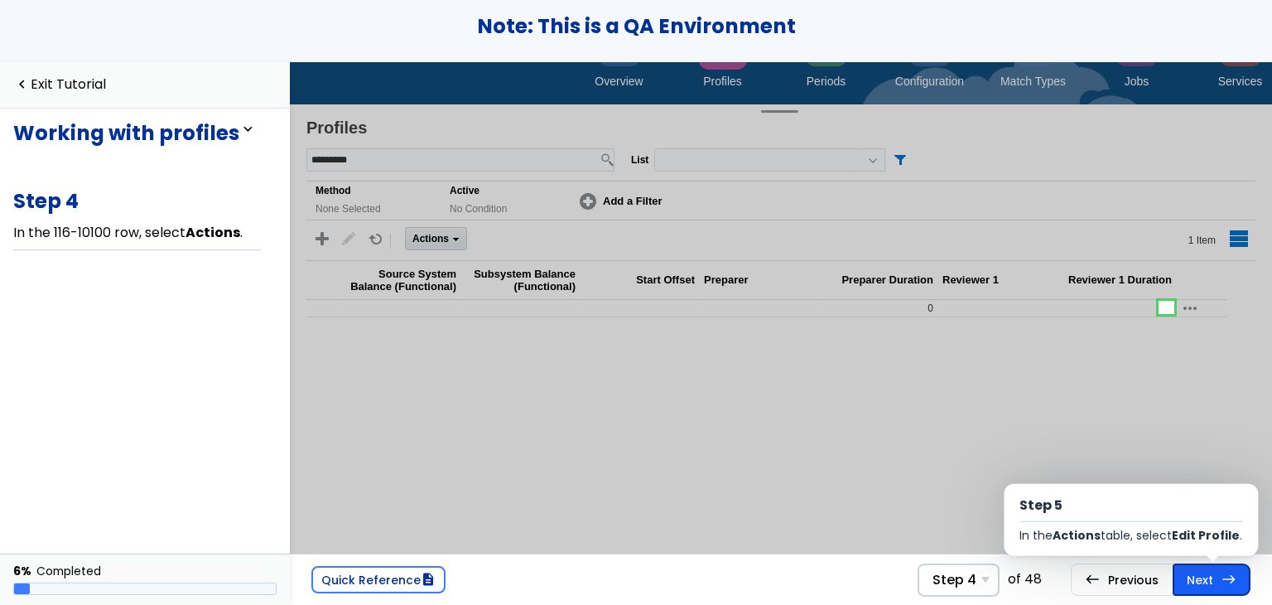
click at [1202, 580] on link "Next east Step 5 In the Actions table, select Edit Profile ." at bounding box center [1212, 578] width 78 height 31
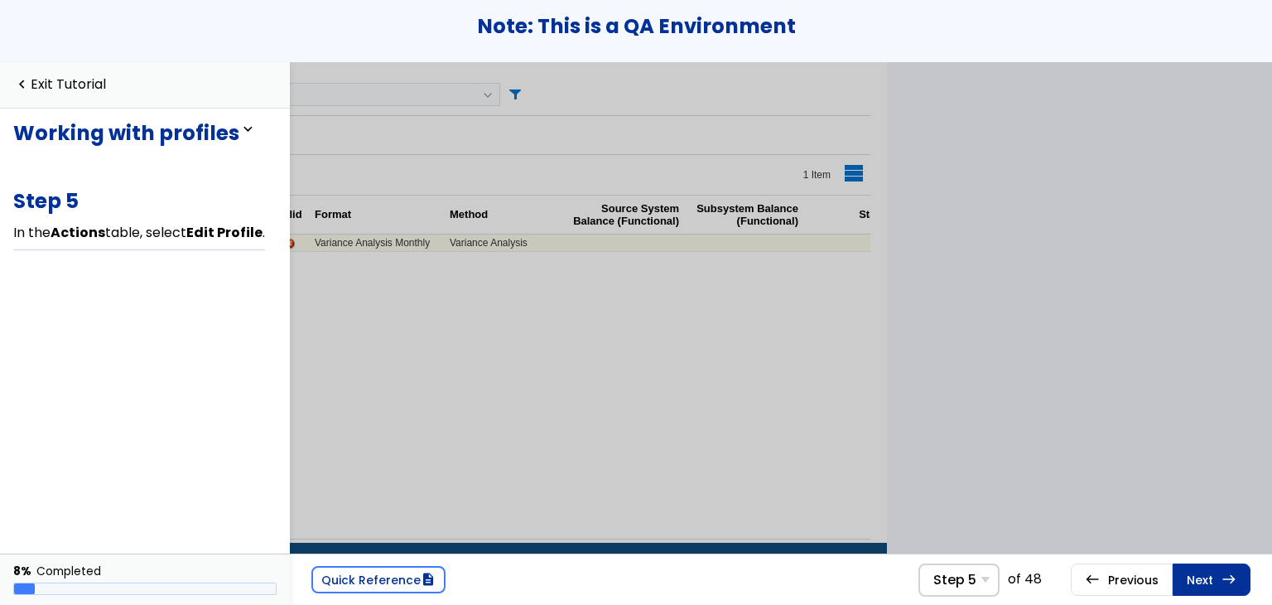
drag, startPoint x: 963, startPoint y: 529, endPoint x: 889, endPoint y: 534, distance: 73.9
click at [889, 534] on div at bounding box center [781, 307] width 982 height 491
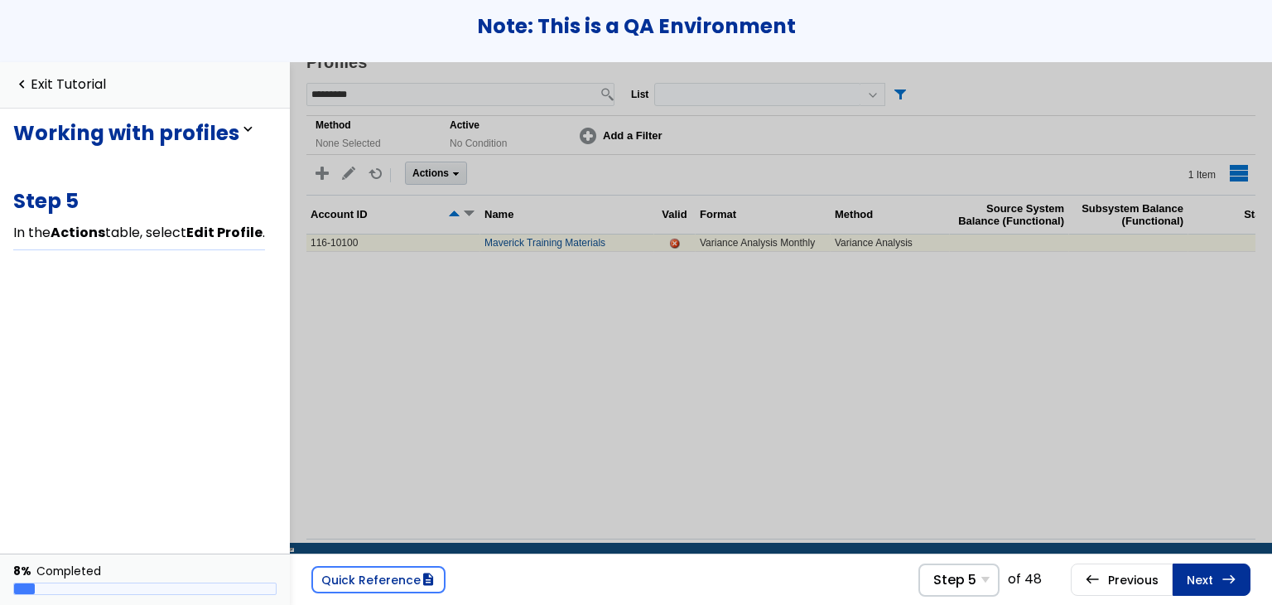
scroll to position [147, 0]
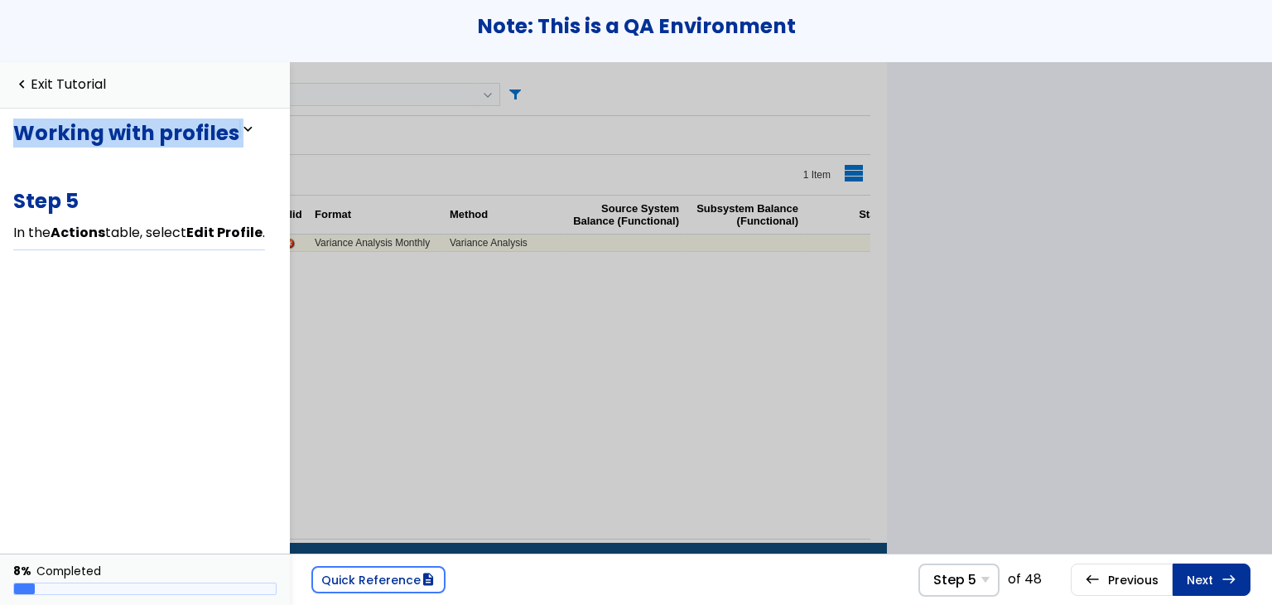
drag, startPoint x: 235, startPoint y: 130, endPoint x: 7, endPoint y: 130, distance: 228.6
click at [7, 130] on div "Working with profiles expand_less expand_more You will learn how to work with a…" at bounding box center [145, 330] width 290 height 445
copy div "Working with profiles expand_less e"
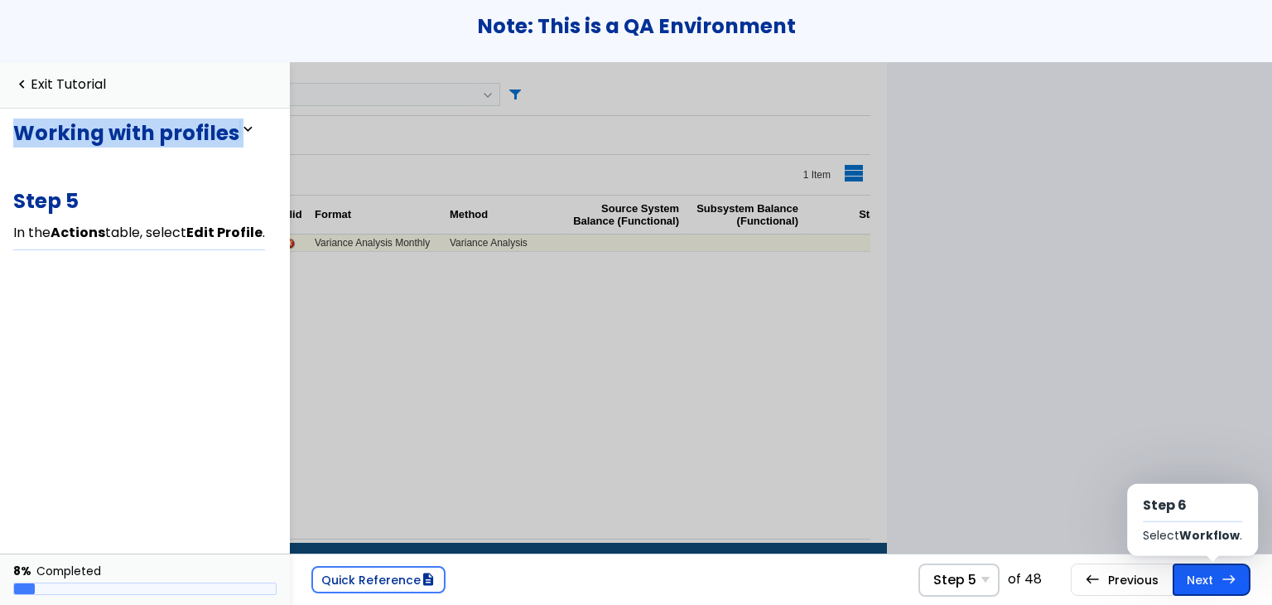
click at [1206, 581] on link "Next east Step 6 Select Workflow ." at bounding box center [1212, 578] width 78 height 31
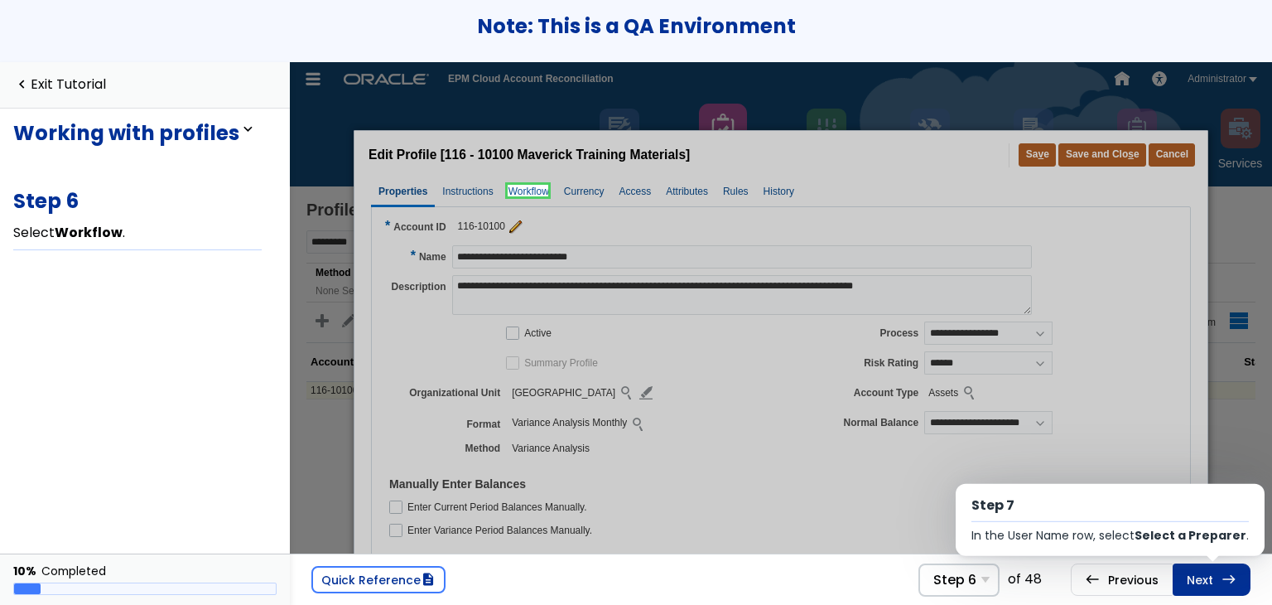
click at [1212, 580] on link "Next east Step 7 In the User Name row, select Select a Preparer ." at bounding box center [1212, 578] width 78 height 31
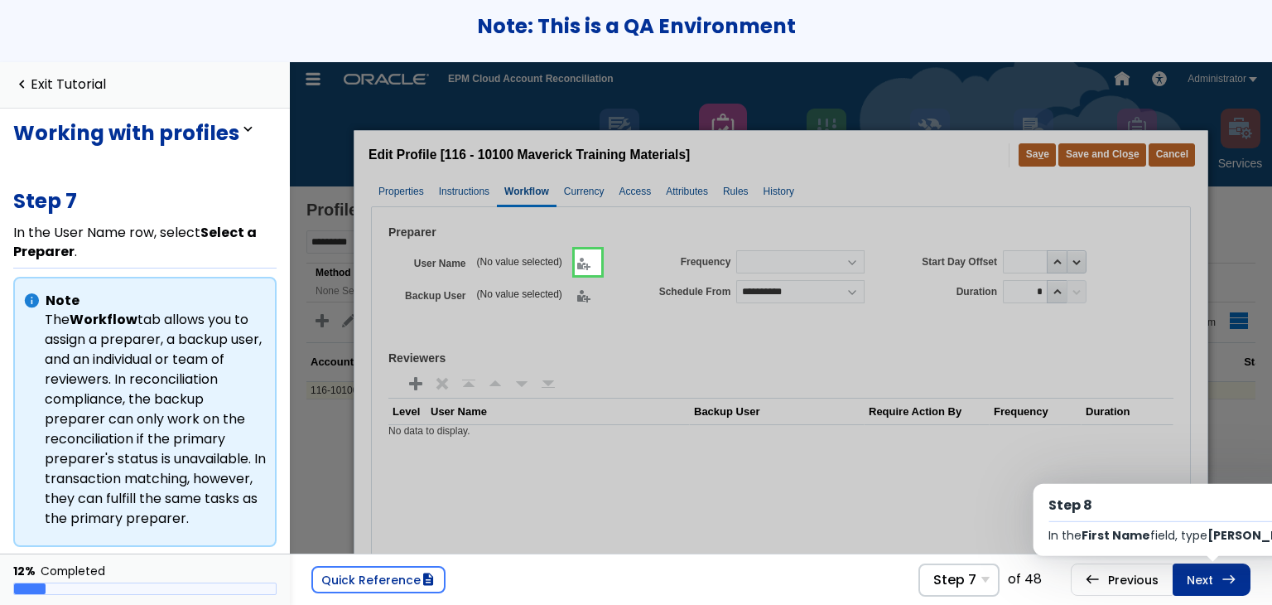
click at [1212, 580] on link "Next east Step 8 In the First Name field, type [PERSON_NAME] ." at bounding box center [1212, 578] width 78 height 31
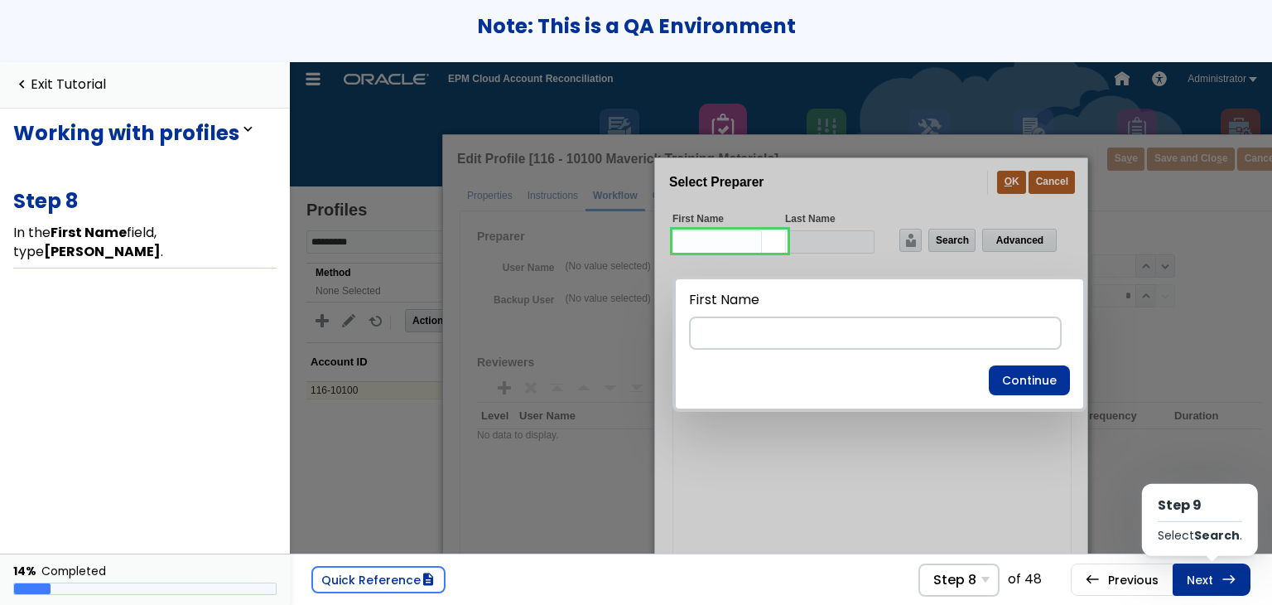
click at [1212, 580] on link "Next east Step 9 Select Search ." at bounding box center [1212, 578] width 78 height 31
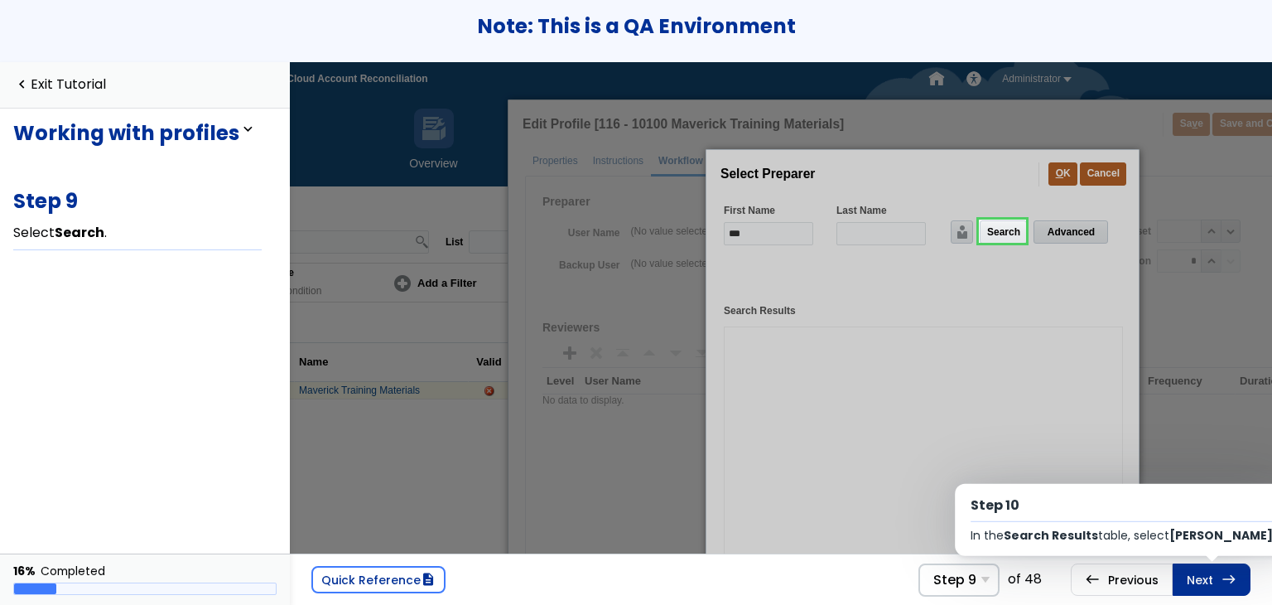
scroll to position [0, 198]
click at [1212, 580] on link "Next east Step 10 In the Search Results table, select [PERSON_NAME] ." at bounding box center [1212, 578] width 78 height 31
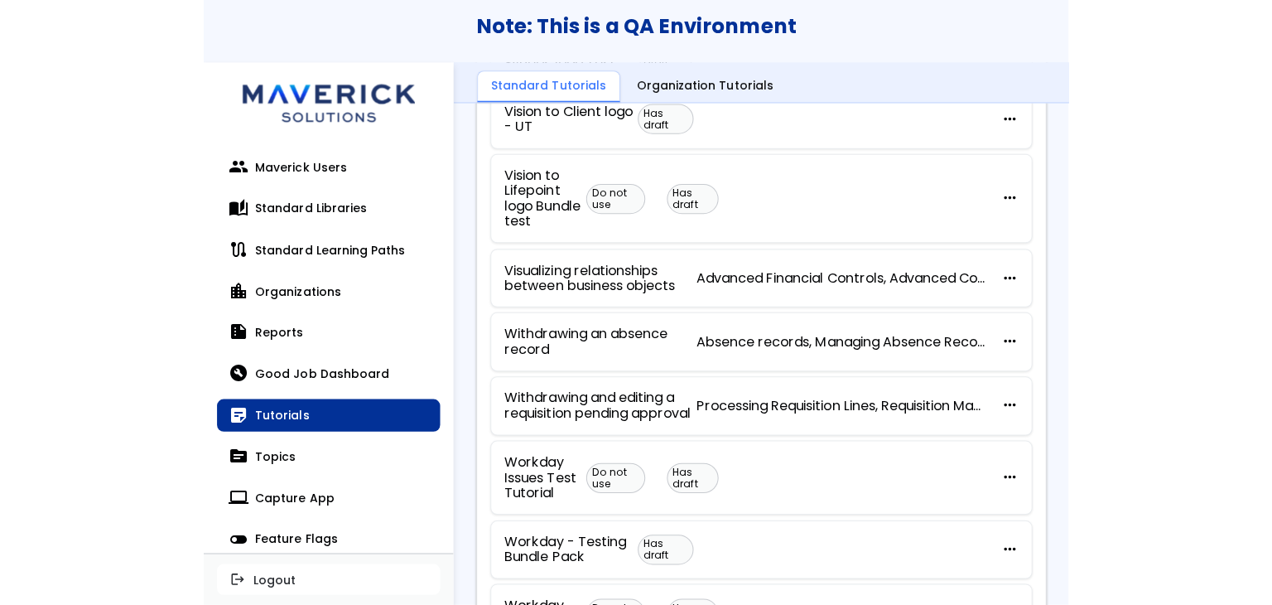
scroll to position [455, 0]
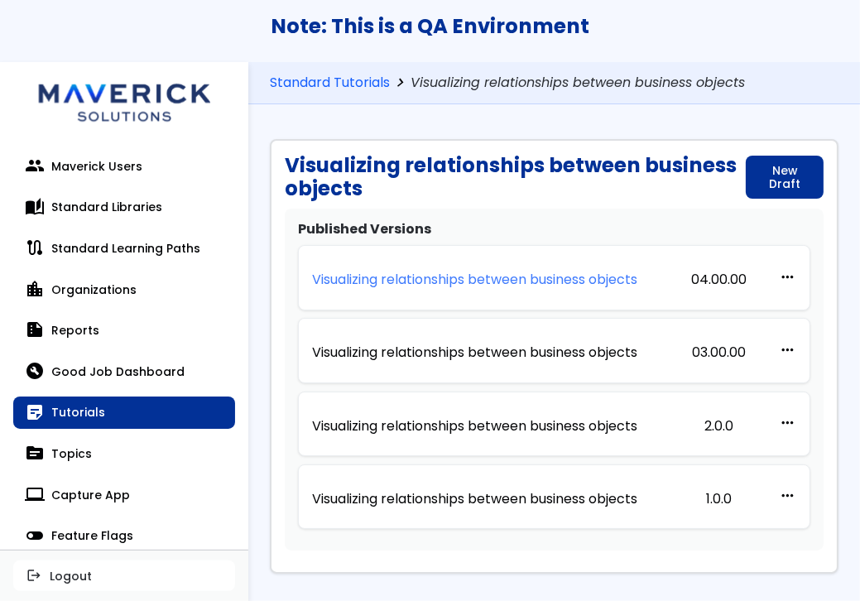
click at [528, 280] on p "Visualizing relationships between business objects" at bounding box center [474, 279] width 325 height 15
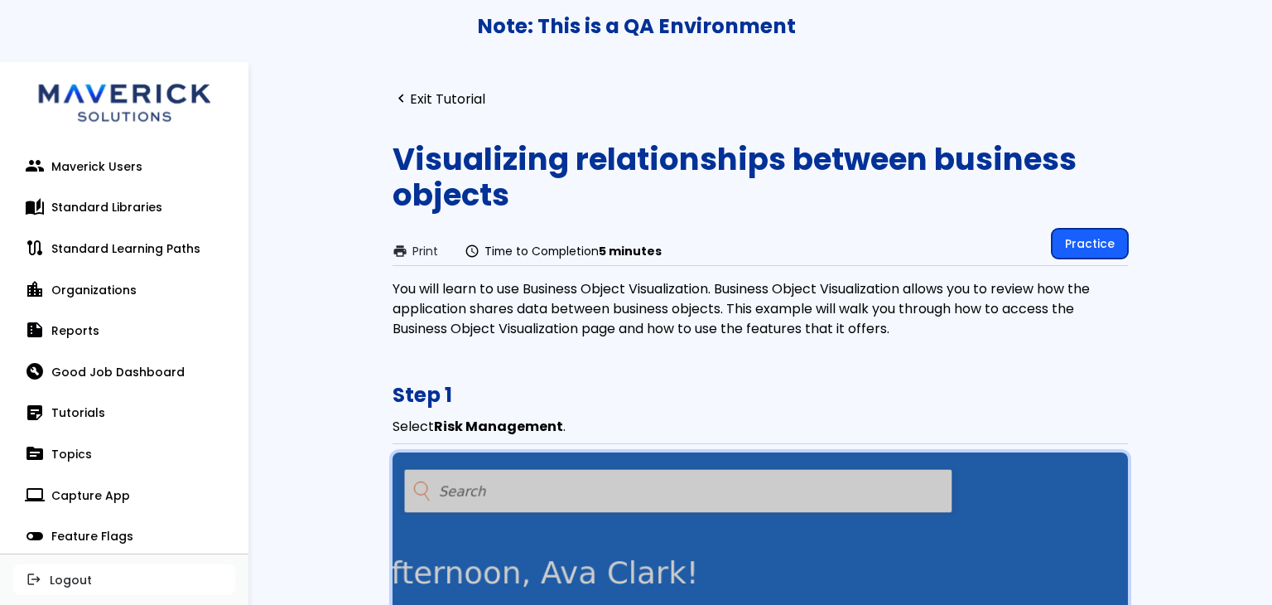
click at [860, 229] on link "Practice" at bounding box center [1090, 244] width 76 height 30
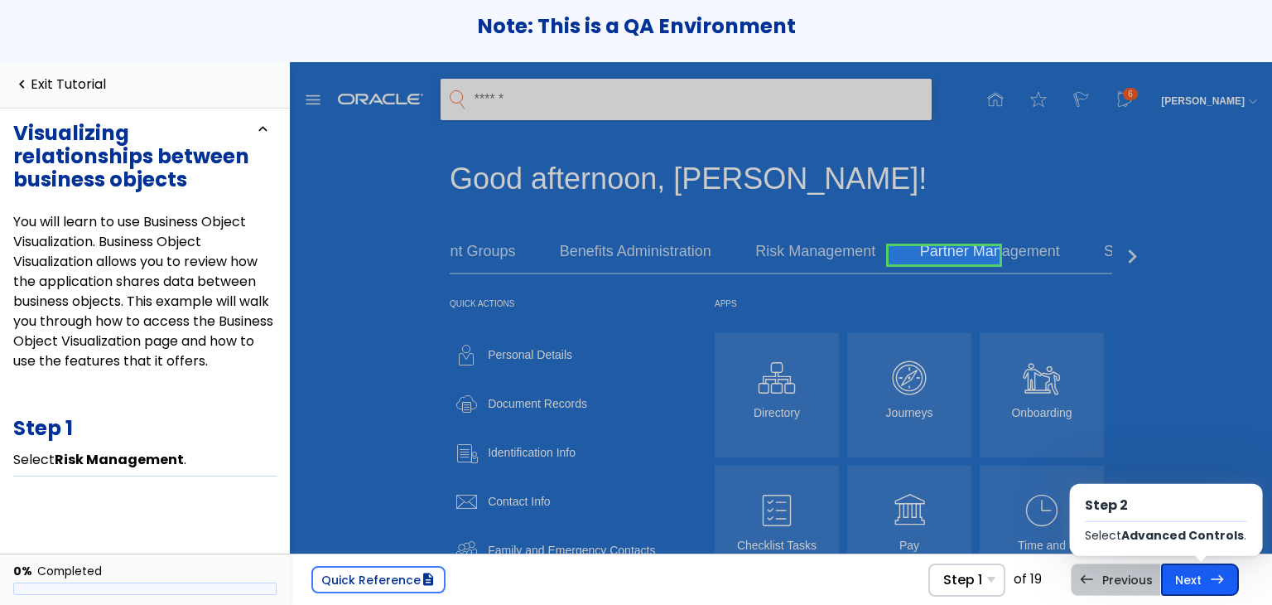
click at [860, 590] on link "Next east Step 2 Select Advanced Controls ." at bounding box center [1200, 578] width 78 height 31
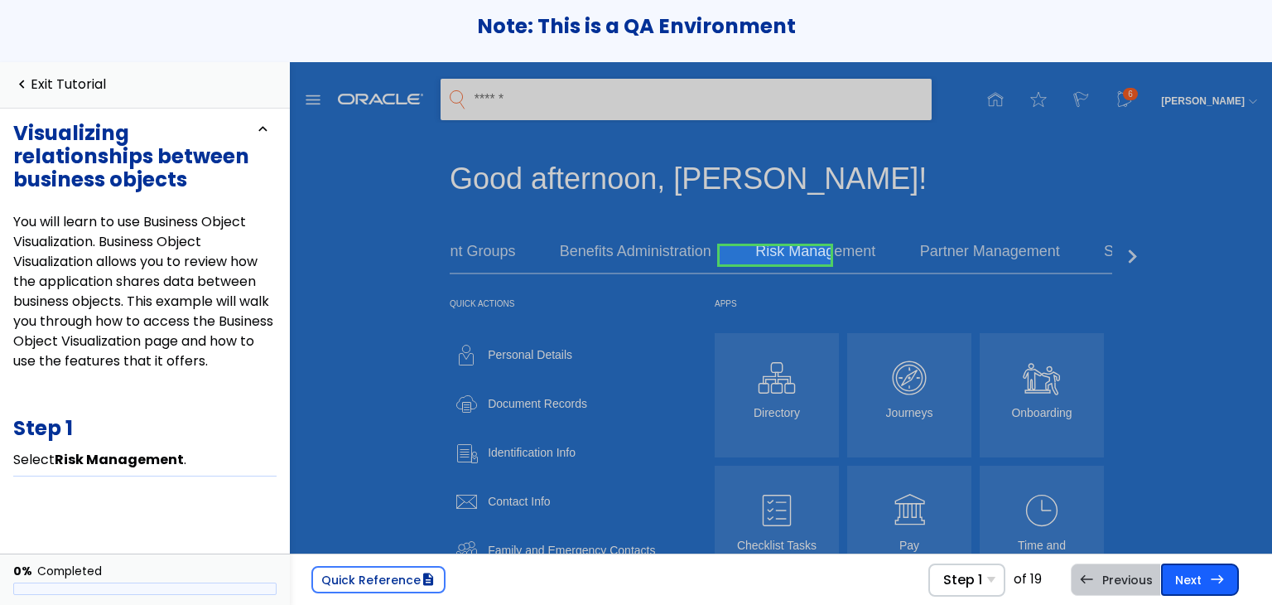
scroll to position [0, 227]
